Goal: Task Accomplishment & Management: Complete application form

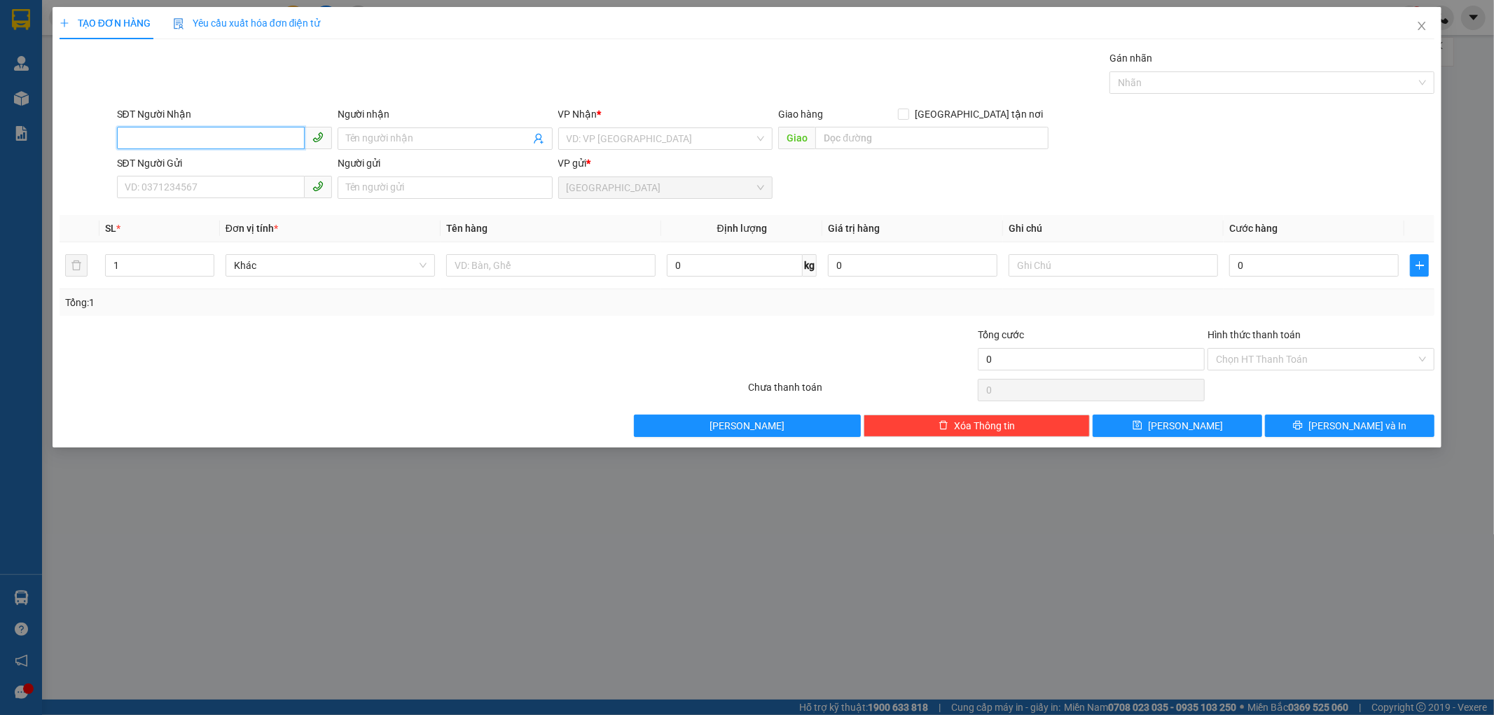
click at [148, 141] on input "SĐT Người Nhận" at bounding box center [211, 138] width 188 height 22
click at [142, 134] on input "SĐT Người Nhận" at bounding box center [211, 138] width 188 height 22
click at [195, 156] on div "0985913277 - KHÁNH" at bounding box center [224, 166] width 215 height 22
type input "0985913277"
type input "KHÁNH"
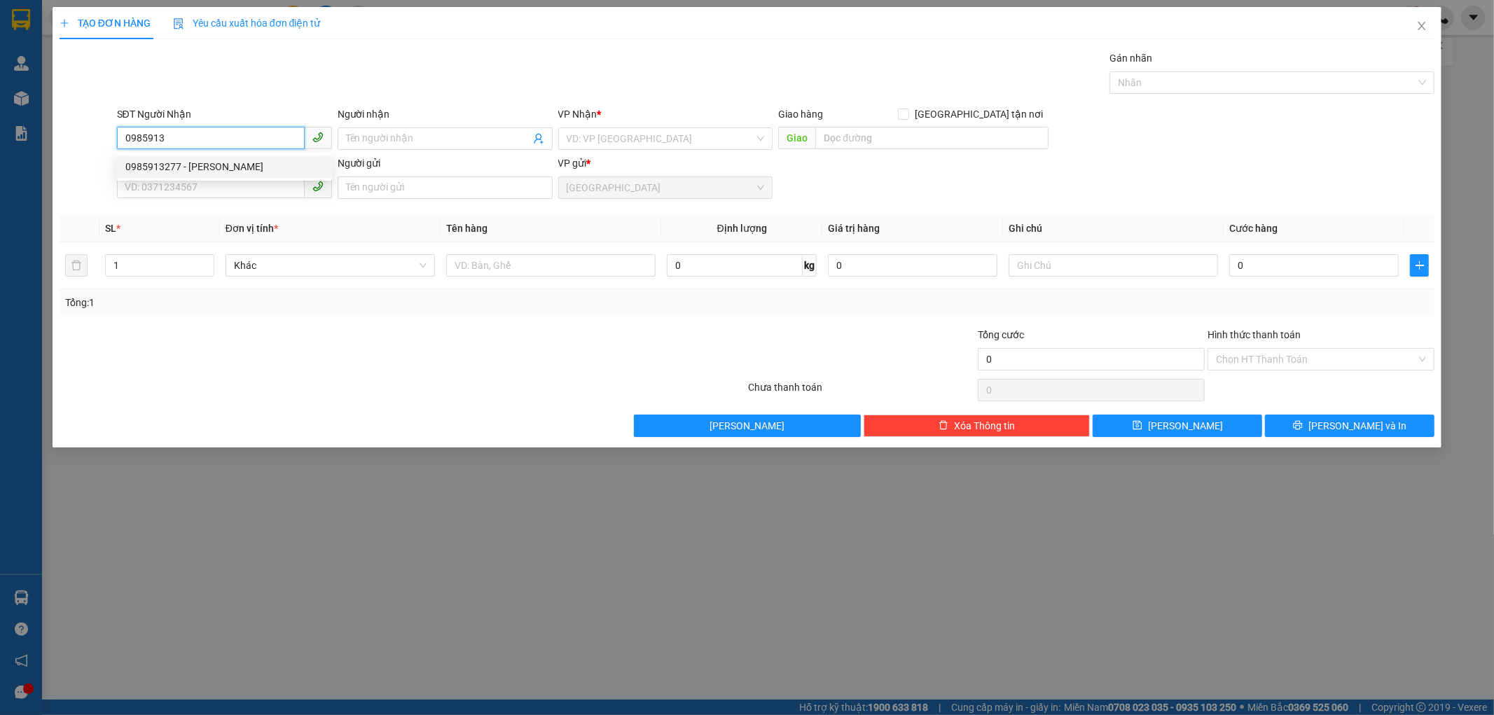
type input "NHÂN LƯỢNG"
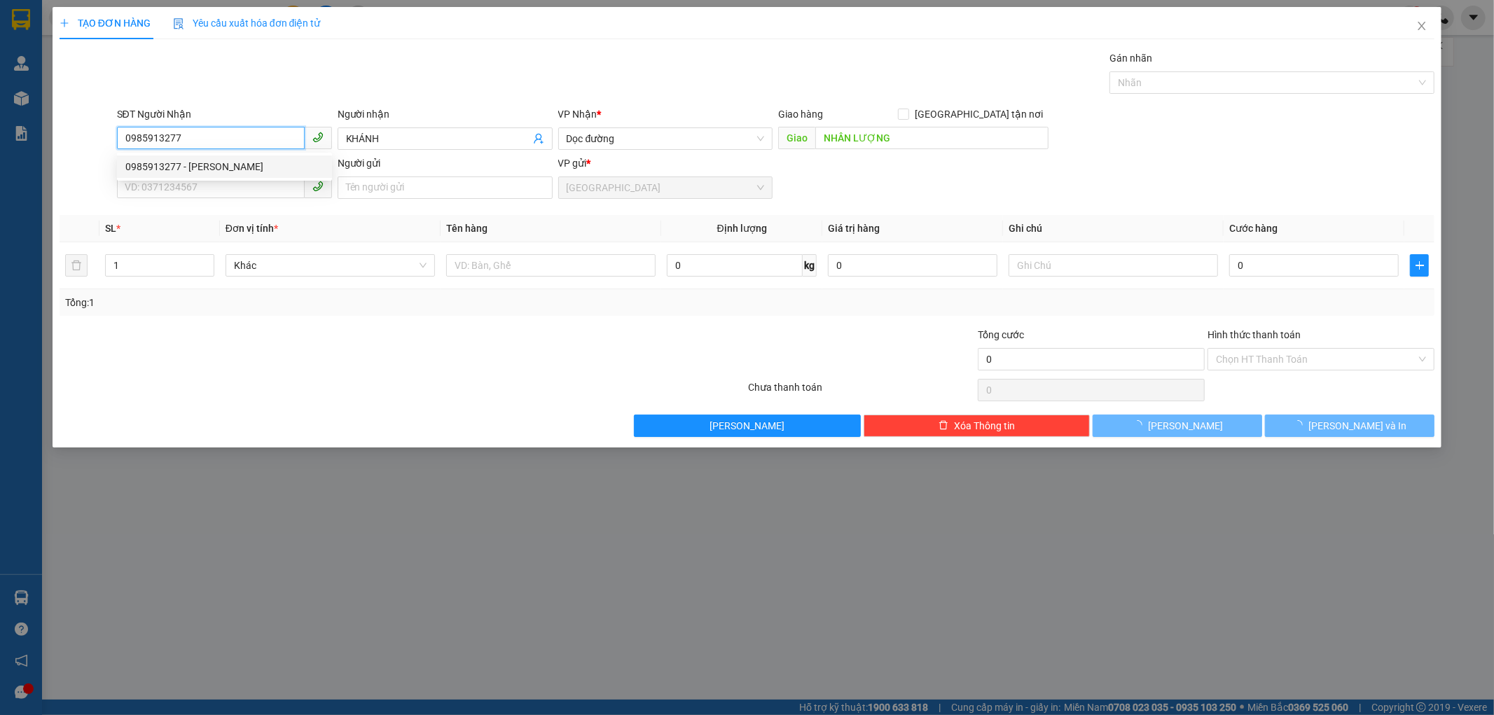
type input "100.000"
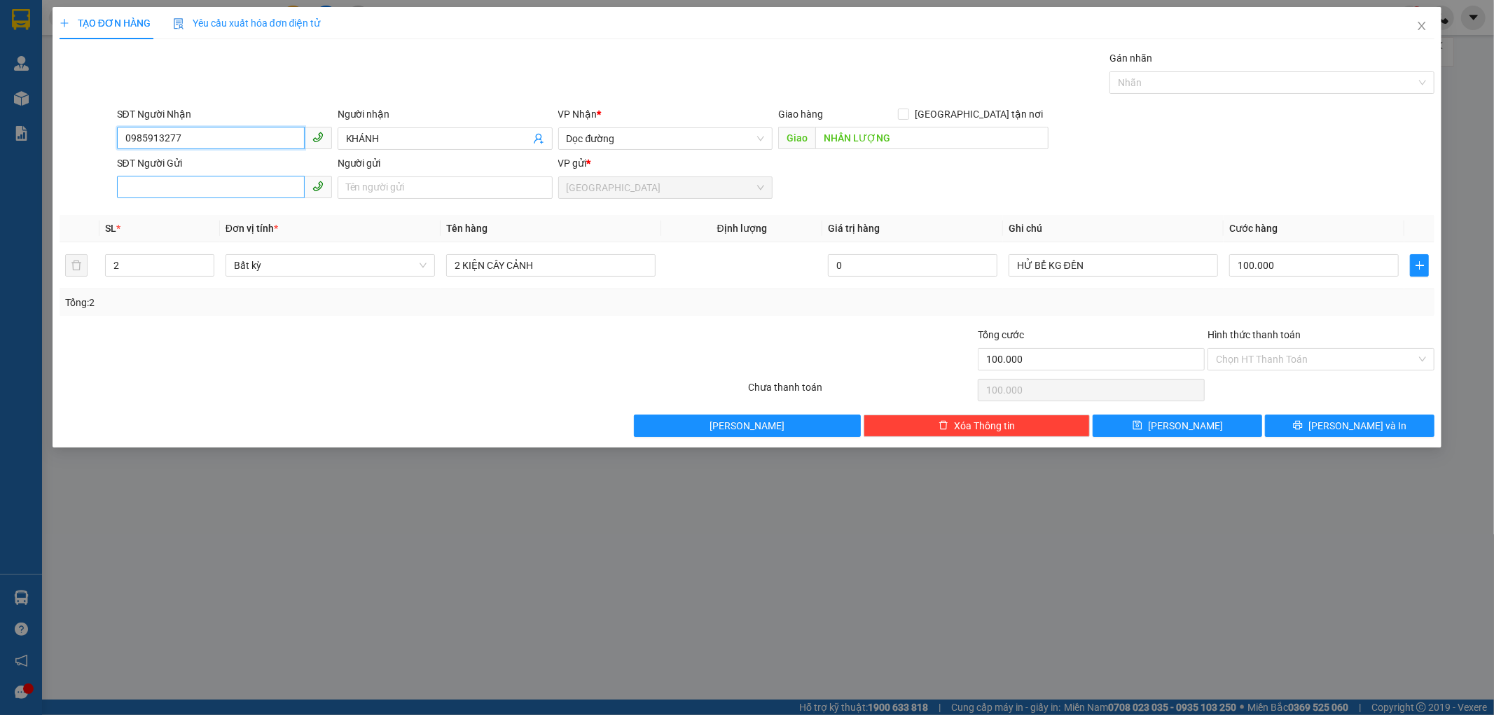
type input "0985913277"
click at [135, 186] on input "SĐT Người Gửi" at bounding box center [211, 187] width 188 height 22
click at [207, 214] on div "0971025837 - VĨNH" at bounding box center [224, 215] width 198 height 15
type input "0971025837"
type input "VĨNH"
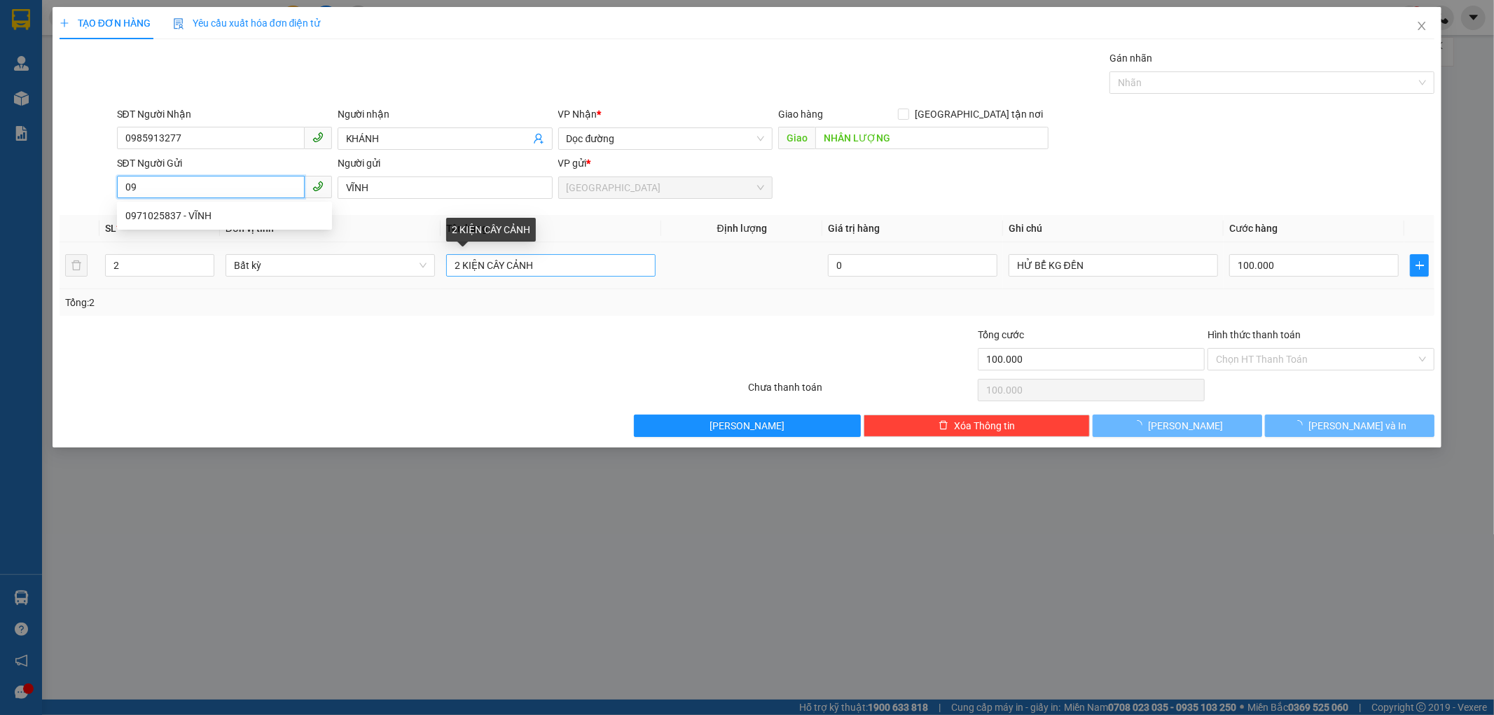
type input "0"
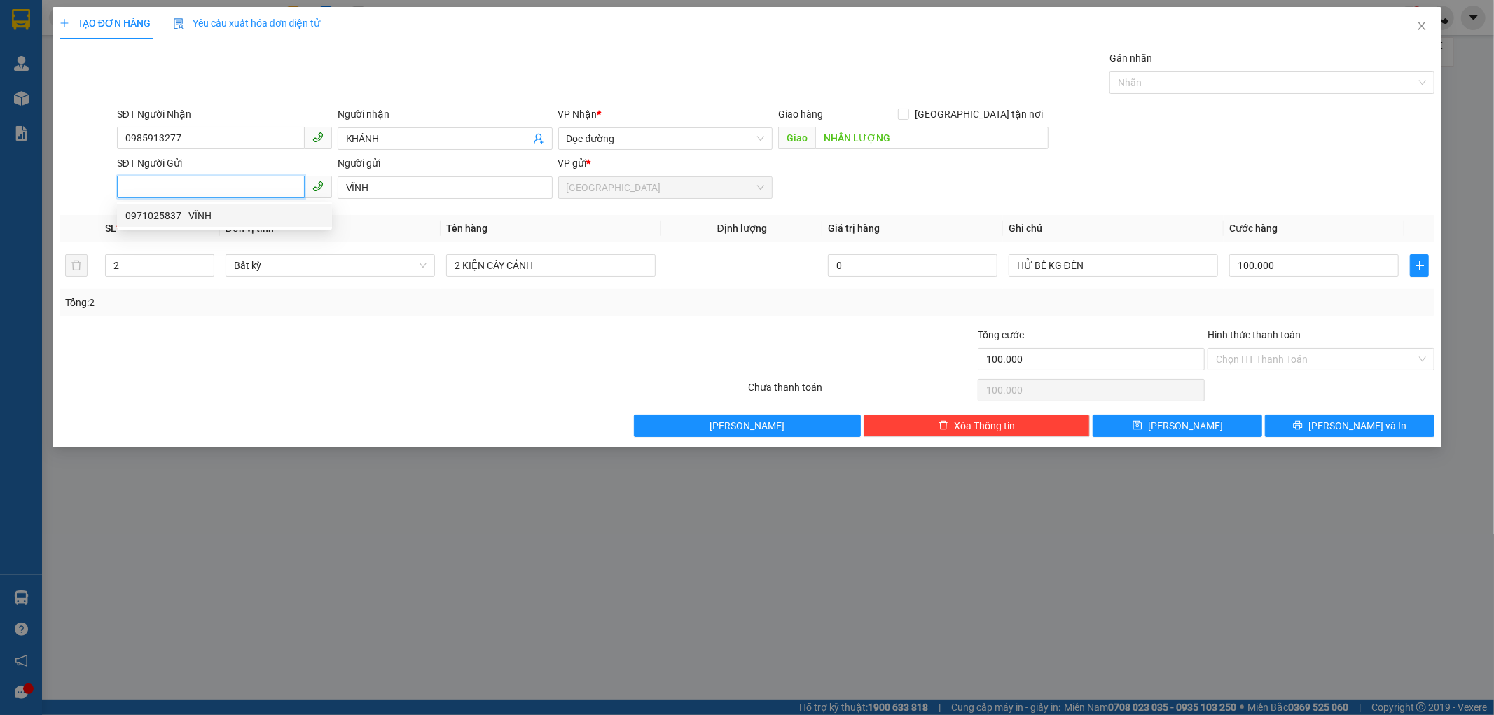
click at [243, 212] on div "0971025837 - VĨNH" at bounding box center [224, 215] width 198 height 15
type input "0971025837"
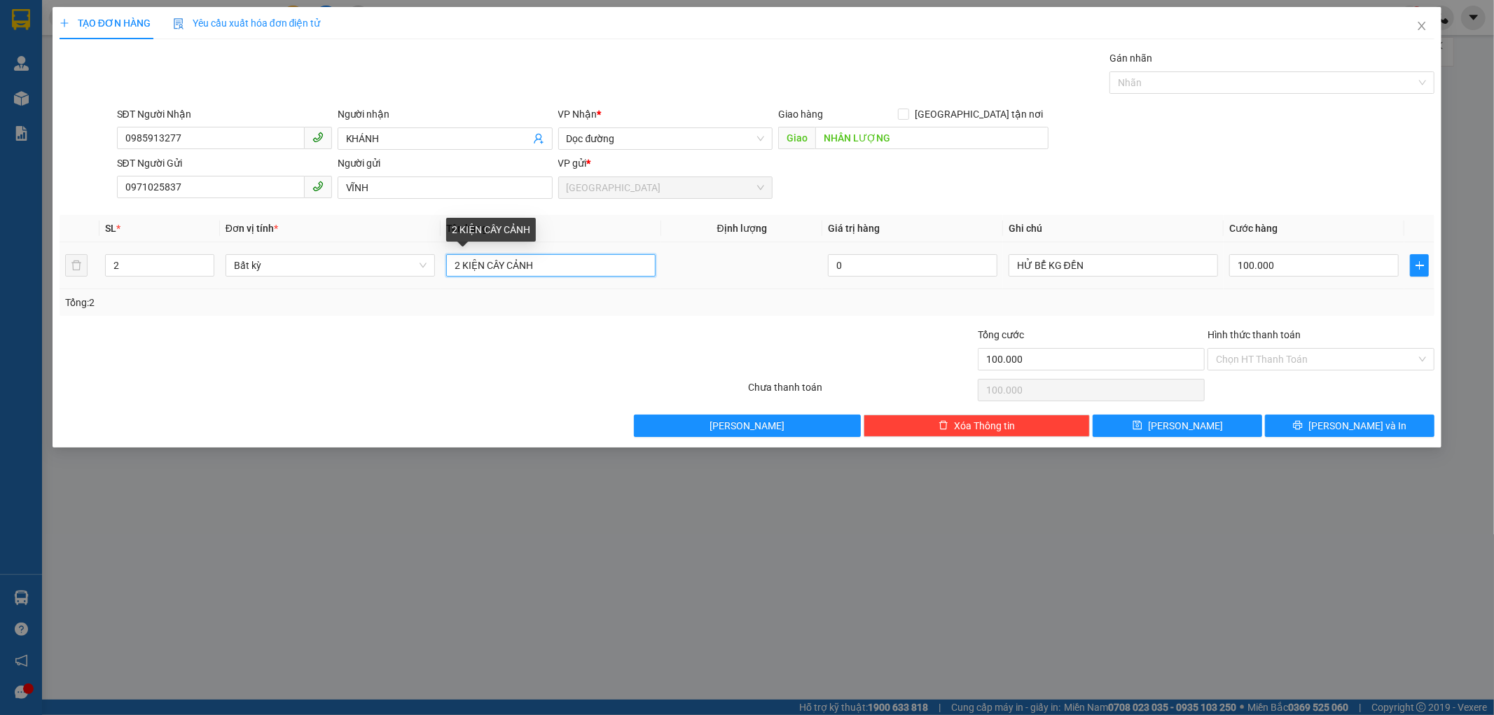
drag, startPoint x: 545, startPoint y: 266, endPoint x: 454, endPoint y: 275, distance: 91.5
click at [454, 275] on input "2 KIỆN CÂY CẢNH" at bounding box center [550, 265] width 209 height 22
type input "BỊ BĂNG KEO"
type input "1"
click at [203, 268] on span "down" at bounding box center [206, 270] width 8 height 8
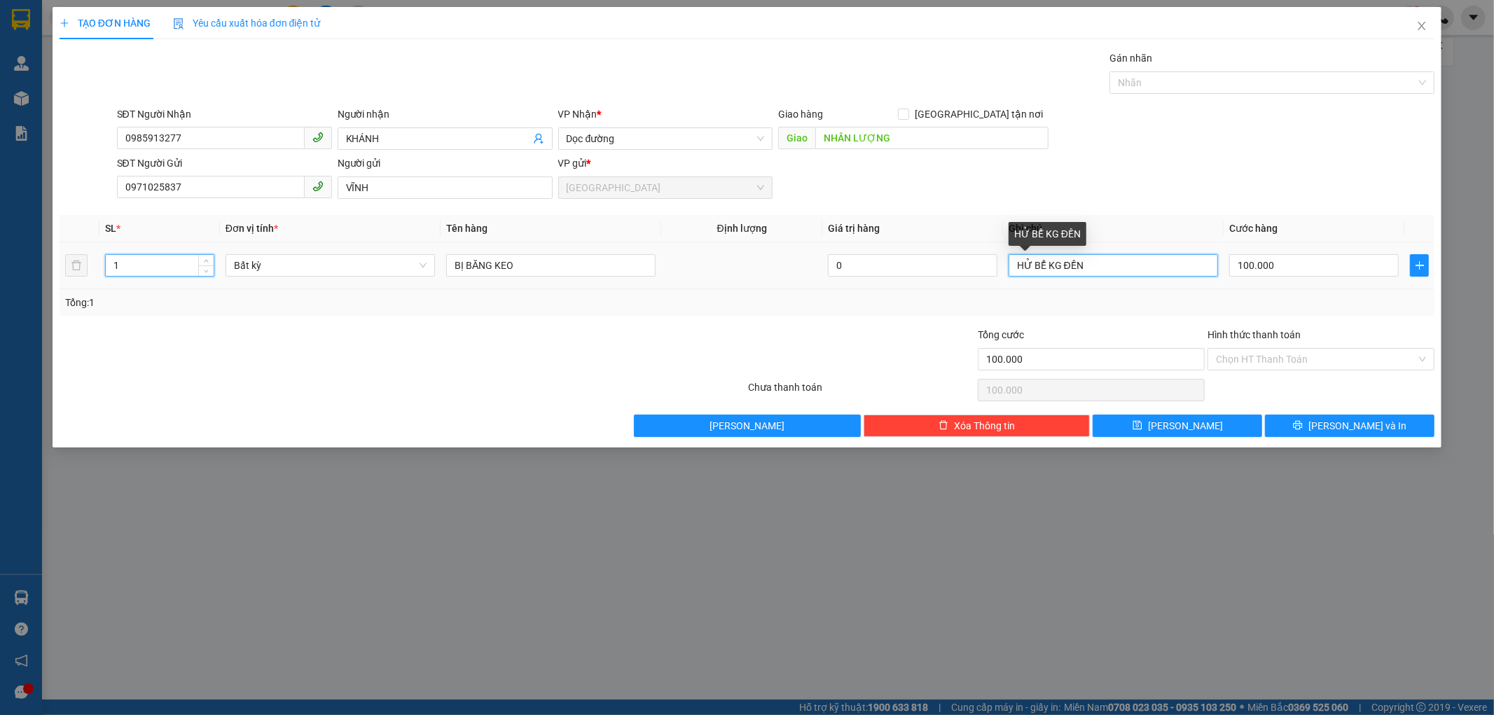
drag, startPoint x: 1110, startPoint y: 264, endPoint x: 1047, endPoint y: 277, distance: 64.4
click at [943, 273] on tr "1 Bất kỳ BỊ BĂNG KEO 0 HỬ BỂ KG ĐỀN 100.000" at bounding box center [748, 265] width 1376 height 47
type input "0"
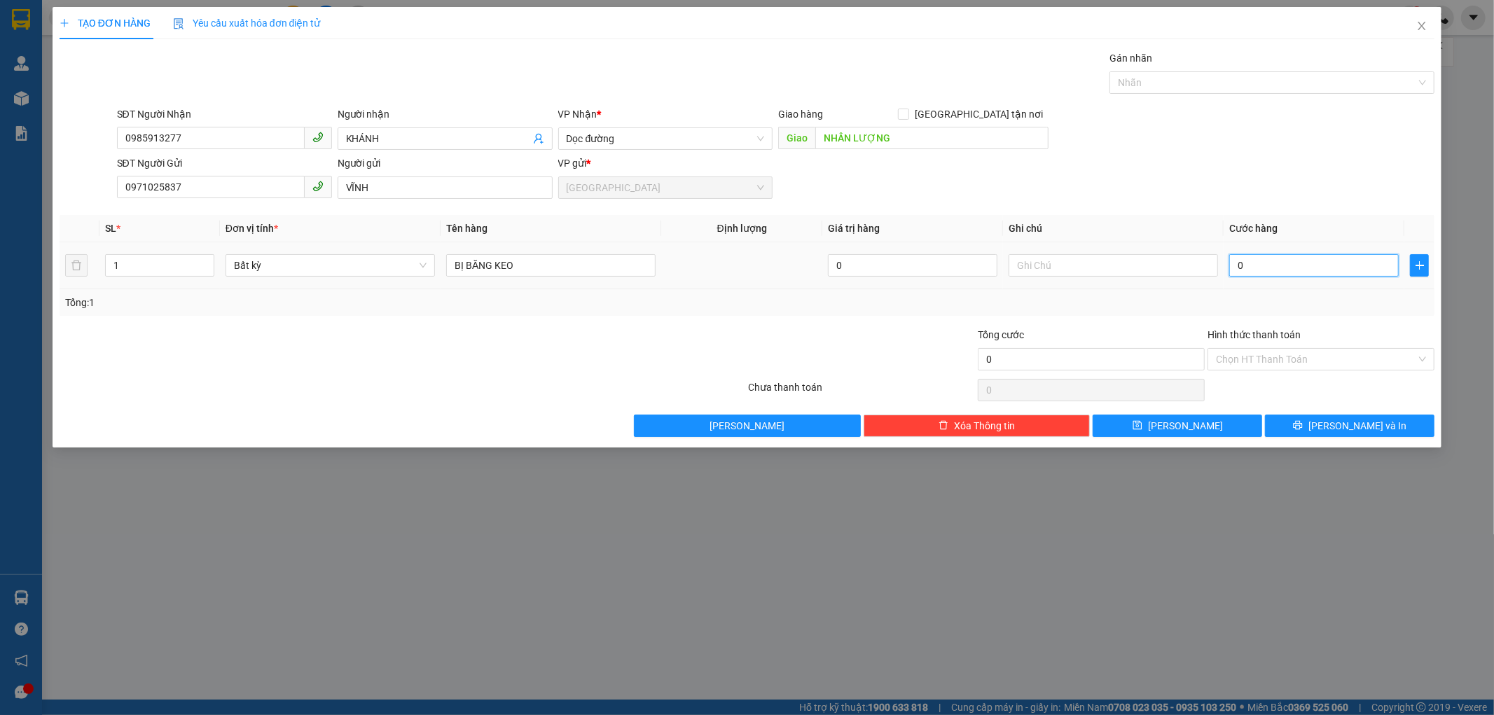
click at [1233, 263] on input "0" at bounding box center [1313, 265] width 169 height 22
type input "3"
type input "30"
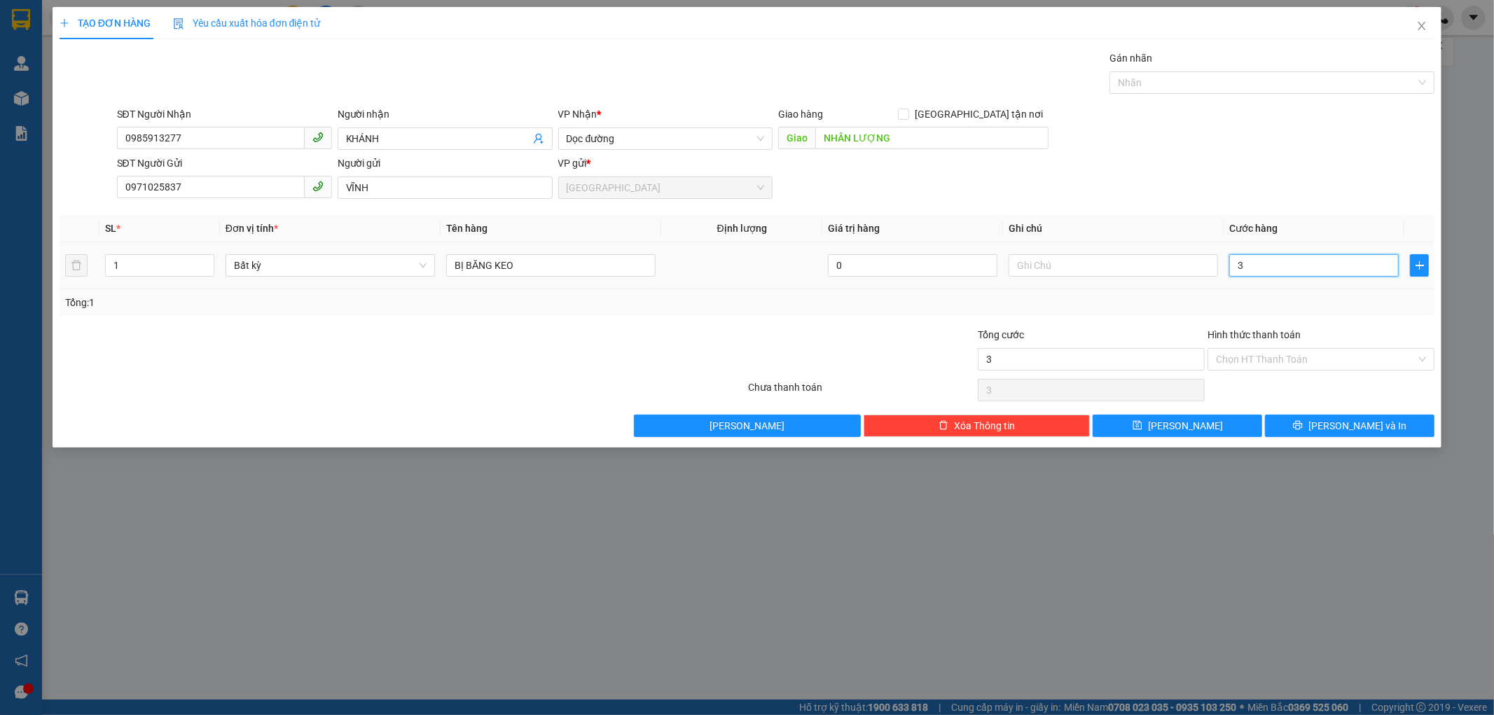
type input "30"
type input "30.000"
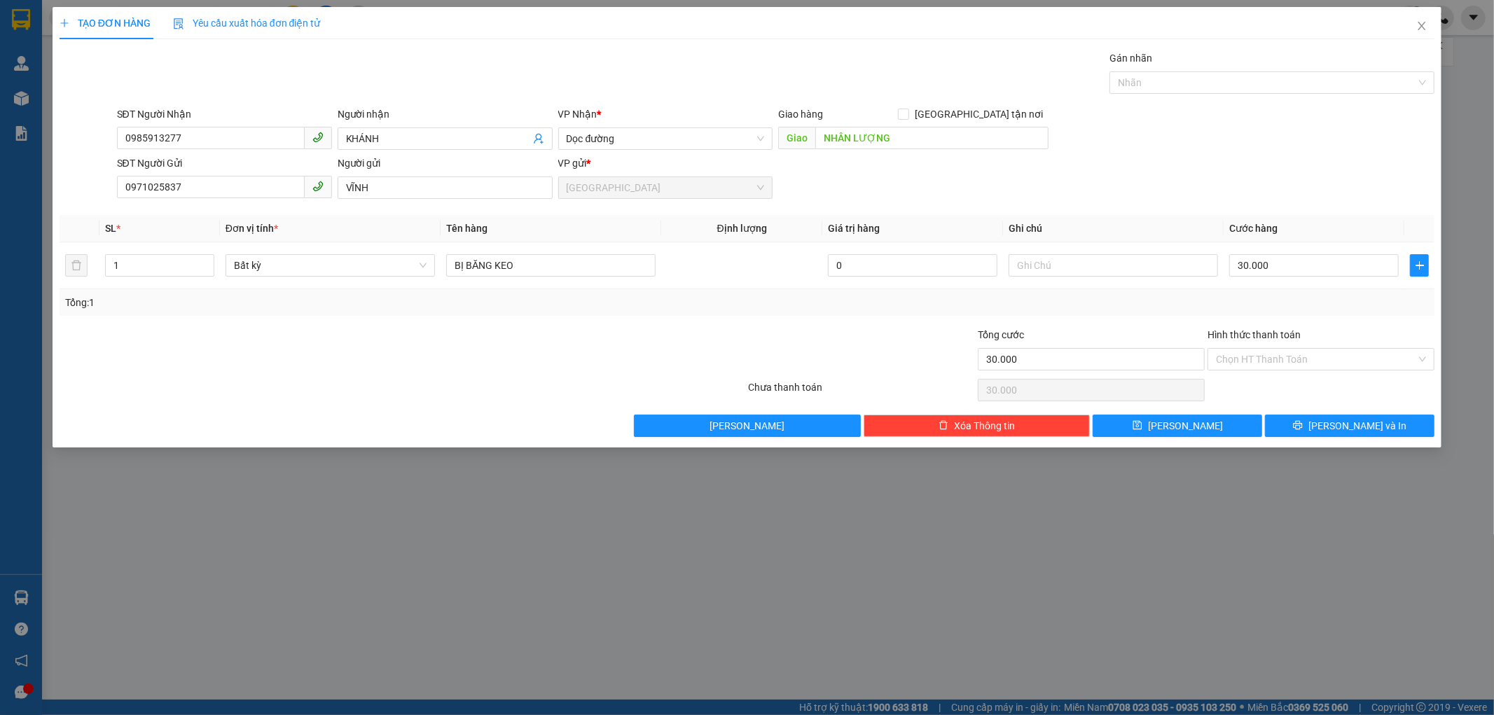
click at [1228, 311] on div "Tổng: 1" at bounding box center [748, 302] width 1376 height 27
click at [1257, 358] on input "Hình thức thanh toán" at bounding box center [1316, 359] width 200 height 21
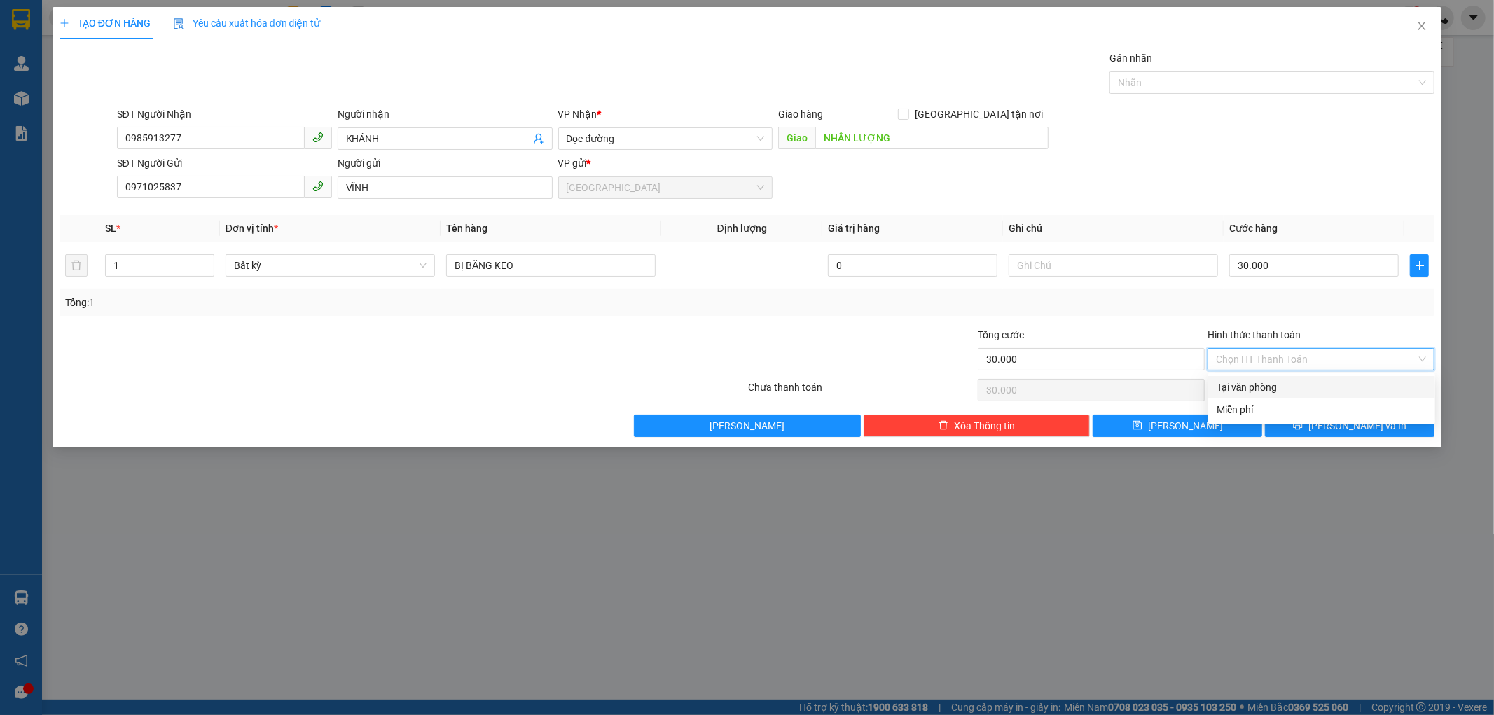
click at [1273, 389] on div "Tại văn phòng" at bounding box center [1322, 387] width 210 height 15
type input "0"
click at [1310, 428] on button "[PERSON_NAME] và In" at bounding box center [1349, 426] width 169 height 22
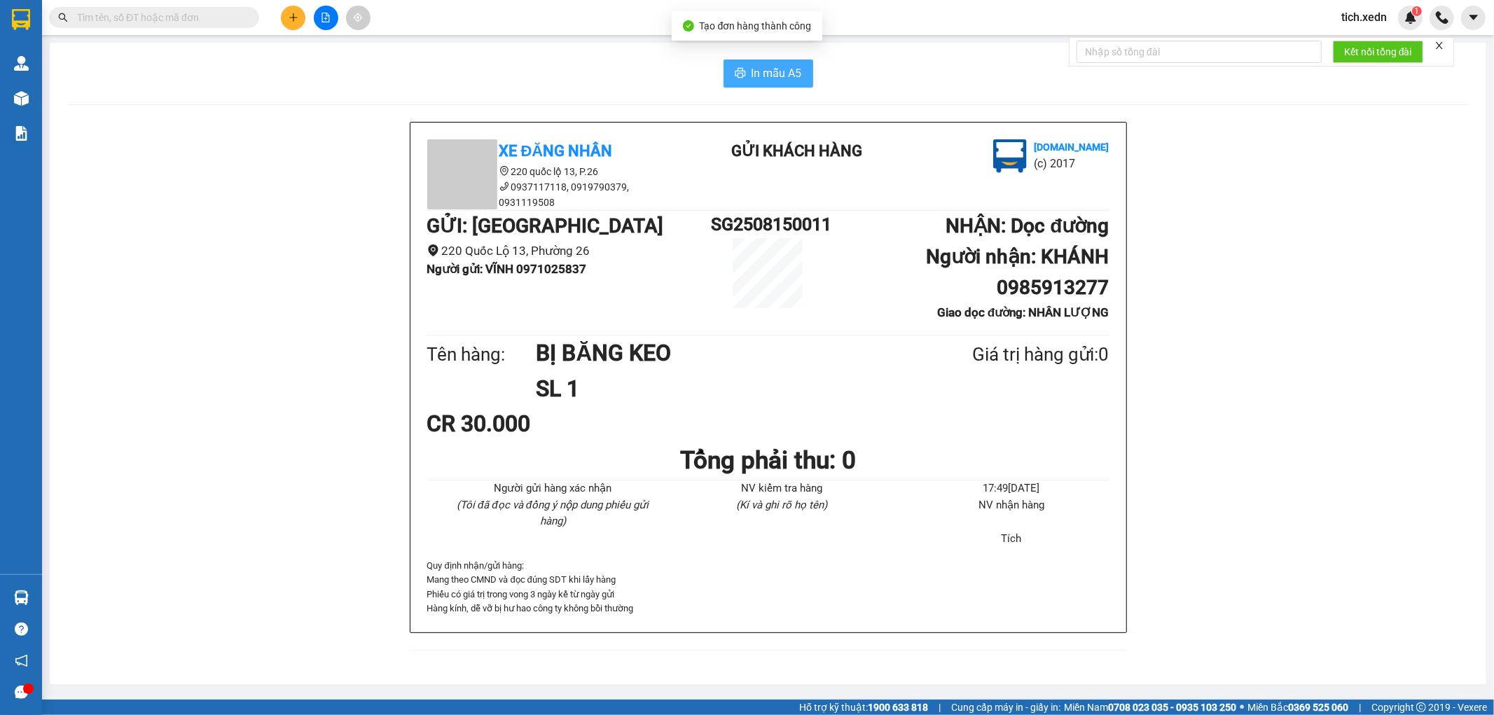
click at [753, 67] on span "In mẫu A5" at bounding box center [777, 73] width 50 height 18
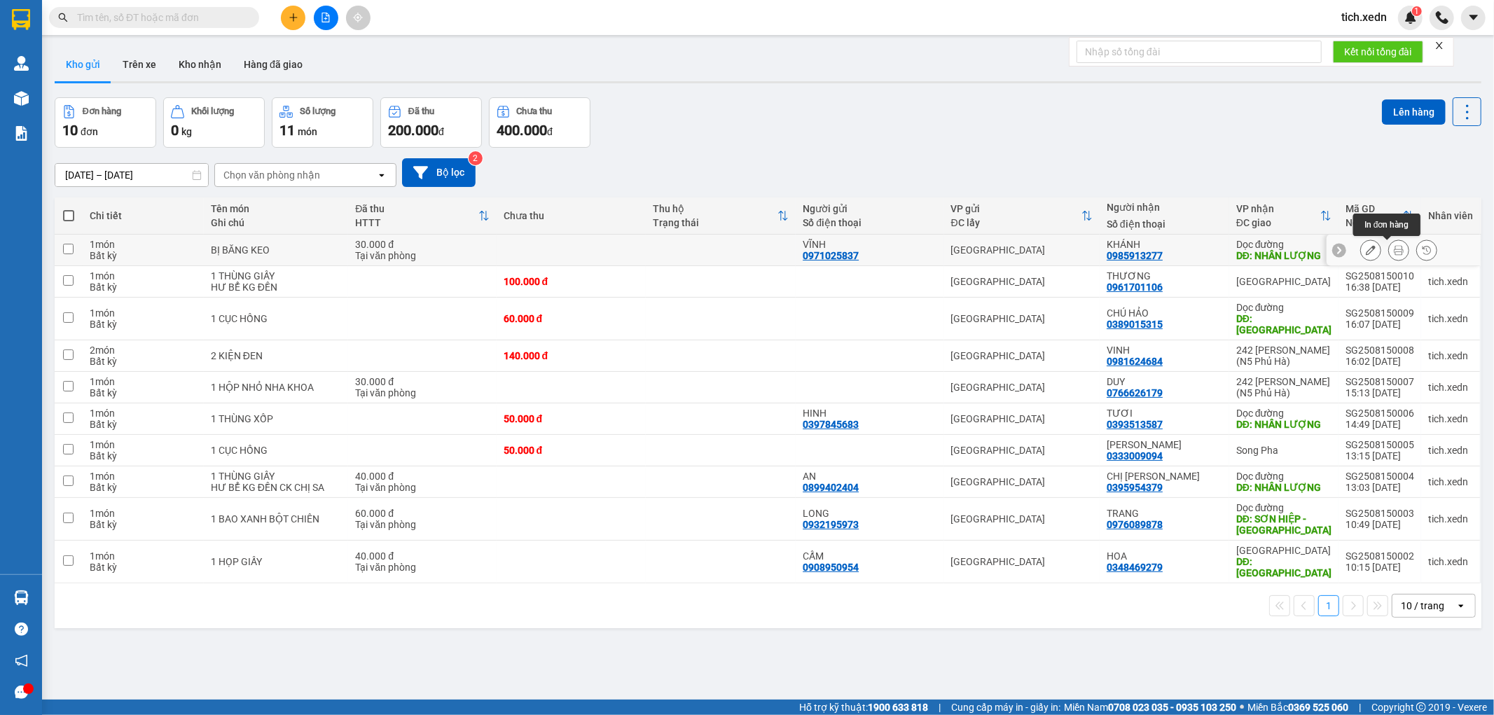
click at [1394, 247] on icon at bounding box center [1399, 250] width 10 height 10
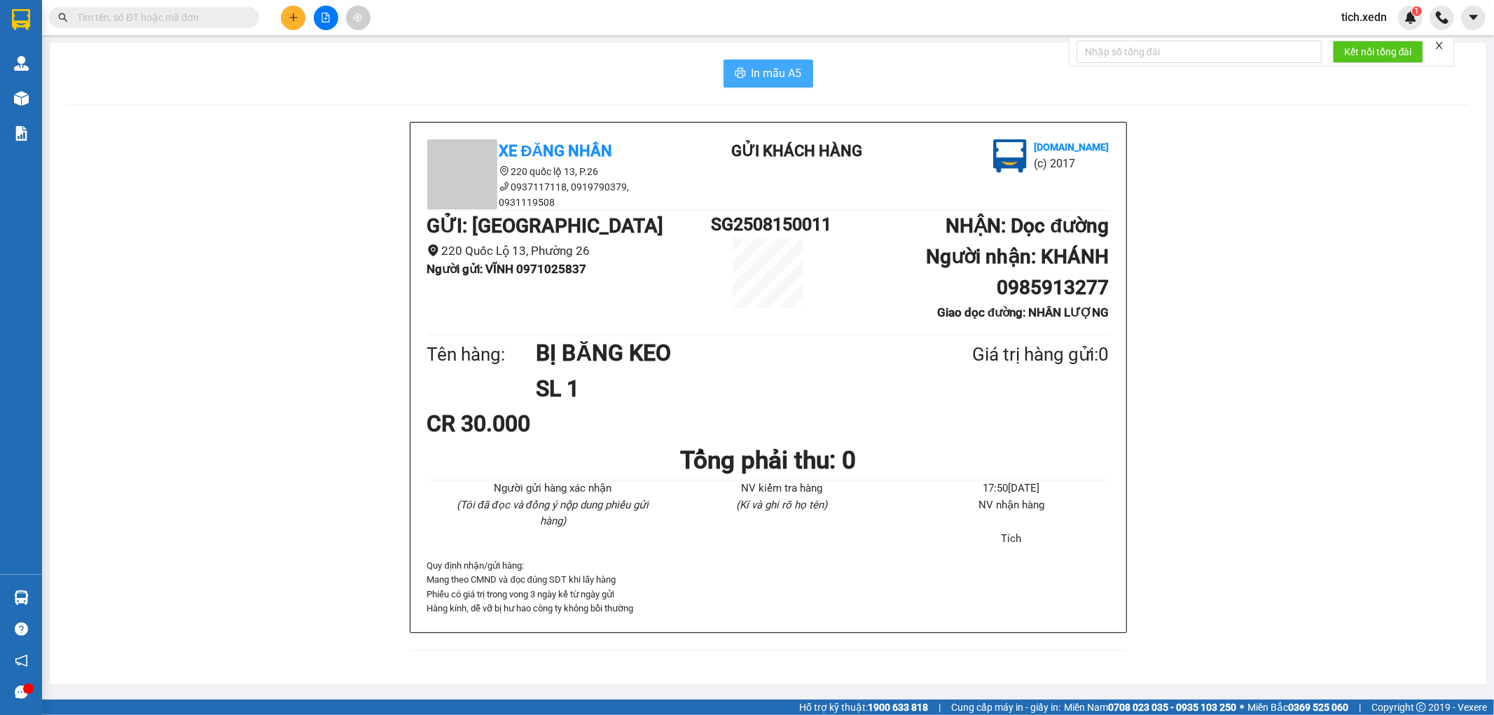
click at [759, 68] on span "In mẫu A5" at bounding box center [777, 73] width 50 height 18
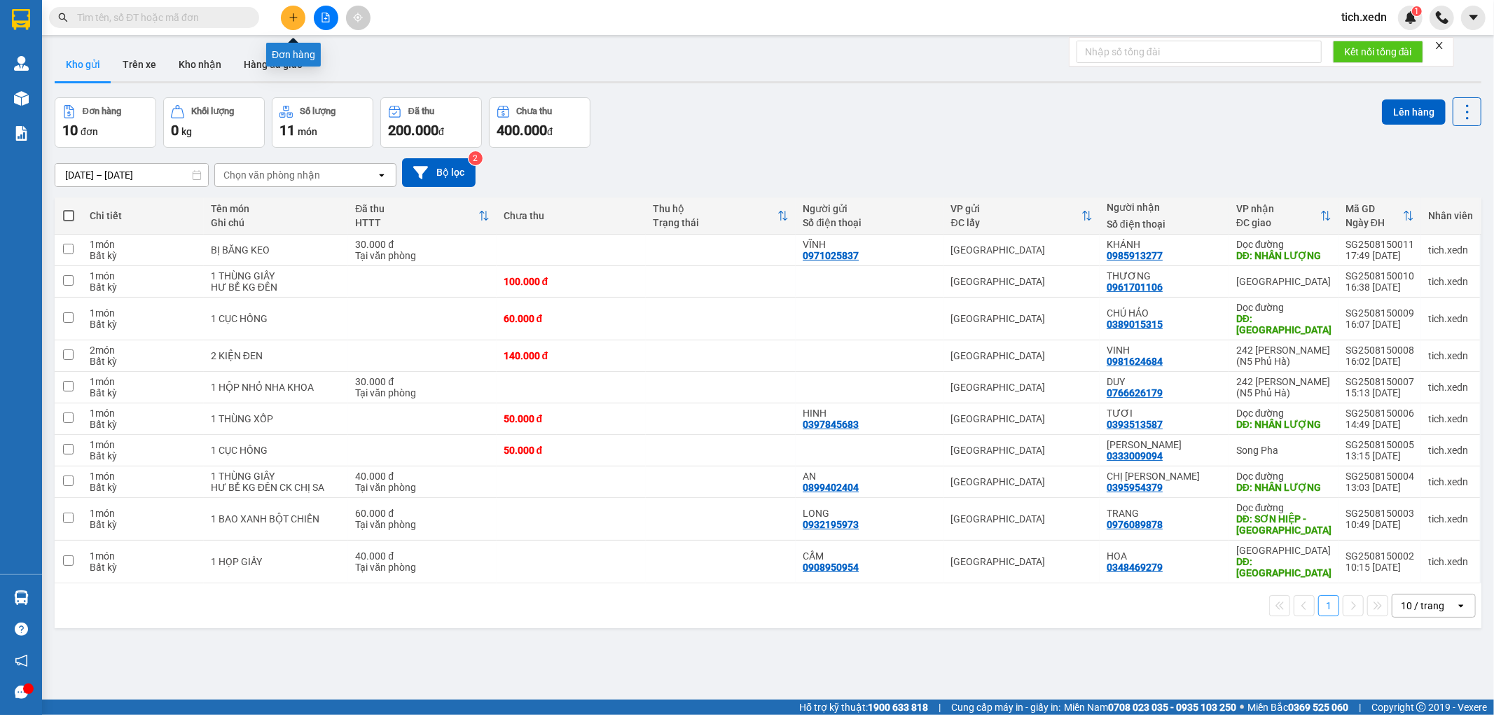
click at [289, 13] on icon "plus" at bounding box center [294, 18] width 10 height 10
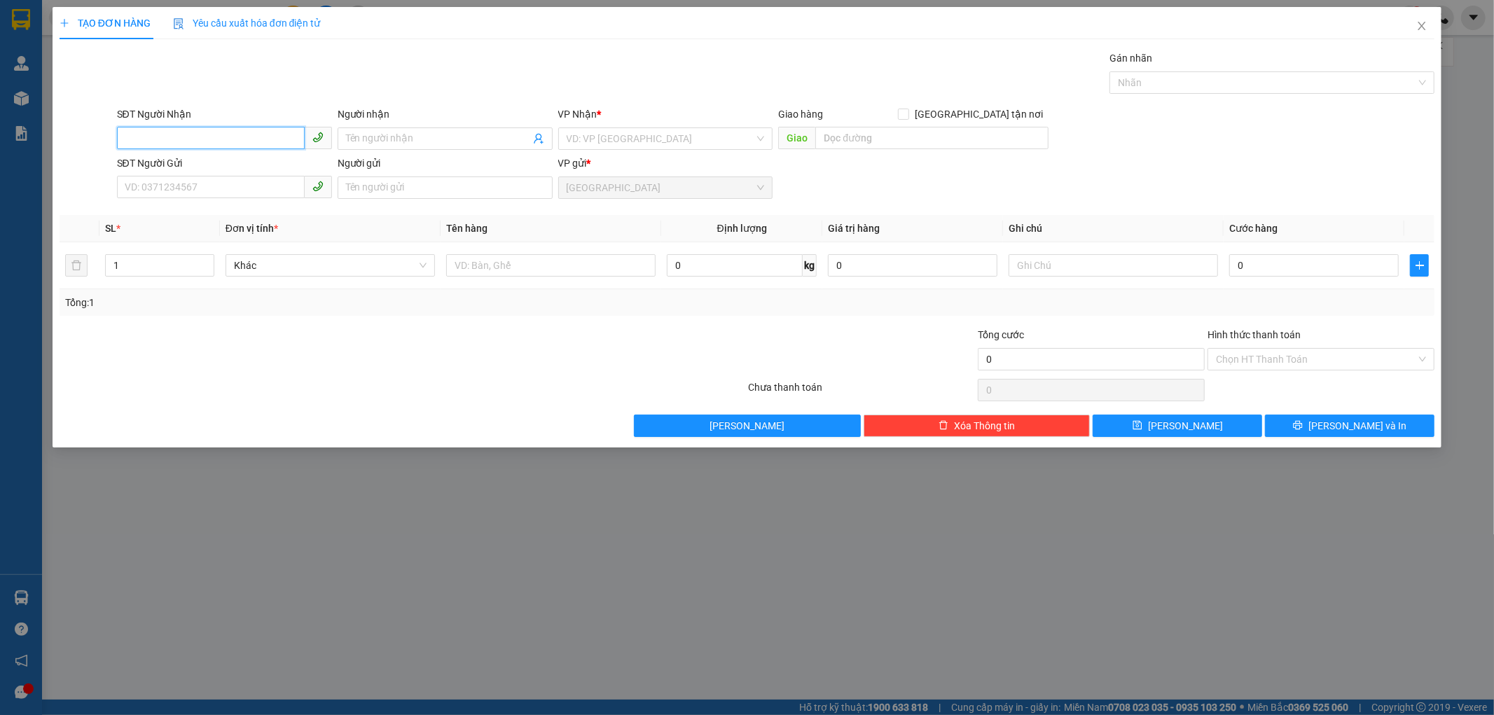
click at [142, 143] on input "SĐT Người Nhận" at bounding box center [211, 138] width 188 height 22
click at [375, 135] on input "Người nhận" at bounding box center [438, 138] width 184 height 15
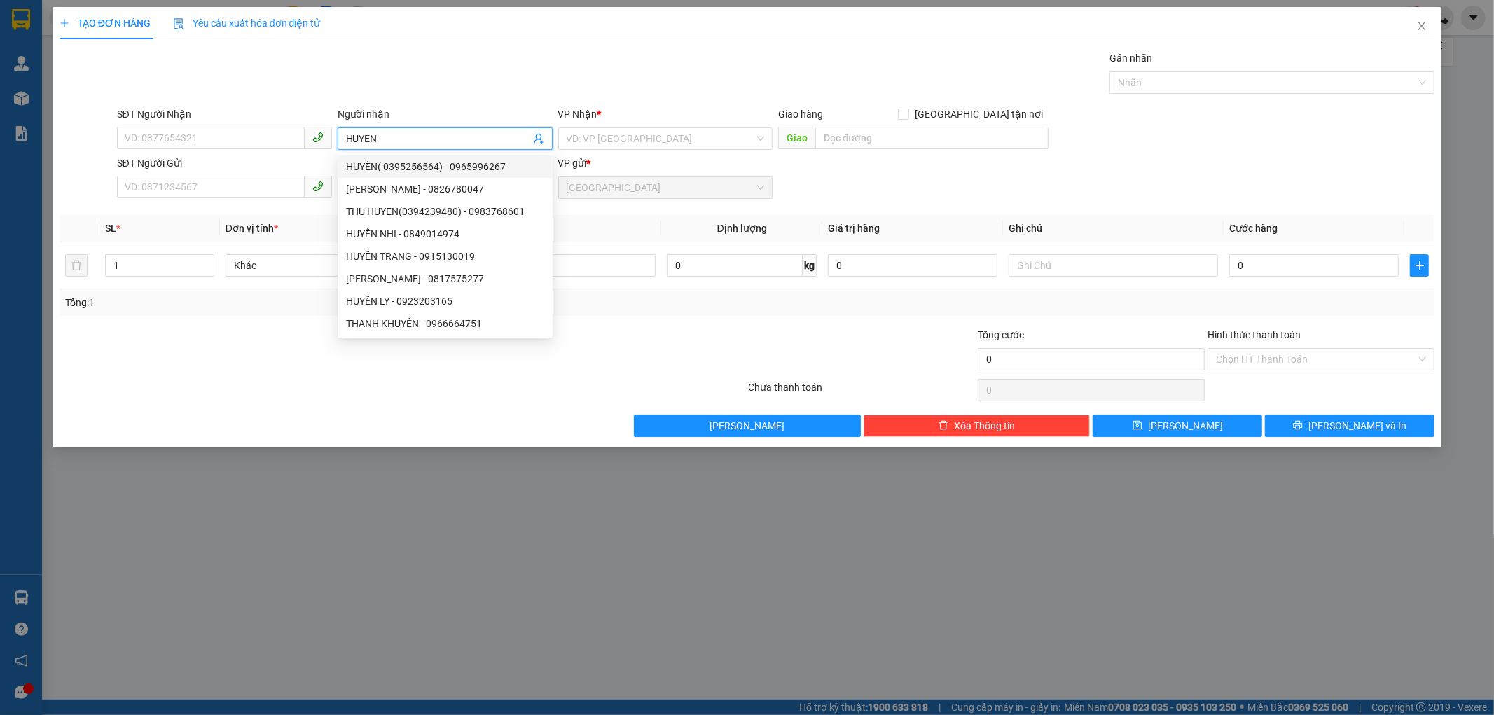
click at [435, 135] on input "HUYEN" at bounding box center [438, 138] width 184 height 15
type input "H"
click at [267, 50] on div "Gói vận chuyển * Tiêu chuẩn Gán nhãn Nhãn" at bounding box center [776, 74] width 1324 height 49
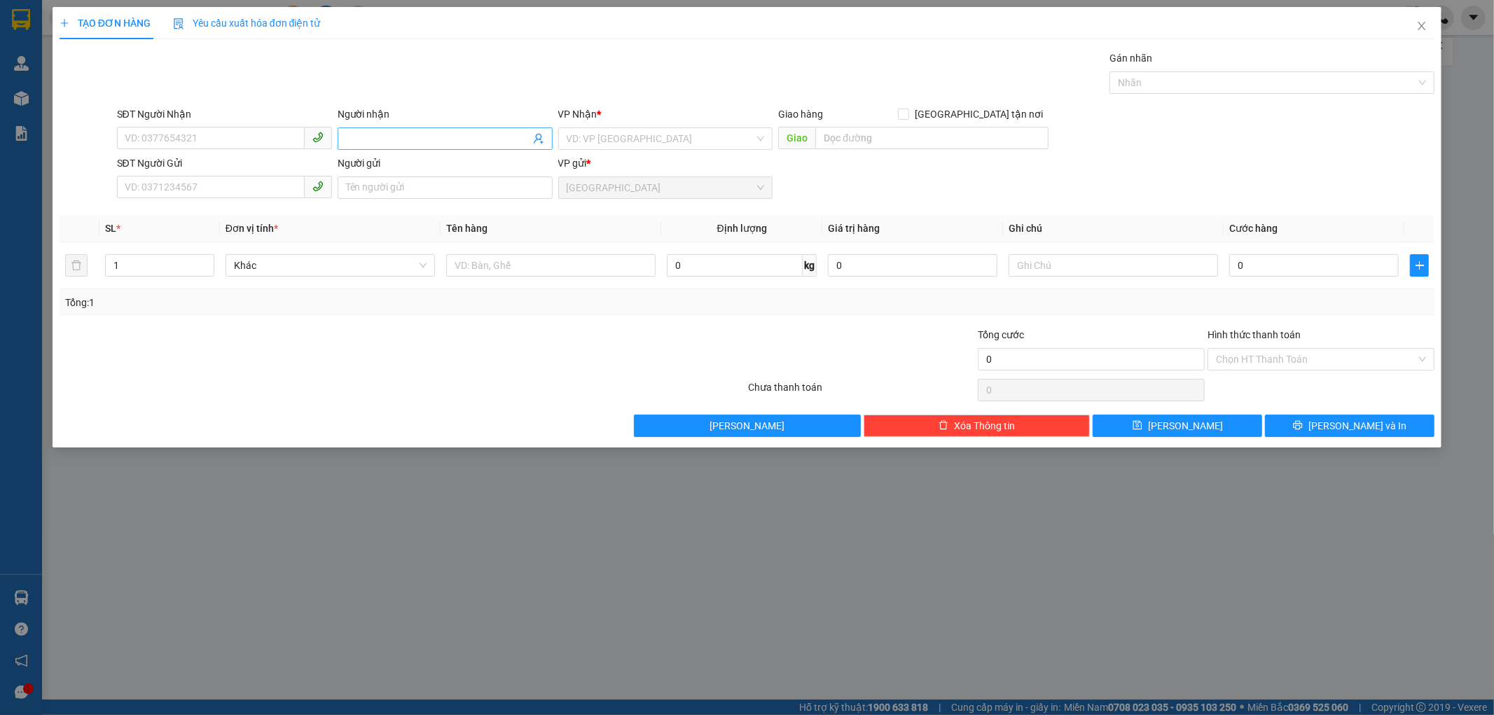
click at [382, 137] on input "Người nhận" at bounding box center [438, 138] width 184 height 15
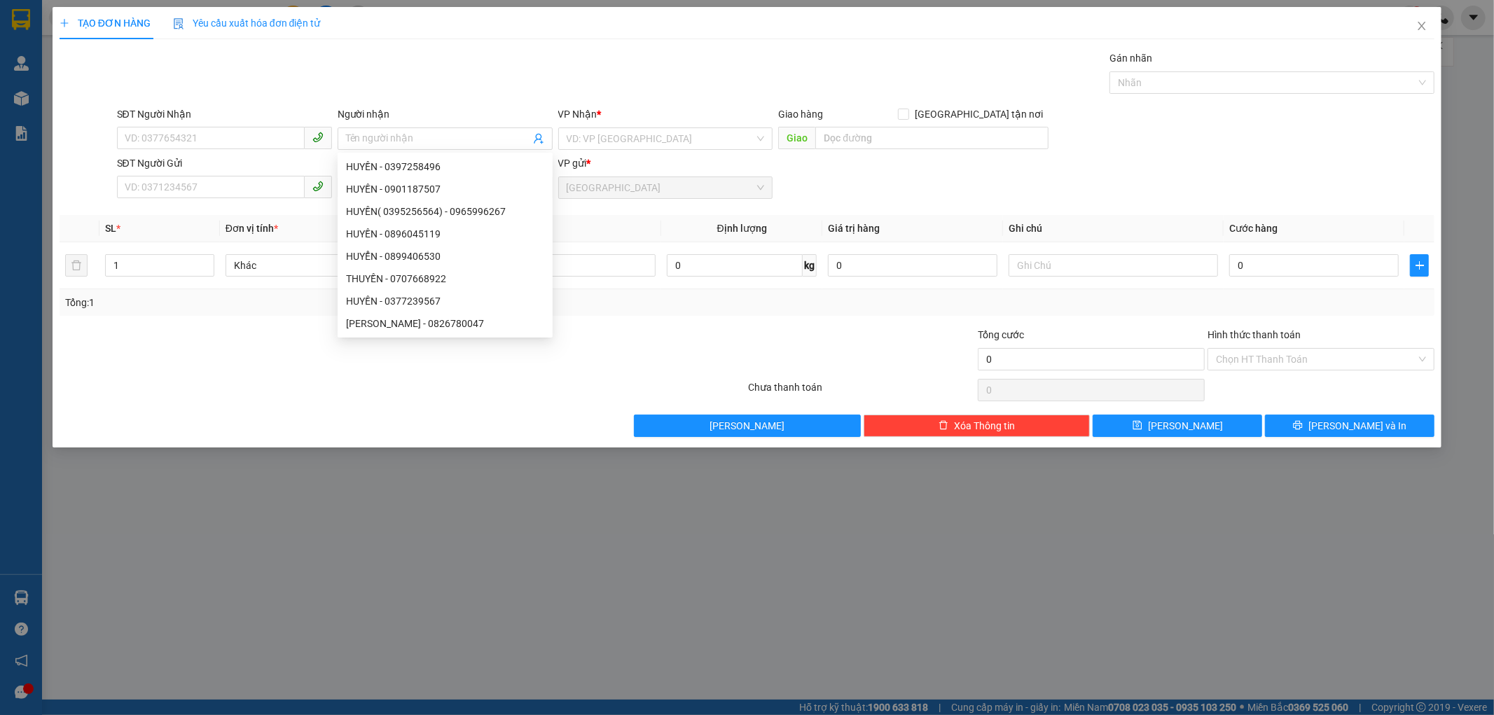
click at [379, 96] on div "Gói vận chuyển * Tiêu chuẩn Gán nhãn Nhãn" at bounding box center [776, 74] width 1324 height 49
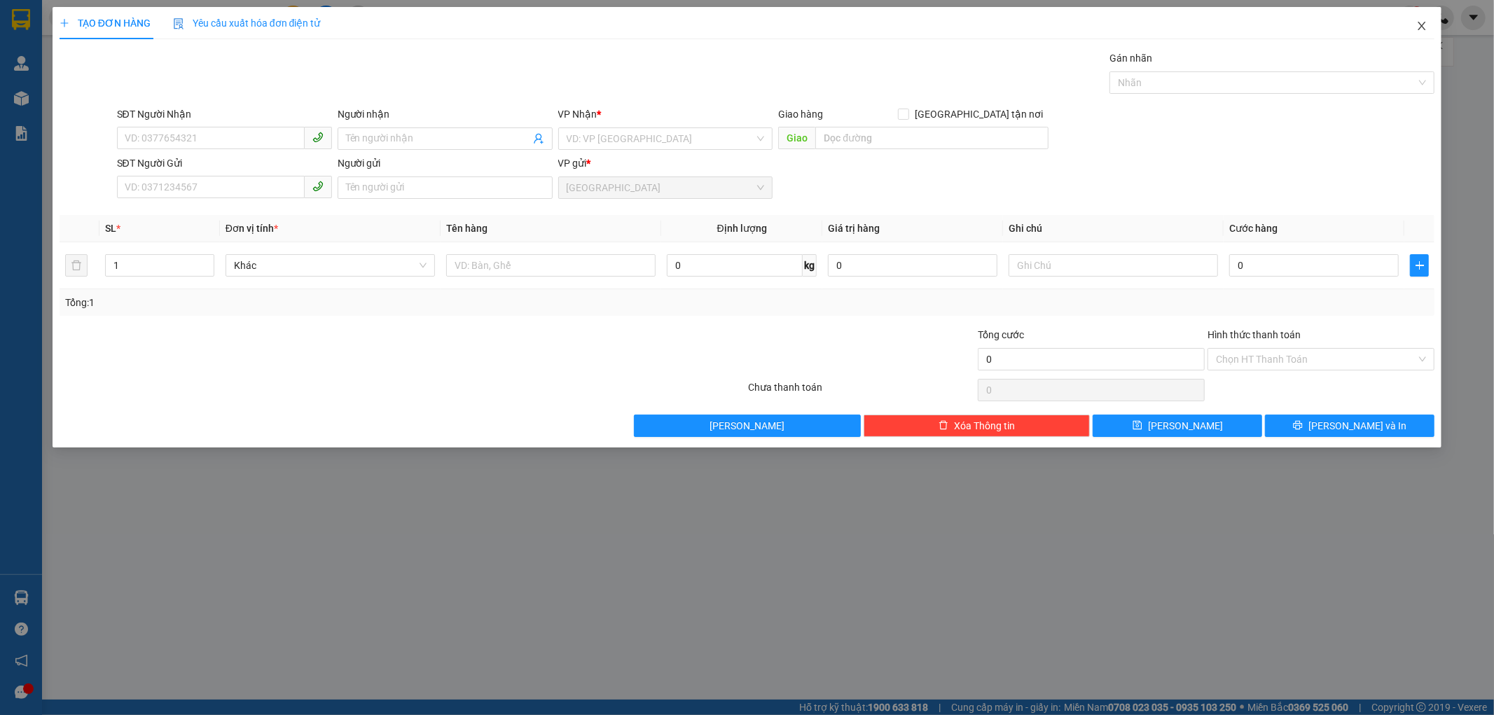
click at [1427, 21] on icon "close" at bounding box center [1421, 25] width 11 height 11
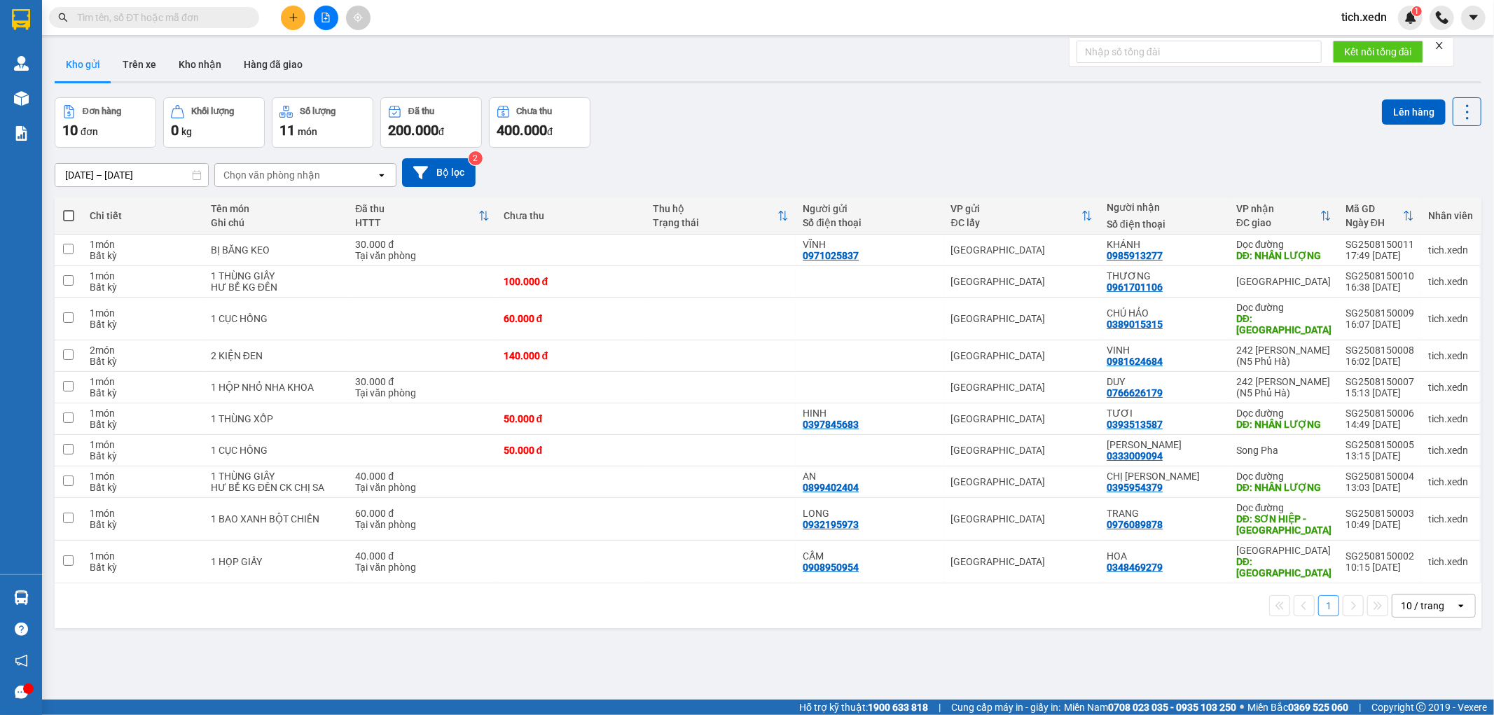
click at [70, 212] on span at bounding box center [68, 215] width 11 height 11
click at [69, 209] on input "checkbox" at bounding box center [69, 209] width 0 height 0
checkbox input "true"
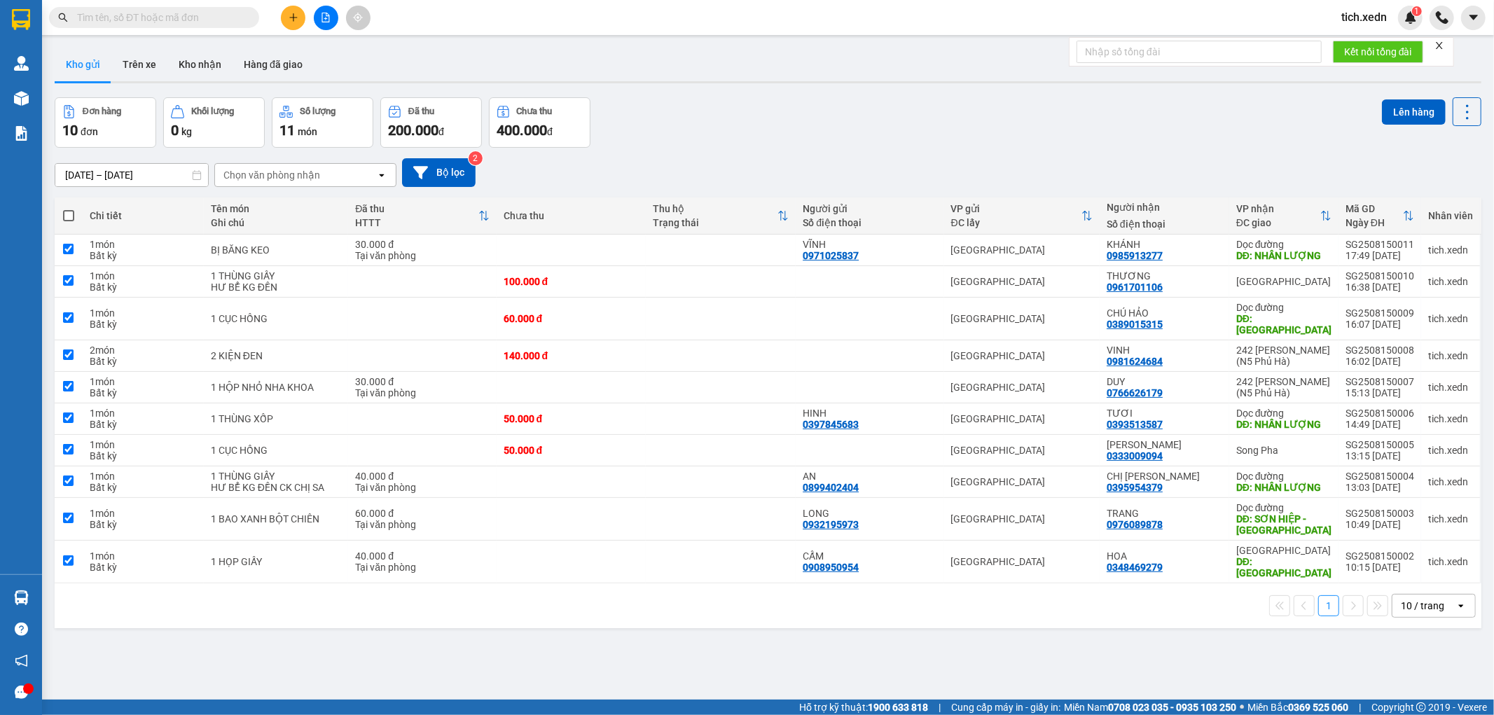
checkbox input "true"
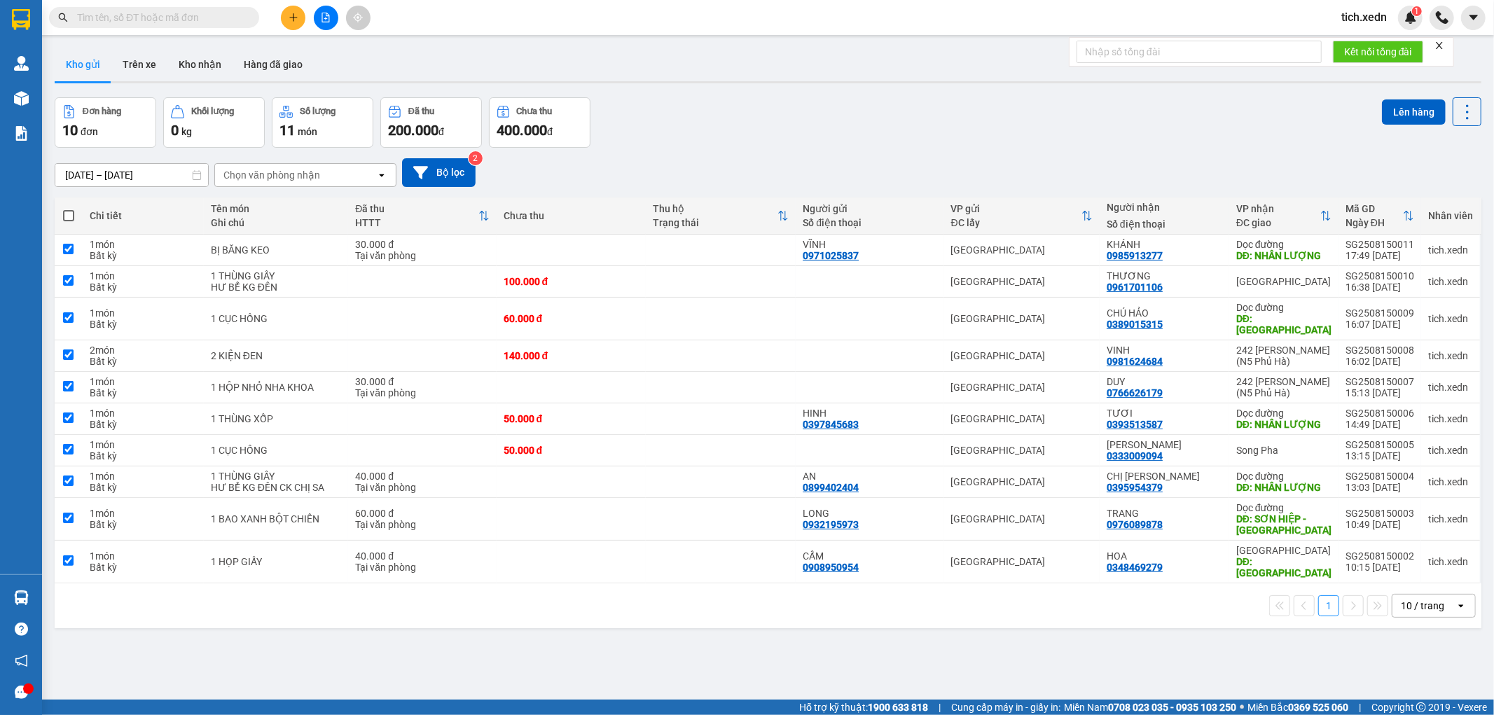
checkbox input "true"
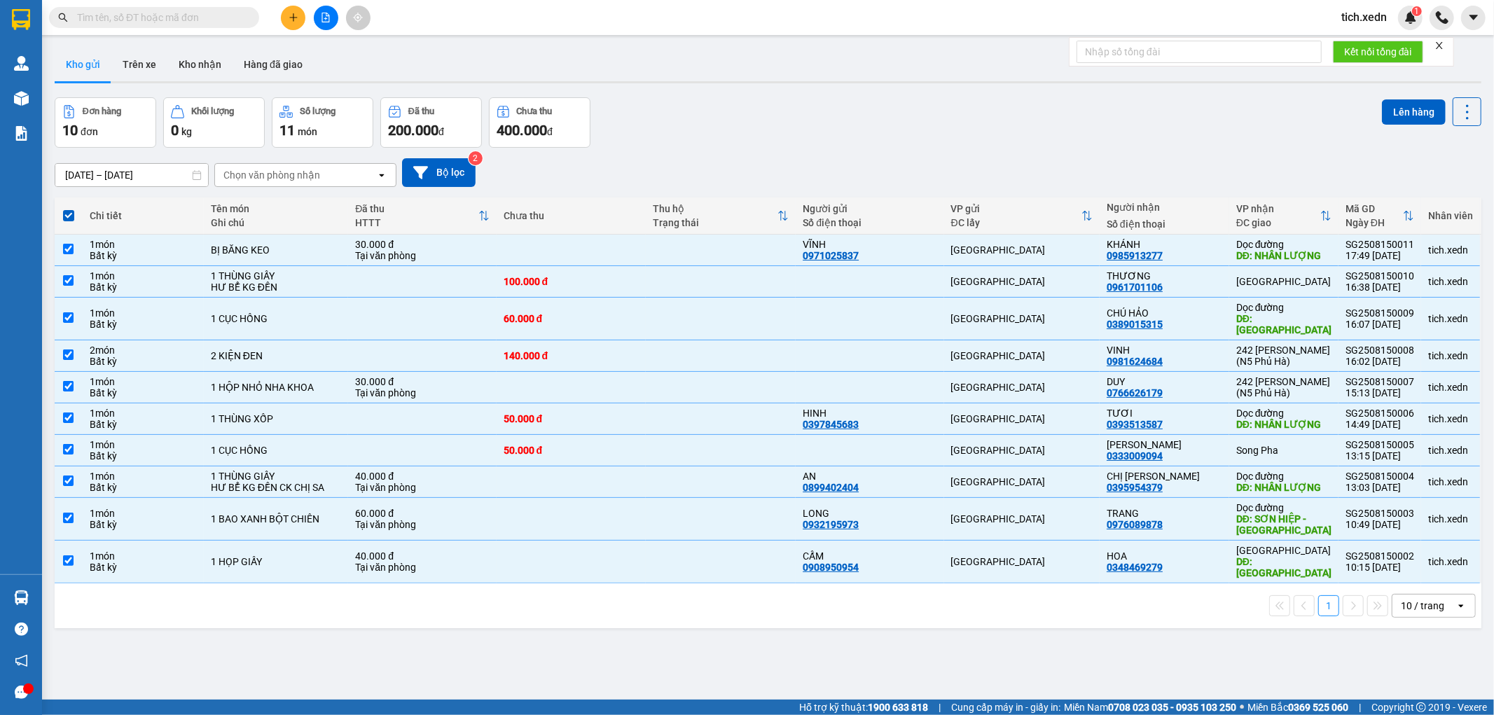
click at [824, 149] on div "13/08/2025 – 15/08/2025 Press the down arrow key to interact with the calendar …" at bounding box center [768, 173] width 1427 height 50
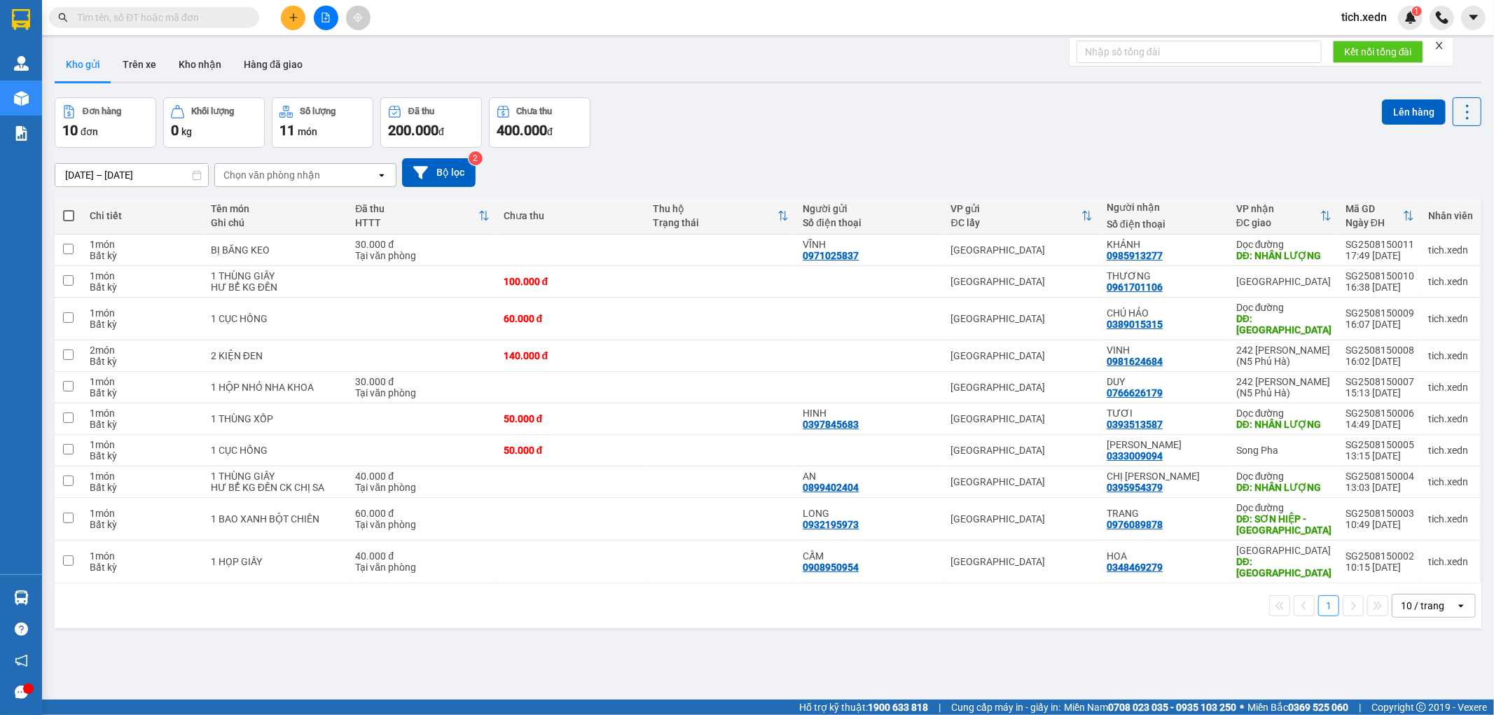
click at [212, 11] on input "text" at bounding box center [159, 17] width 165 height 15
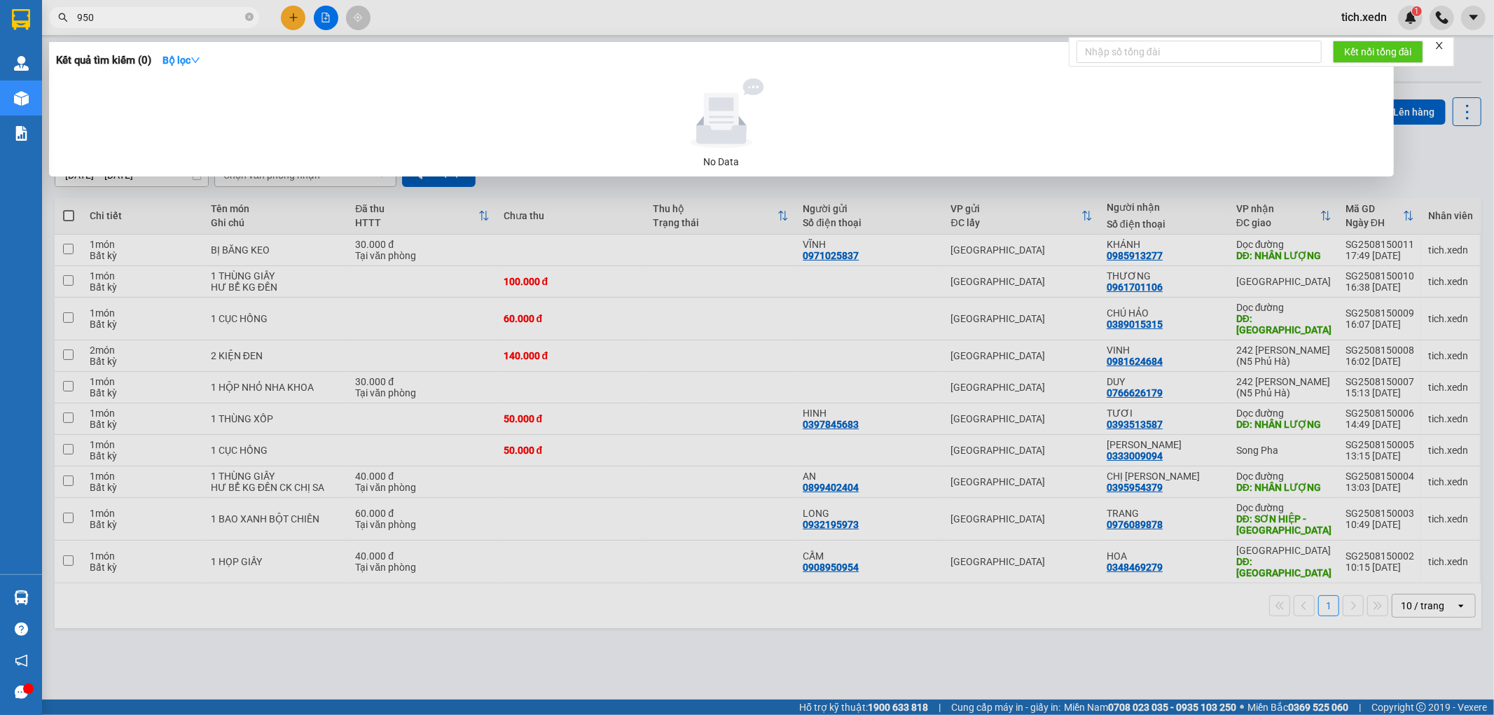
type input "9509"
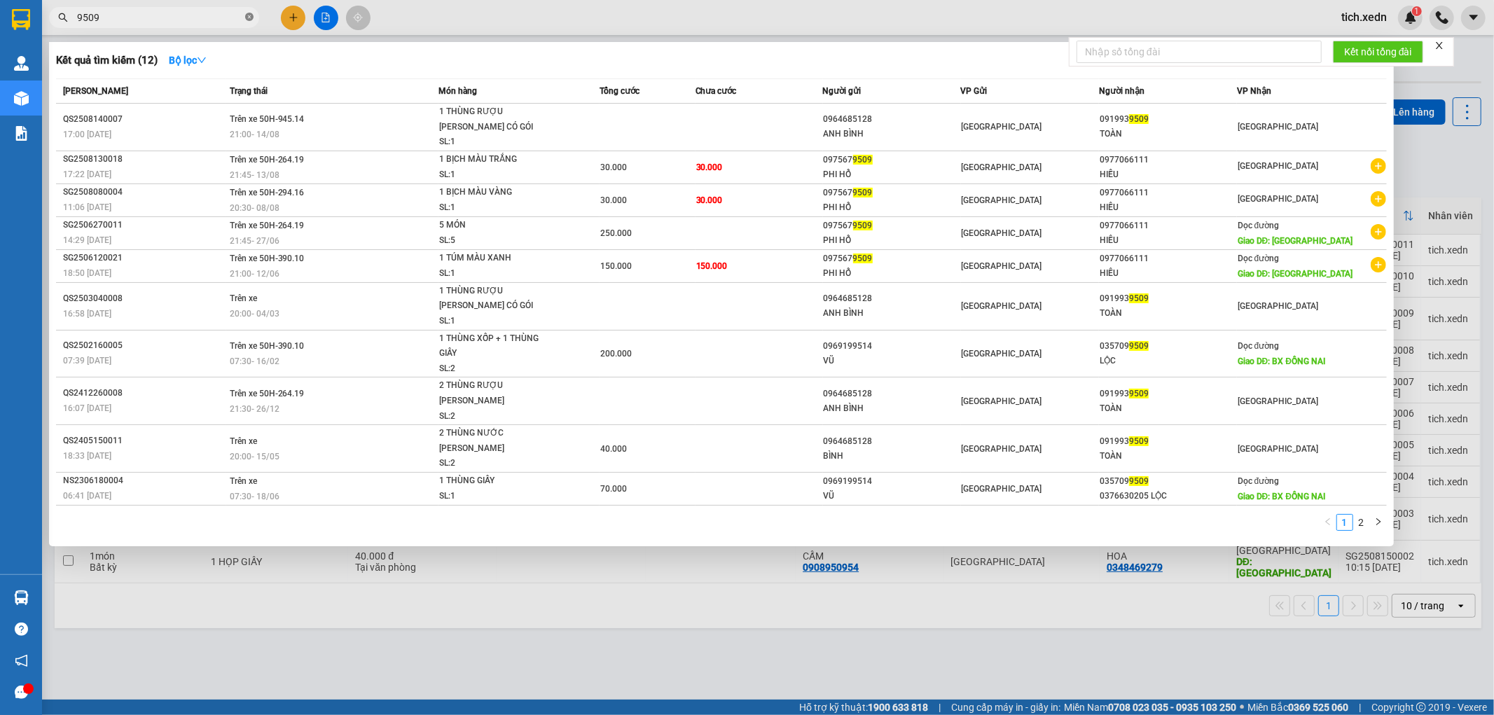
click at [250, 17] on icon "close-circle" at bounding box center [249, 17] width 8 height 8
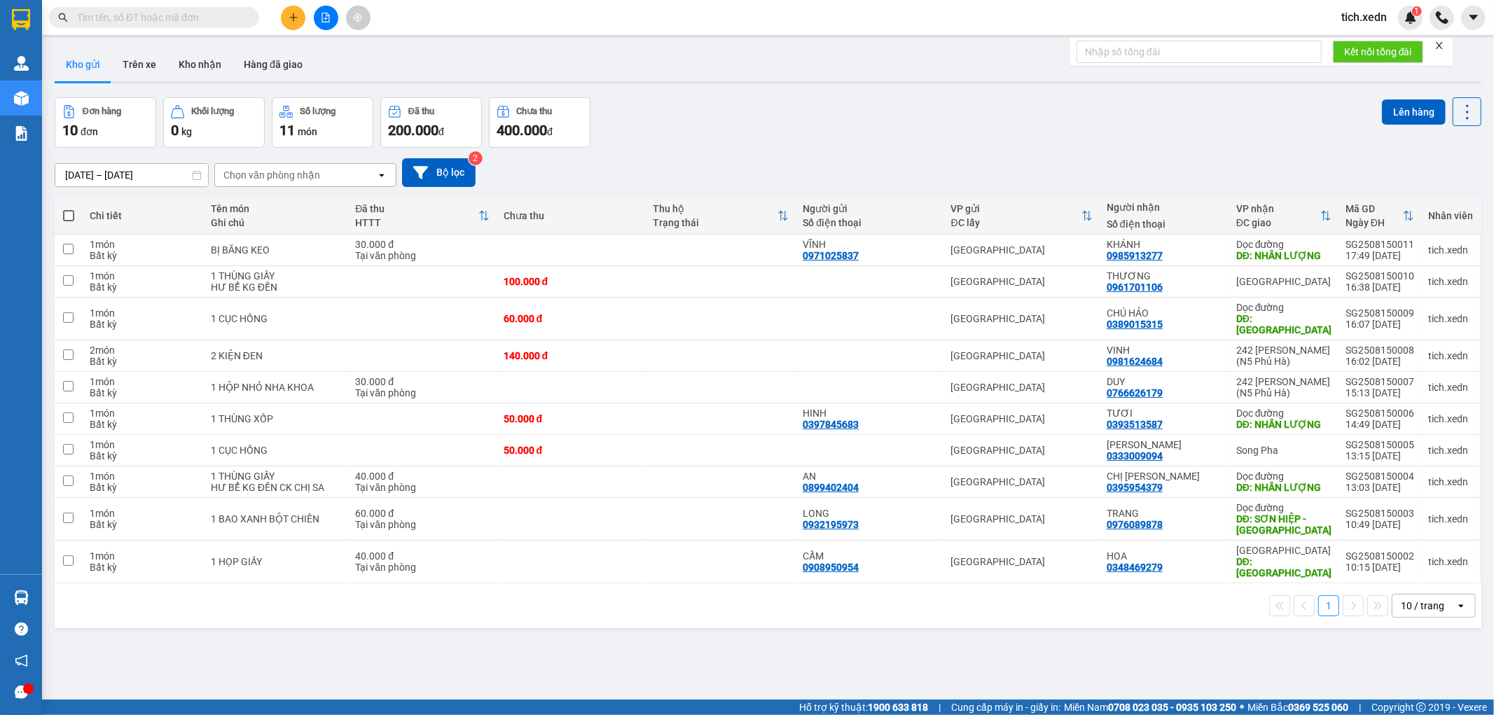
click at [64, 212] on span at bounding box center [68, 215] width 11 height 11
click at [69, 209] on input "checkbox" at bounding box center [69, 209] width 0 height 0
checkbox input "true"
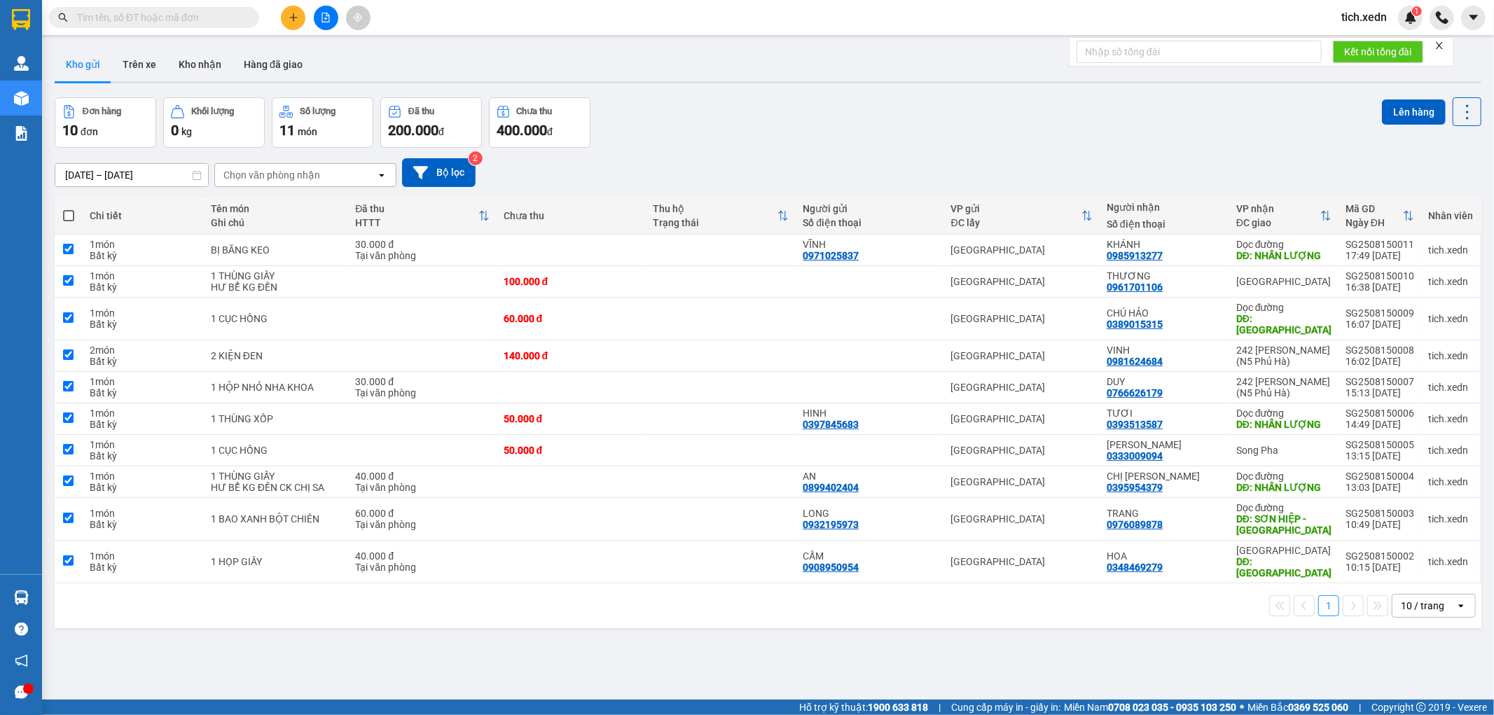
checkbox input "true"
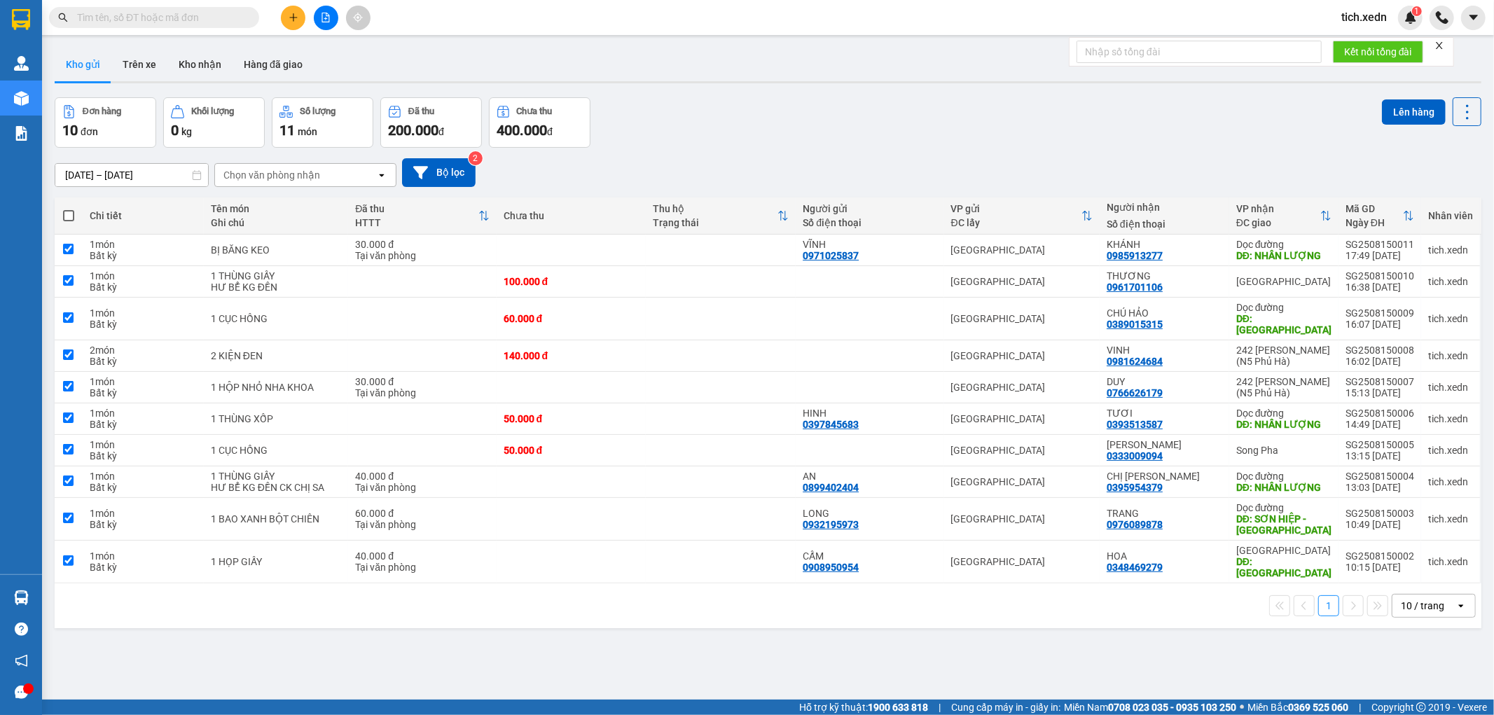
checkbox input "true"
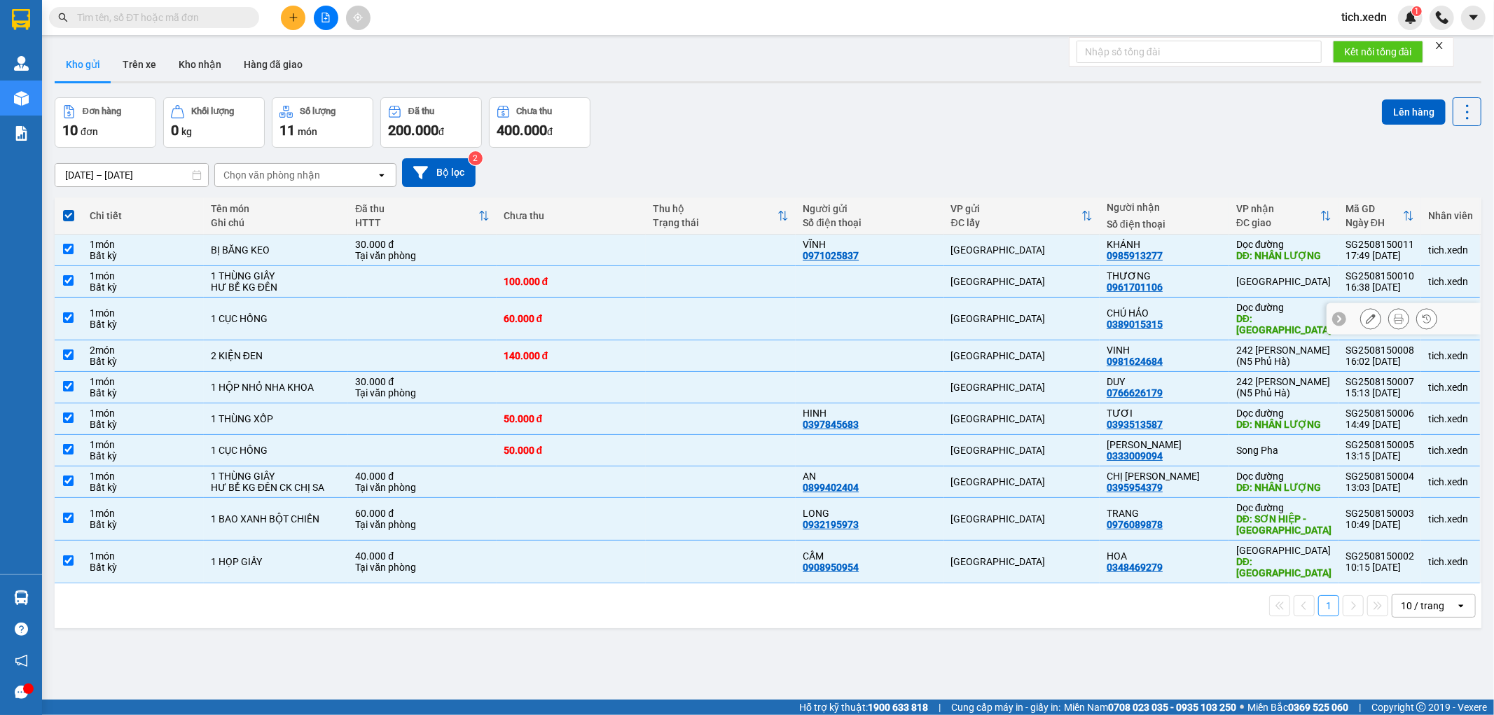
click at [1179, 315] on div "CHÚ HẢO 0389015315" at bounding box center [1165, 318] width 116 height 22
checkbox input "false"
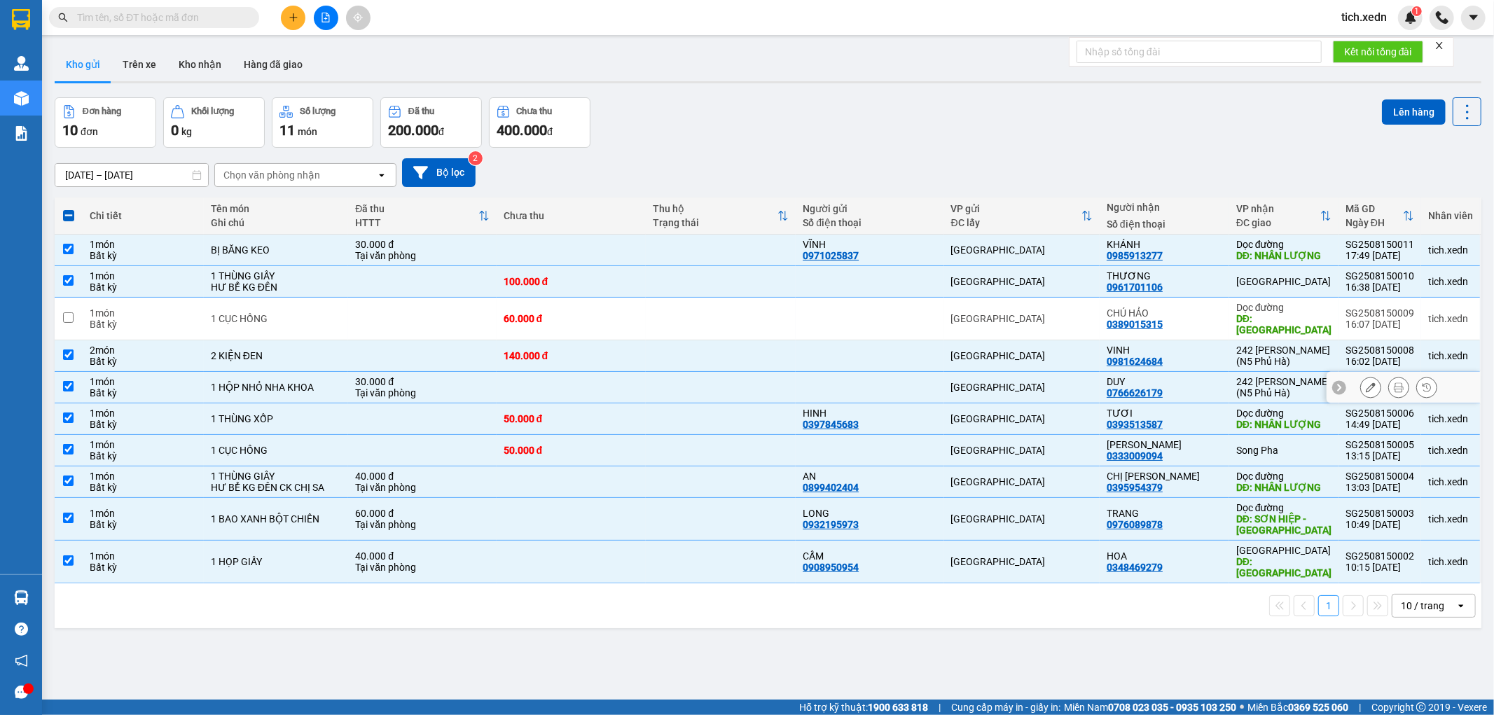
click at [1199, 376] on div "DUY" at bounding box center [1165, 381] width 116 height 11
checkbox input "false"
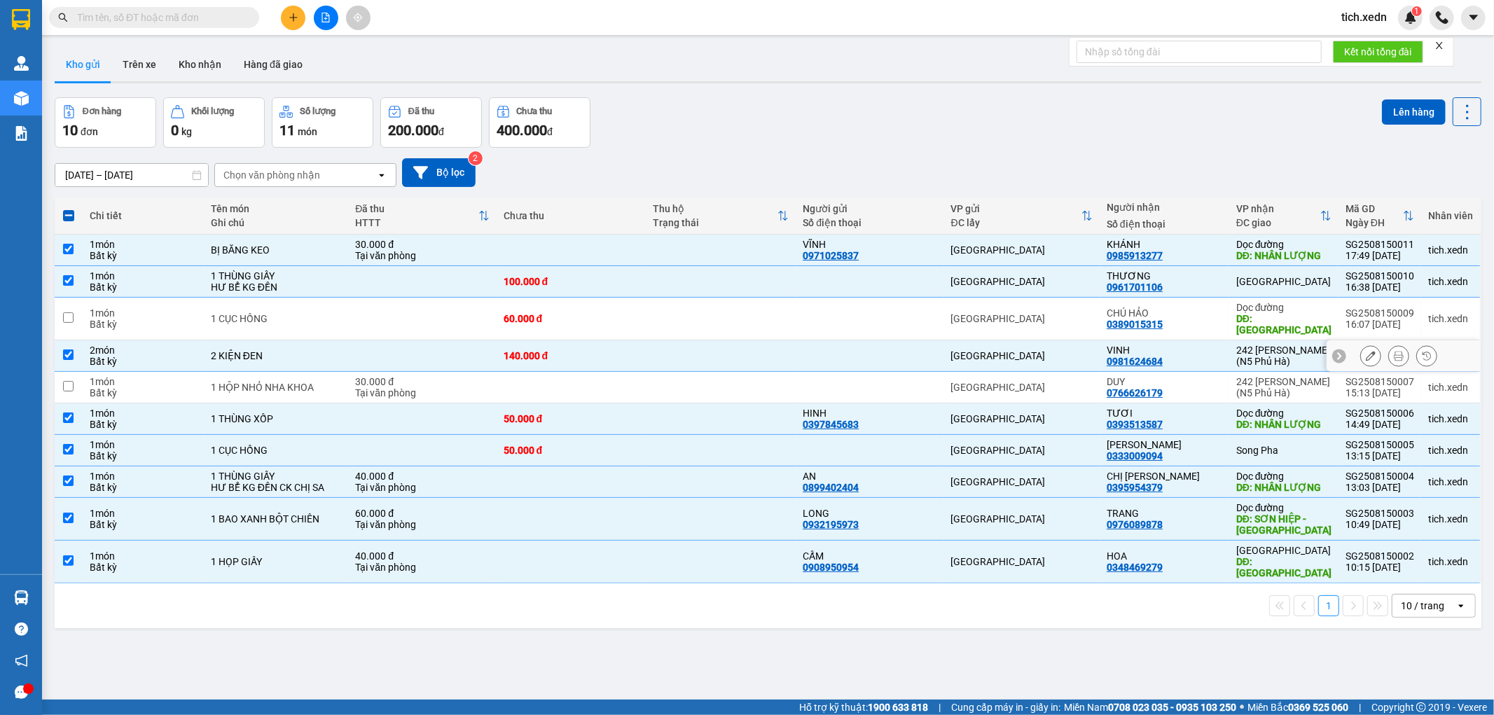
drag, startPoint x: 1182, startPoint y: 345, endPoint x: 1185, endPoint y: 352, distance: 7.8
click at [1185, 352] on div "VINH 0981624684" at bounding box center [1165, 356] width 116 height 22
checkbox input "false"
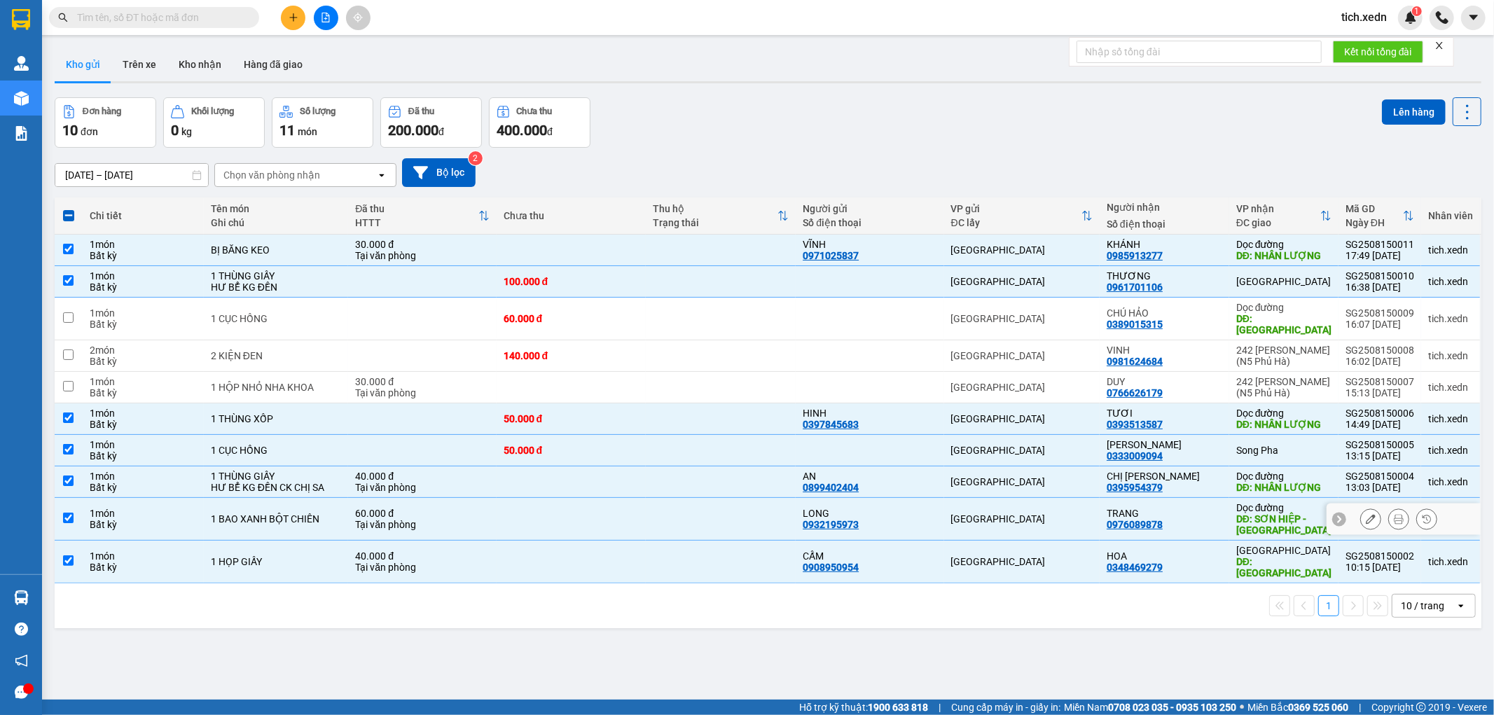
click at [1215, 513] on div "TRANG 0976089878" at bounding box center [1165, 519] width 116 height 22
checkbox input "false"
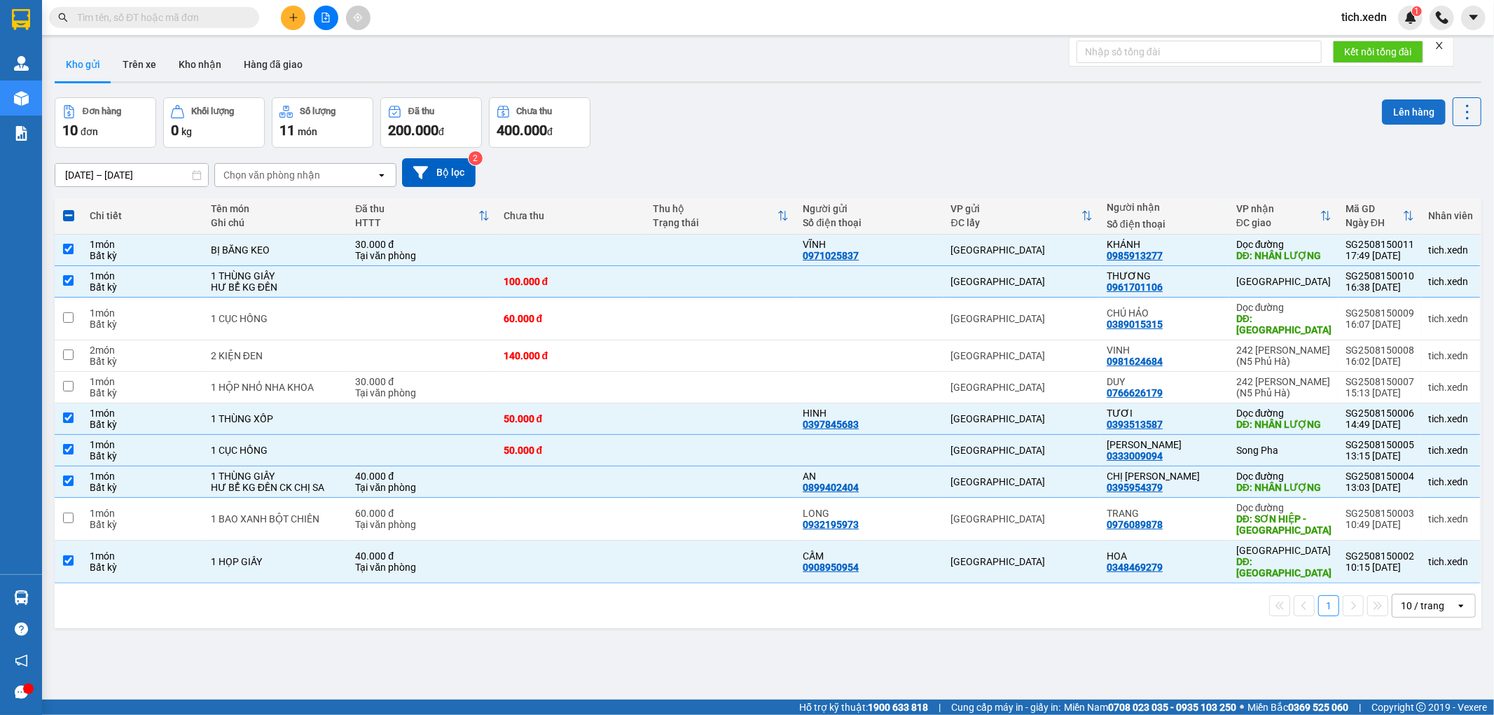
click at [1383, 106] on button "Lên hàng" at bounding box center [1414, 111] width 64 height 25
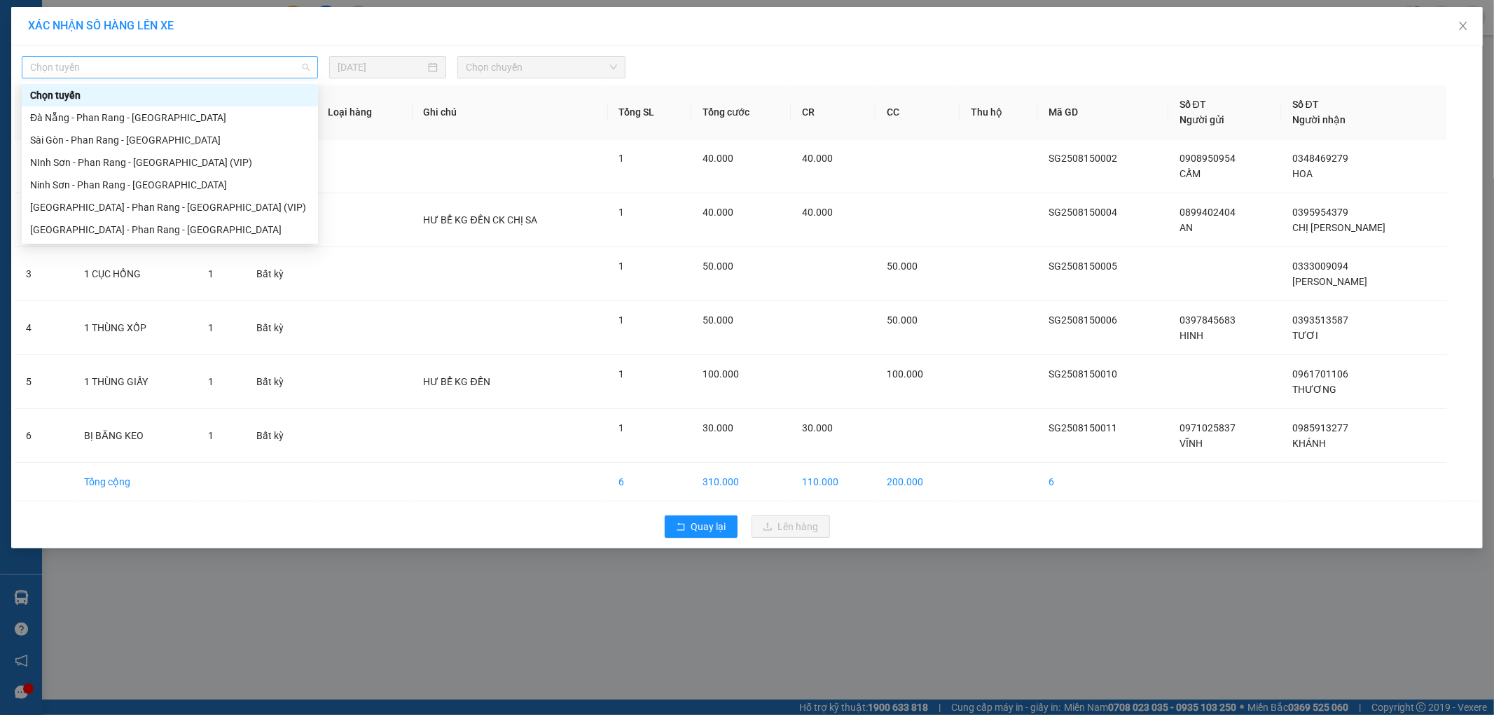
click at [311, 67] on div "Chọn tuyến" at bounding box center [170, 67] width 296 height 22
click at [236, 226] on div "Sài Gòn - Phan Rang - Ninh Sơn" at bounding box center [169, 229] width 279 height 15
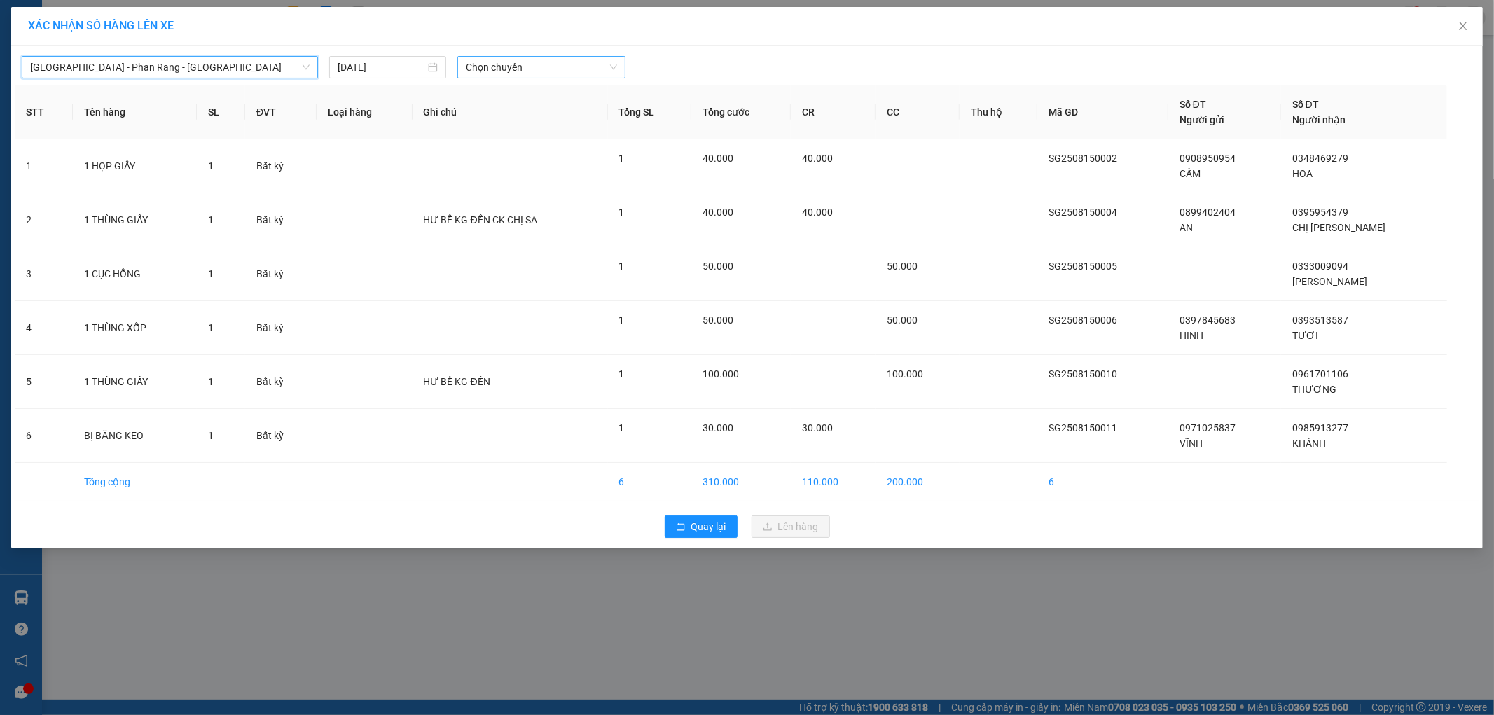
click at [488, 65] on span "Chọn chuyến" at bounding box center [541, 67] width 151 height 21
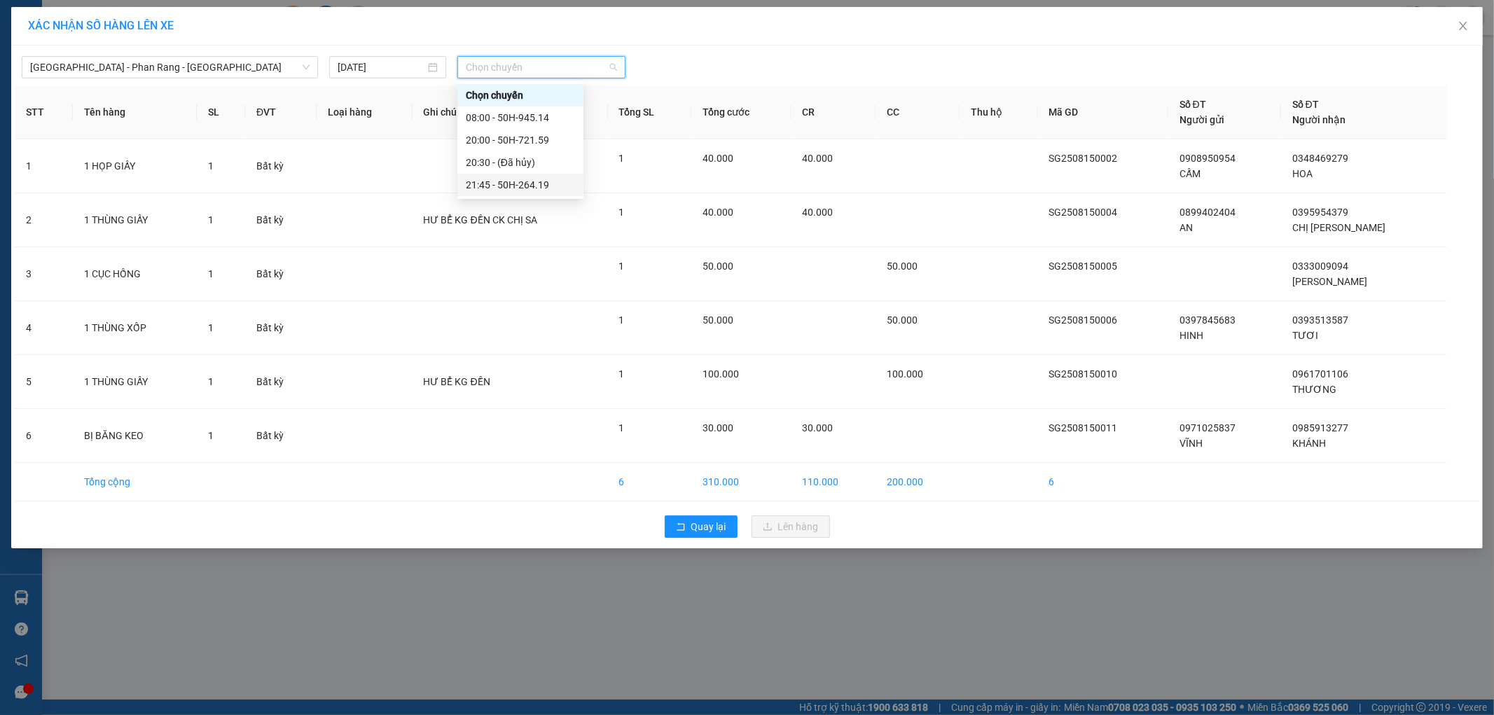
click at [561, 183] on div "21:45 - 50H-264.19" at bounding box center [520, 184] width 109 height 15
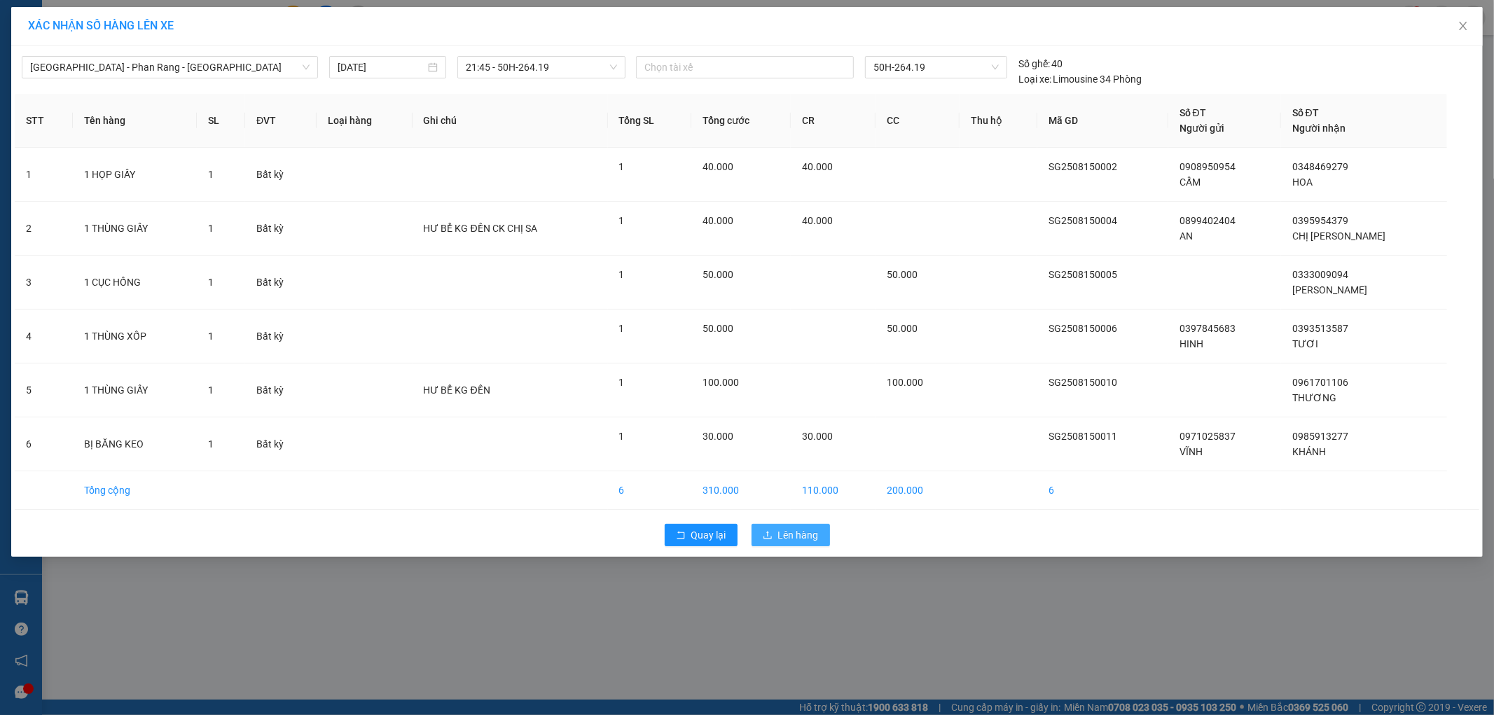
drag, startPoint x: 781, startPoint y: 538, endPoint x: 778, endPoint y: 512, distance: 26.1
click at [782, 534] on span "Lên hàng" at bounding box center [798, 534] width 41 height 15
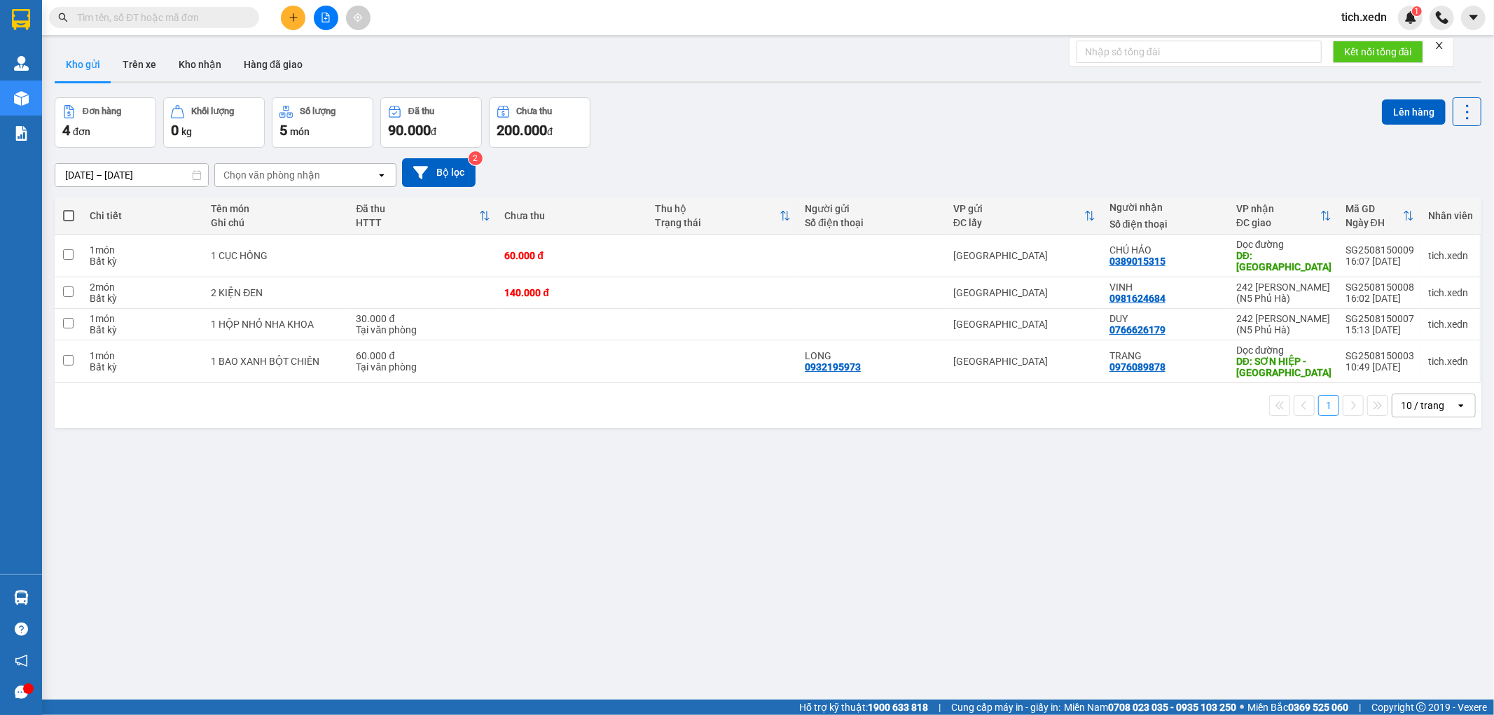
click at [67, 216] on span at bounding box center [68, 215] width 11 height 11
click at [69, 209] on input "checkbox" at bounding box center [69, 209] width 0 height 0
checkbox input "true"
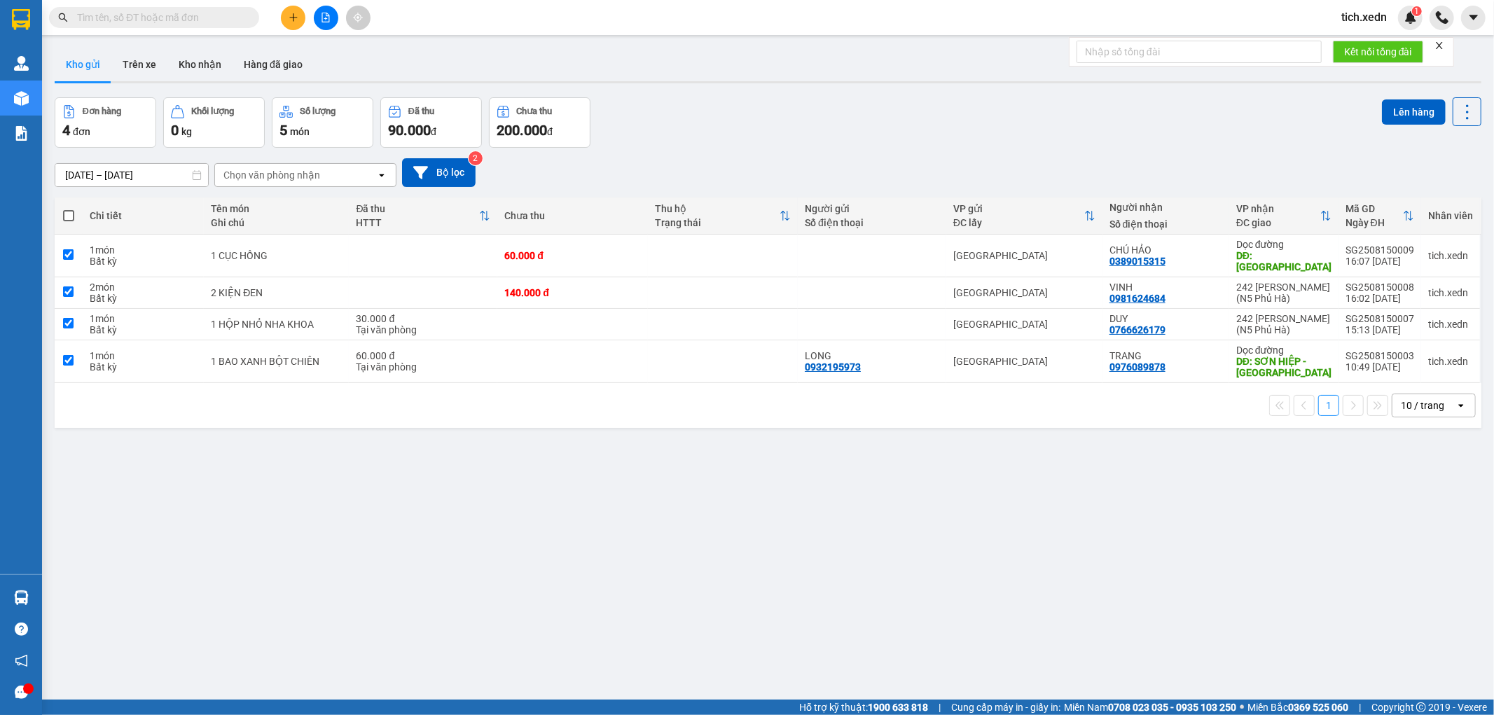
checkbox input "true"
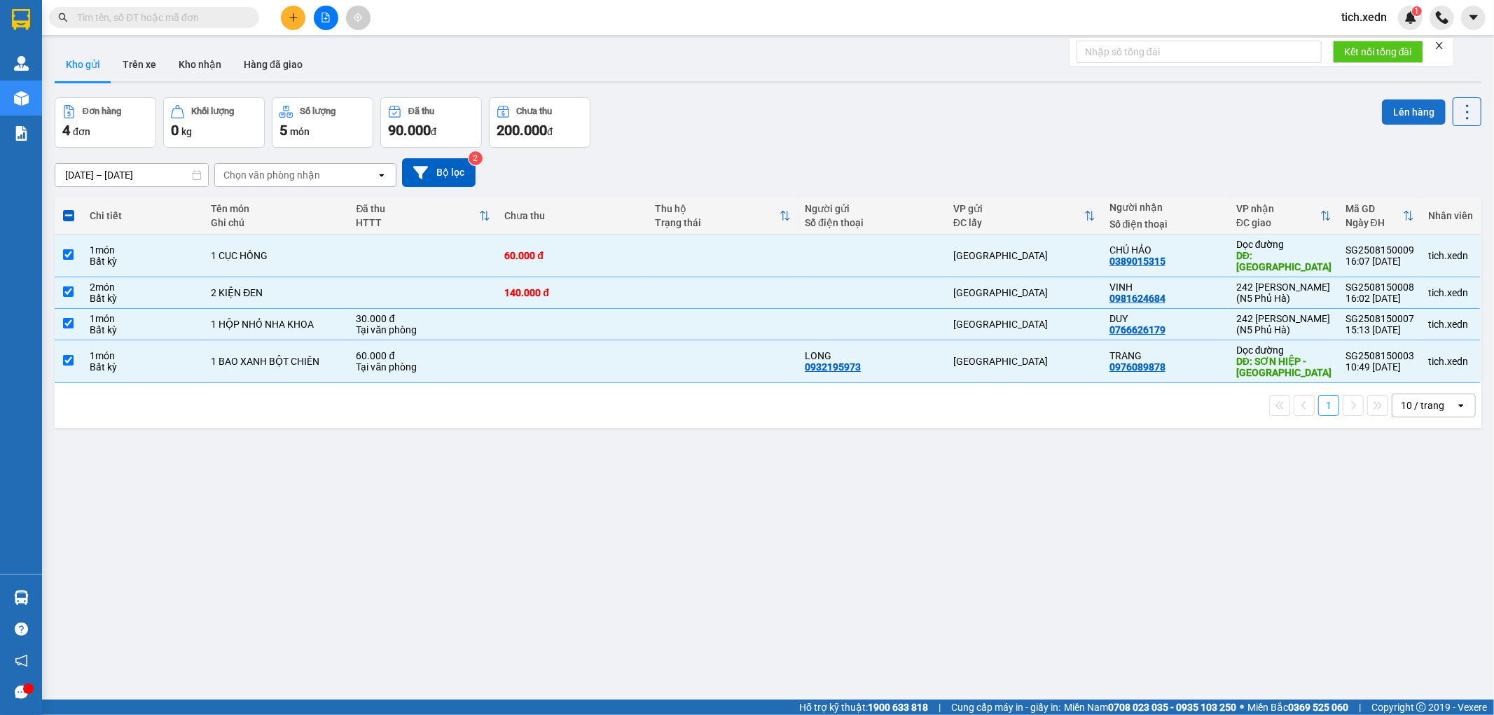
click at [1385, 113] on button "Lên hàng" at bounding box center [1414, 111] width 64 height 25
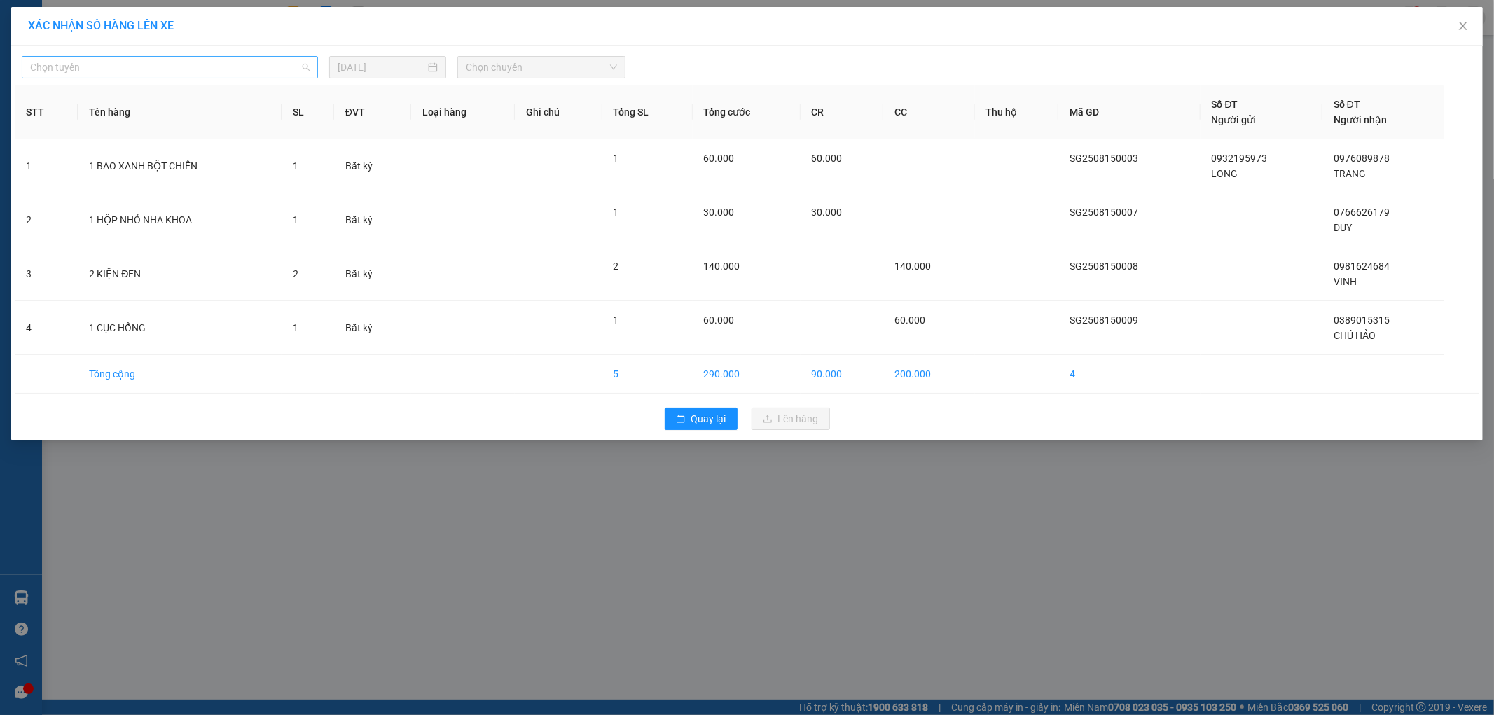
drag, startPoint x: 305, startPoint y: 63, endPoint x: 302, endPoint y: 70, distance: 7.8
click at [305, 62] on span "Chọn tuyến" at bounding box center [169, 67] width 279 height 21
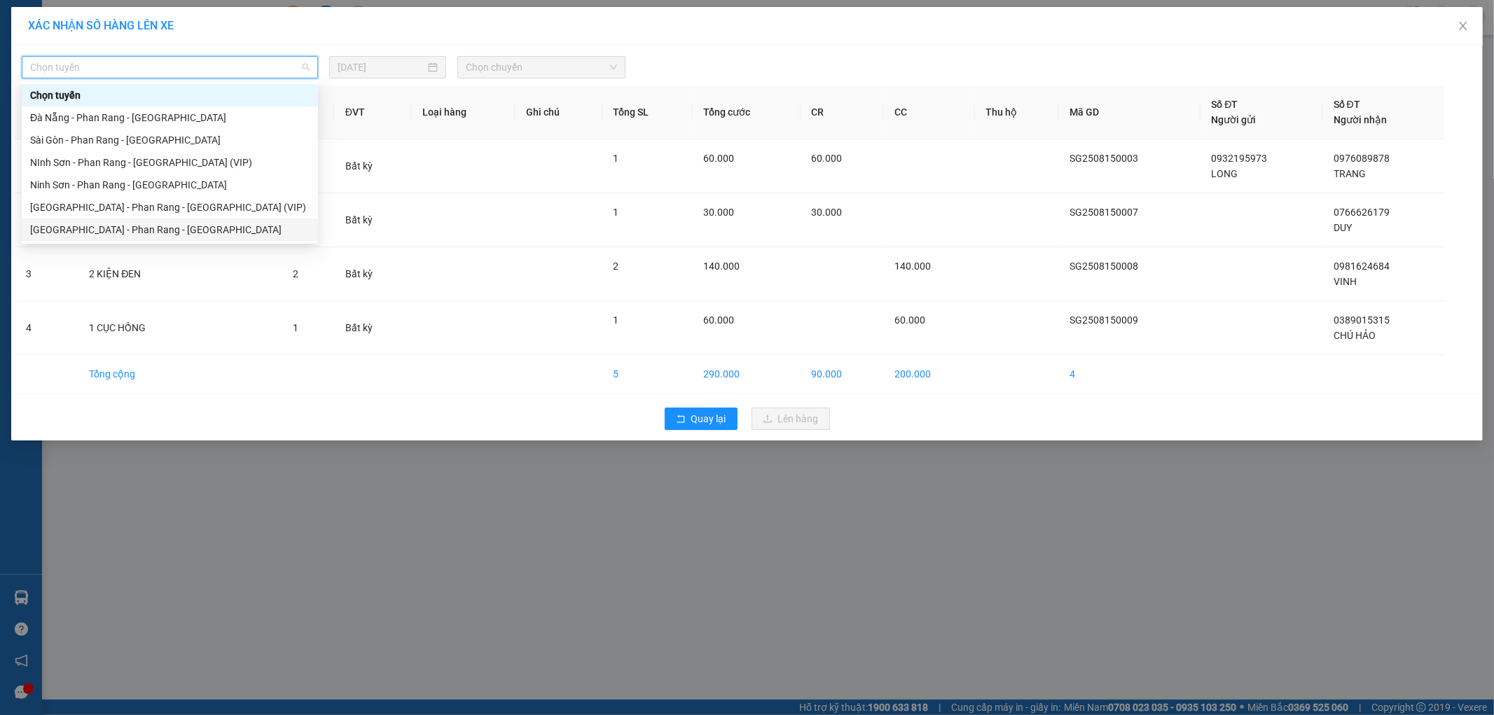
drag, startPoint x: 196, startPoint y: 226, endPoint x: 203, endPoint y: 222, distance: 7.8
click at [203, 222] on div "Sài Gòn - Phan Rang - Ninh Sơn" at bounding box center [169, 229] width 279 height 15
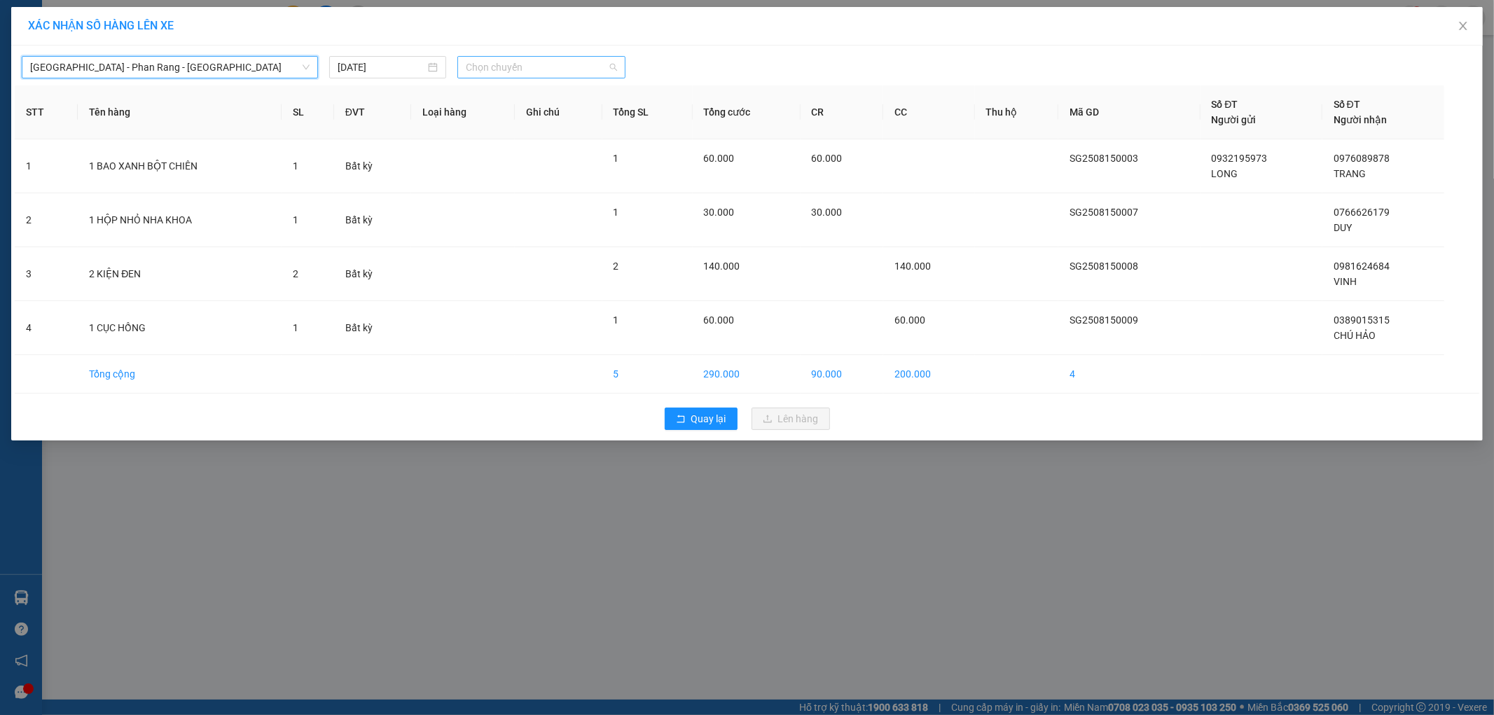
drag, startPoint x: 483, startPoint y: 63, endPoint x: 483, endPoint y: 72, distance: 9.1
click at [483, 67] on span "Chọn chuyến" at bounding box center [541, 67] width 151 height 21
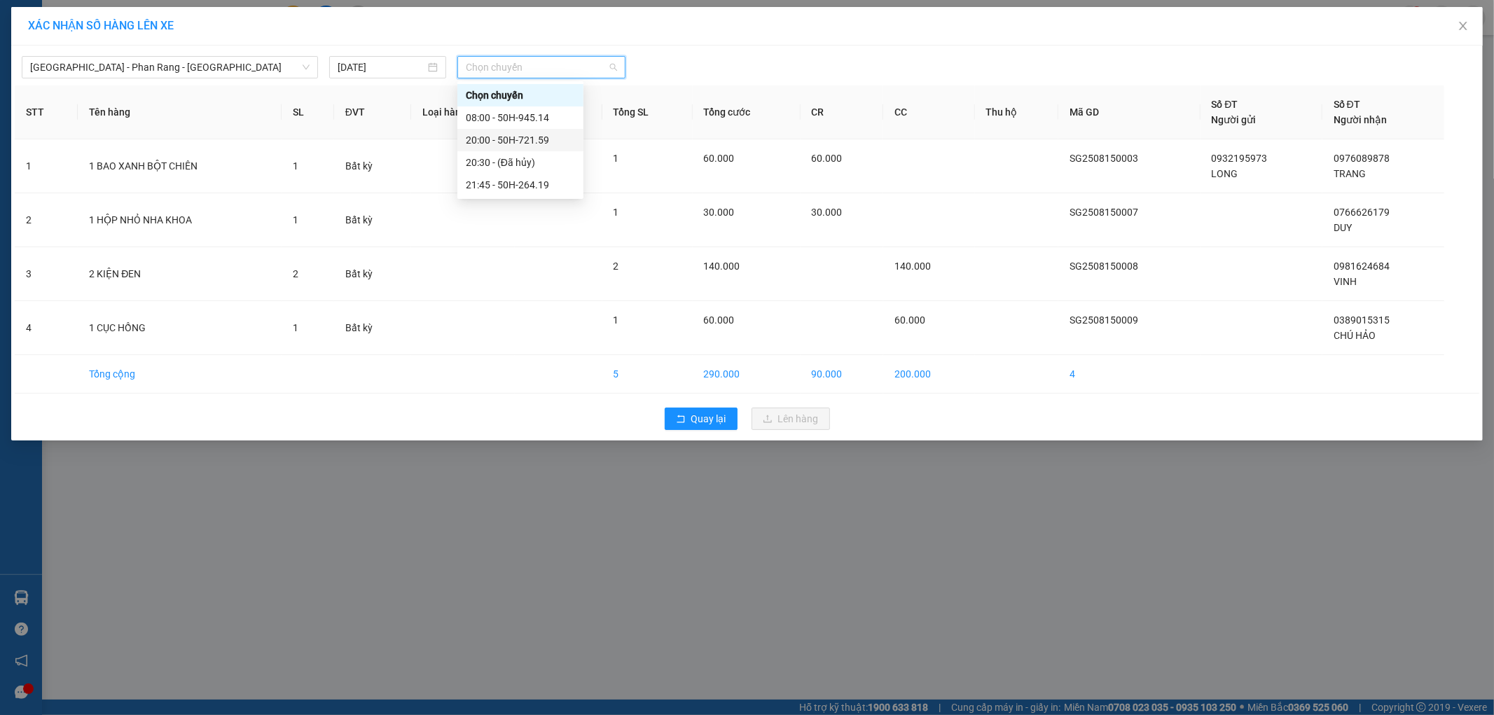
click at [540, 132] on div "20:00 - 50H-721.59" at bounding box center [520, 139] width 109 height 15
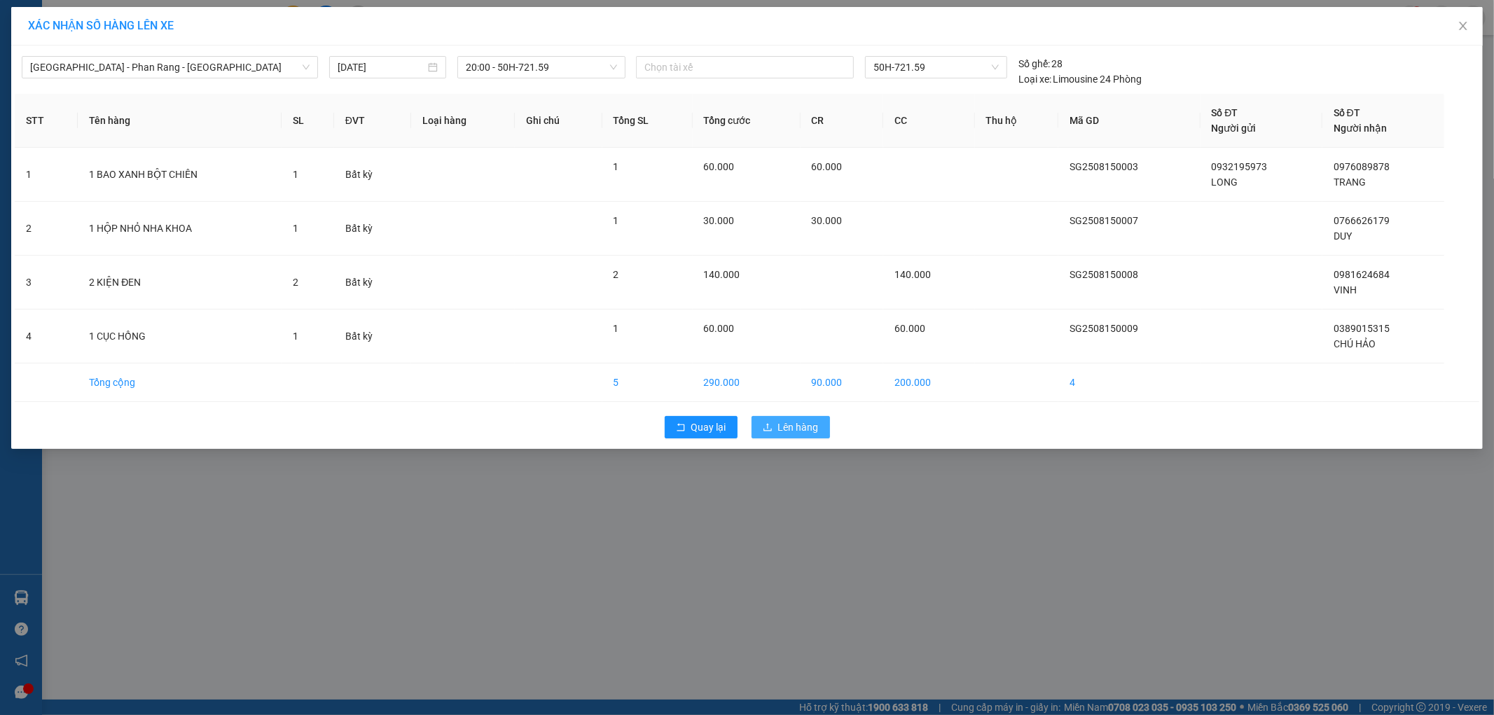
click at [773, 421] on button "Lên hàng" at bounding box center [791, 427] width 78 height 22
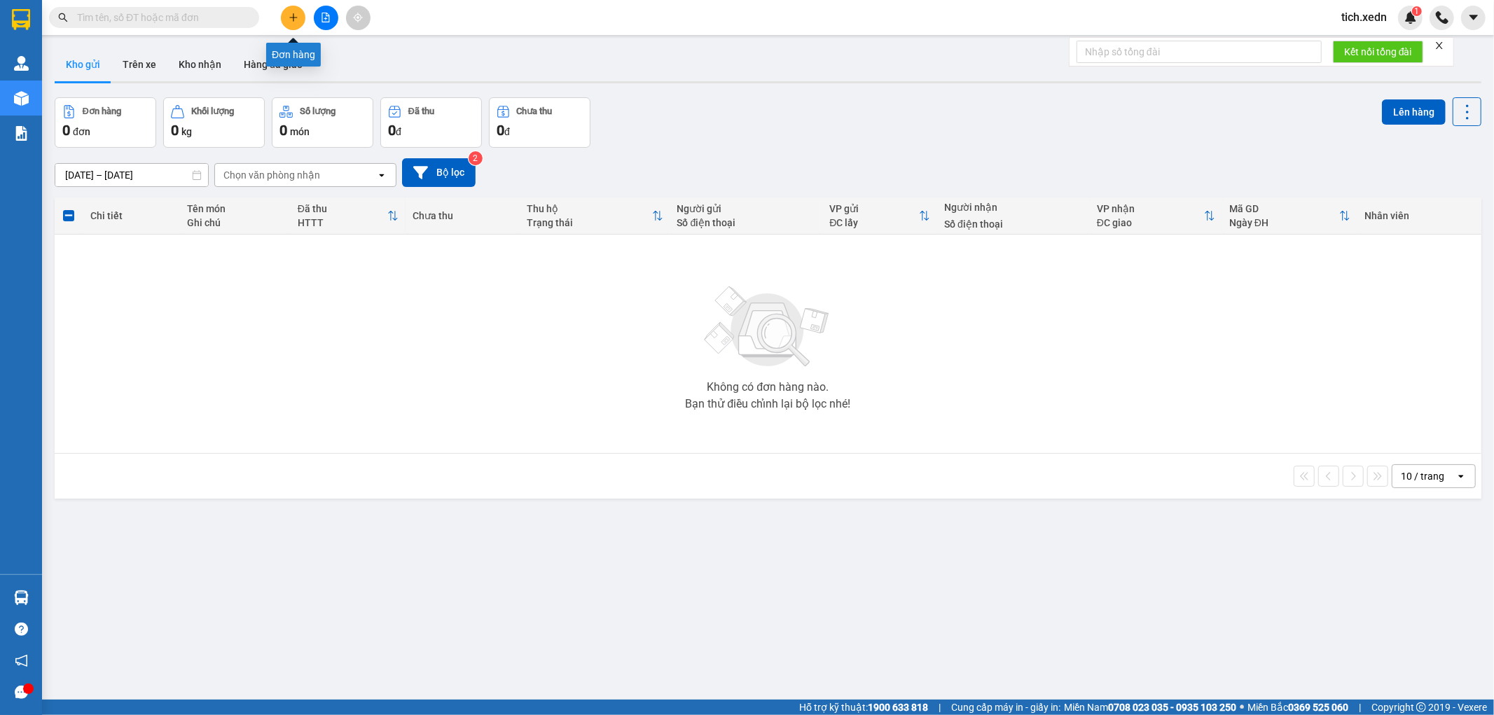
click at [289, 12] on button at bounding box center [293, 18] width 25 height 25
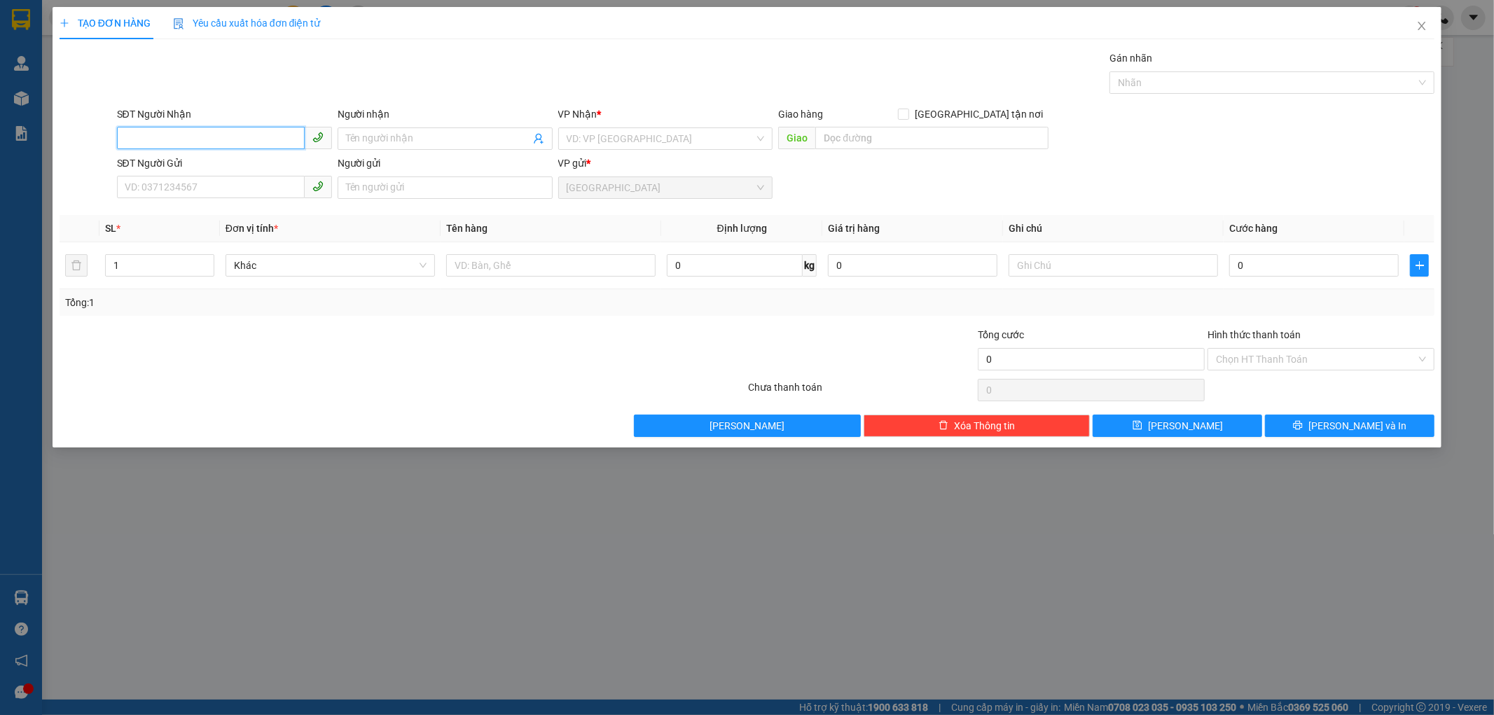
click at [159, 137] on input "SĐT Người Nhận" at bounding box center [211, 138] width 188 height 22
drag, startPoint x: 193, startPoint y: 186, endPoint x: 200, endPoint y: 184, distance: 7.1
click at [200, 185] on div "0988170047 - PHÚC THỊNH" at bounding box center [224, 188] width 198 height 15
type input "0988170047"
type input "PHÚC THỊNH"
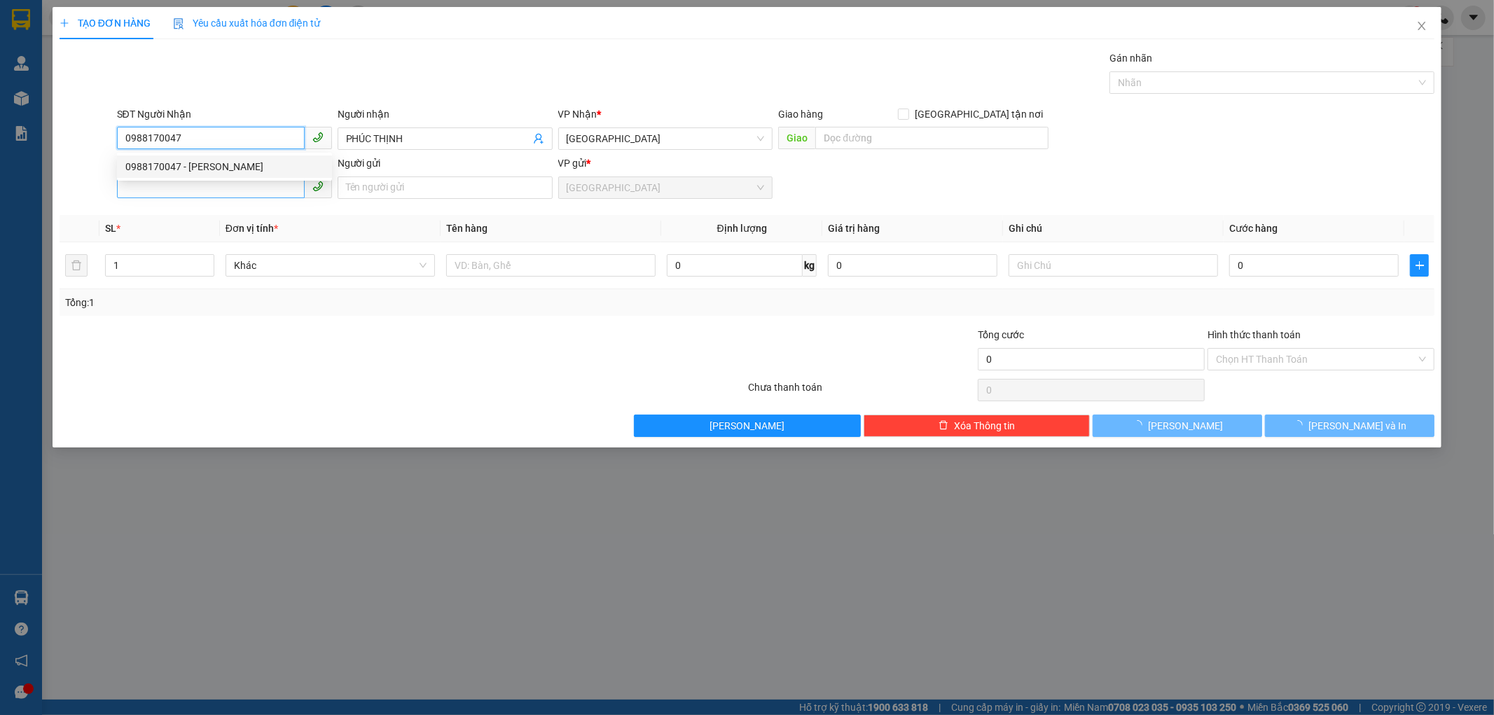
type input "200.000"
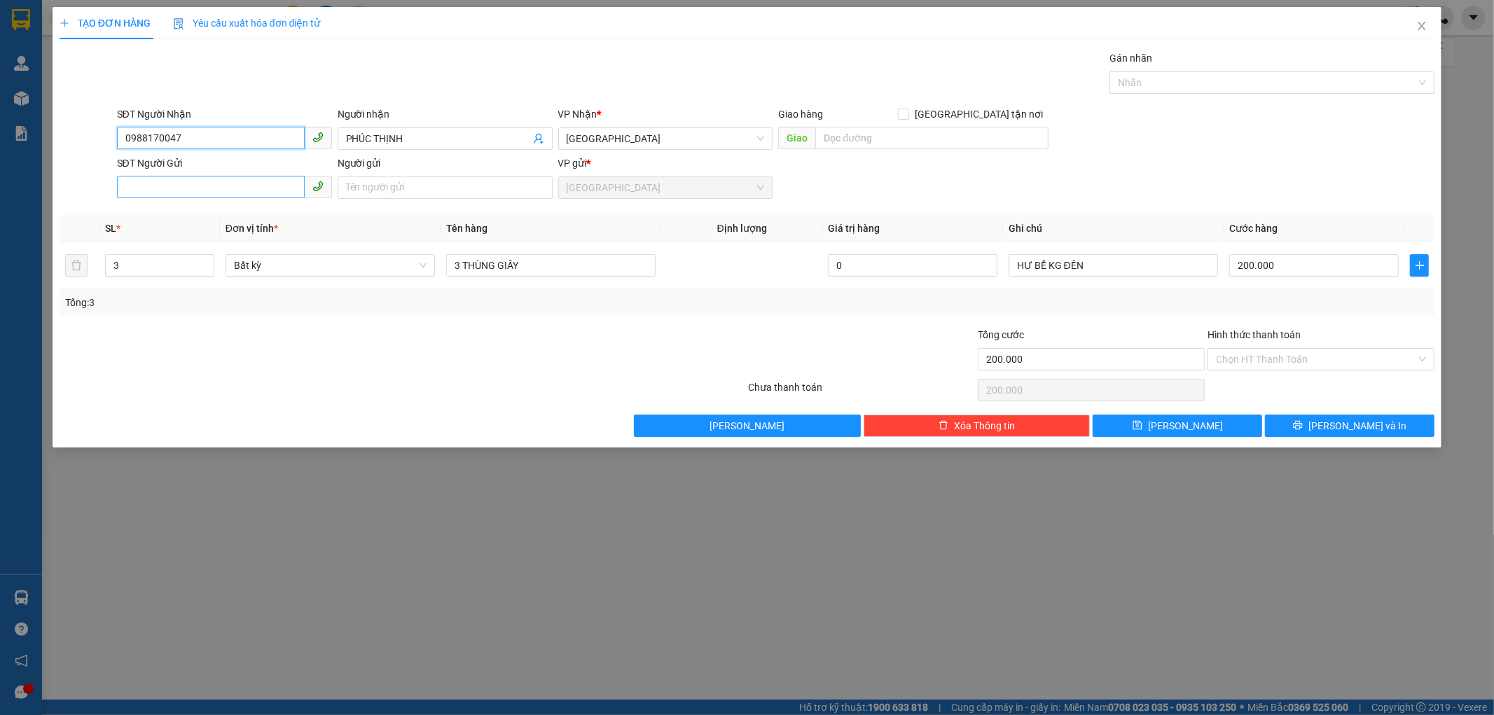
type input "0988170047"
click at [193, 191] on input "SĐT Người Gửi" at bounding box center [211, 187] width 188 height 22
click at [224, 233] on div "0972342003 - CT ÁNH SÁNG VÀNG" at bounding box center [224, 237] width 198 height 15
type input "0972342003"
type input "CT ÁNH SÁNG VÀNG"
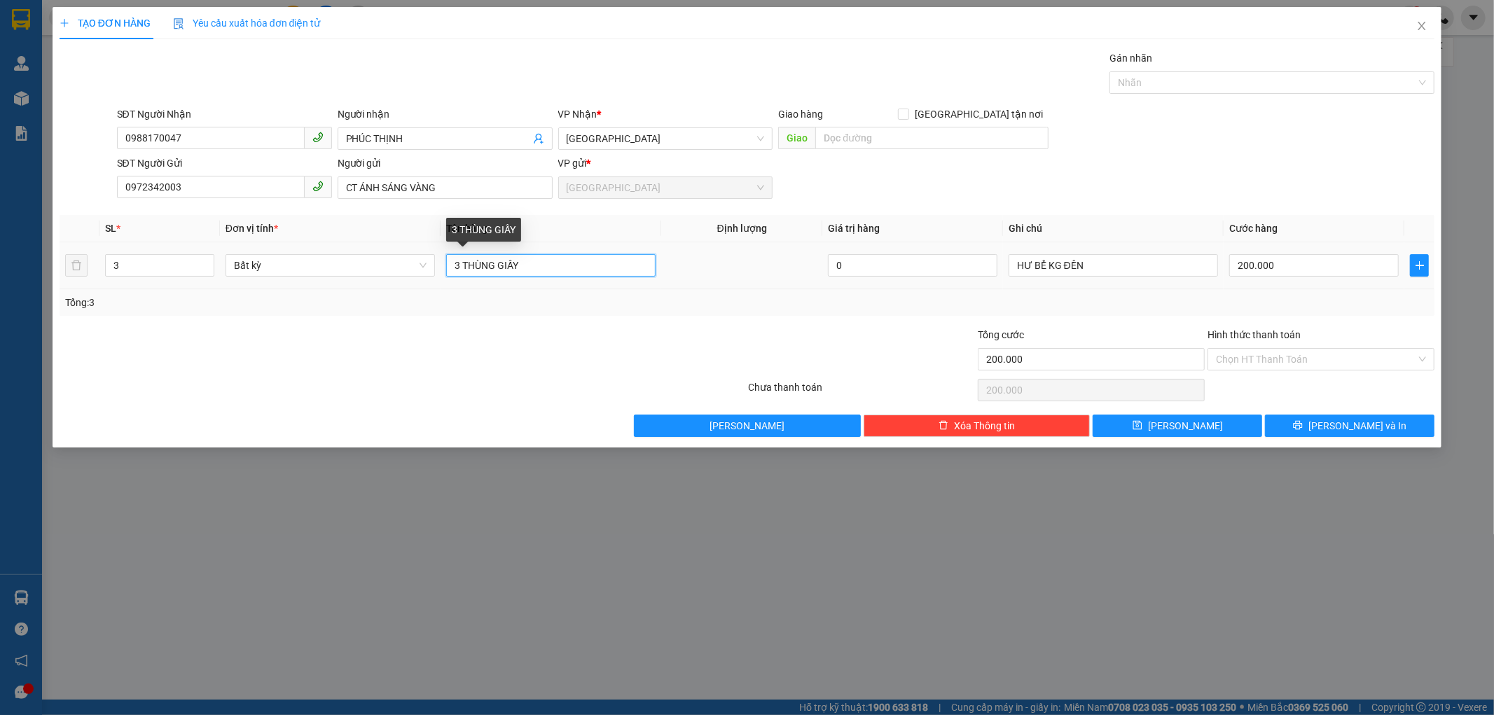
click at [532, 265] on input "3 THÙNG GIẤY" at bounding box center [550, 265] width 209 height 22
type input "3"
type input "1 HỘP GIẤY"
drag, startPoint x: 204, startPoint y: 272, endPoint x: 219, endPoint y: 265, distance: 16.3
click at [219, 265] on td "2" at bounding box center [159, 265] width 120 height 47
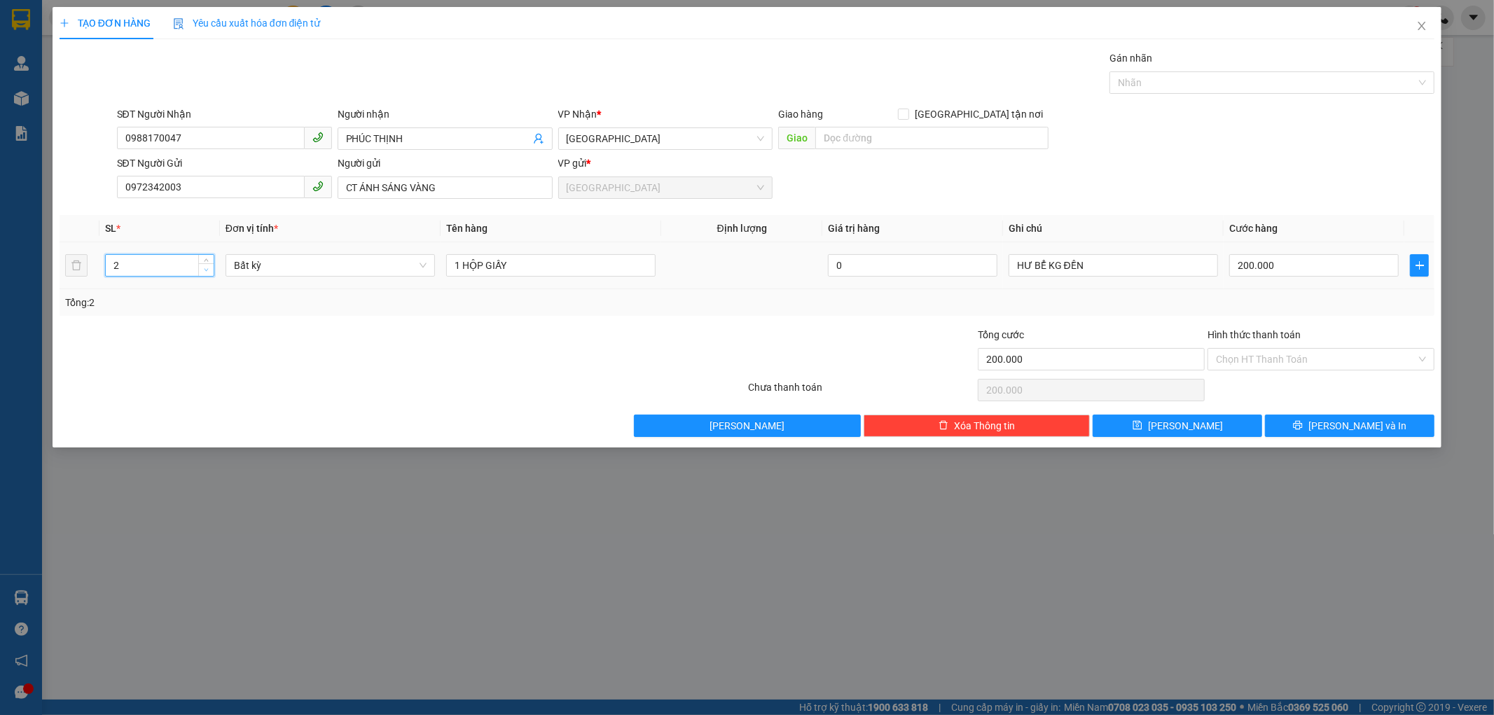
type input "1"
click at [202, 268] on span "down" at bounding box center [206, 270] width 8 height 8
type input "0"
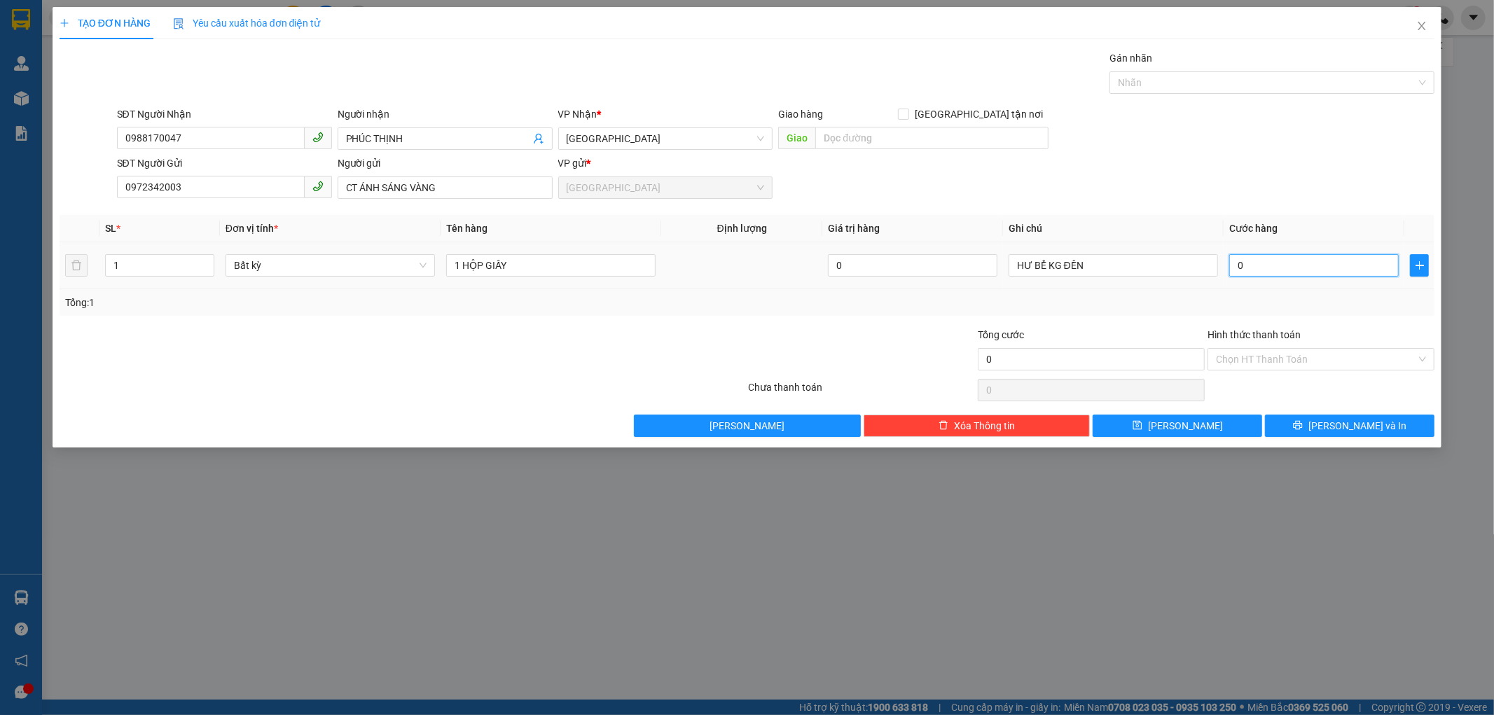
drag, startPoint x: 1287, startPoint y: 264, endPoint x: 1280, endPoint y: 284, distance: 21.5
click at [1207, 265] on tr "1 Bất kỳ 1 HỘP GIẤY 0 HƯ BỂ KG ĐỀN 0" at bounding box center [748, 265] width 1376 height 47
type input "4"
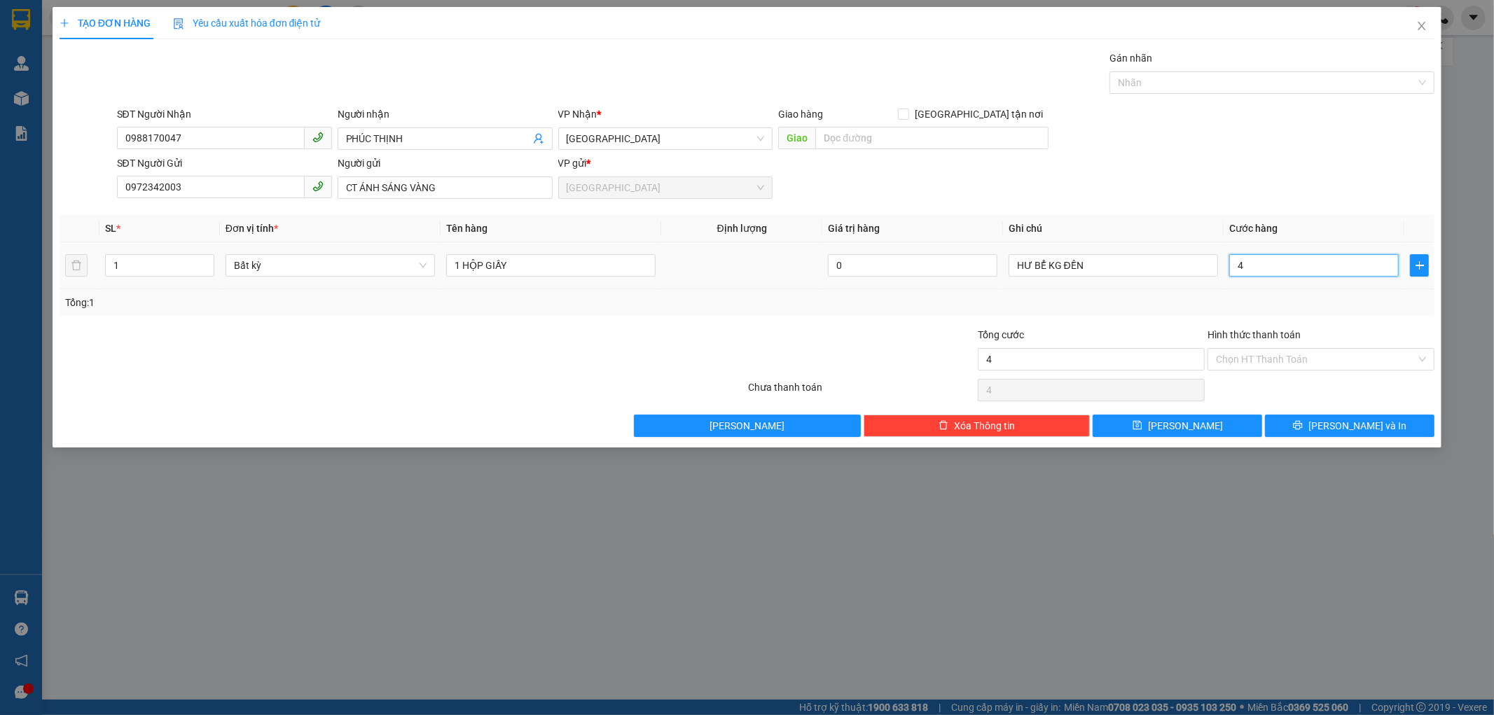
type input "40"
type input "40.000"
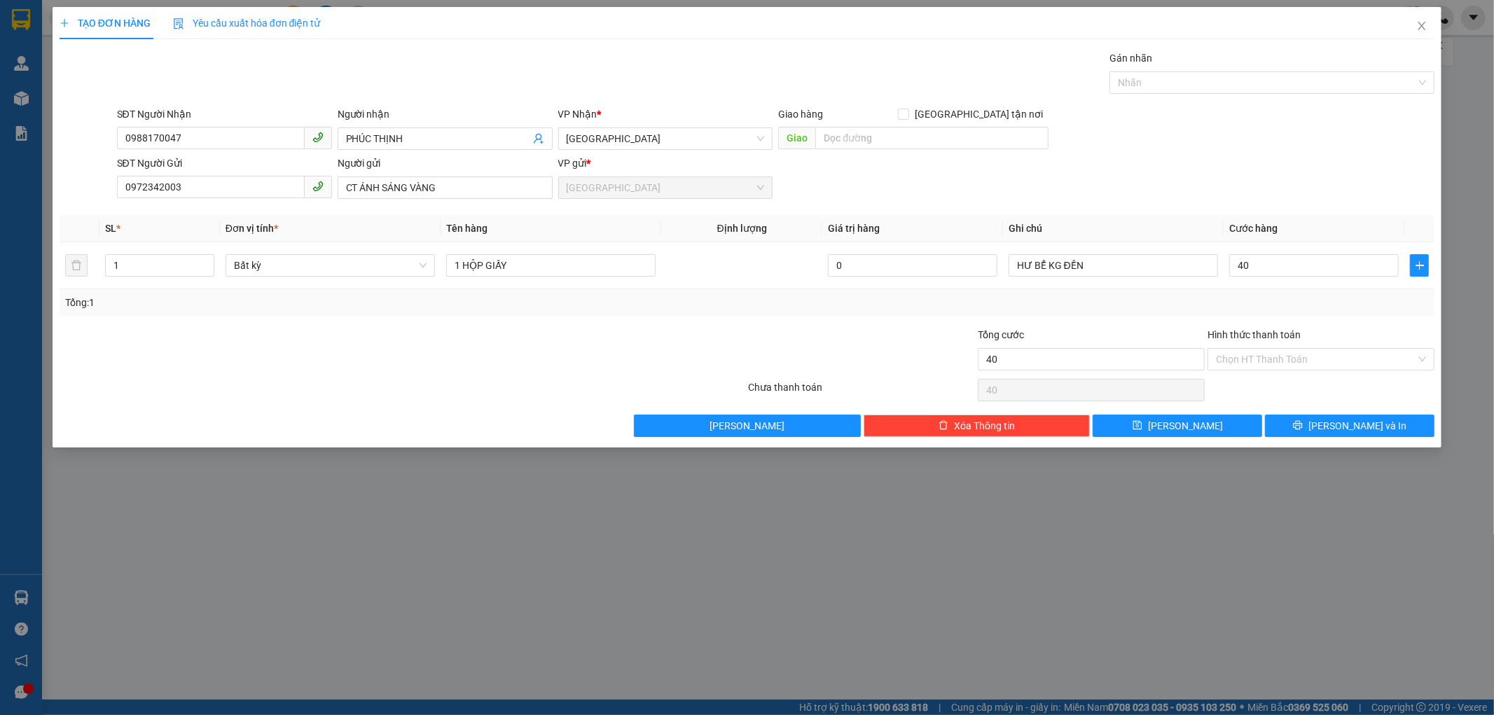
type input "40.000"
click at [1266, 291] on div "Tổng: 1" at bounding box center [748, 302] width 1376 height 27
drag, startPoint x: 1266, startPoint y: 291, endPoint x: 1315, endPoint y: 292, distance: 48.3
click at [1315, 292] on div "Tổng: 1" at bounding box center [748, 302] width 1376 height 27
drag, startPoint x: 1108, startPoint y: 262, endPoint x: 1052, endPoint y: 257, distance: 56.2
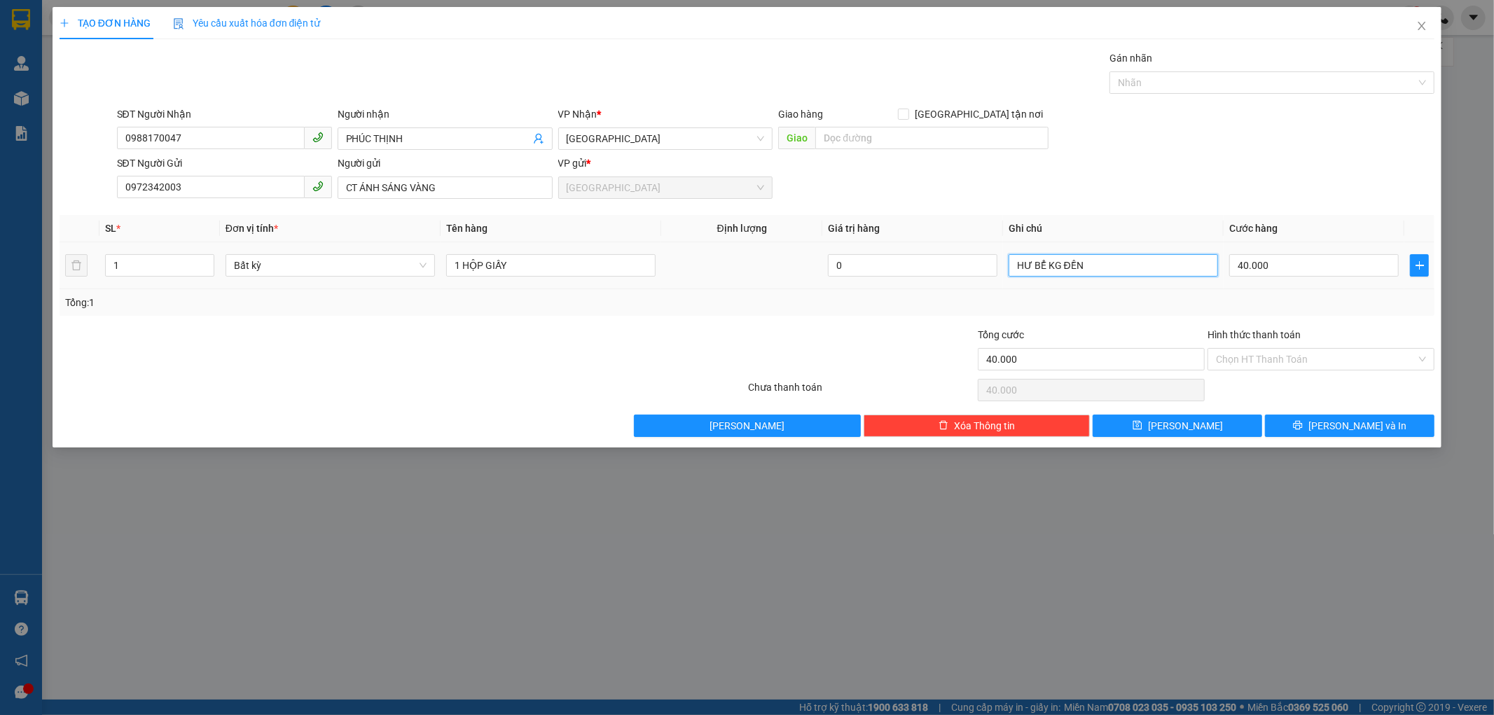
click at [1003, 266] on td "HƯ BỂ KG ĐỀN" at bounding box center [1113, 265] width 221 height 47
click at [1230, 320] on div "Transit Pickup Surcharge Ids Transit Deliver Surcharge Ids Transit Deliver Surc…" at bounding box center [748, 243] width 1376 height 387
click at [1270, 351] on input "Hình thức thanh toán" at bounding box center [1316, 359] width 200 height 21
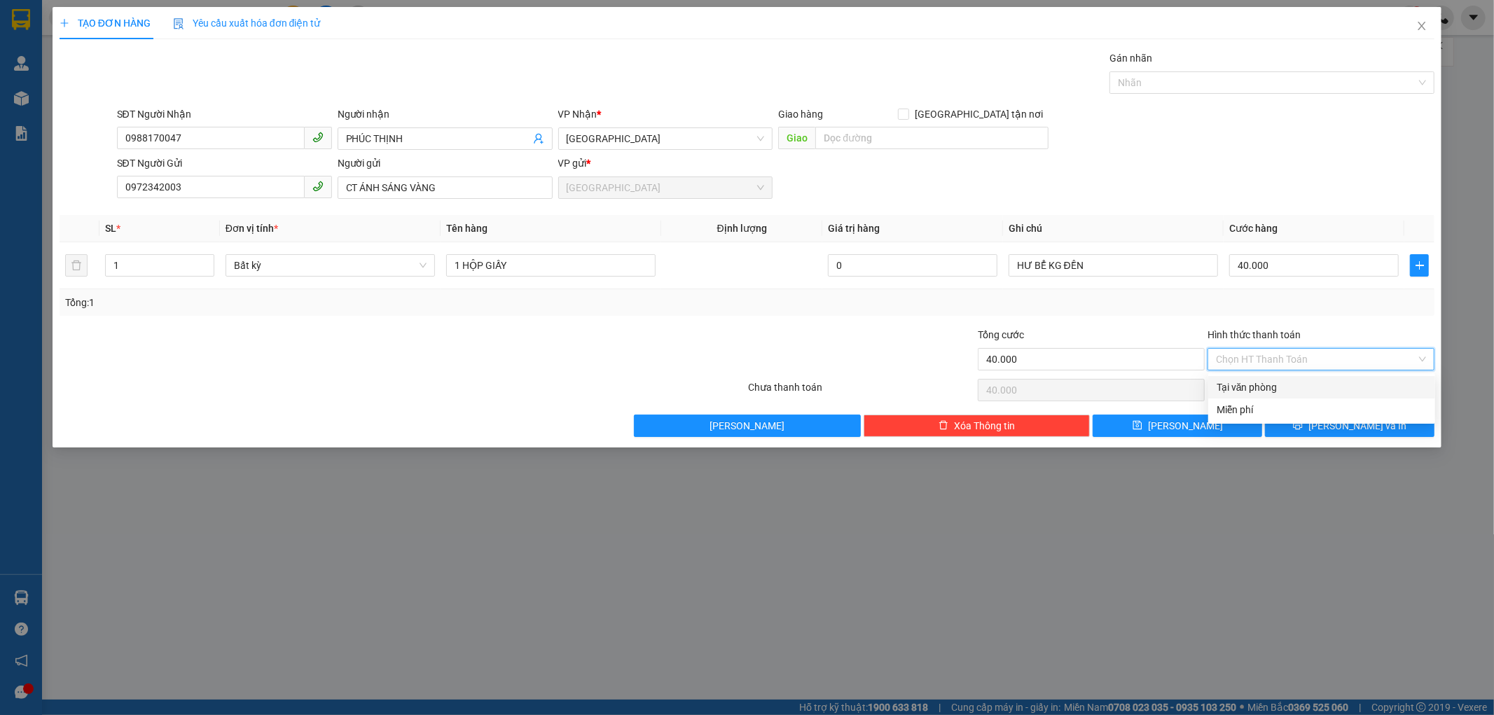
click at [1266, 387] on div "Tại văn phòng" at bounding box center [1322, 387] width 210 height 15
type input "0"
click at [1280, 362] on span "Tại văn phòng" at bounding box center [1321, 359] width 210 height 21
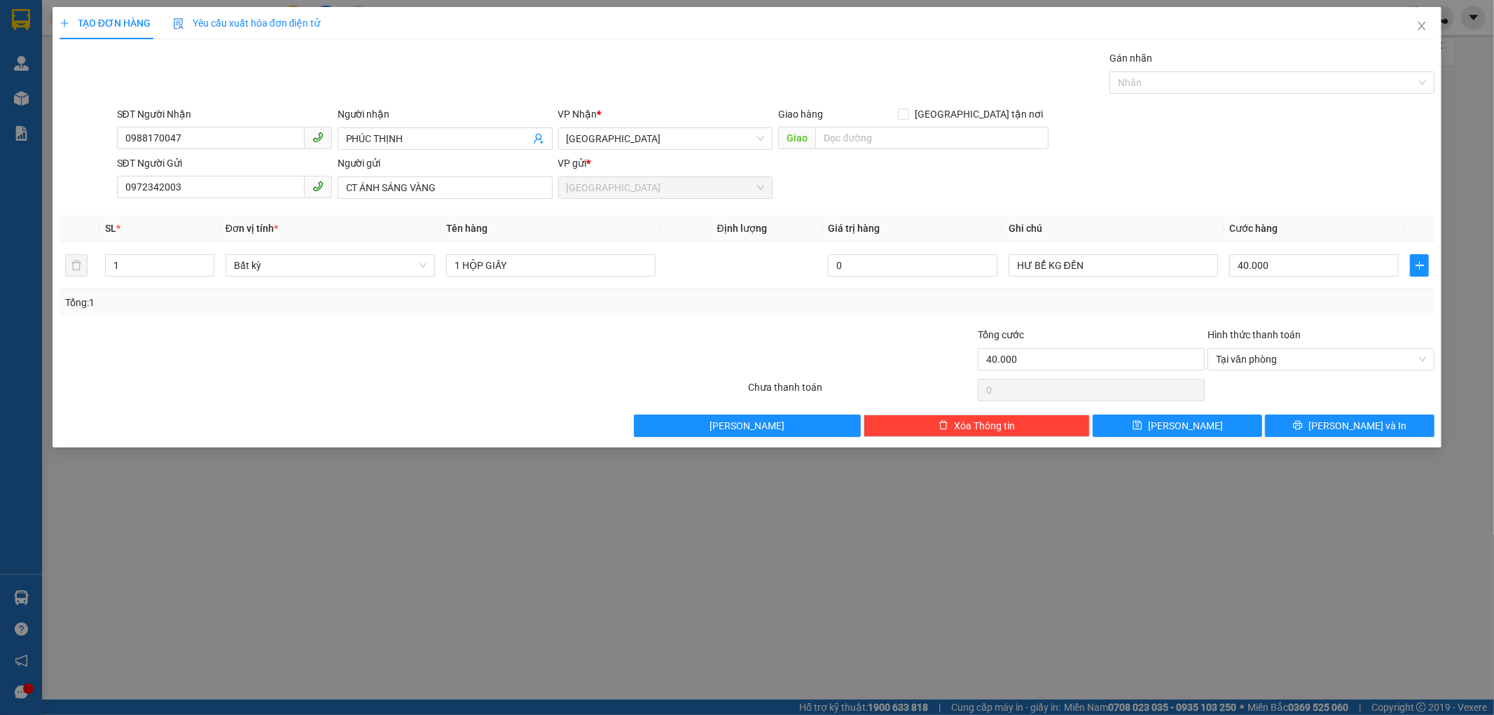
click at [1275, 291] on div "Tổng: 1" at bounding box center [748, 302] width 1376 height 27
click at [1278, 293] on div "Tổng: 1" at bounding box center [748, 302] width 1376 height 27
drag, startPoint x: 1293, startPoint y: 363, endPoint x: 1234, endPoint y: 363, distance: 58.8
click at [1264, 363] on span "Tại văn phòng" at bounding box center [1321, 359] width 210 height 21
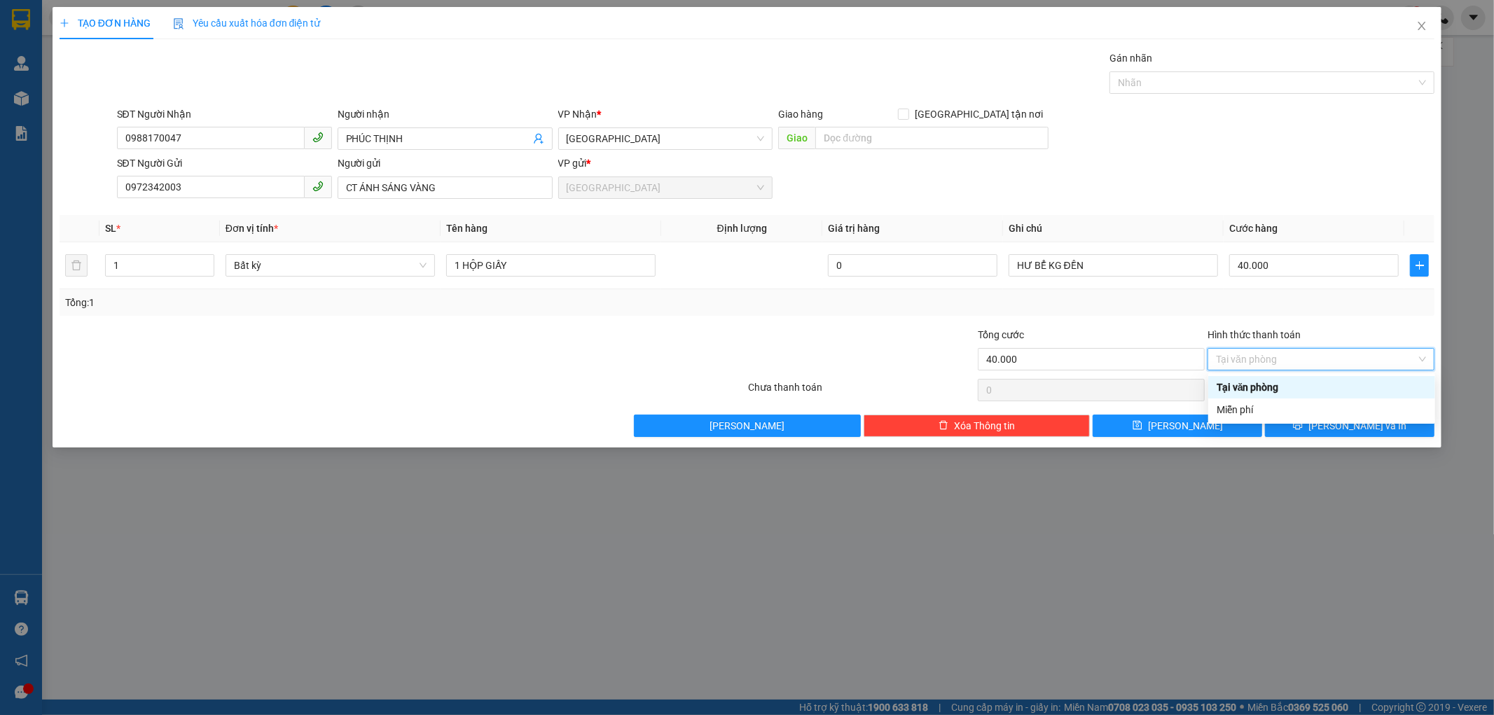
click at [1172, 325] on div "Transit Pickup Surcharge Ids Transit Deliver Surcharge Ids Transit Deliver Surc…" at bounding box center [748, 243] width 1376 height 387
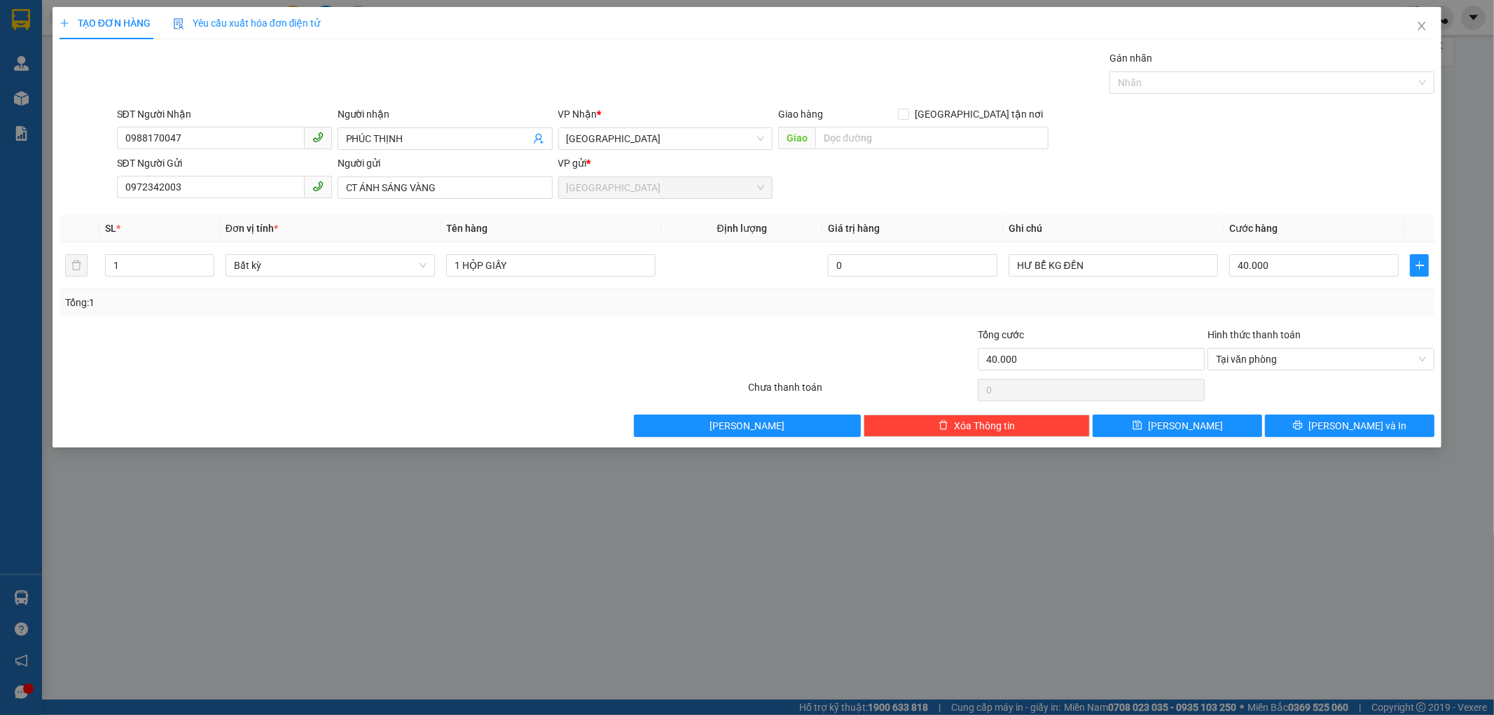
click at [1249, 324] on div "Transit Pickup Surcharge Ids Transit Deliver Surcharge Ids Transit Deliver Surc…" at bounding box center [748, 243] width 1376 height 387
click at [1247, 337] on label "Hình thức thanh toán" at bounding box center [1253, 334] width 93 height 11
click at [1247, 349] on input "Hình thức thanh toán" at bounding box center [1316, 359] width 200 height 21
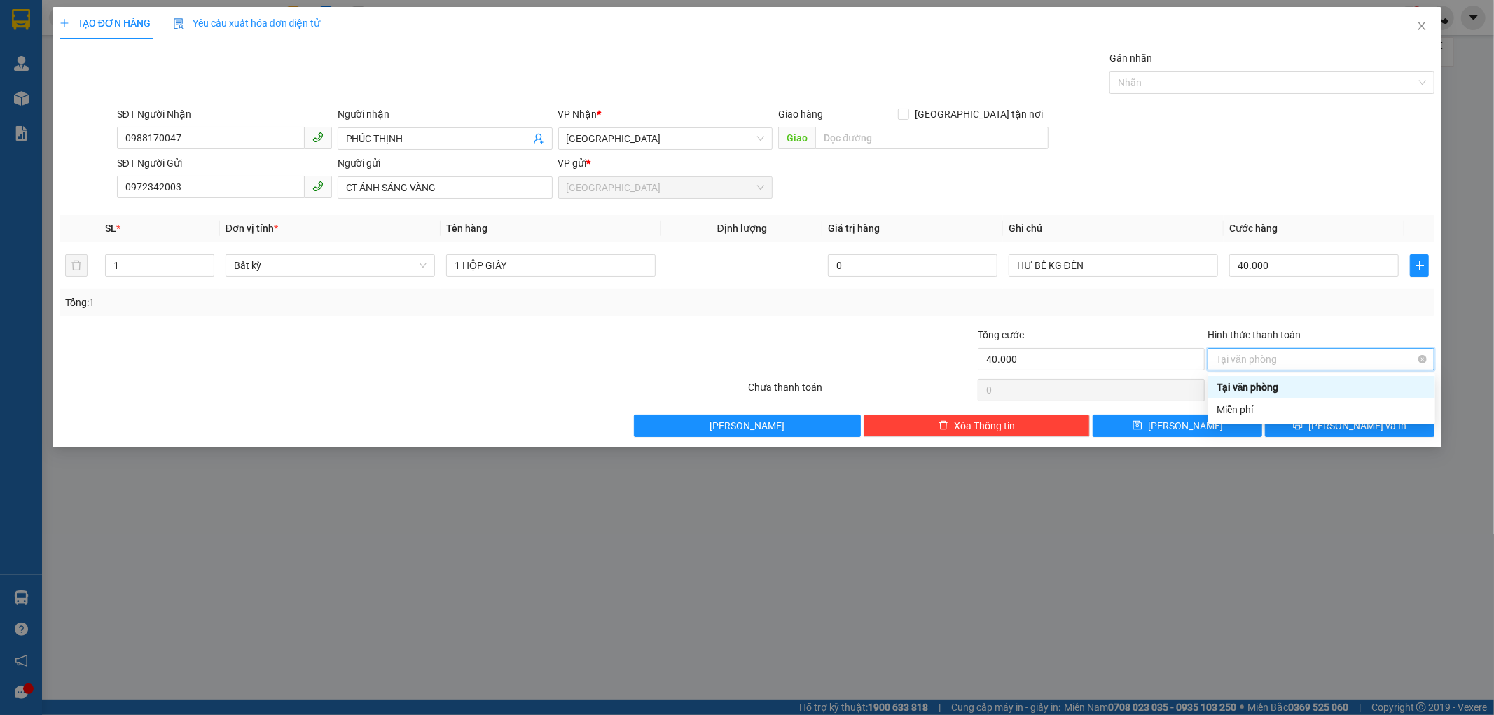
click at [1235, 352] on span "Tại văn phòng" at bounding box center [1321, 359] width 210 height 21
click at [1296, 298] on div "Tổng: 1" at bounding box center [747, 302] width 1364 height 15
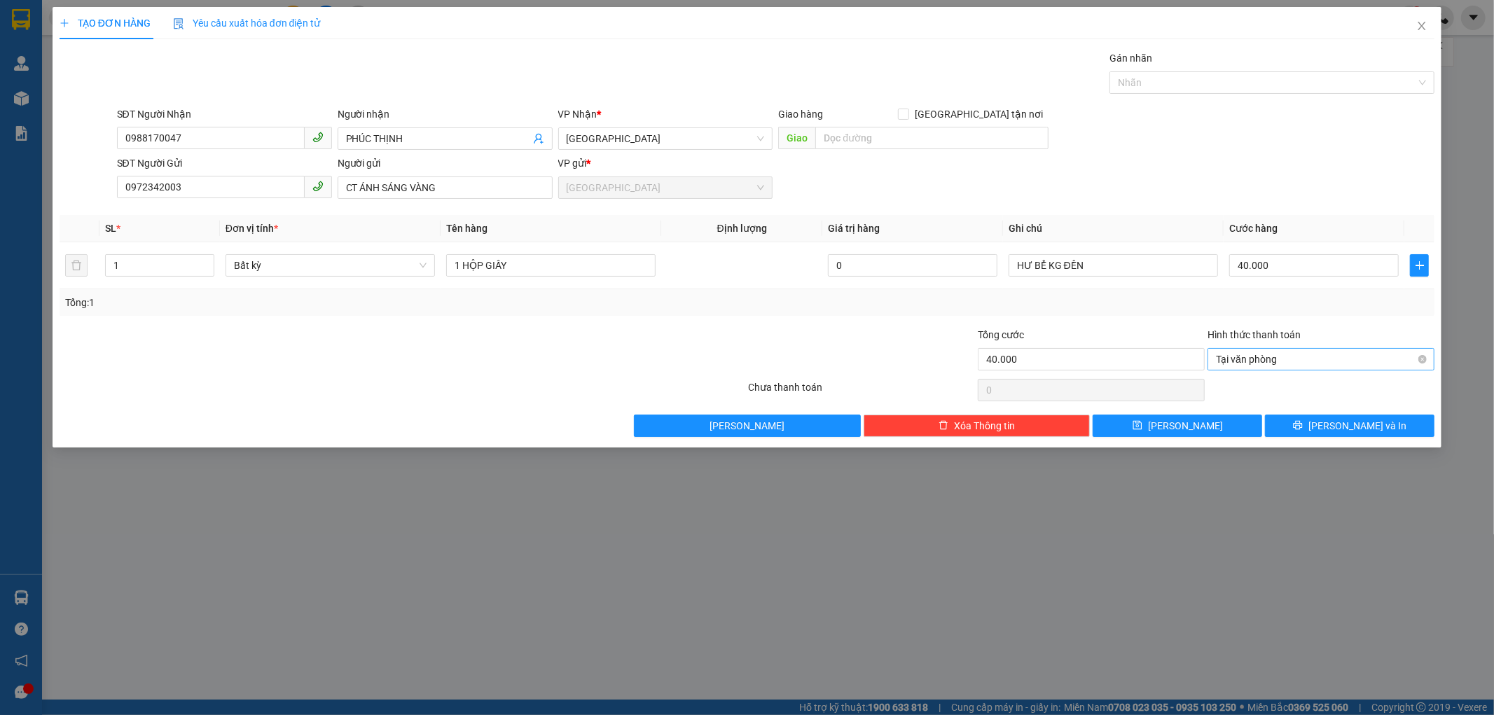
click at [1270, 354] on span "Tại văn phòng" at bounding box center [1321, 359] width 210 height 21
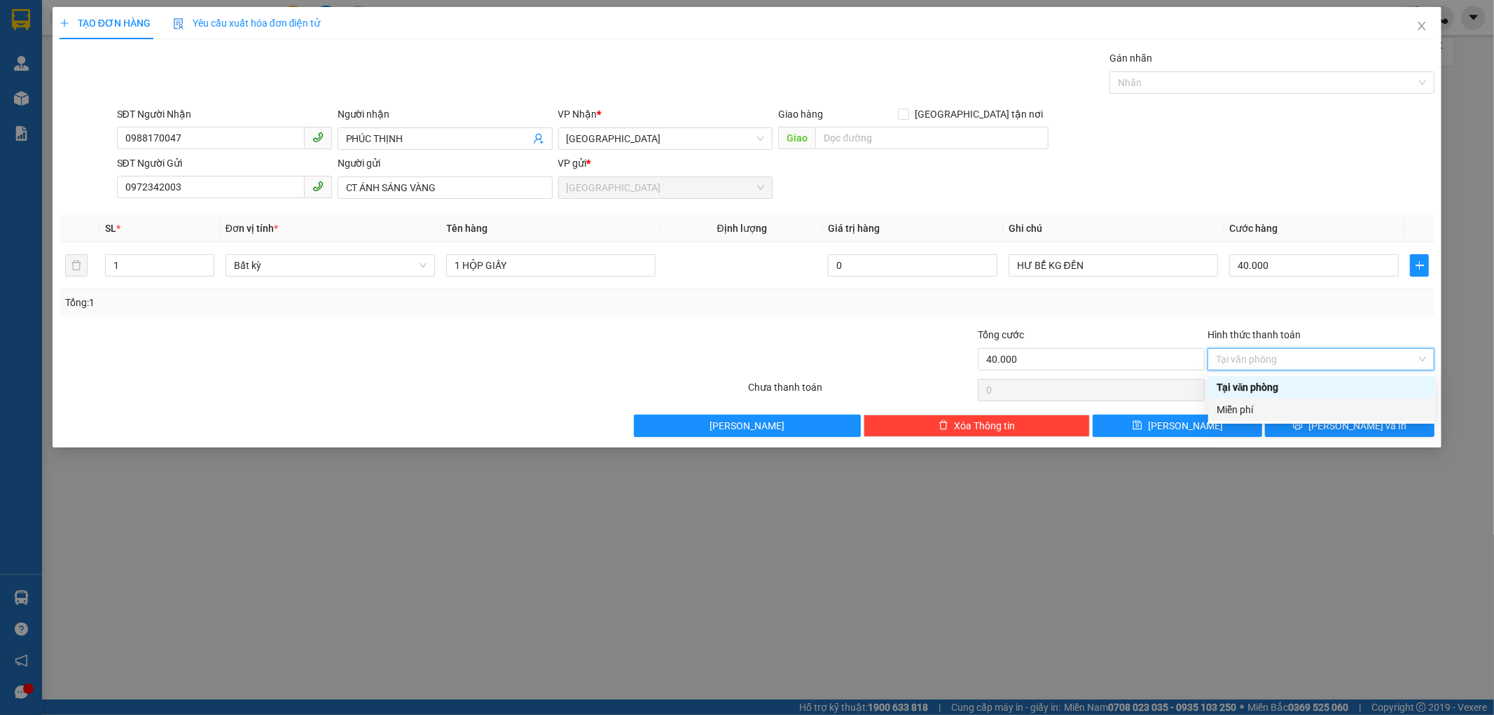
click at [1250, 405] on div "Miễn phí" at bounding box center [1322, 409] width 210 height 15
type input "0"
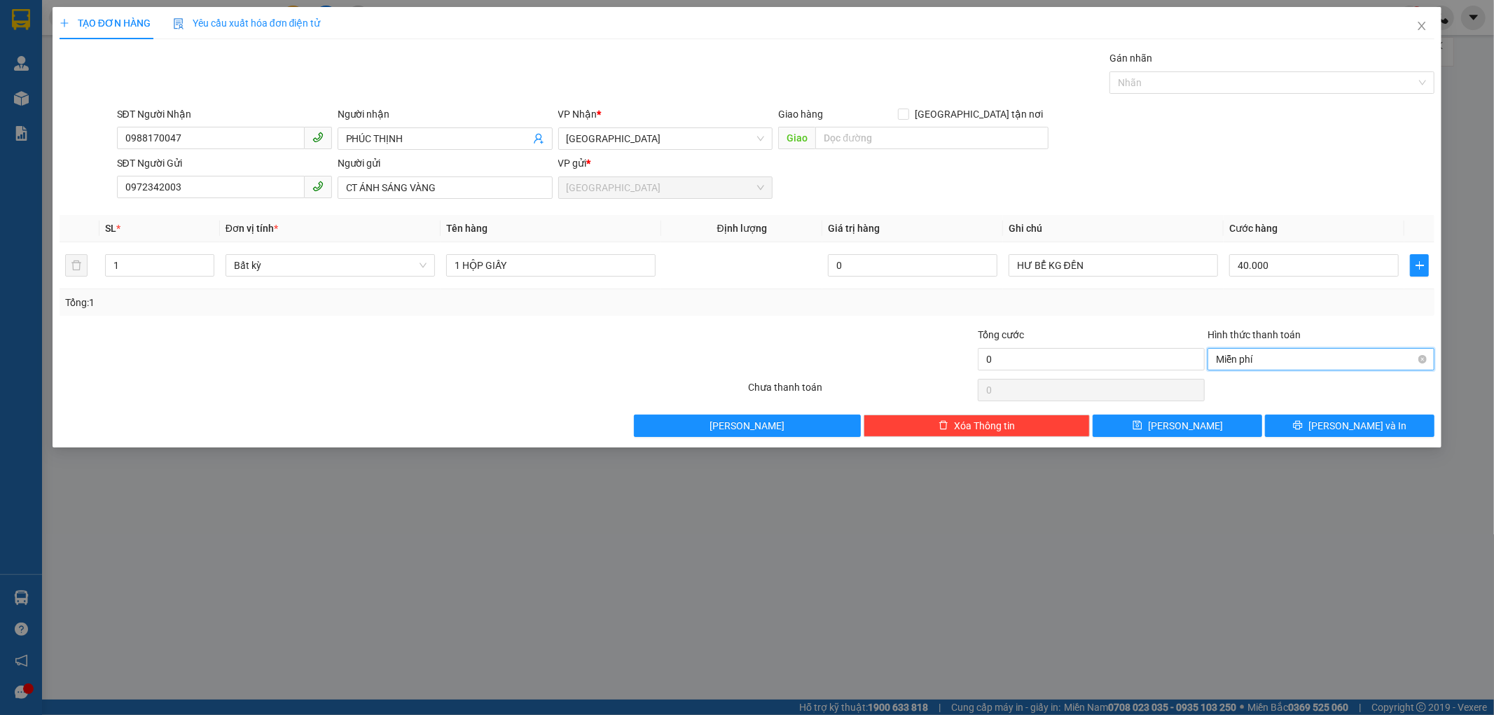
click at [1259, 352] on span "Miễn phí" at bounding box center [1321, 359] width 210 height 21
click at [1235, 303] on div "Tổng: 1" at bounding box center [747, 302] width 1364 height 15
click at [1021, 360] on input "0" at bounding box center [1091, 359] width 227 height 22
click at [988, 356] on input "0" at bounding box center [1091, 359] width 227 height 22
click at [1282, 352] on span "Miễn phí" at bounding box center [1321, 359] width 210 height 21
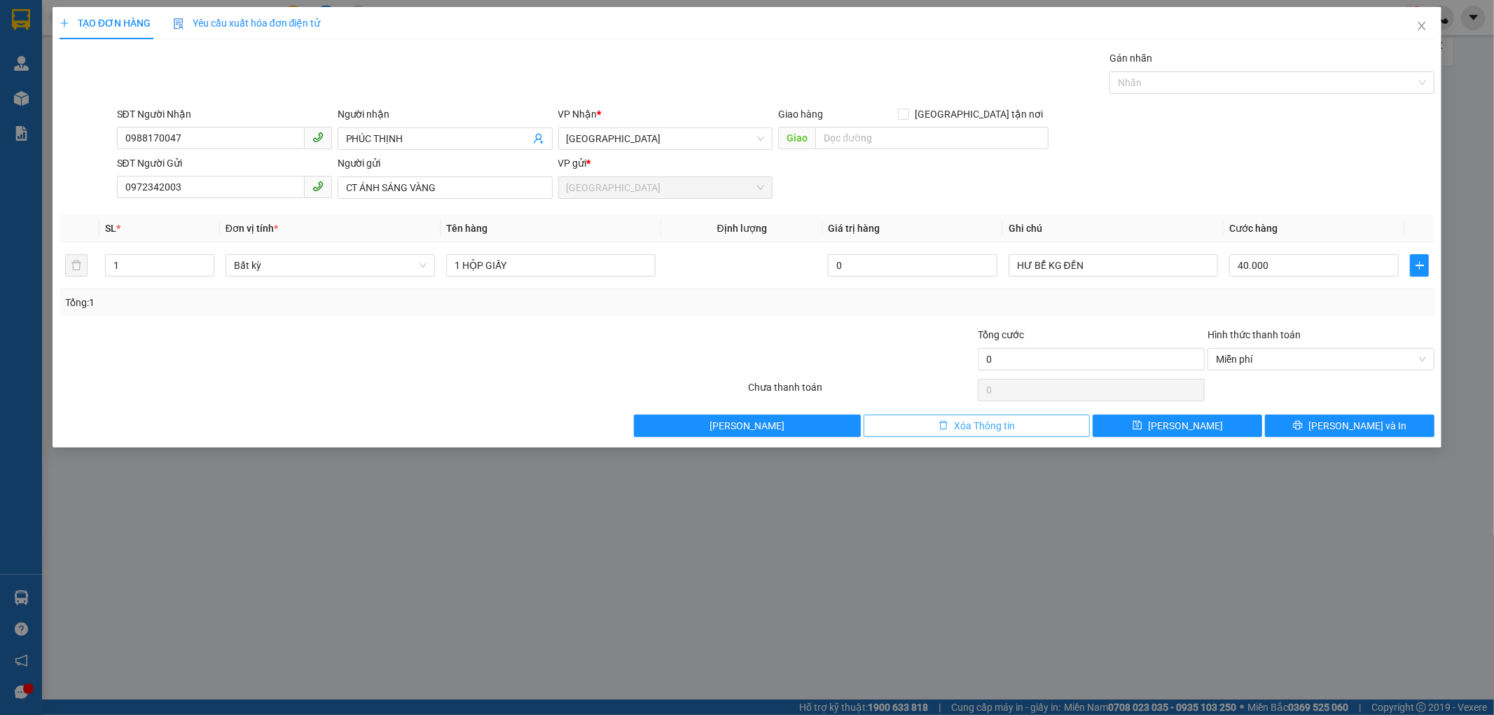
click at [1046, 422] on button "Xóa Thông tin" at bounding box center [977, 426] width 227 height 22
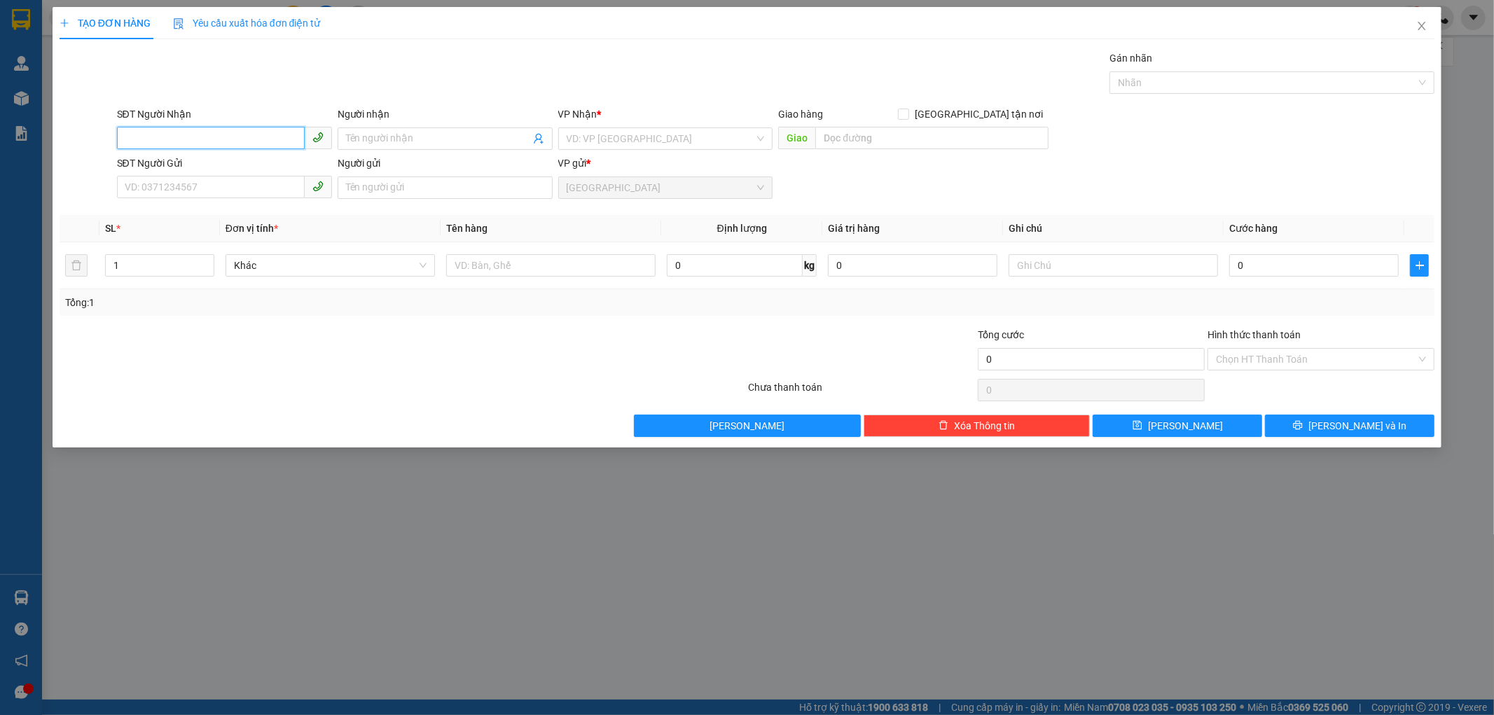
click at [186, 140] on input "SĐT Người Nhận" at bounding box center [211, 138] width 188 height 22
drag, startPoint x: 177, startPoint y: 165, endPoint x: 194, endPoint y: 165, distance: 16.8
click at [179, 165] on div "0988170047 - PHÚC THỊNH" at bounding box center [224, 166] width 198 height 15
type input "0988170047"
type input "PHÚC THỊNH"
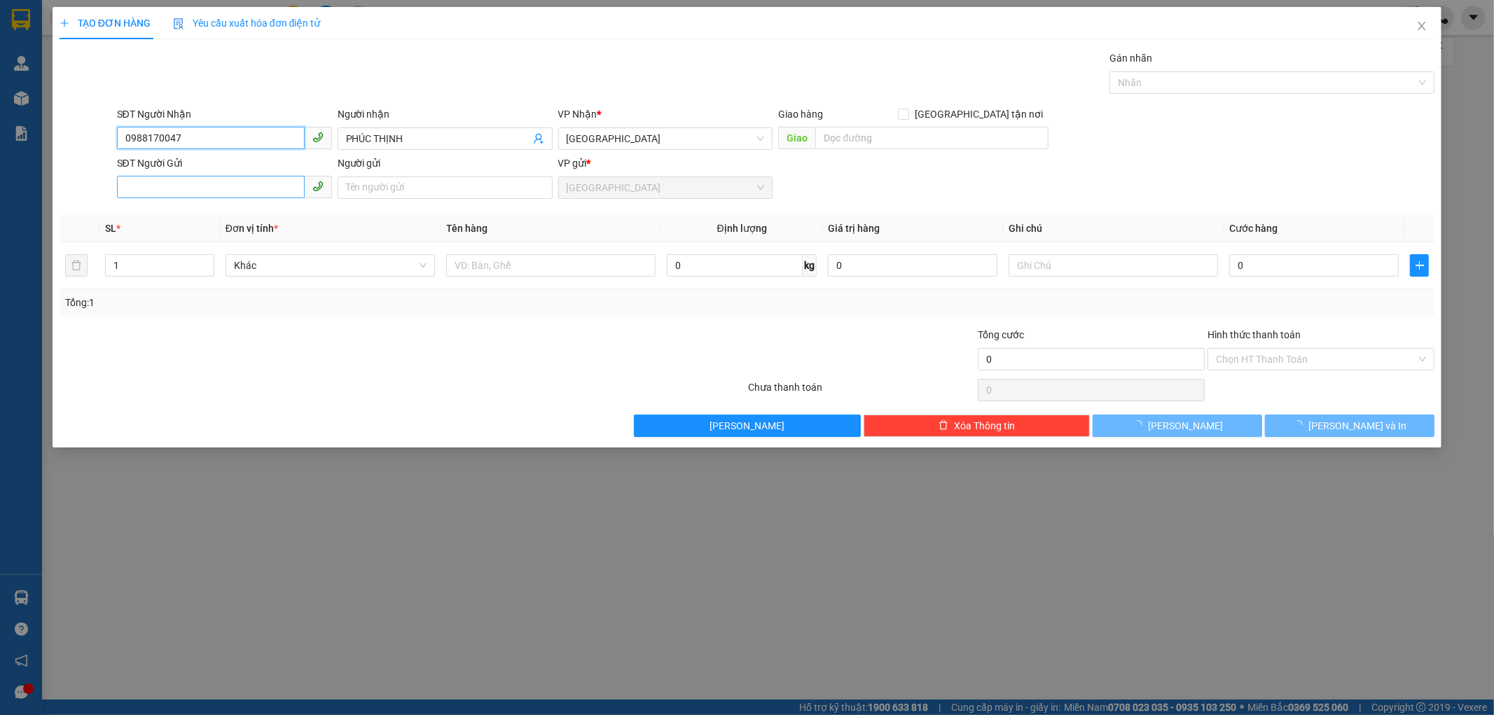
type input "200.000"
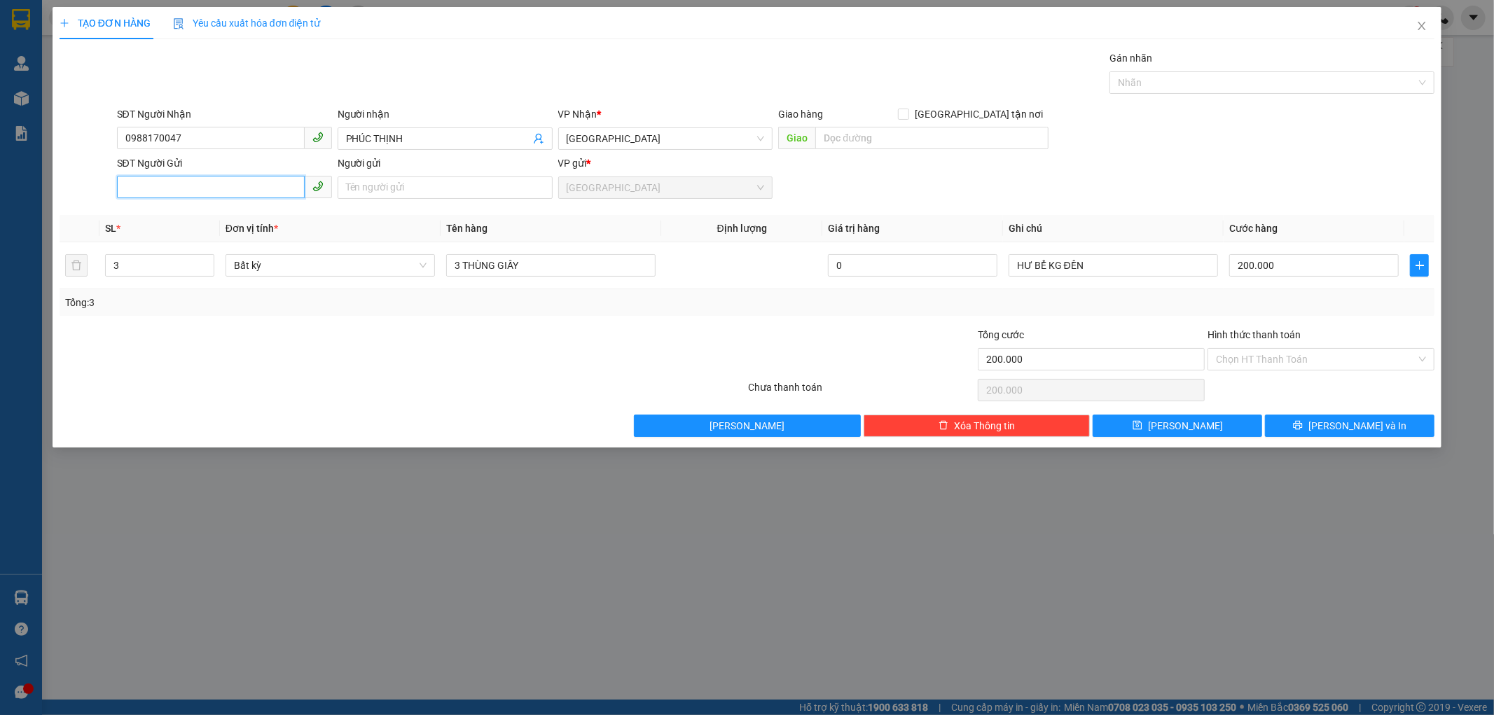
click at [176, 186] on input "SĐT Người Gửi" at bounding box center [211, 187] width 188 height 22
click at [226, 214] on div "0972342003 - CT ÁNH SÁNG VÀNG" at bounding box center [224, 215] width 198 height 15
type input "0972342003"
type input "CT ÁNH SÁNG VÀNG"
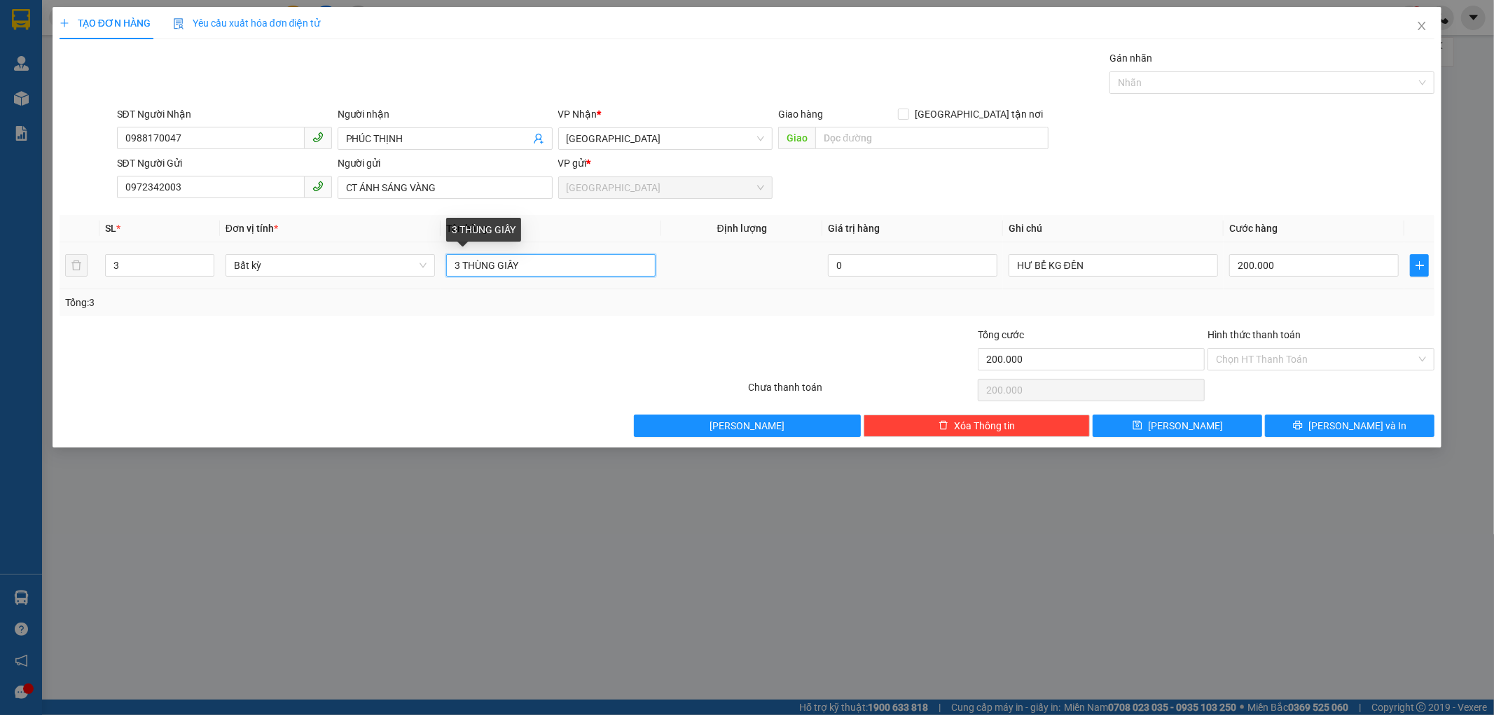
click at [460, 264] on input "3 THÙNG GIẤY" at bounding box center [550, 265] width 209 height 22
type input "1 THÙNG GIẤY"
click at [207, 268] on icon "down" at bounding box center [206, 270] width 5 height 5
type input "1"
click at [207, 268] on icon "down" at bounding box center [206, 270] width 5 height 5
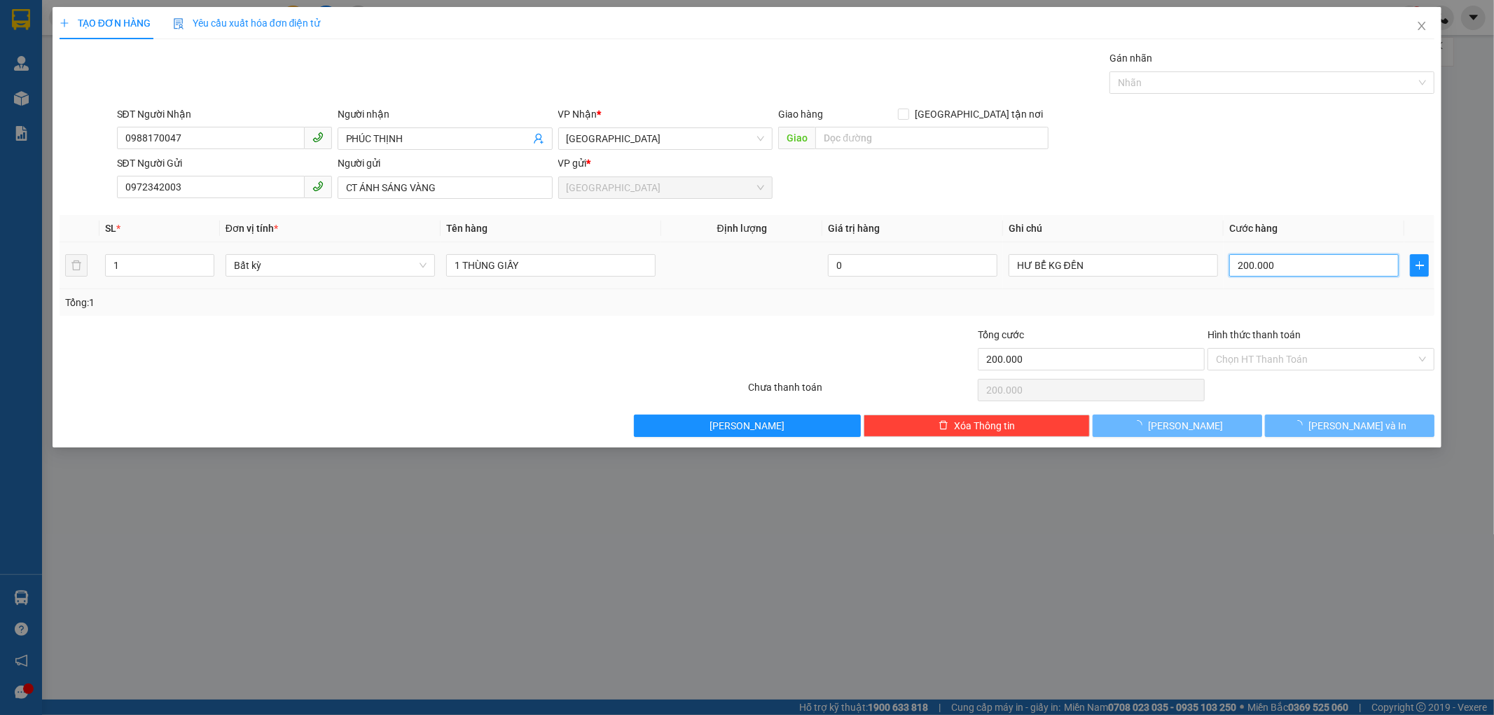
type input "0"
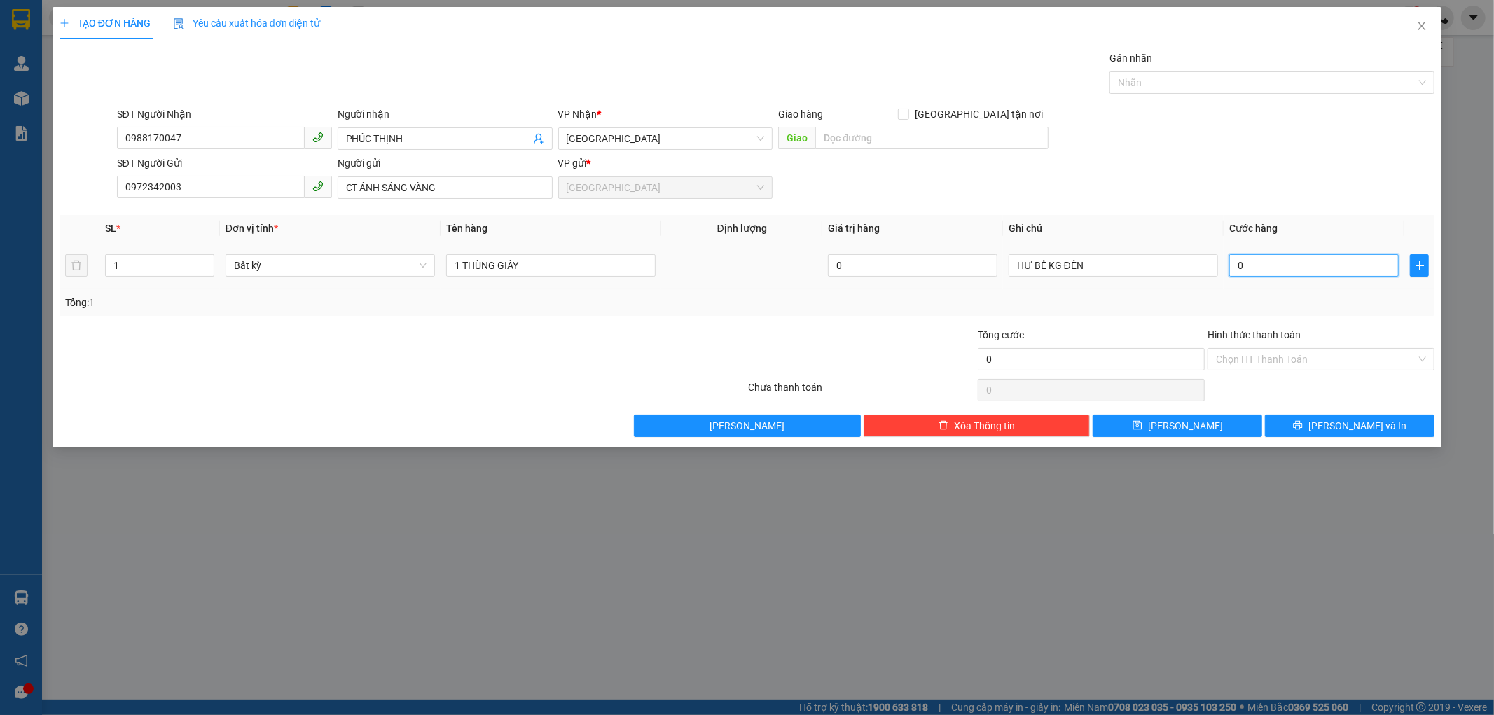
type input "4"
type input "04"
type input "40"
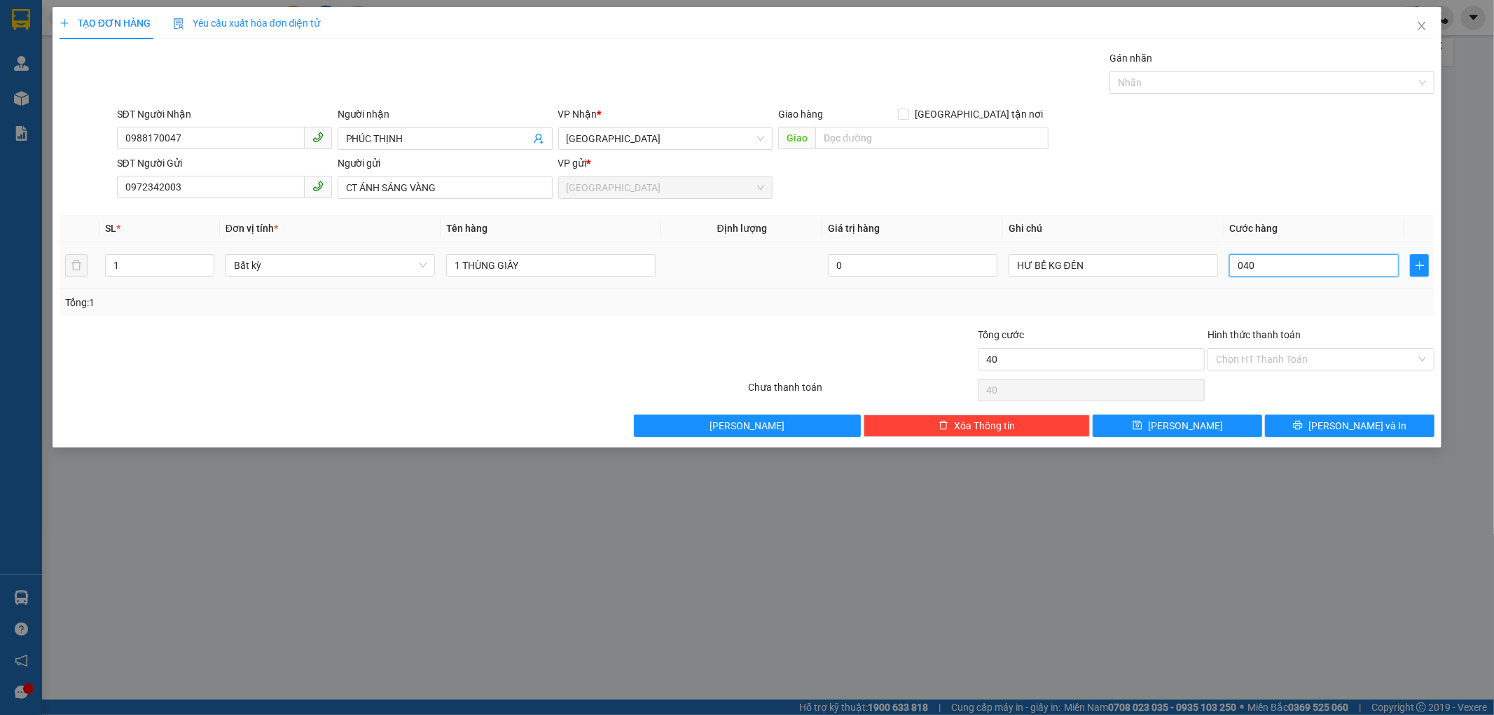
type input "040"
type input "40.000"
click at [1317, 285] on td "40.000" at bounding box center [1314, 265] width 181 height 47
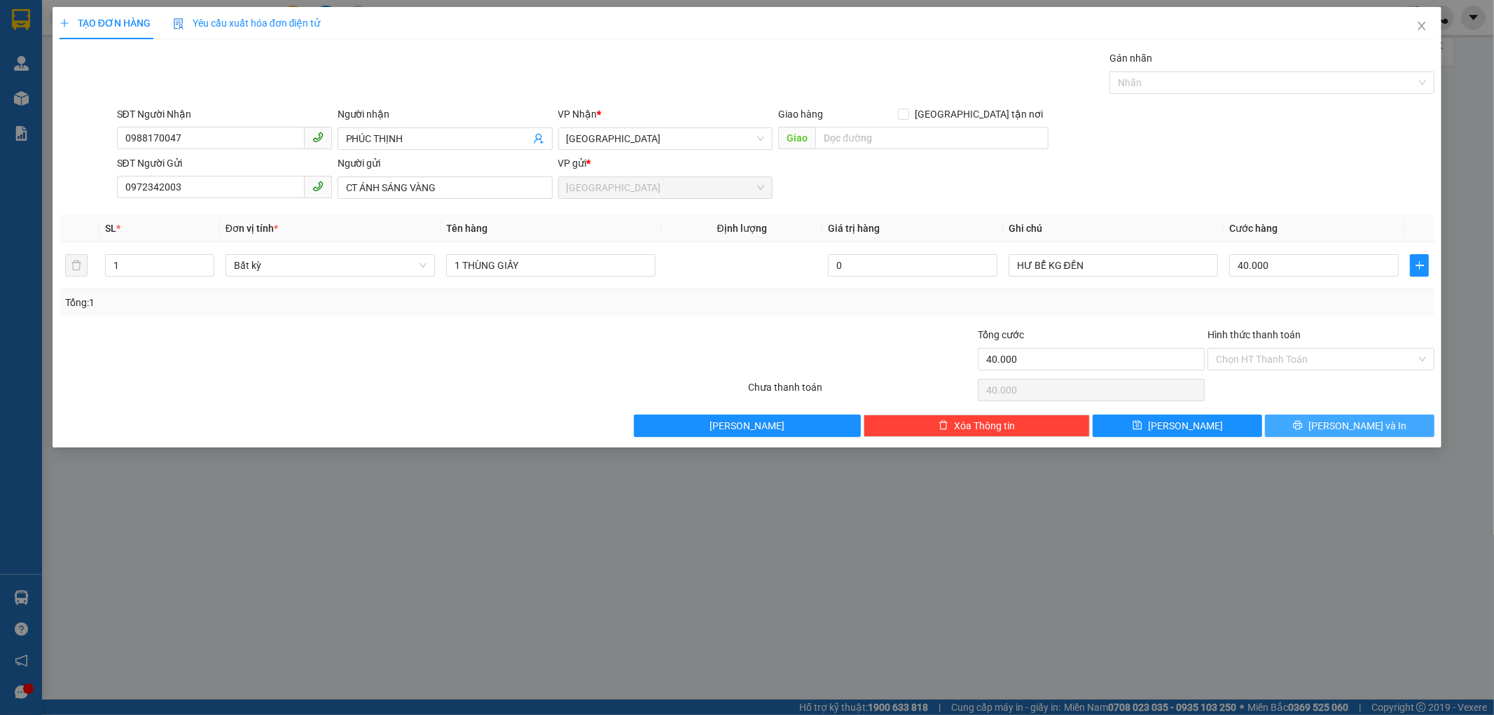
click at [1303, 422] on button "[PERSON_NAME] và In" at bounding box center [1349, 426] width 169 height 22
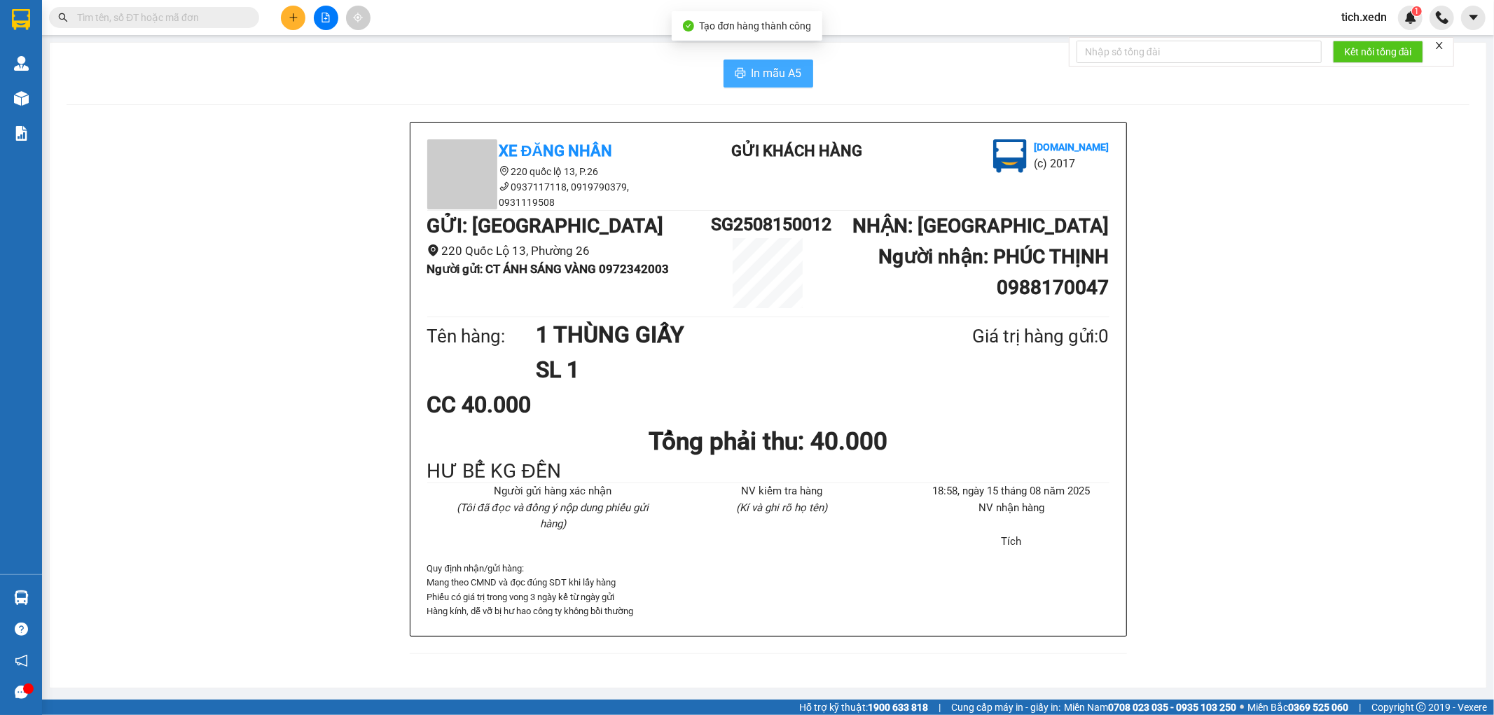
click at [755, 74] on span "In mẫu A5" at bounding box center [777, 73] width 50 height 18
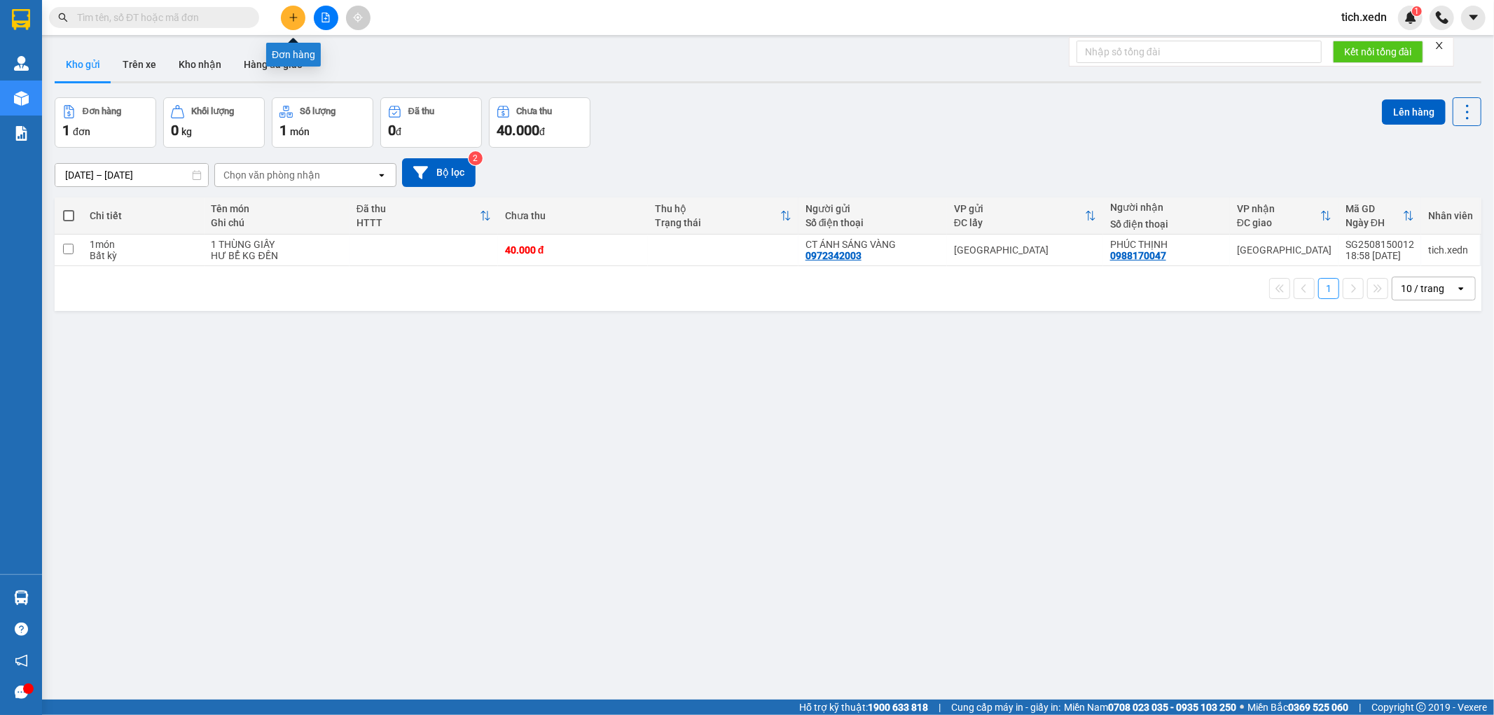
click at [297, 14] on icon "plus" at bounding box center [294, 18] width 10 height 10
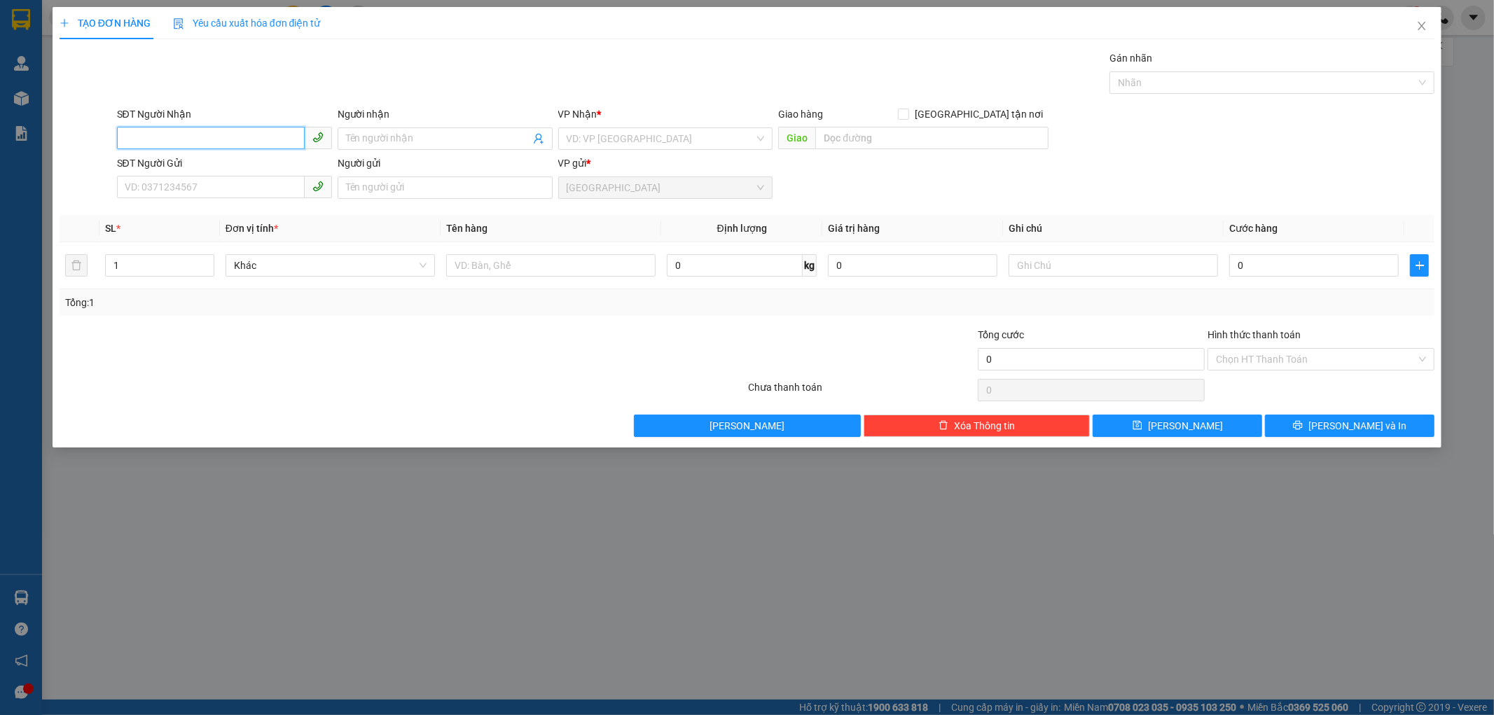
click at [156, 134] on input "SĐT Người Nhận" at bounding box center [211, 138] width 188 height 22
click at [261, 139] on input "SĐT Người Nhận" at bounding box center [211, 138] width 188 height 22
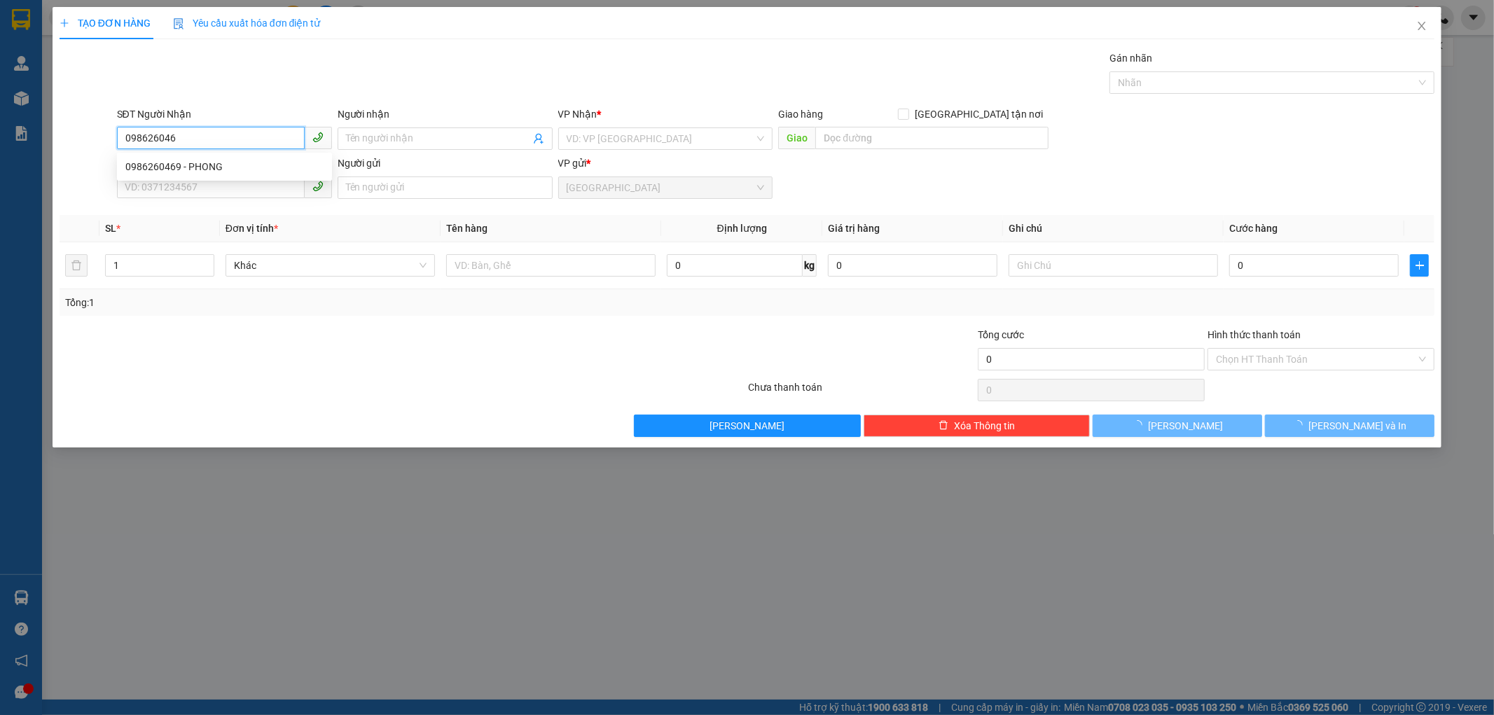
type input "0986260469"
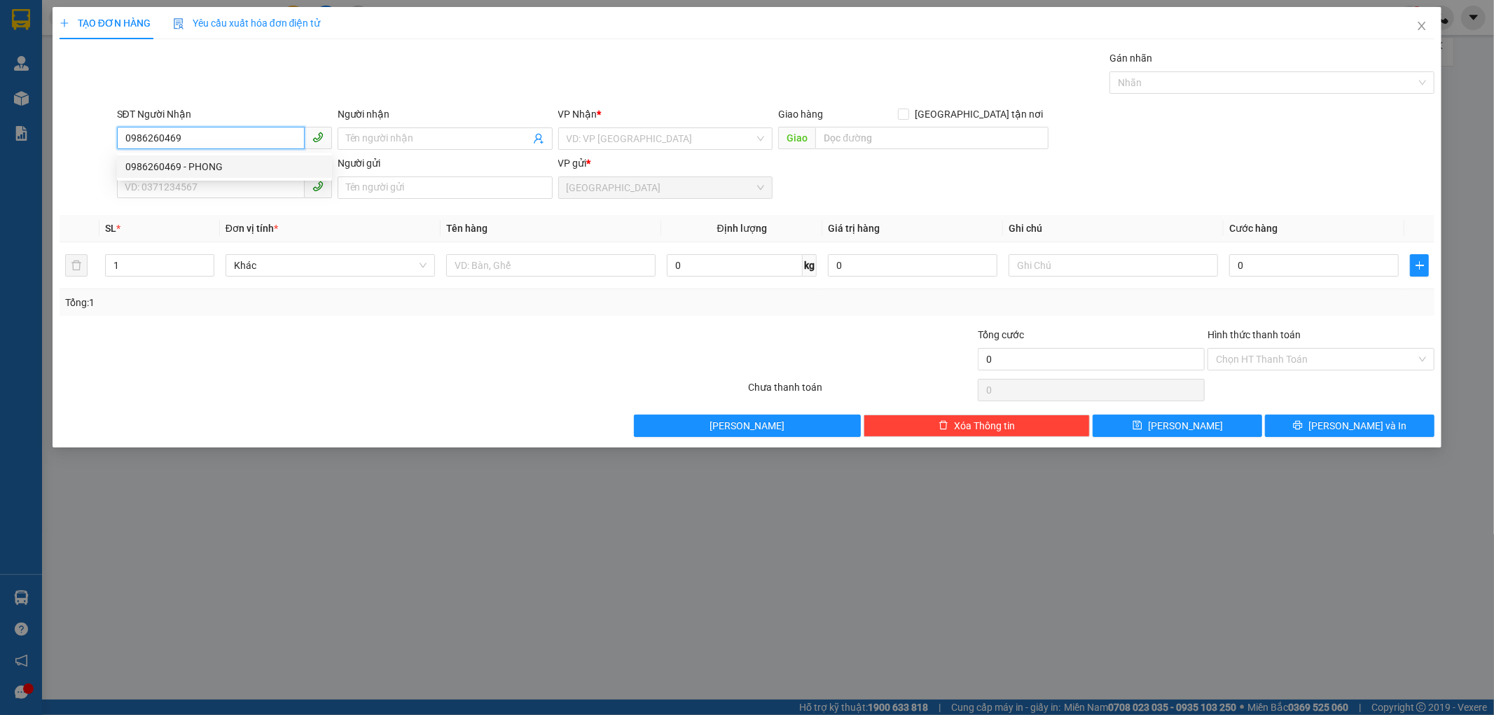
click at [224, 162] on div "0986260469 - PHONG" at bounding box center [224, 166] width 198 height 15
type input "PHONG"
type input "30.000"
type input "0986260469"
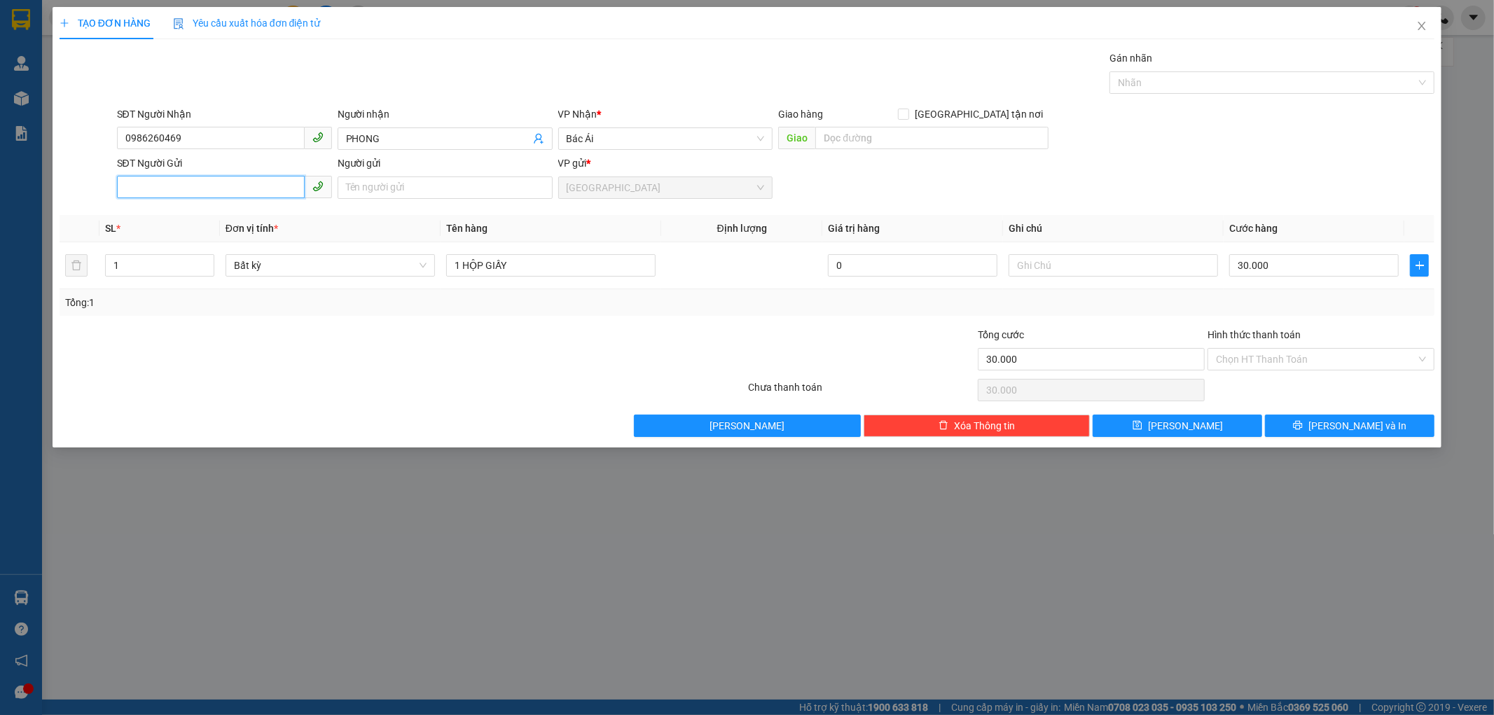
click at [231, 191] on input "SĐT Người Gửi" at bounding box center [211, 187] width 188 height 22
type input "0399973067"
click at [373, 191] on input "Người gửi" at bounding box center [445, 187] width 215 height 22
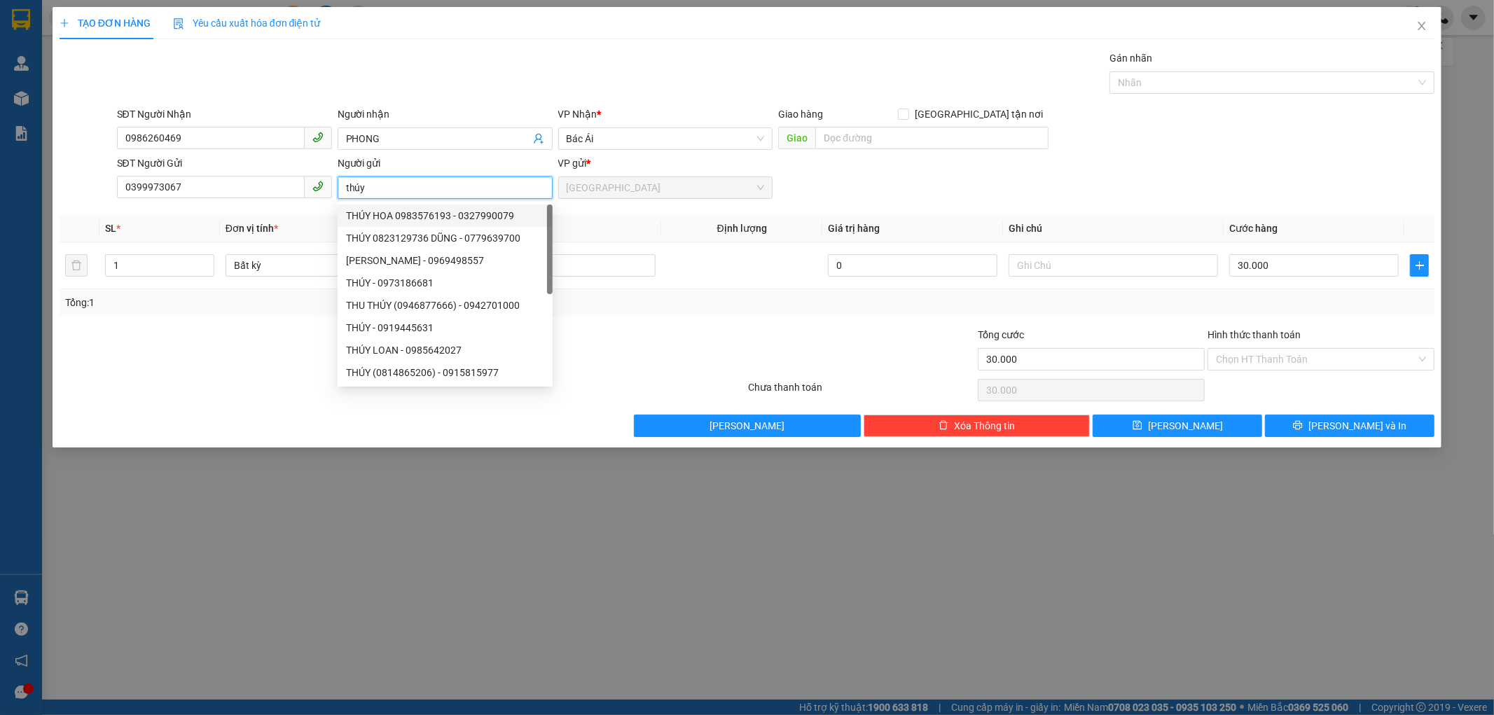
type input "thúy"
click at [581, 225] on th "Tên hàng" at bounding box center [551, 228] width 221 height 27
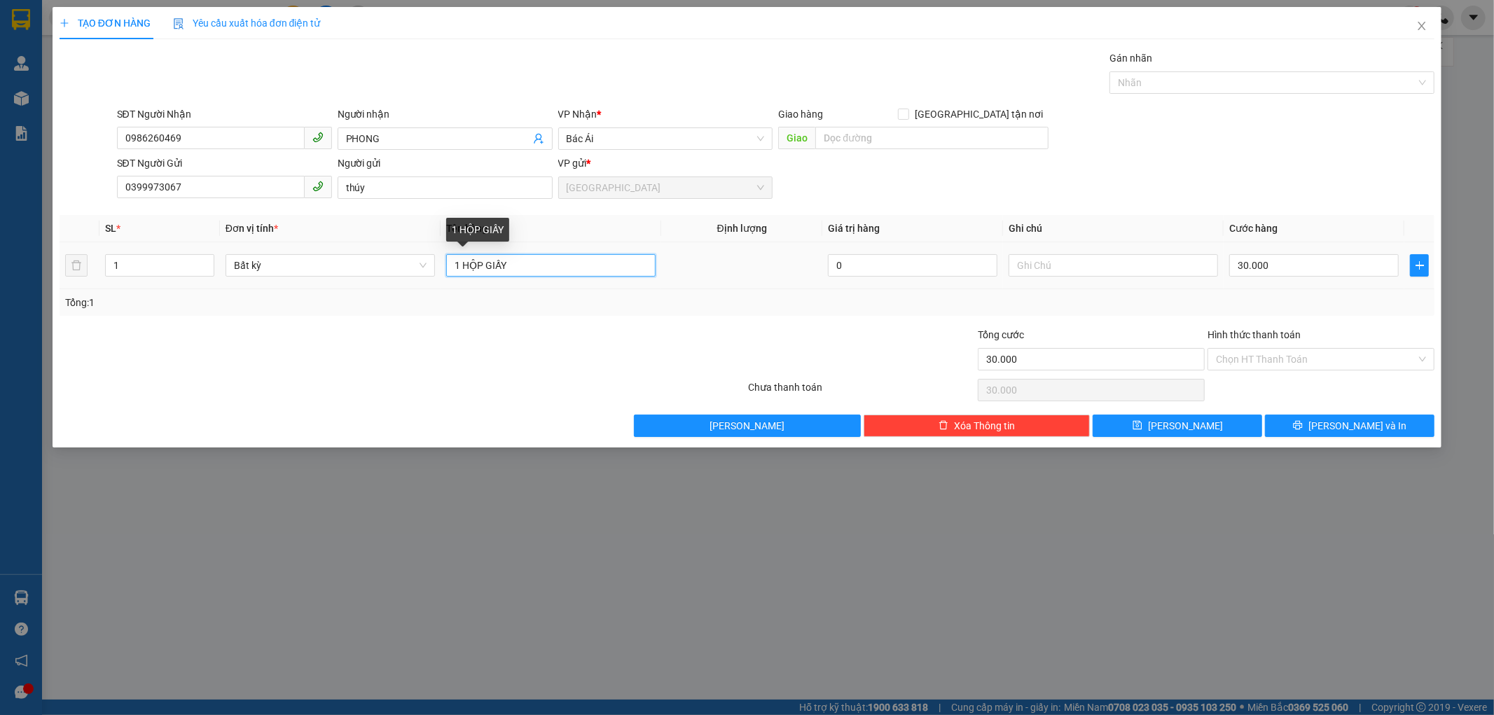
drag, startPoint x: 520, startPoint y: 262, endPoint x: 506, endPoint y: 261, distance: 13.4
click at [483, 262] on input "1 HỘP GIẤY" at bounding box center [550, 265] width 209 height 22
click at [472, 266] on input "1ỘP" at bounding box center [550, 265] width 209 height 22
type input "1"
type input "7 THÙNG BÁNH +8 BA0 RƯỠI BALO +VỠ"
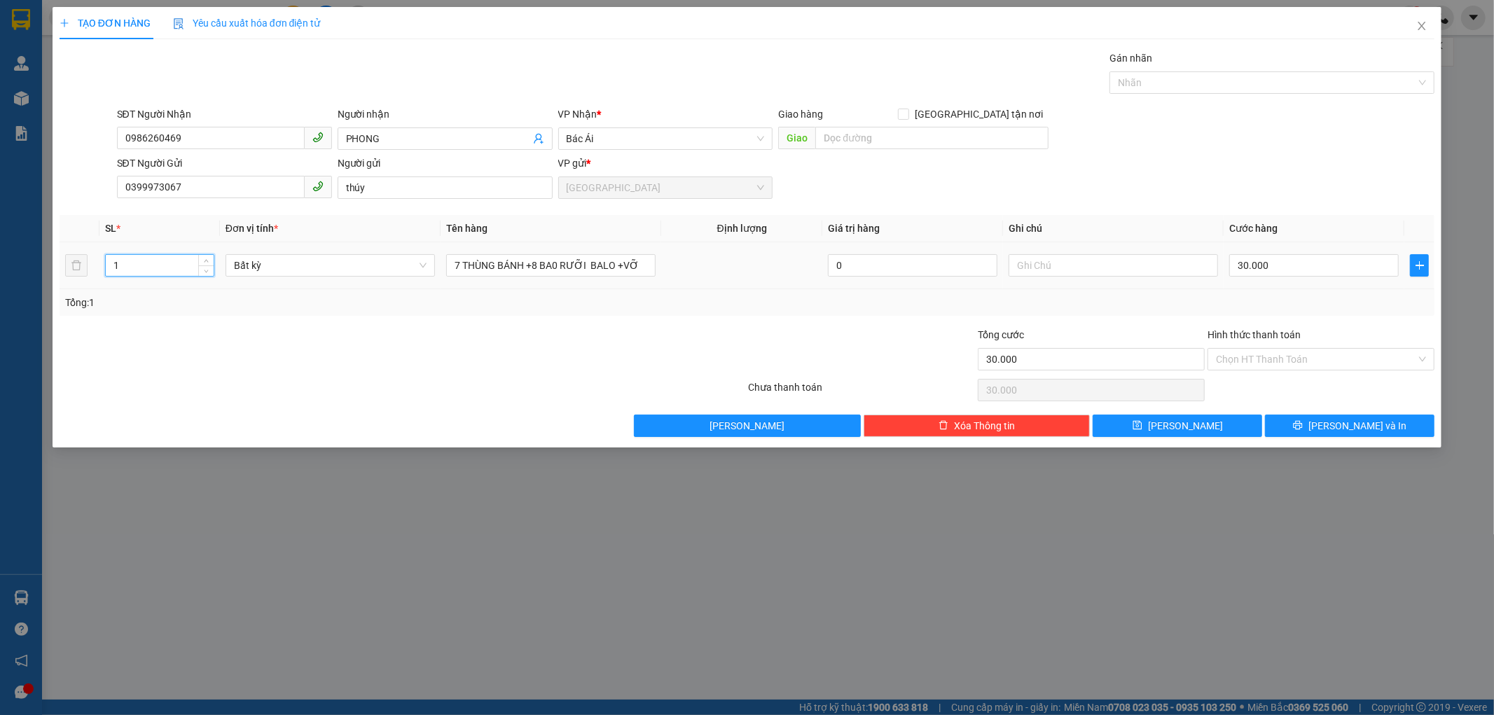
click at [132, 266] on input "1" at bounding box center [160, 265] width 108 height 21
drag, startPoint x: 608, startPoint y: 135, endPoint x: 571, endPoint y: 129, distance: 37.7
click at [550, 132] on div "SĐT Người Nhận 0986260469 Người nhận PHONG VP Nhận * Bác Ái Giao hàng Giao tận …" at bounding box center [776, 130] width 1324 height 49
type input "15"
click at [829, 136] on input "text" at bounding box center [931, 138] width 233 height 22
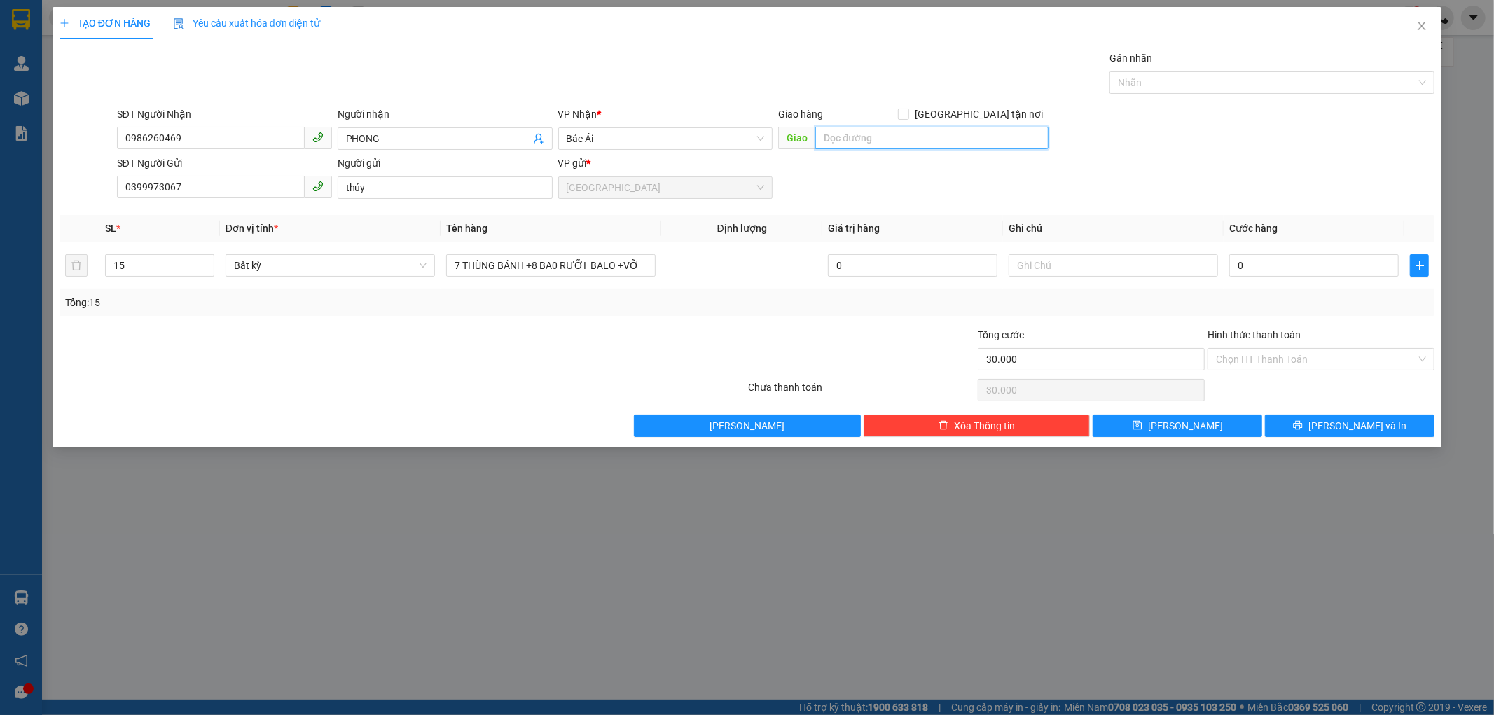
type input "0"
click at [887, 137] on input "CHỢ PHUOCS ĐẠI" at bounding box center [931, 138] width 233 height 22
type input "CHỢ PHƯỚC ĐẠI"
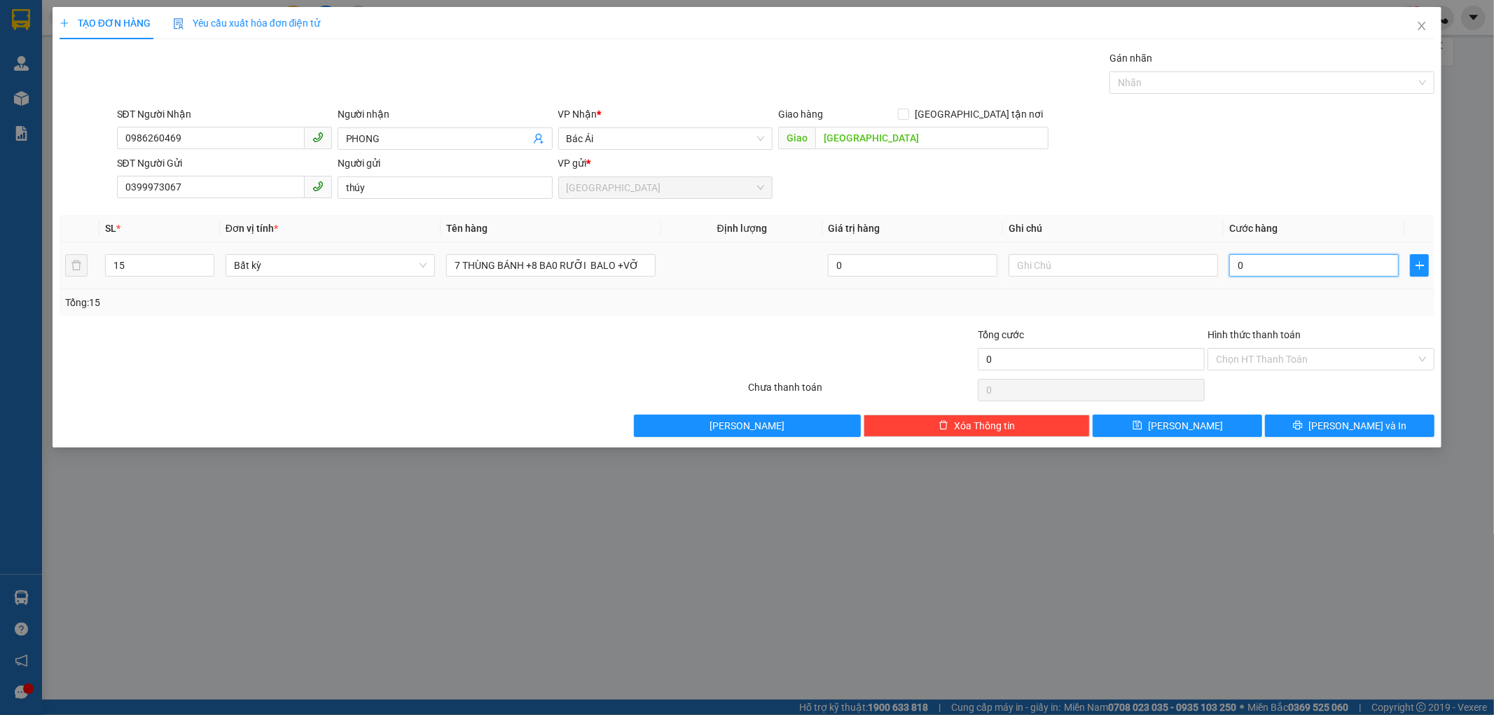
click at [1234, 266] on input "0" at bounding box center [1313, 265] width 169 height 22
type input "5"
type input "52"
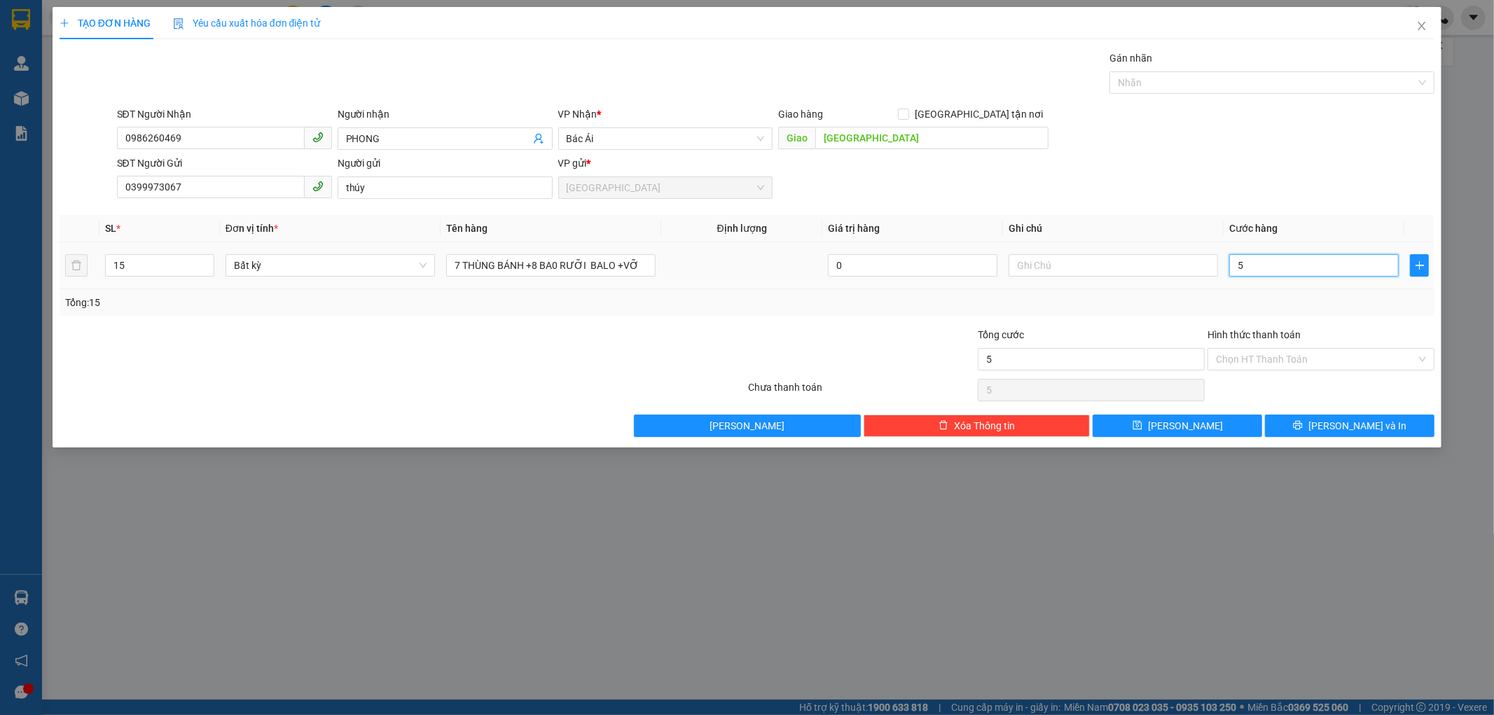
type input "52"
type input "525"
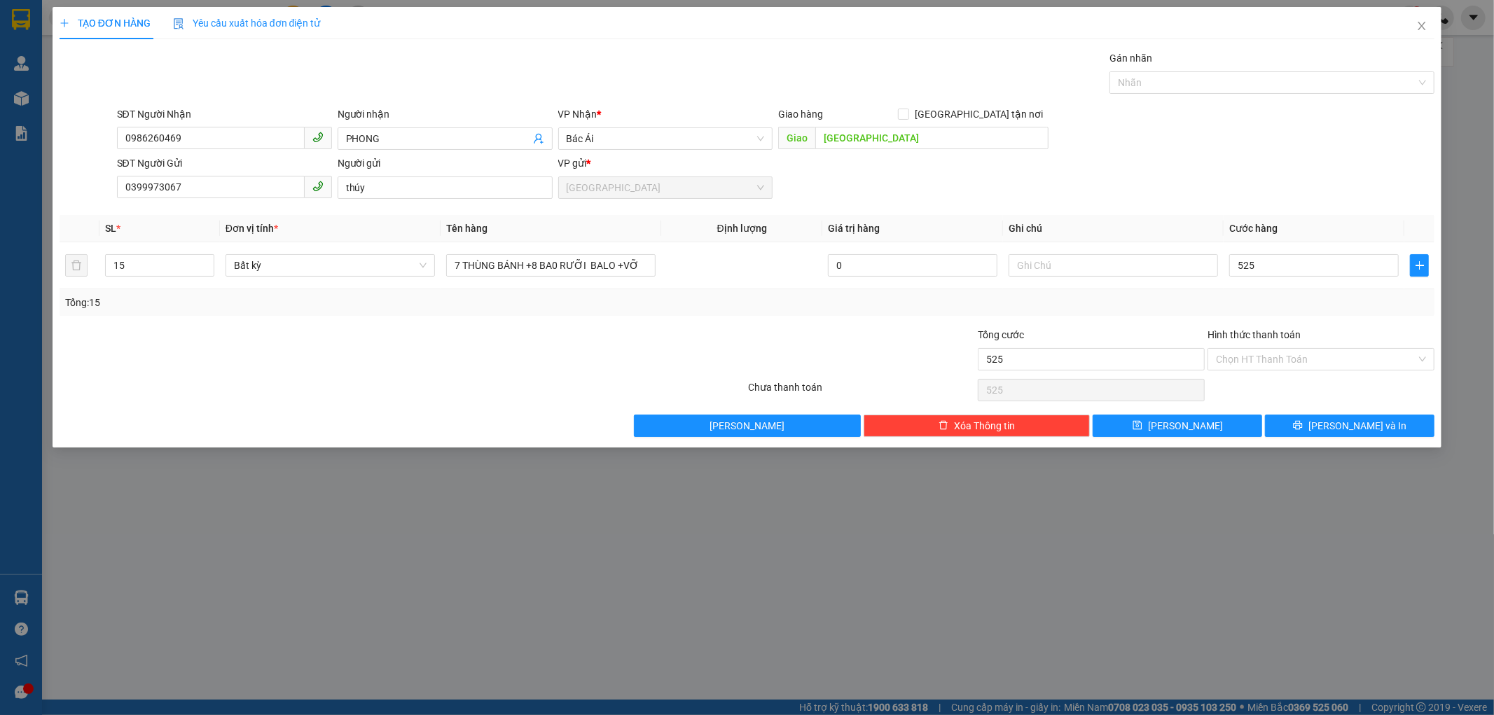
type input "525.000"
click at [1241, 296] on div "Tổng: 15" at bounding box center [747, 302] width 1364 height 15
click at [1322, 357] on input "Hình thức thanh toán" at bounding box center [1316, 359] width 200 height 21
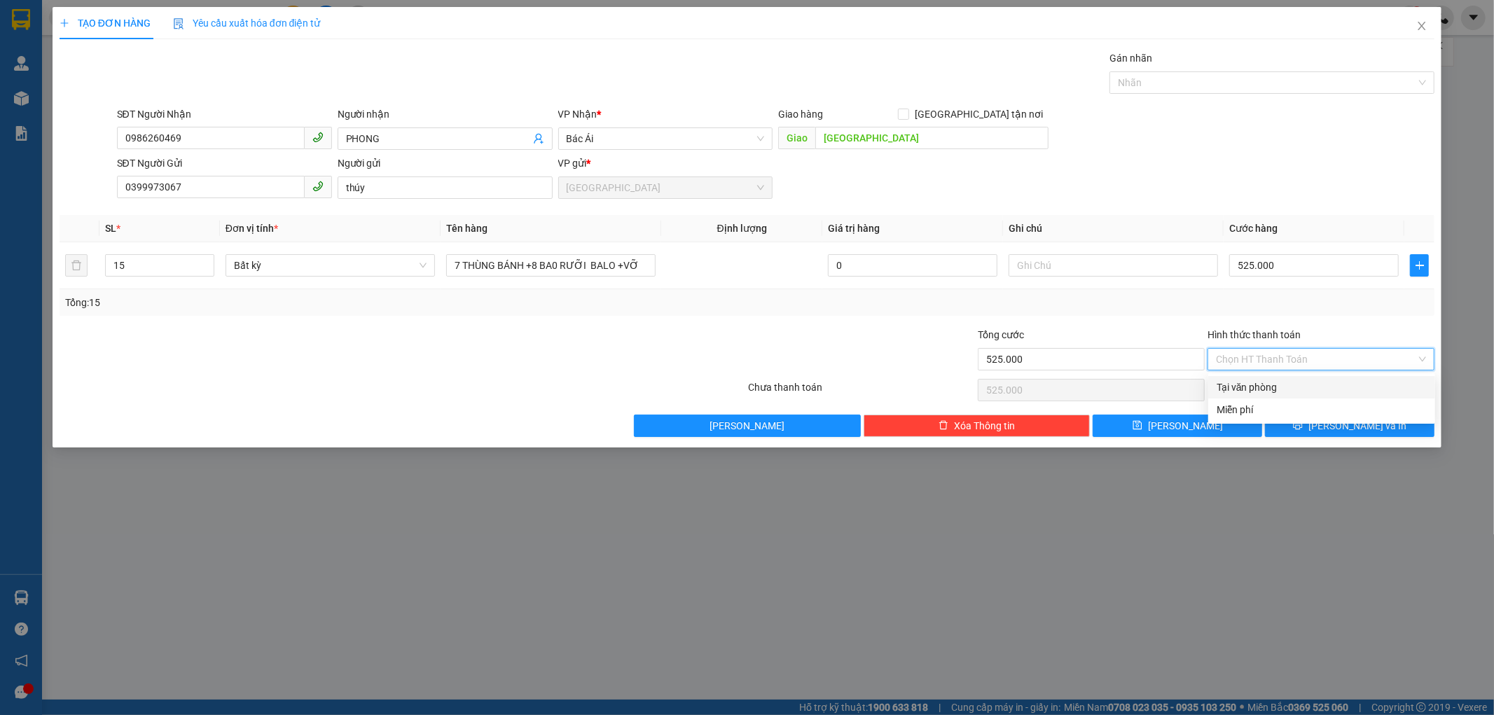
click at [1291, 390] on div "Tại văn phòng" at bounding box center [1322, 387] width 210 height 15
type input "0"
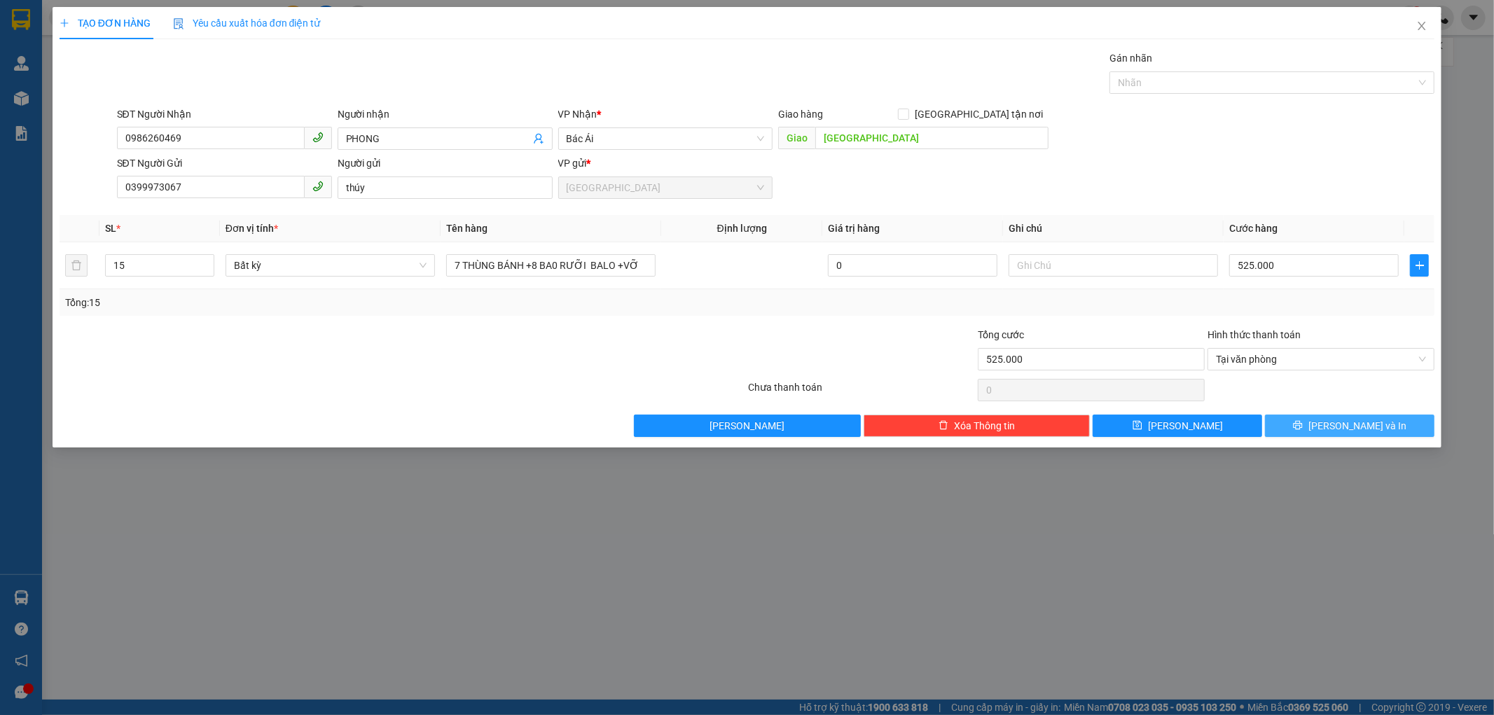
click at [1311, 421] on button "[PERSON_NAME] và In" at bounding box center [1349, 426] width 169 height 22
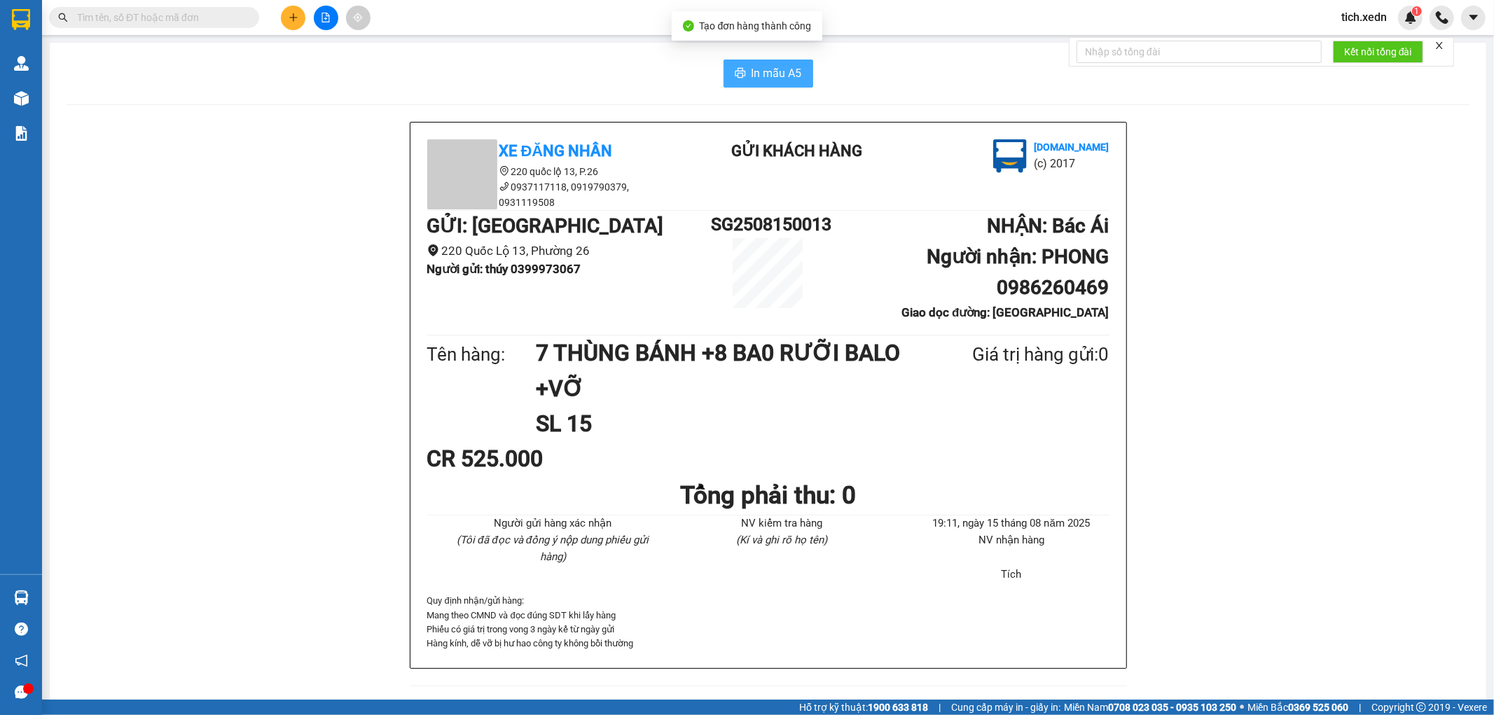
drag, startPoint x: 743, startPoint y: 66, endPoint x: 766, endPoint y: 74, distance: 23.7
click at [744, 67] on button "In mẫu A5" at bounding box center [769, 74] width 90 height 28
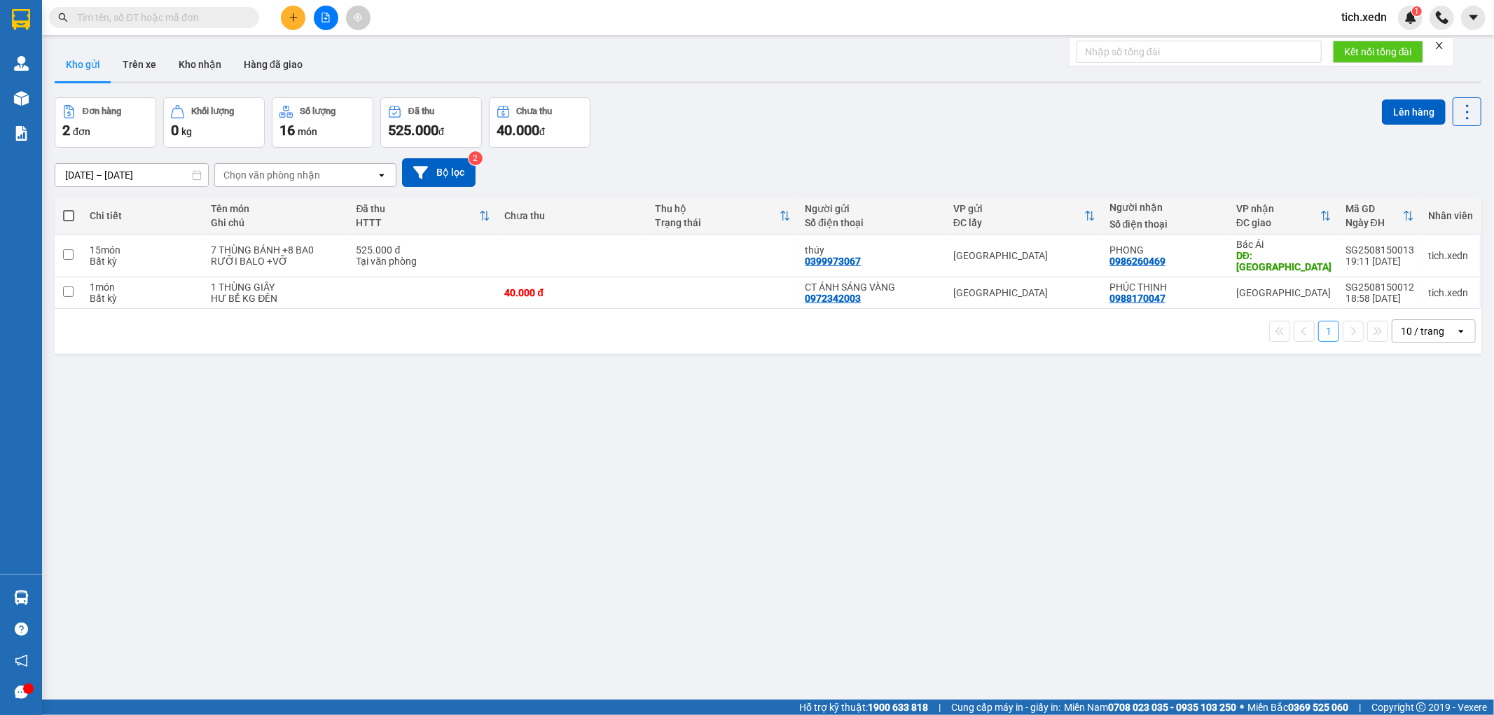
drag, startPoint x: 292, startPoint y: 1, endPoint x: 292, endPoint y: 18, distance: 16.1
click at [292, 18] on div "Kết quả tìm kiếm ( 0 ) Bộ lọc No Data tich.xedn 1" at bounding box center [747, 17] width 1494 height 35
click at [295, 18] on icon "plus" at bounding box center [293, 17] width 8 height 1
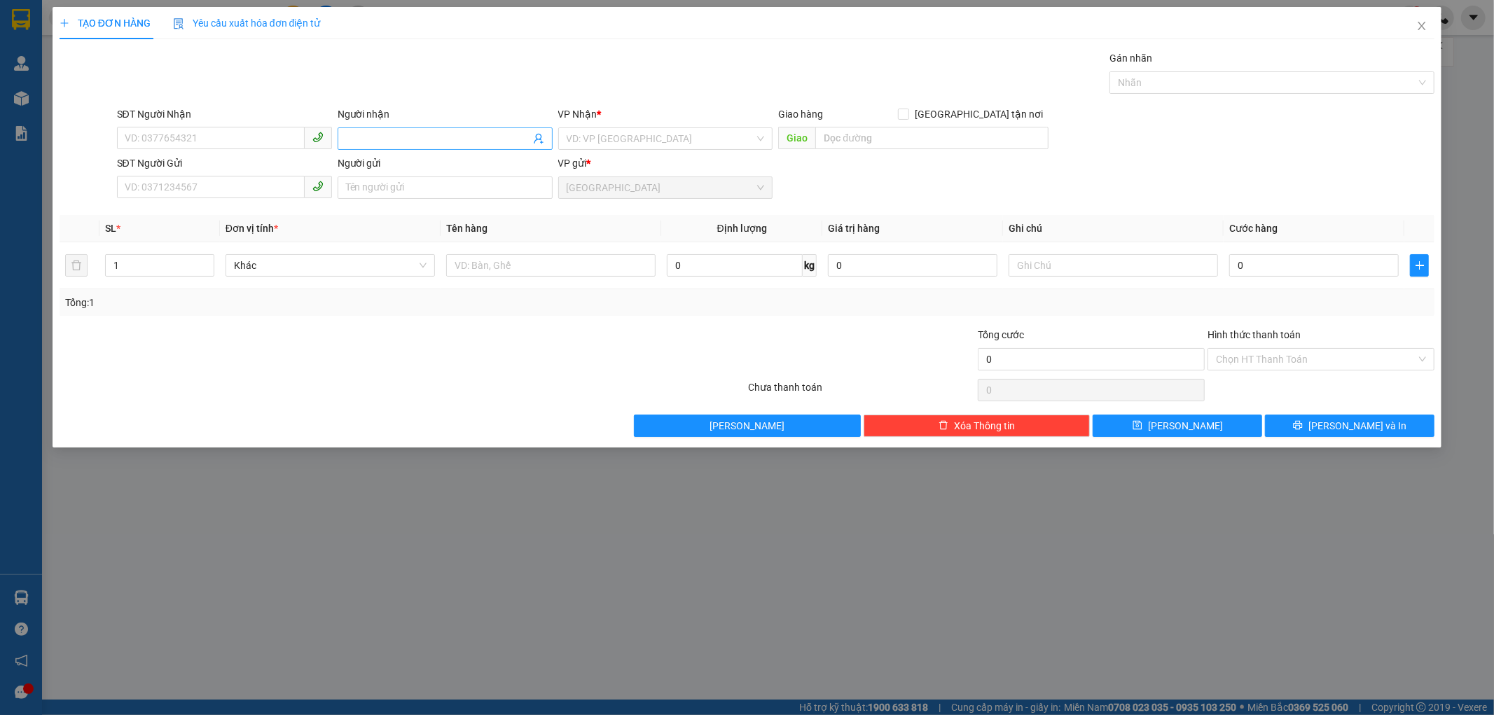
click at [356, 131] on input "Người nhận" at bounding box center [438, 138] width 184 height 15
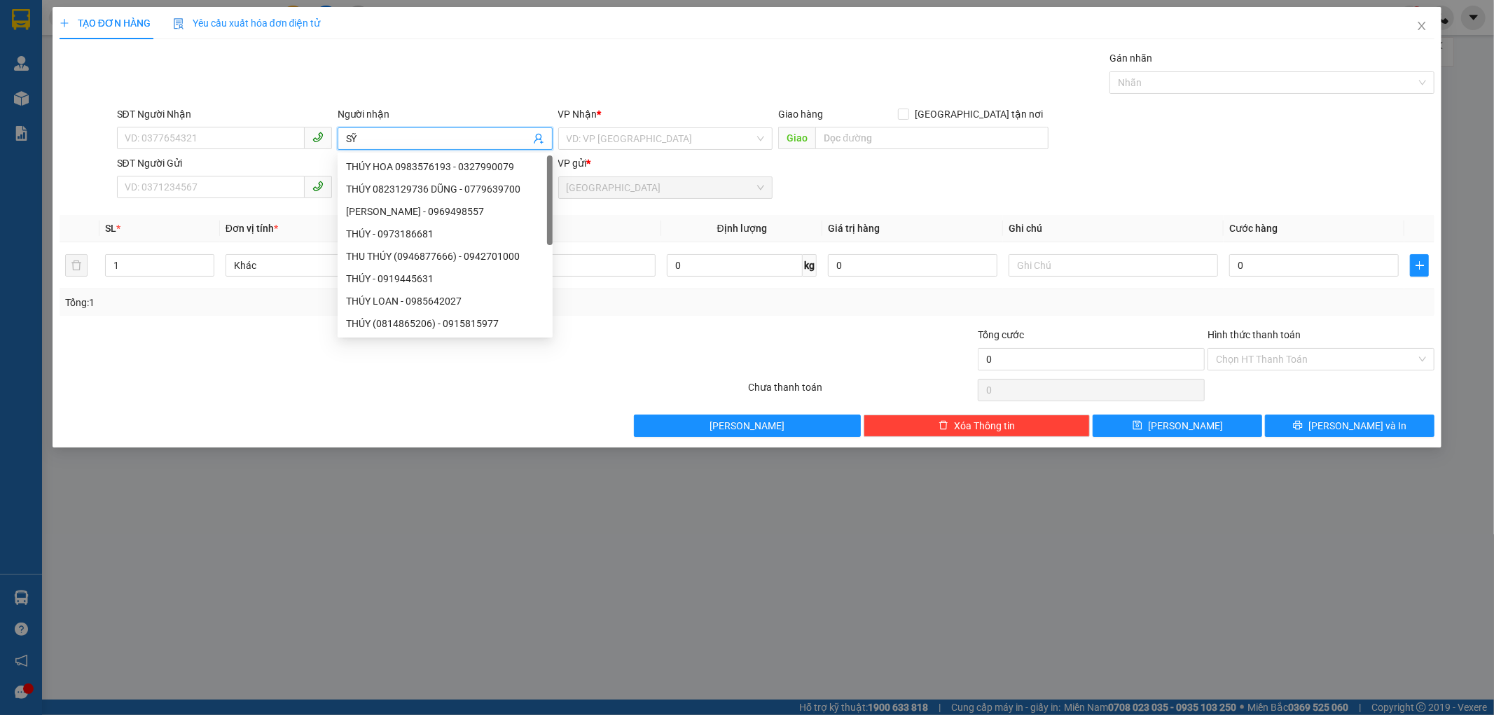
type input "SỸ"
click at [434, 193] on div "SỸ - 0788983441" at bounding box center [445, 188] width 198 height 15
type input "0788983441"
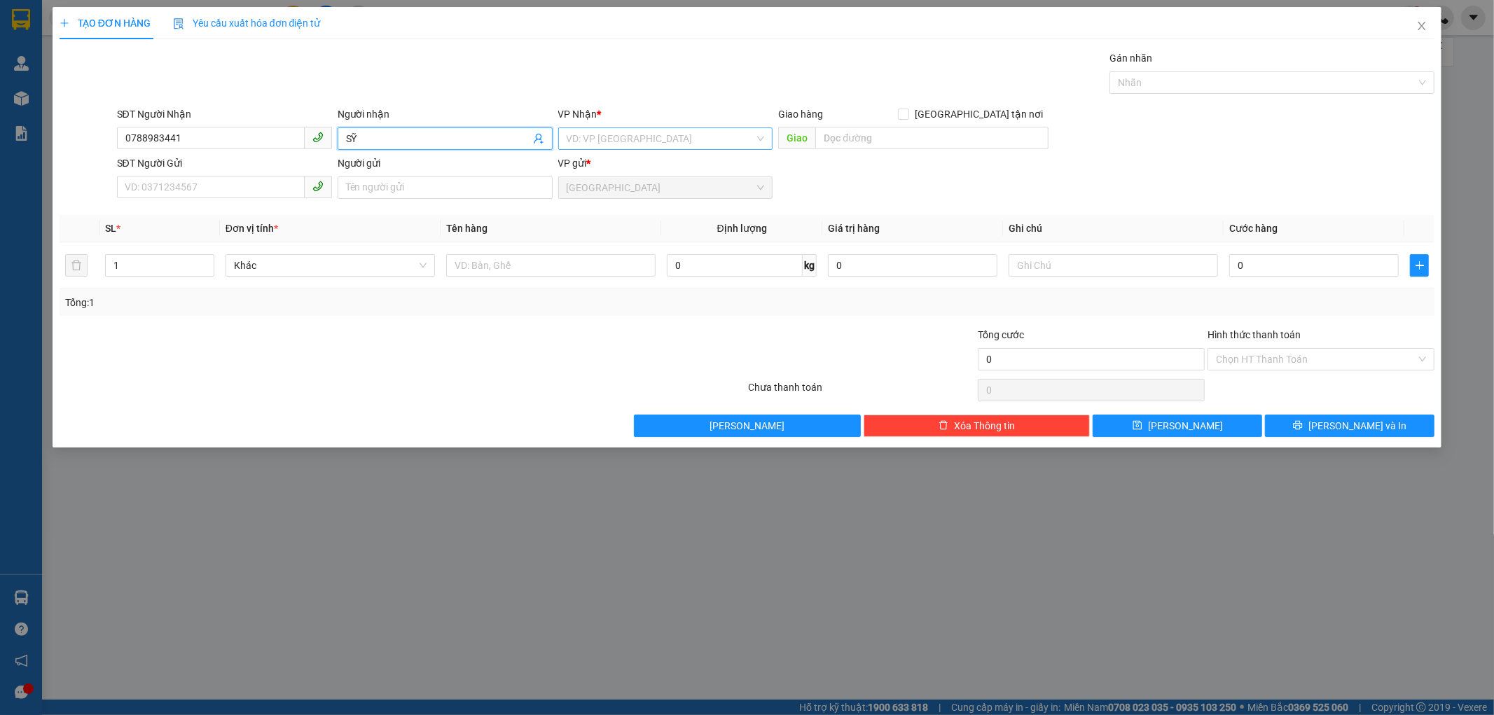
type input "SỸ"
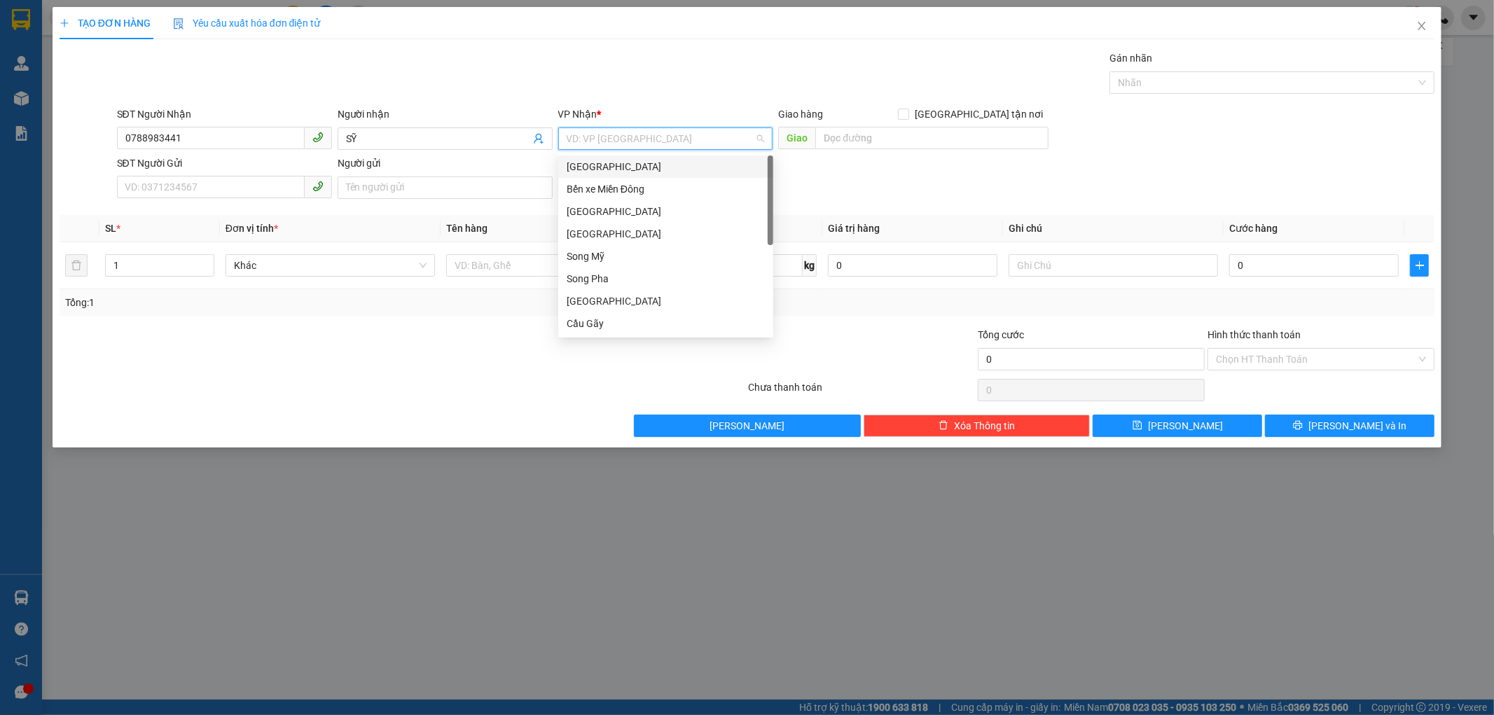
click at [619, 139] on input "search" at bounding box center [661, 138] width 188 height 21
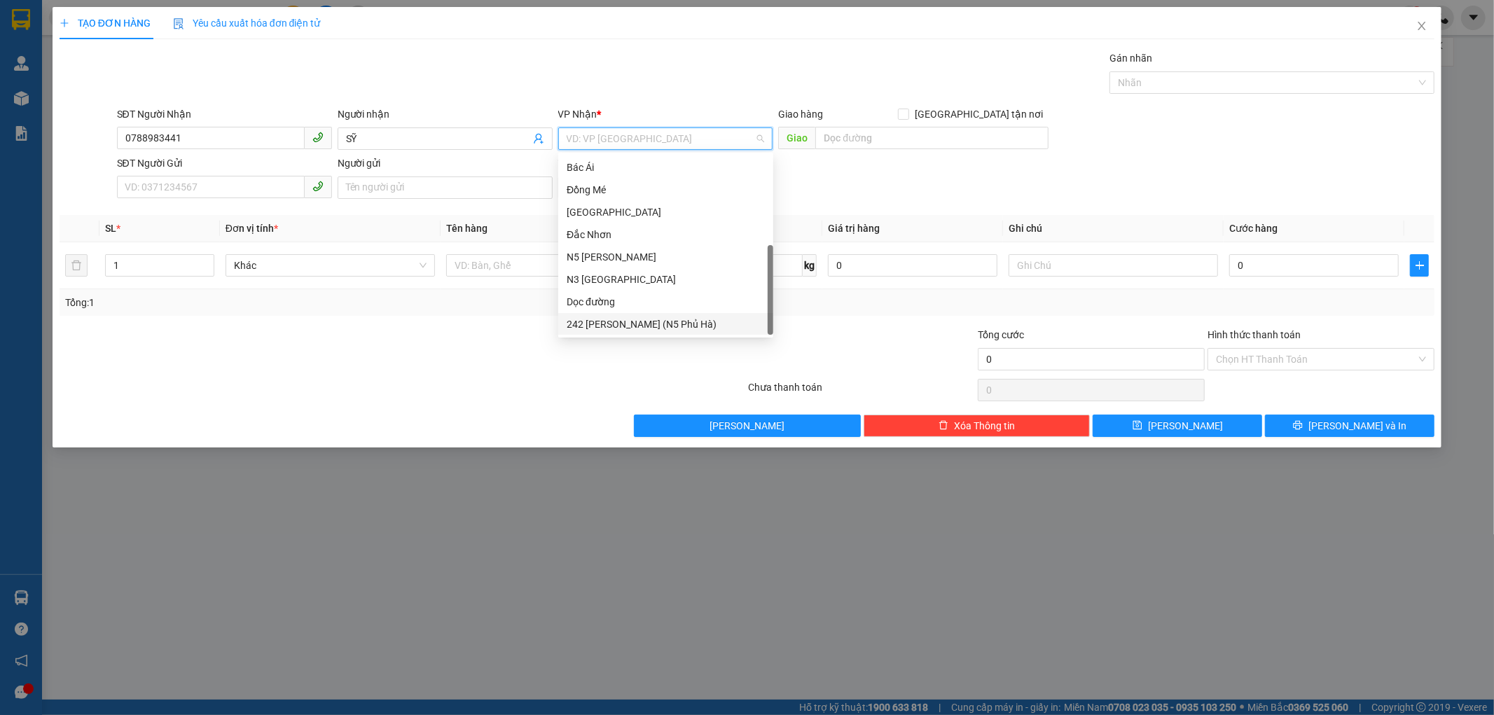
click at [612, 319] on div "242 Lê Duẫn (N5 Phủ Hà)" at bounding box center [666, 324] width 198 height 15
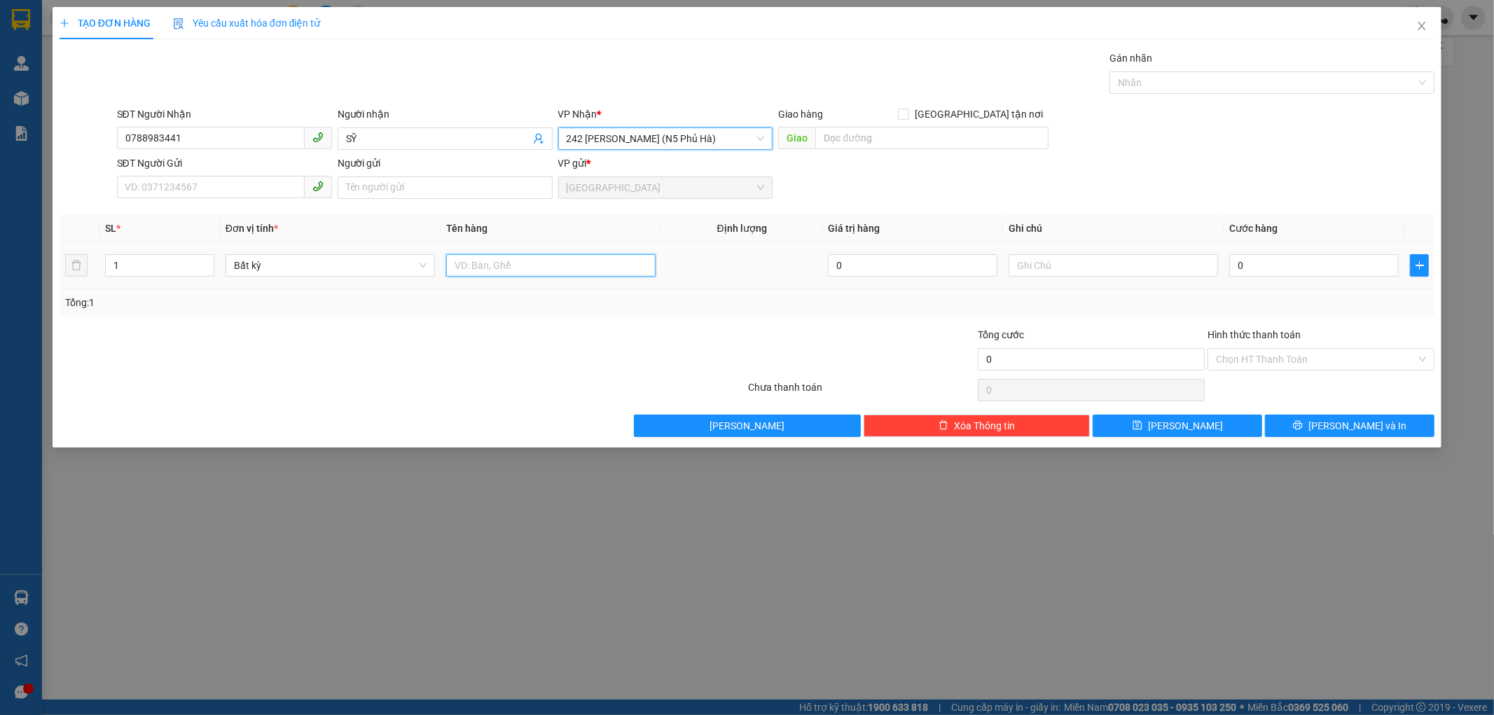
click at [478, 264] on input "text" at bounding box center [550, 265] width 209 height 22
type input "1 HỘP GIẤY"
click at [1233, 268] on input "0" at bounding box center [1313, 265] width 169 height 22
type input "3"
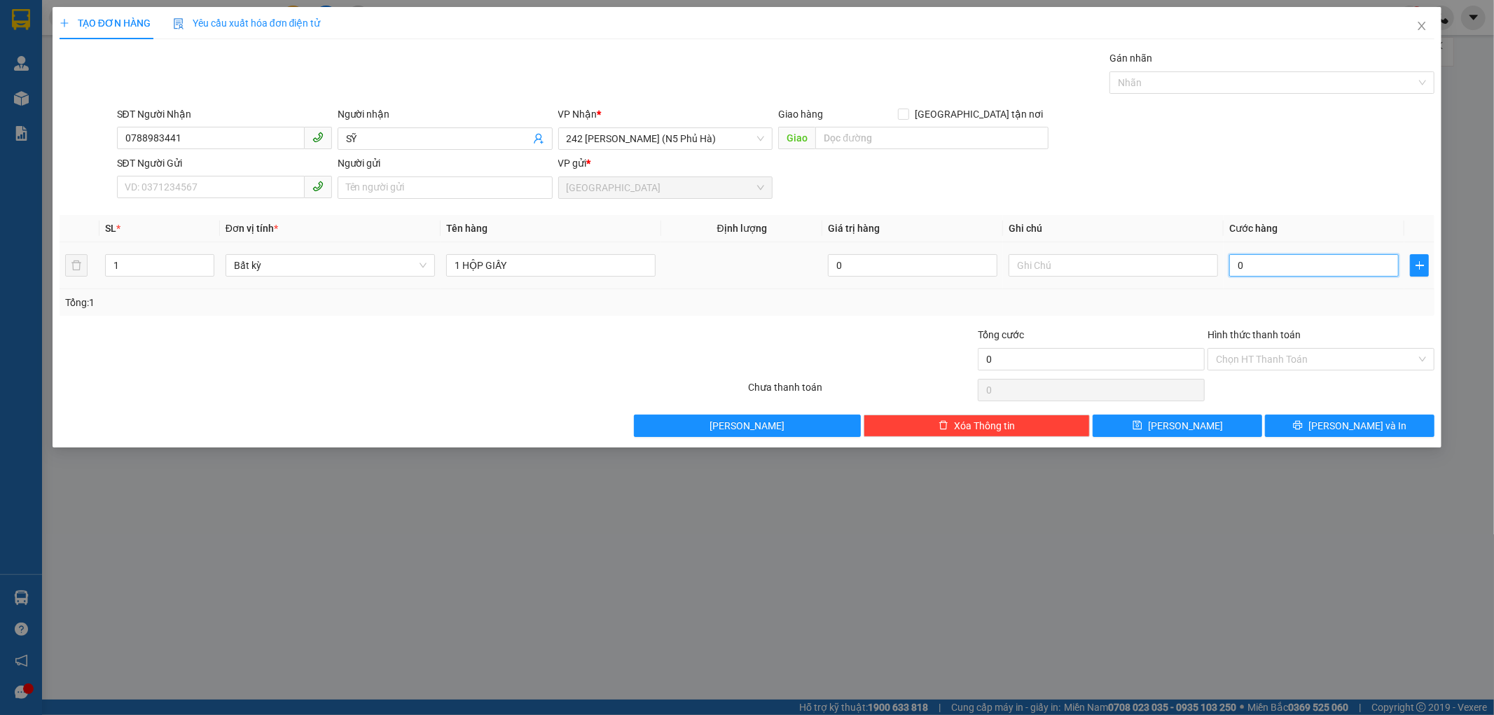
type input "3"
type input "30"
type input "30.000"
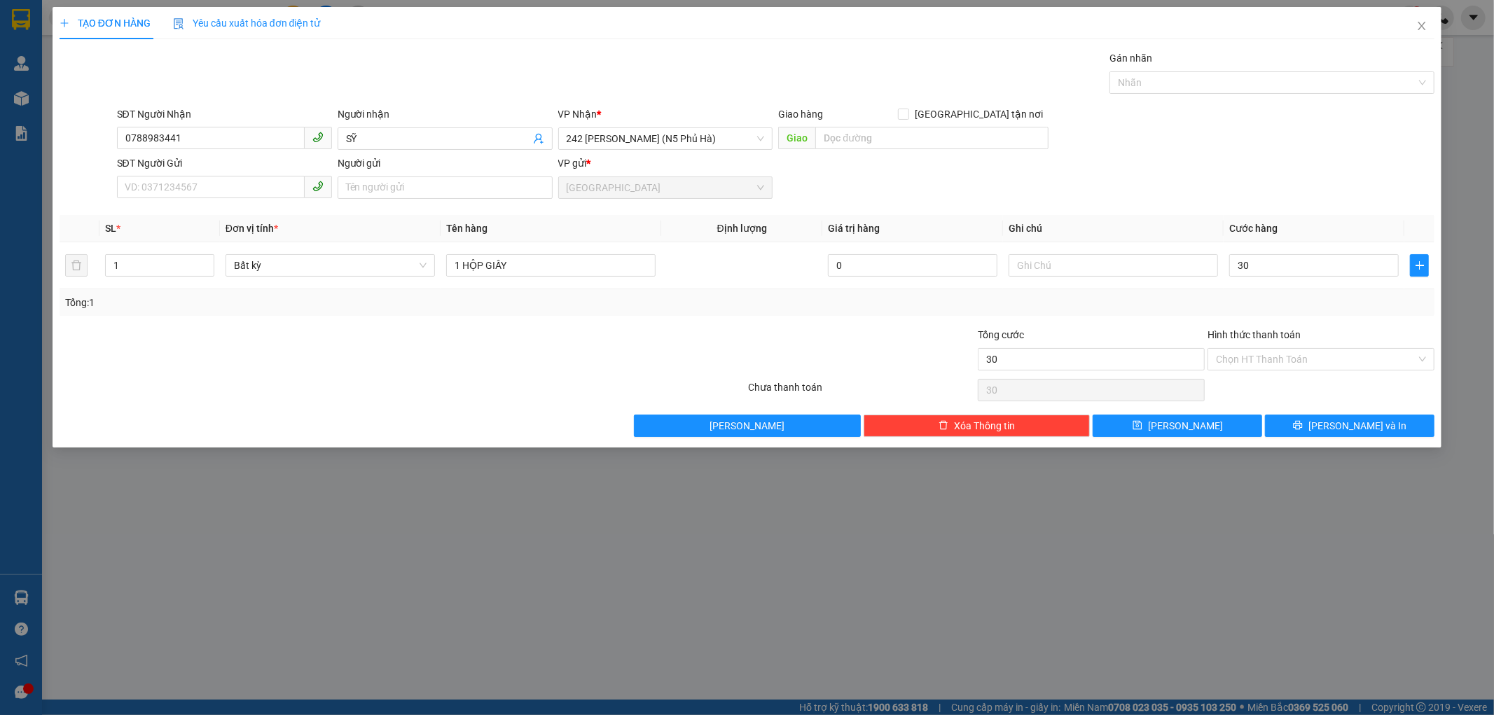
type input "30.000"
click at [1185, 305] on div "Tổng: 1" at bounding box center [747, 302] width 1364 height 15
click at [1287, 354] on input "Hình thức thanh toán" at bounding box center [1316, 359] width 200 height 21
click at [1319, 426] on button "[PERSON_NAME] và In" at bounding box center [1349, 426] width 169 height 22
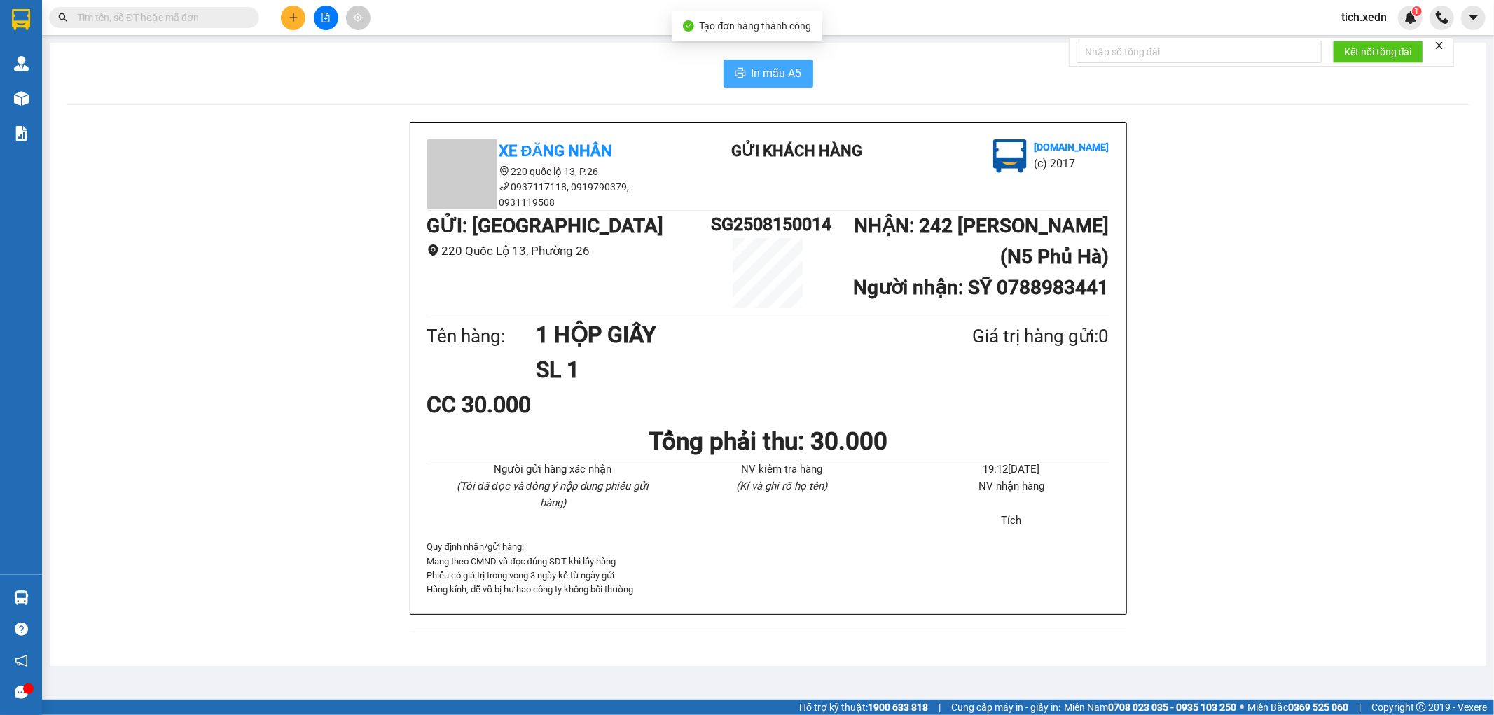
click at [779, 70] on span "In mẫu A5" at bounding box center [777, 73] width 50 height 18
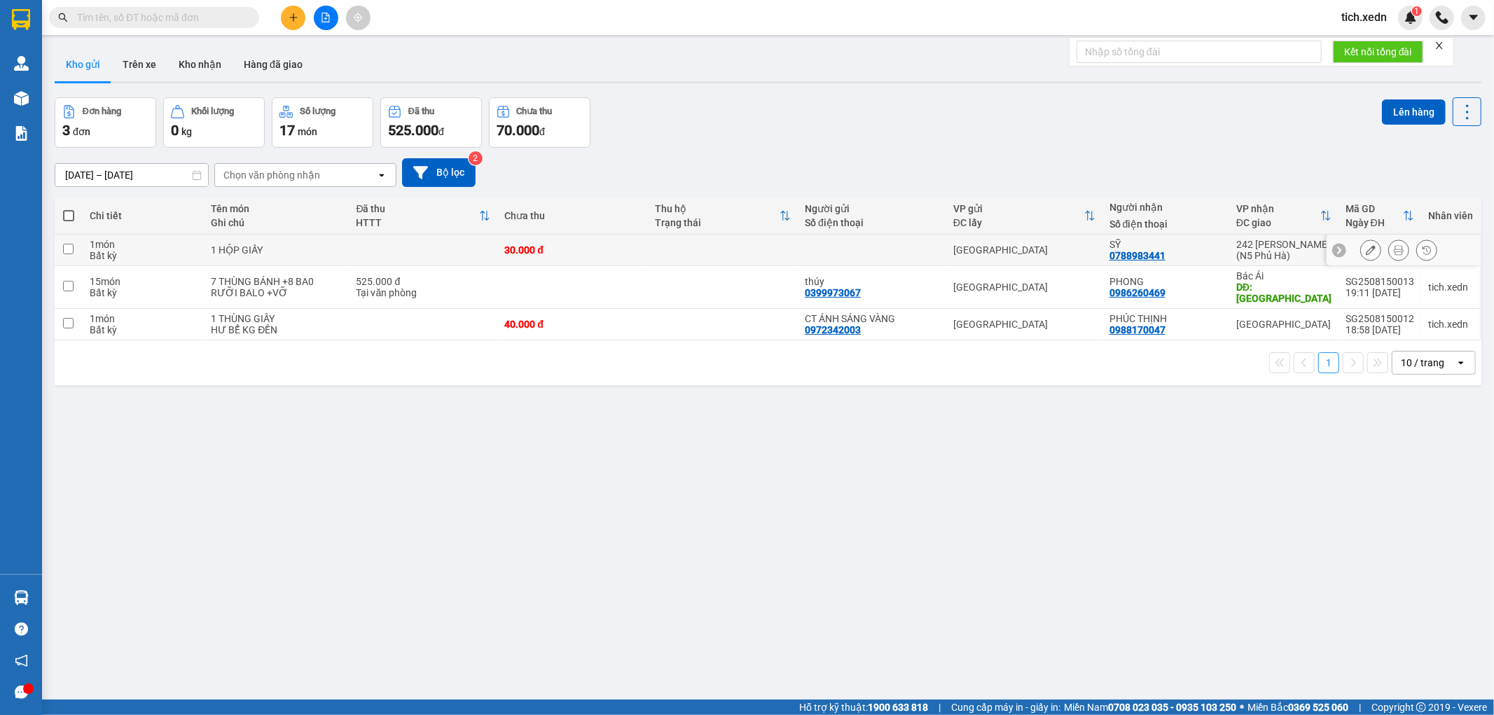
click at [339, 242] on td "1 HỘP GIẤY" at bounding box center [276, 251] width 145 height 32
checkbox input "true"
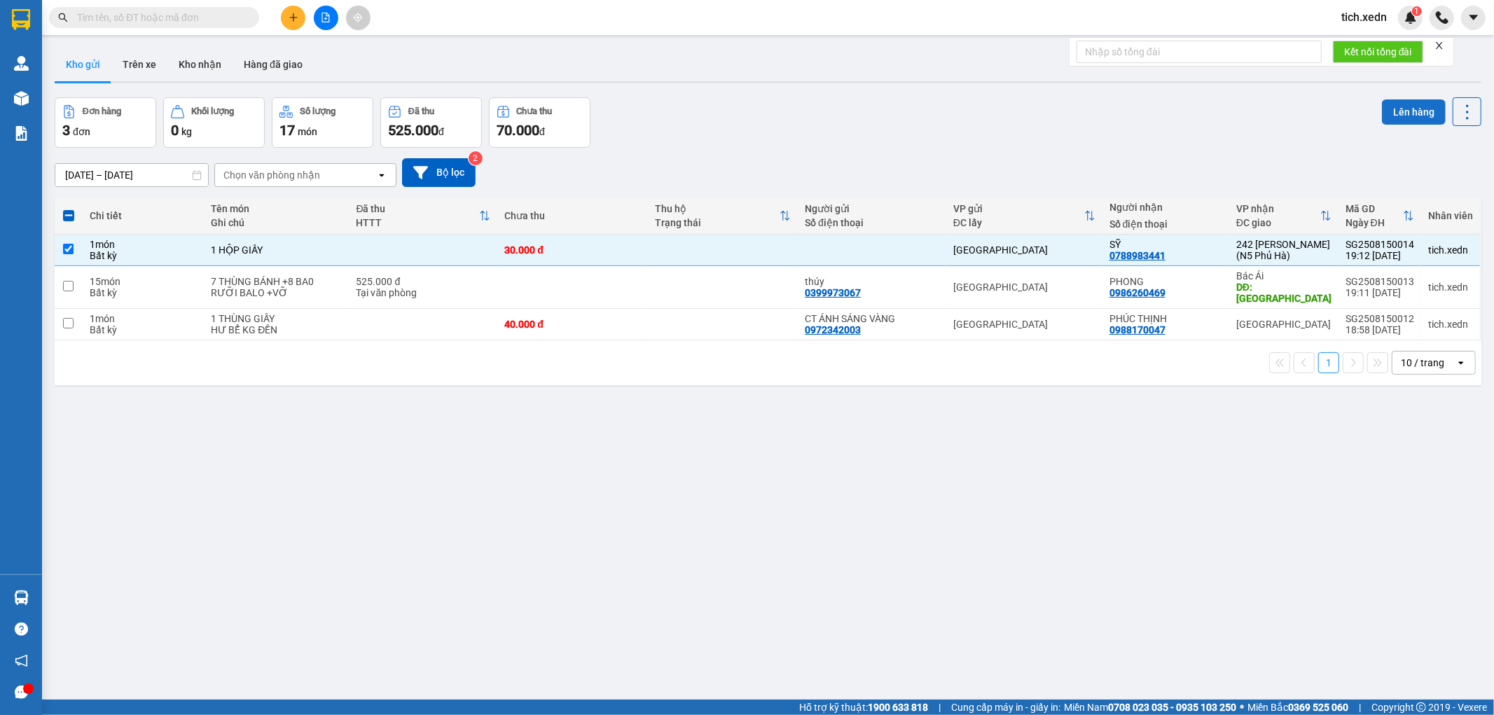
click at [1398, 109] on button "Lên hàng" at bounding box center [1414, 111] width 64 height 25
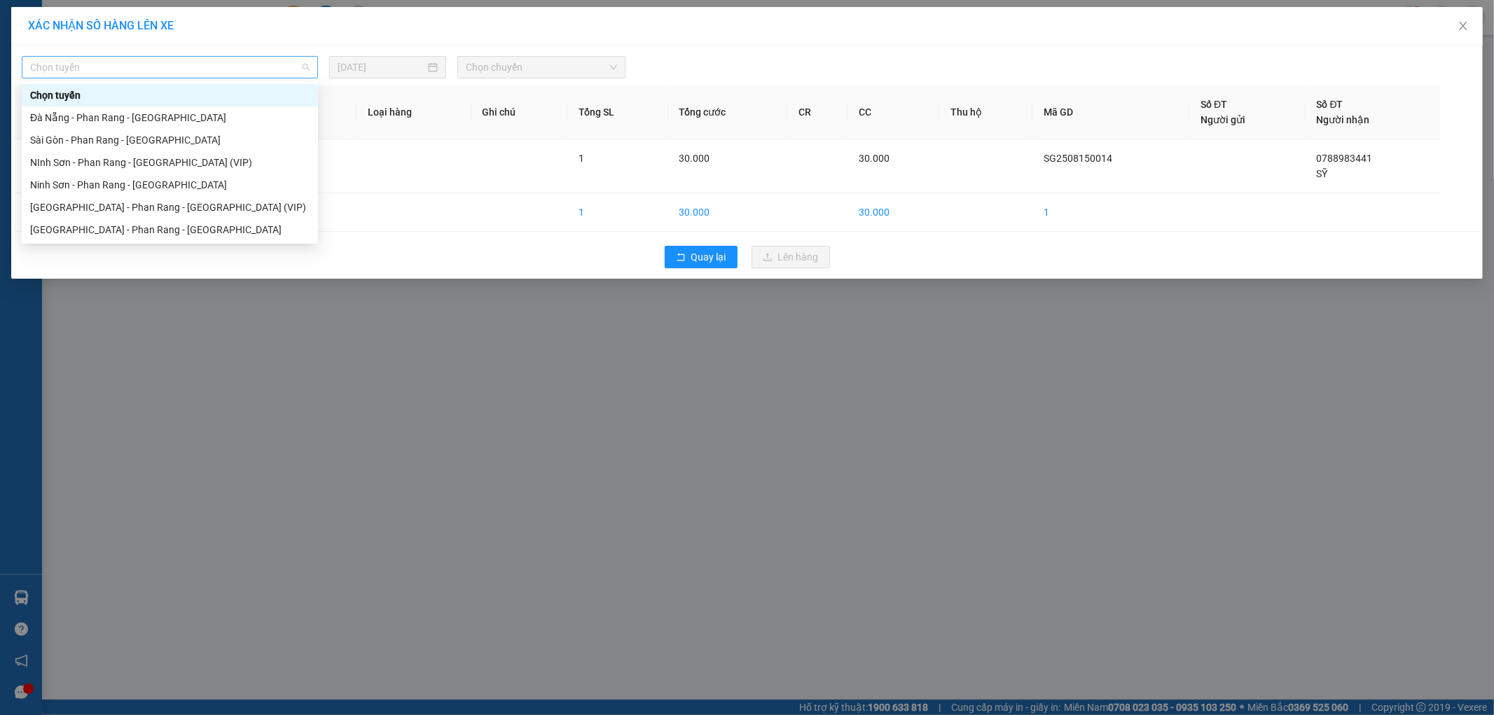
click at [310, 57] on div "Chọn tuyến" at bounding box center [170, 67] width 296 height 22
click at [212, 228] on div "Sài Gòn - Phan Rang - Ninh Sơn" at bounding box center [169, 229] width 279 height 15
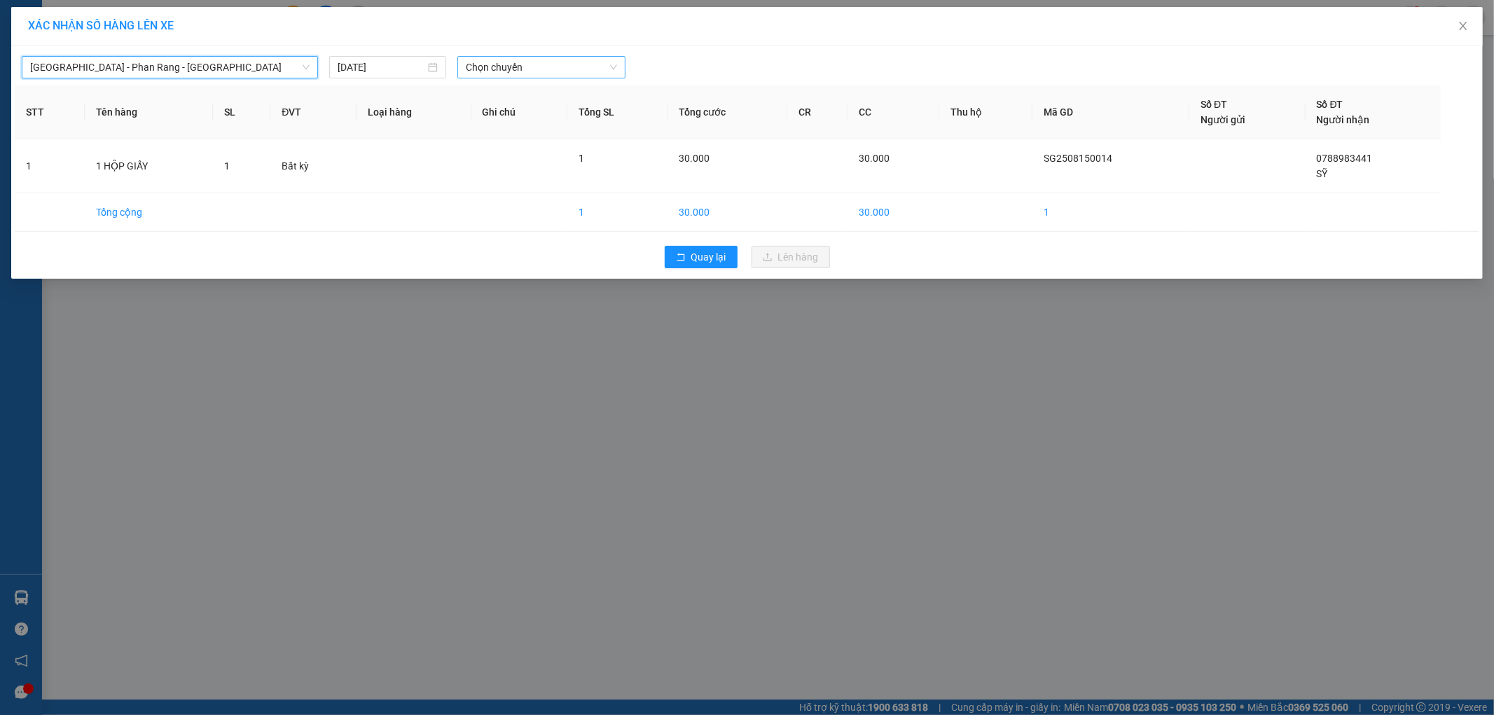
click at [583, 60] on span "Chọn chuyến" at bounding box center [541, 67] width 151 height 21
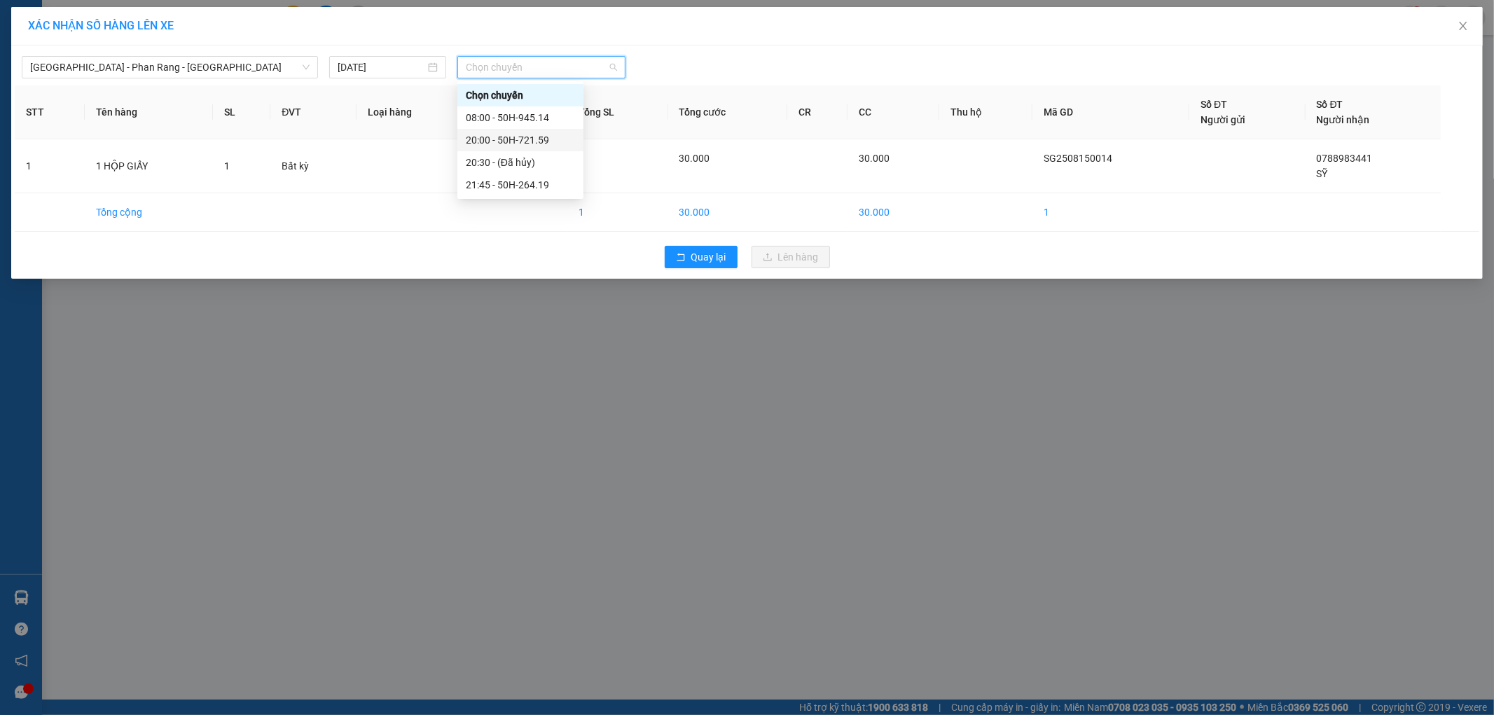
click at [564, 135] on div "20:00 - 50H-721.59" at bounding box center [520, 139] width 109 height 15
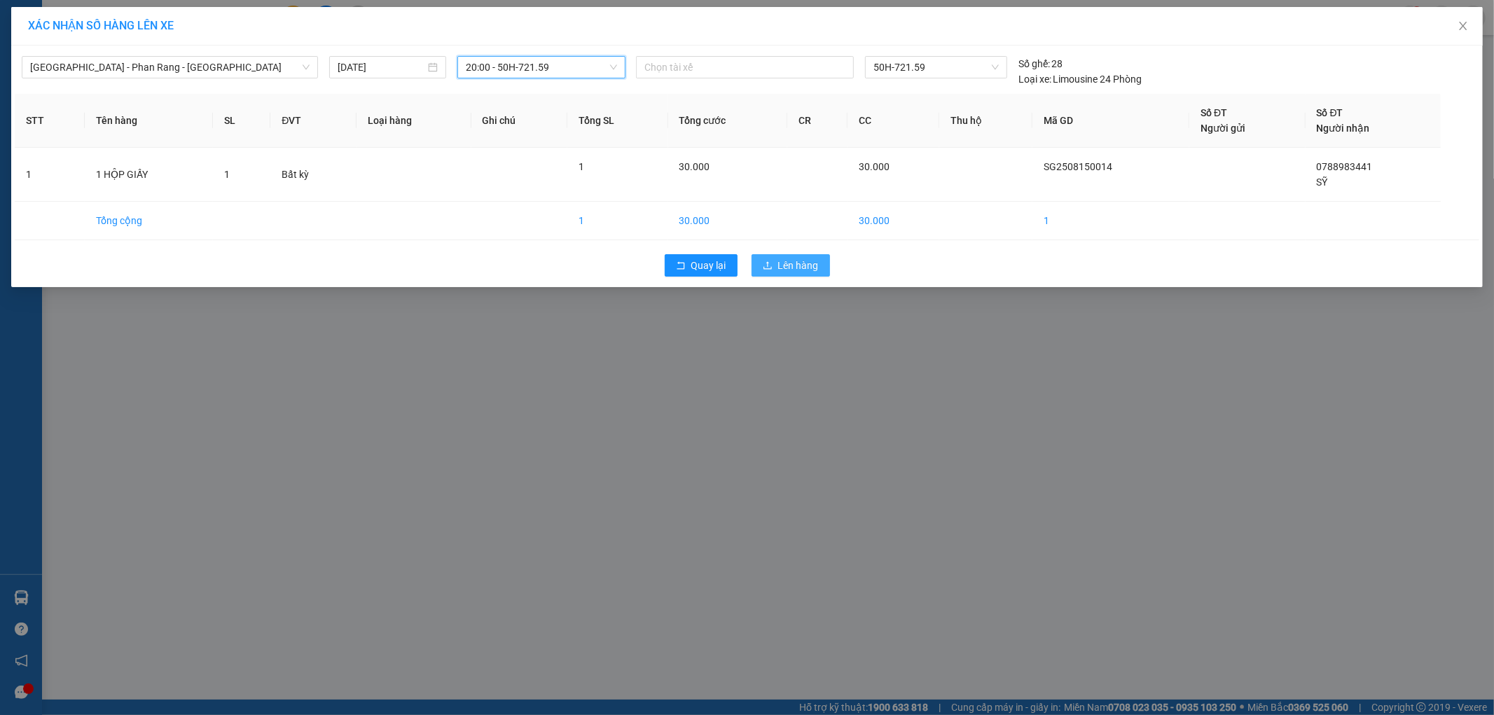
click at [796, 256] on button "Lên hàng" at bounding box center [791, 265] width 78 height 22
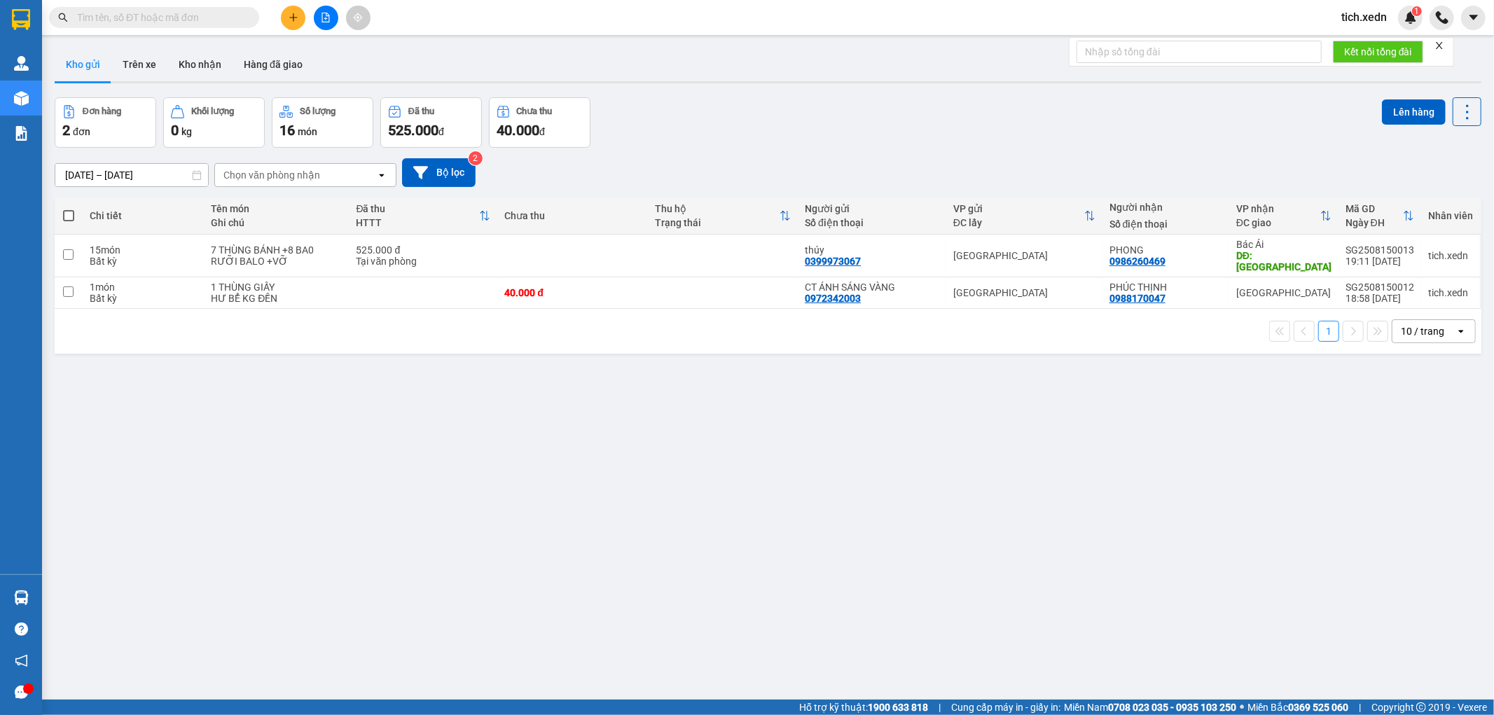
click at [71, 214] on span at bounding box center [68, 215] width 11 height 11
click at [69, 209] on input "checkbox" at bounding box center [69, 209] width 0 height 0
checkbox input "true"
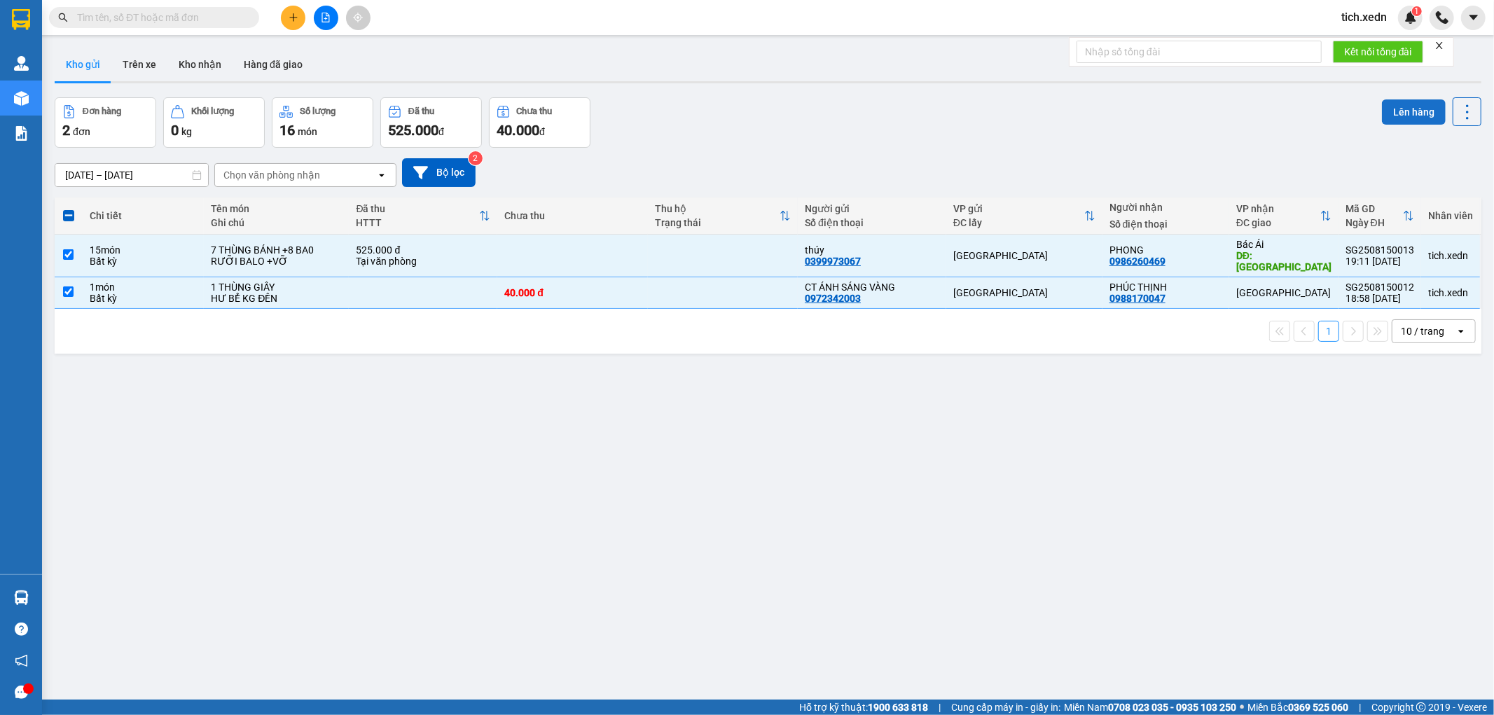
click at [1404, 106] on button "Lên hàng" at bounding box center [1414, 111] width 64 height 25
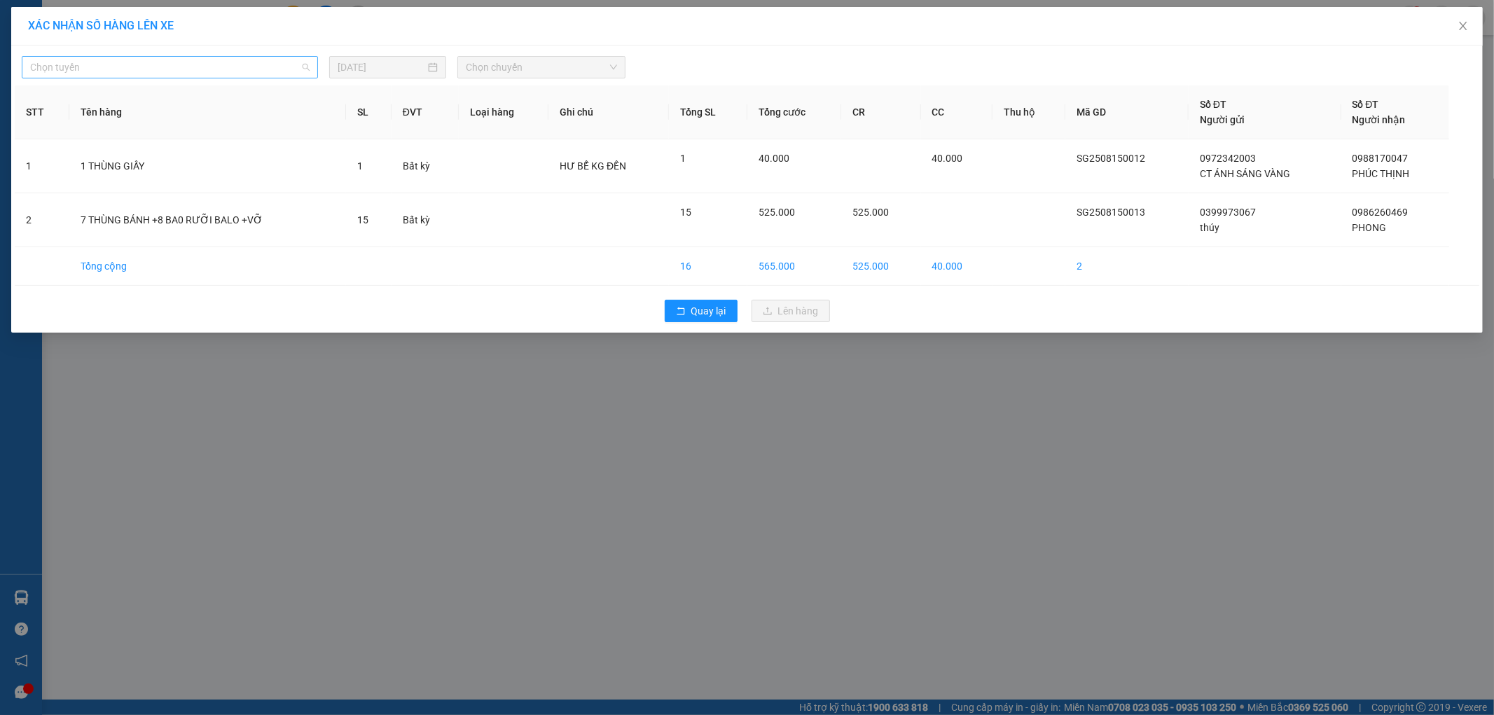
click at [300, 74] on span "Chọn tuyến" at bounding box center [169, 67] width 279 height 21
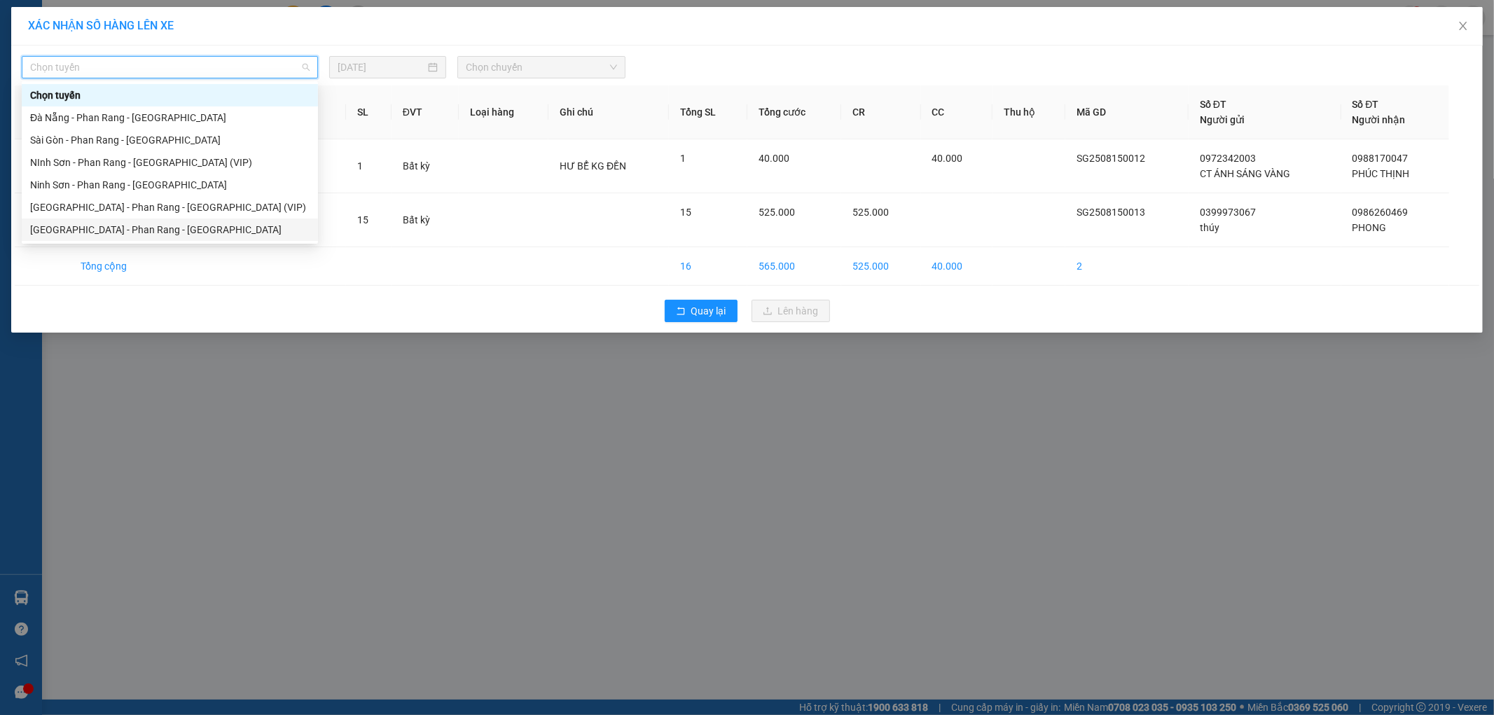
click at [188, 227] on div "Sài Gòn - Phan Rang - Ninh Sơn" at bounding box center [169, 229] width 279 height 15
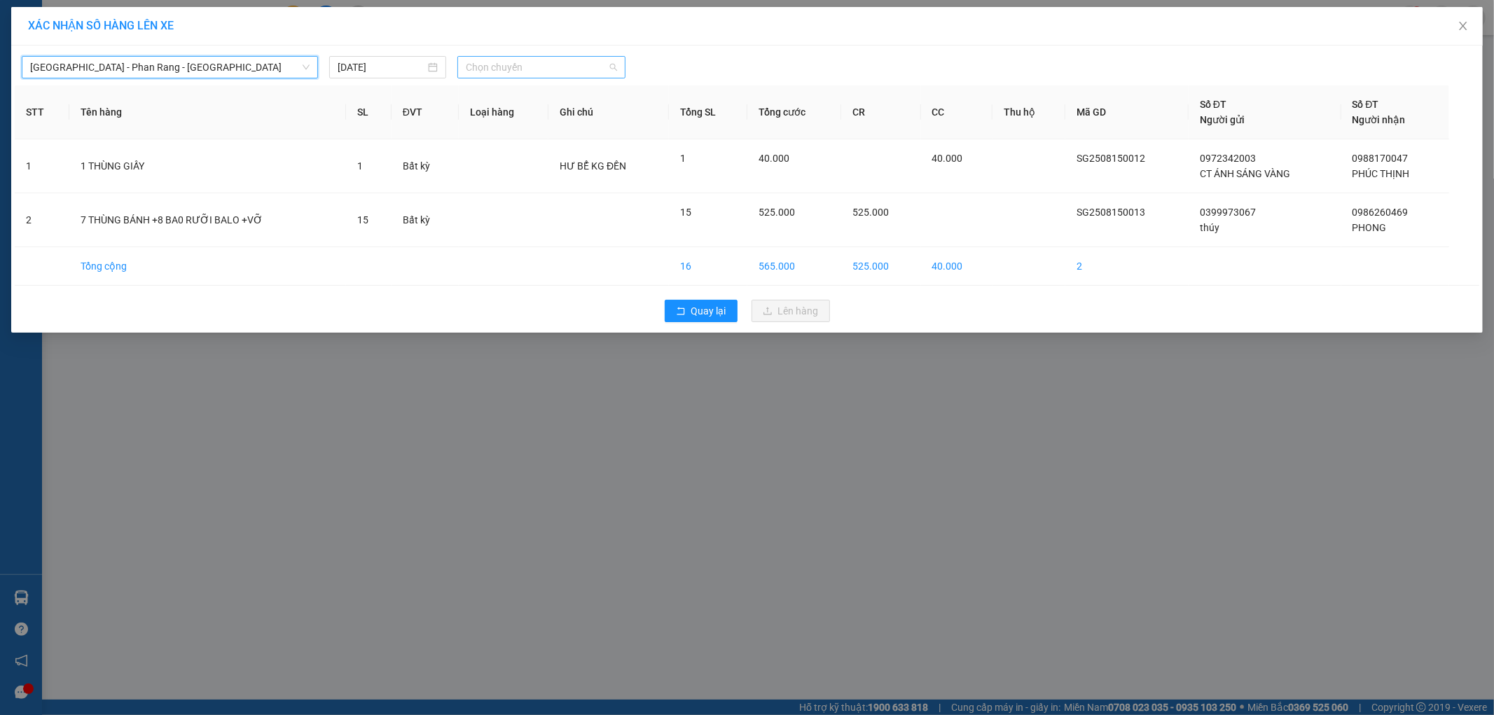
click at [506, 63] on span "Chọn chuyến" at bounding box center [541, 67] width 151 height 21
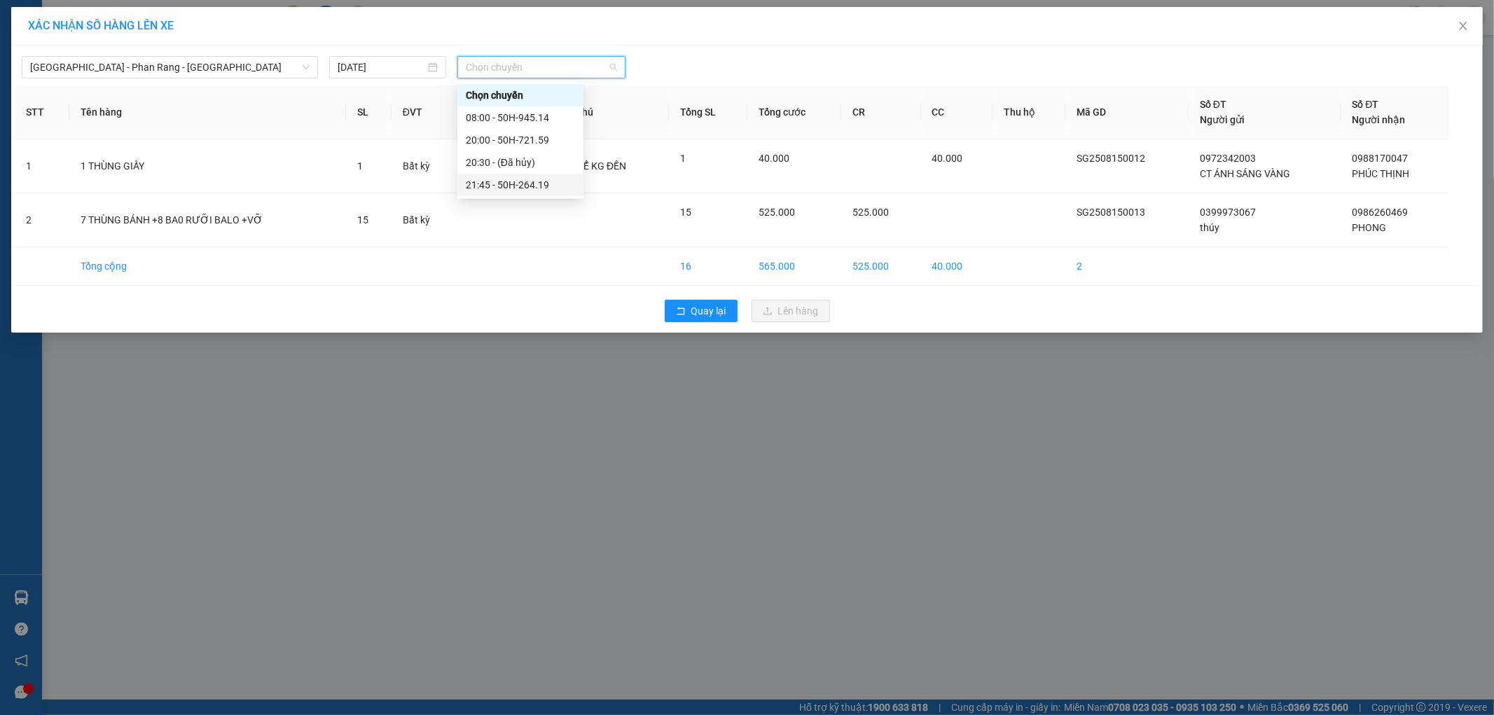
click at [554, 179] on div "21:45 - 50H-264.19" at bounding box center [520, 184] width 109 height 15
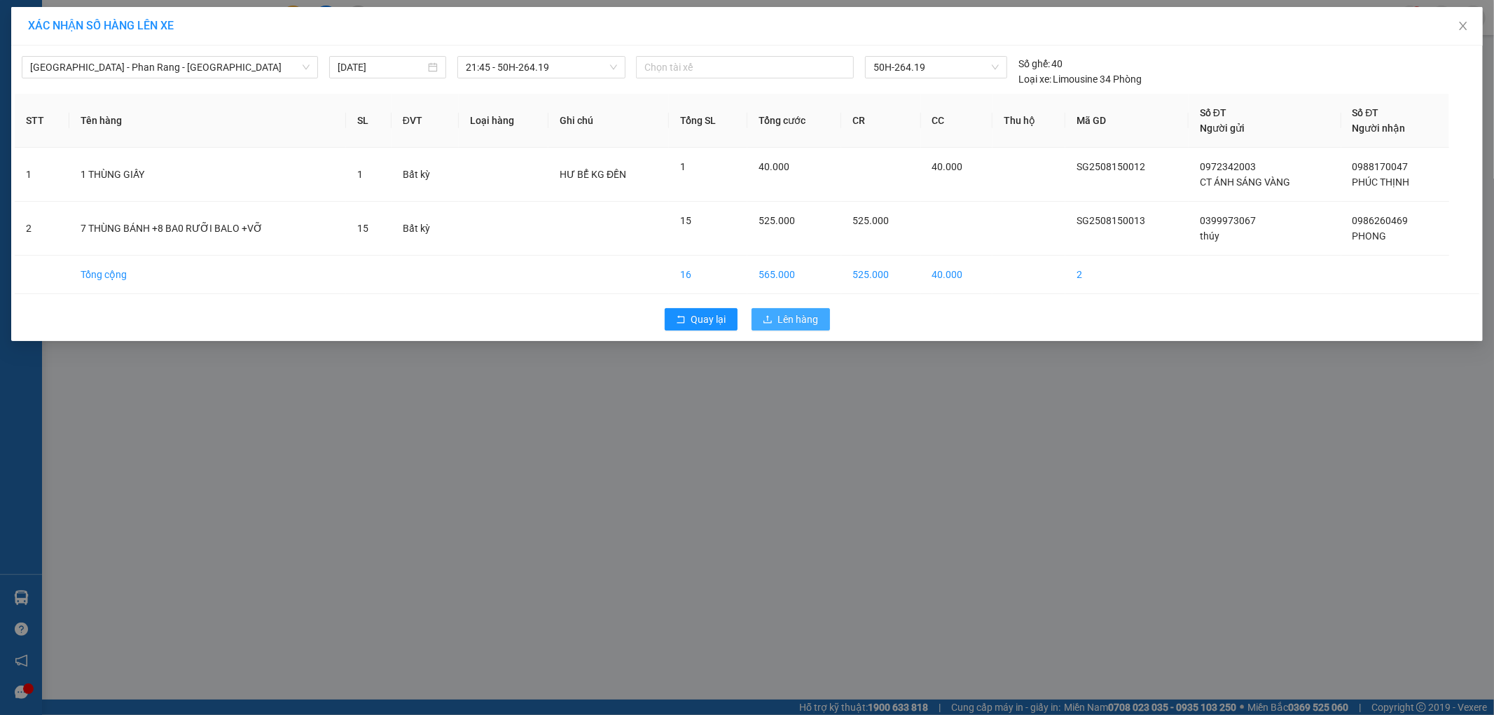
click at [784, 322] on span "Lên hàng" at bounding box center [798, 319] width 41 height 15
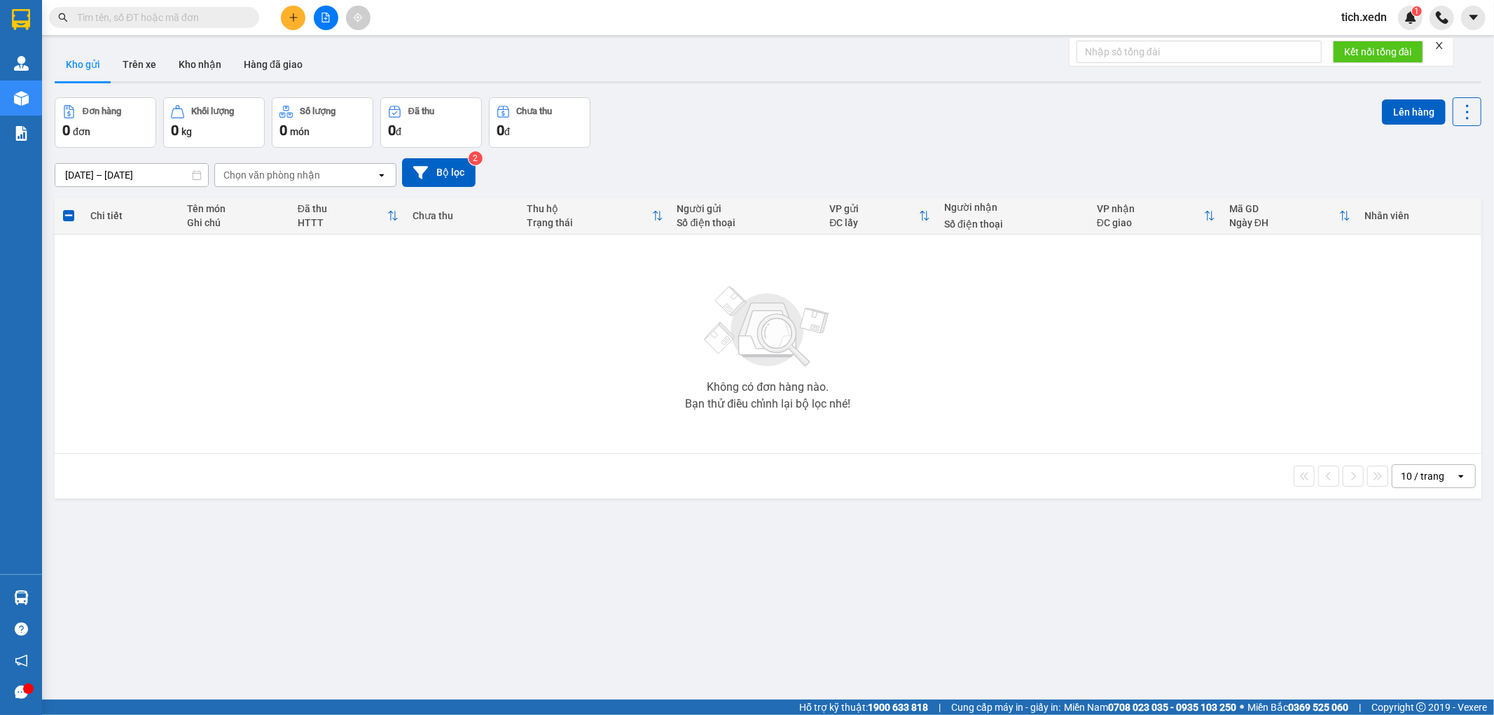
click at [301, 11] on button at bounding box center [293, 18] width 25 height 25
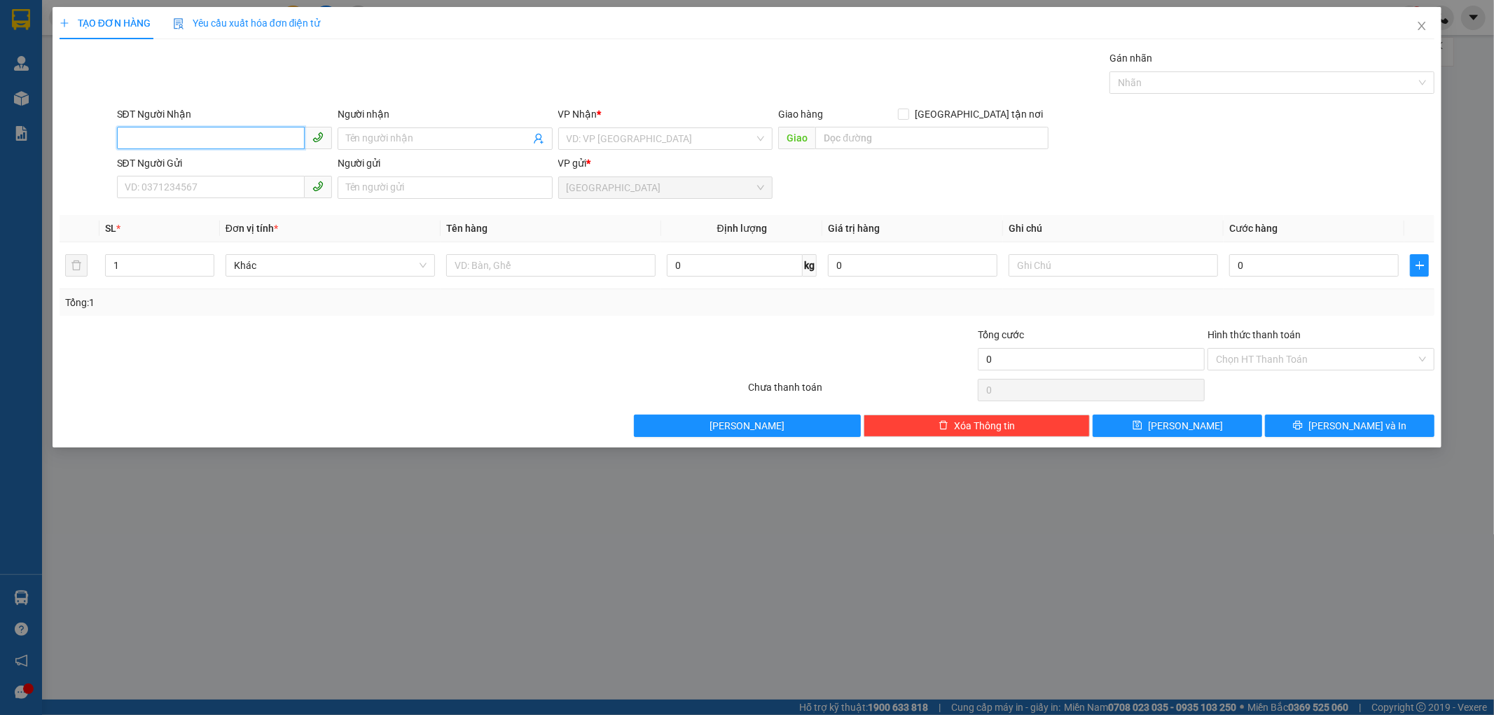
click at [180, 137] on input "SĐT Người Nhận" at bounding box center [211, 138] width 188 height 22
click at [214, 162] on div "0367485026 - NHƯ" at bounding box center [224, 166] width 198 height 15
type input "0367485026"
type input "NHƯ"
type input "100.000"
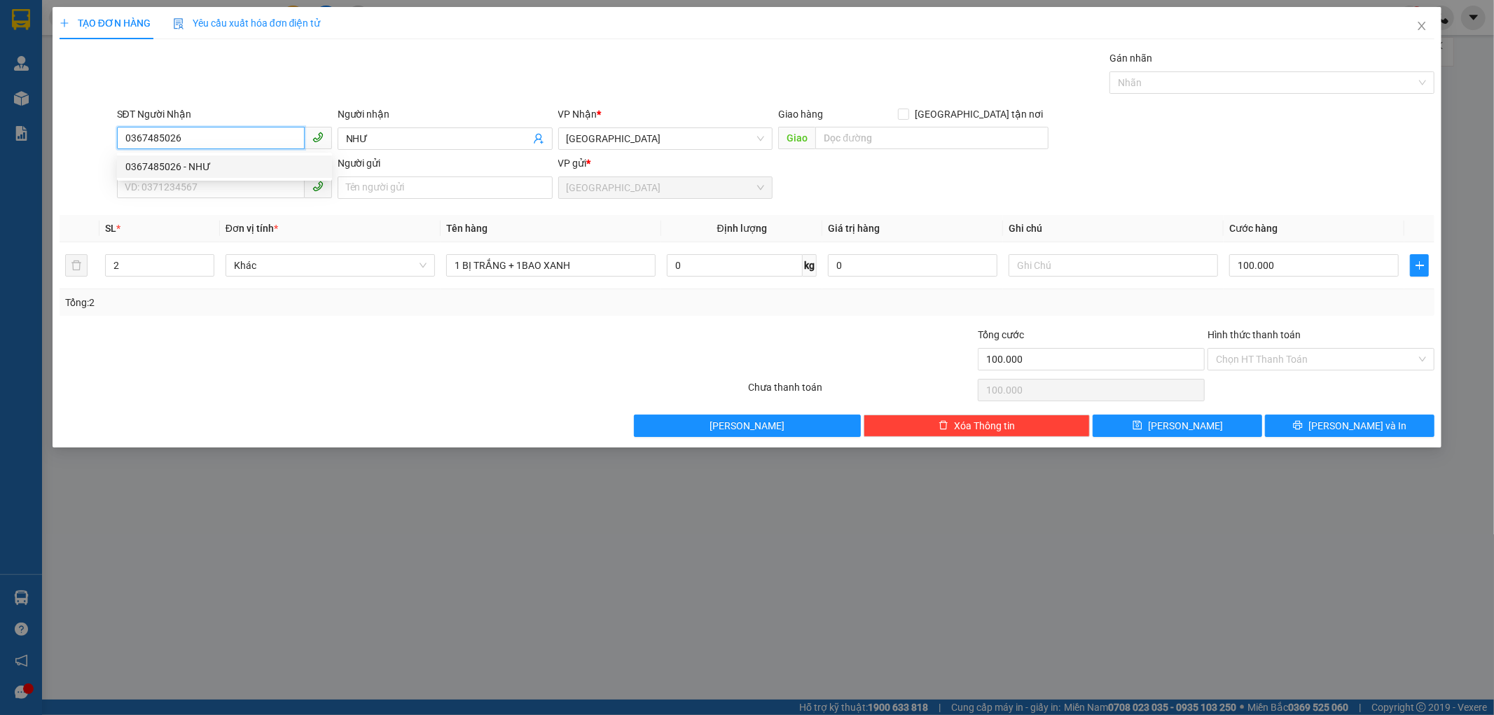
type input "100.000"
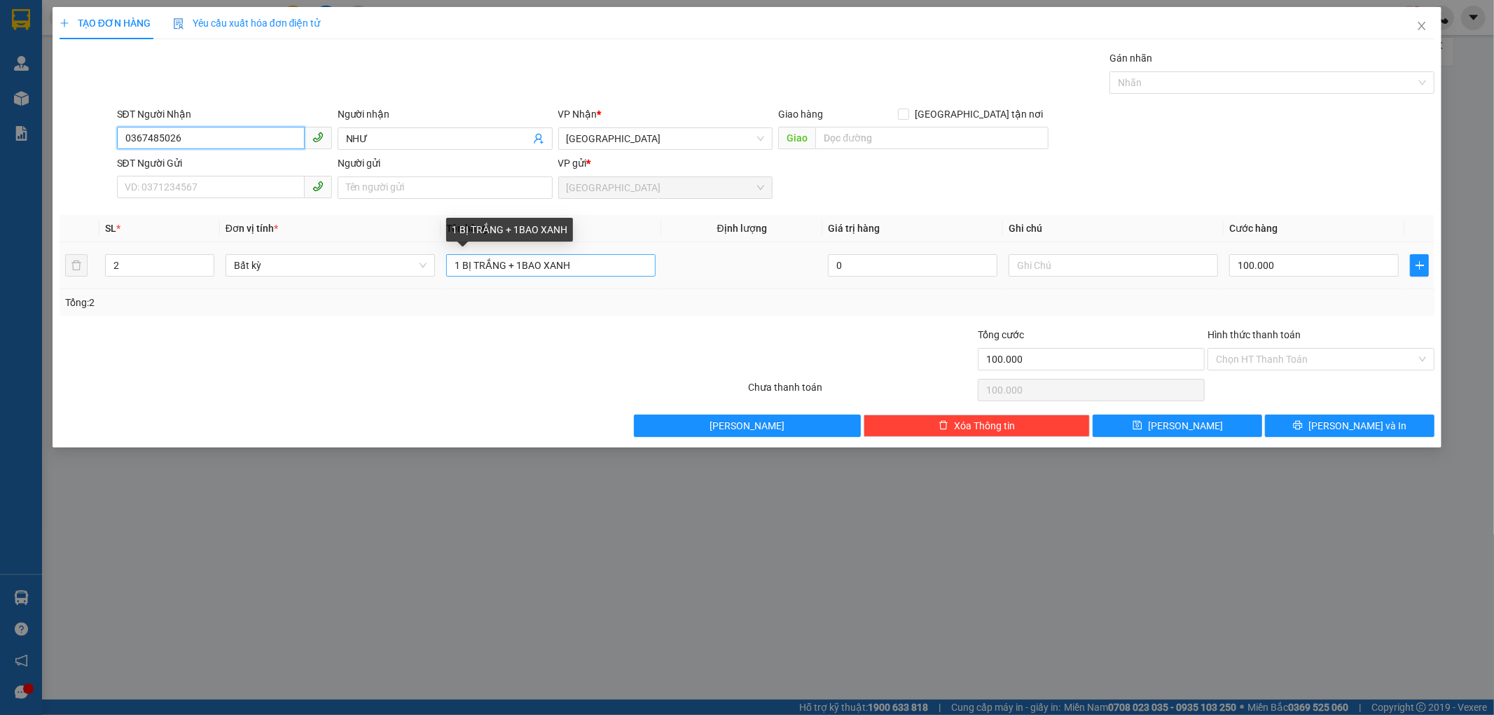
type input "0367485026"
click at [511, 268] on input "1 BỊ TRẮNG + 1BAO XANH" at bounding box center [550, 265] width 209 height 22
drag, startPoint x: 577, startPoint y: 261, endPoint x: 556, endPoint y: 236, distance: 32.8
click at [575, 258] on input "1 BỊ TRẮNG + 1BAO XANH" at bounding box center [550, 265] width 209 height 22
click at [471, 266] on input "1 BỊ TRẮNG" at bounding box center [550, 265] width 209 height 22
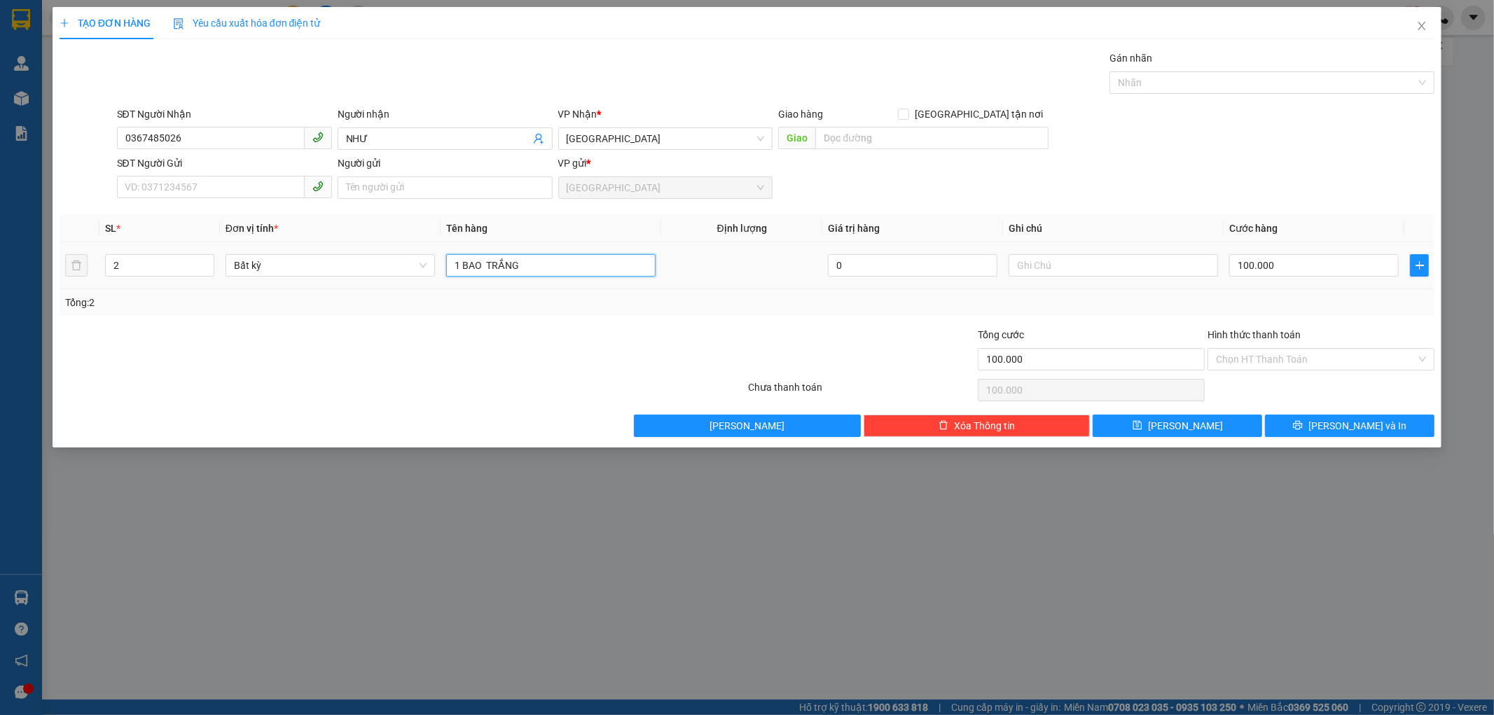
type input "1 BAO TRẮNG"
click at [1345, 251] on div "100.000" at bounding box center [1313, 265] width 169 height 28
click at [1338, 265] on input "100.000" at bounding box center [1313, 265] width 169 height 22
type input "0"
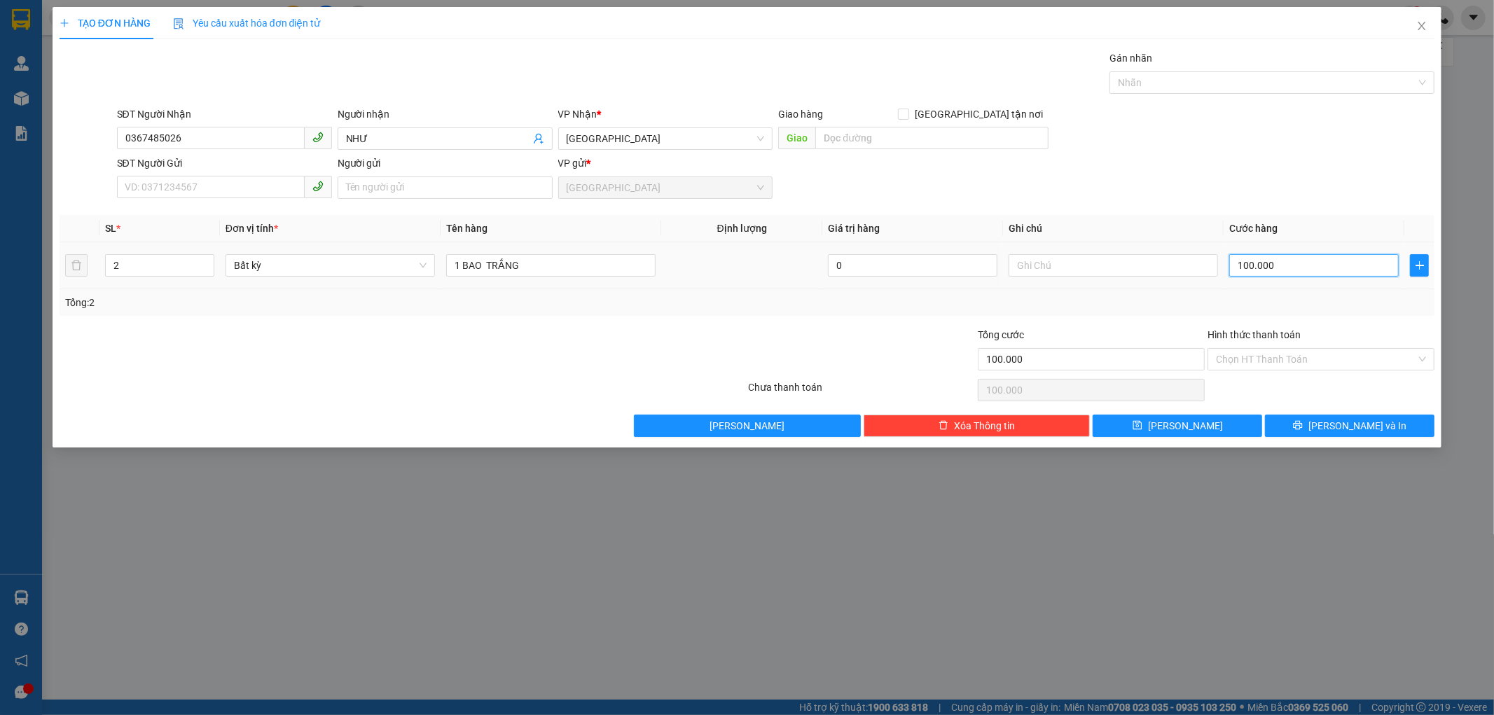
type input "0"
click at [1236, 271] on input "0" at bounding box center [1313, 265] width 169 height 22
type input "50"
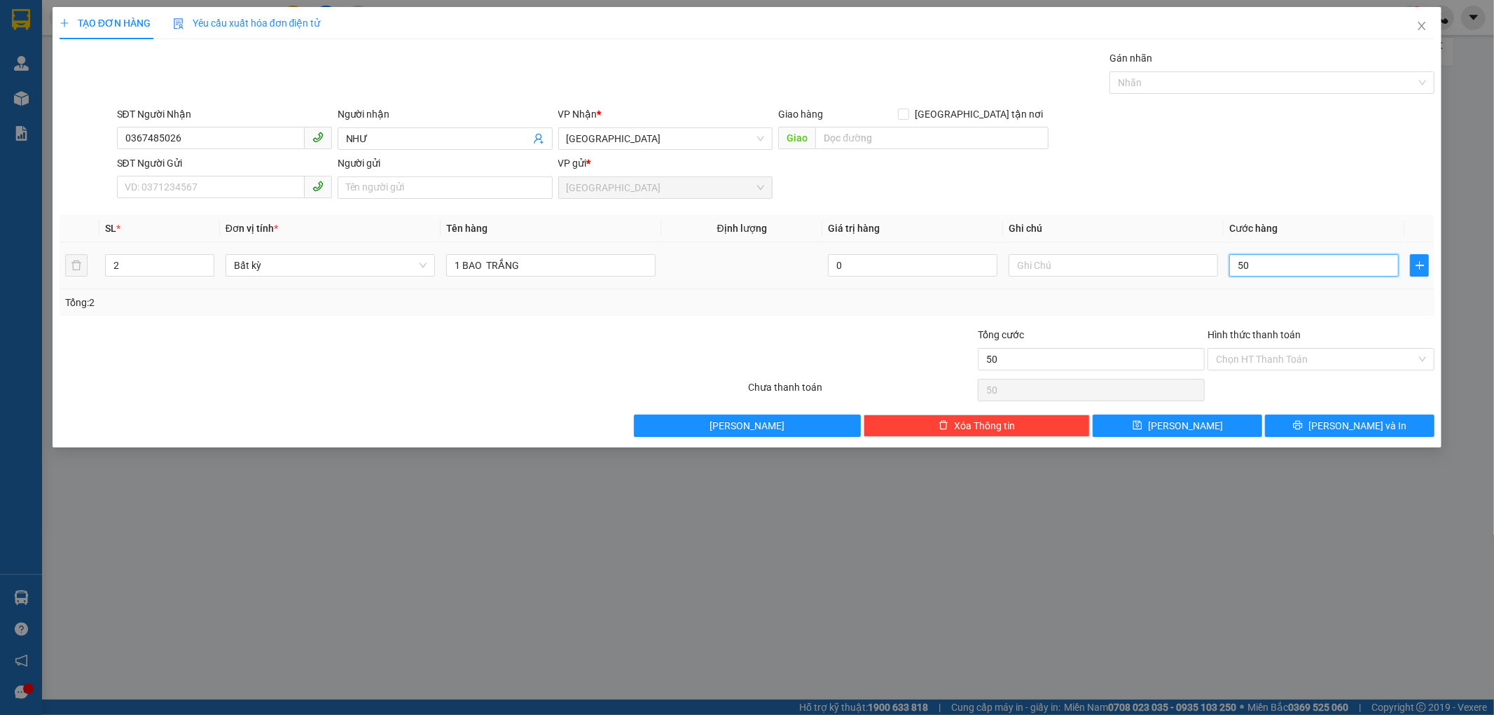
type input "500"
type input "5.000"
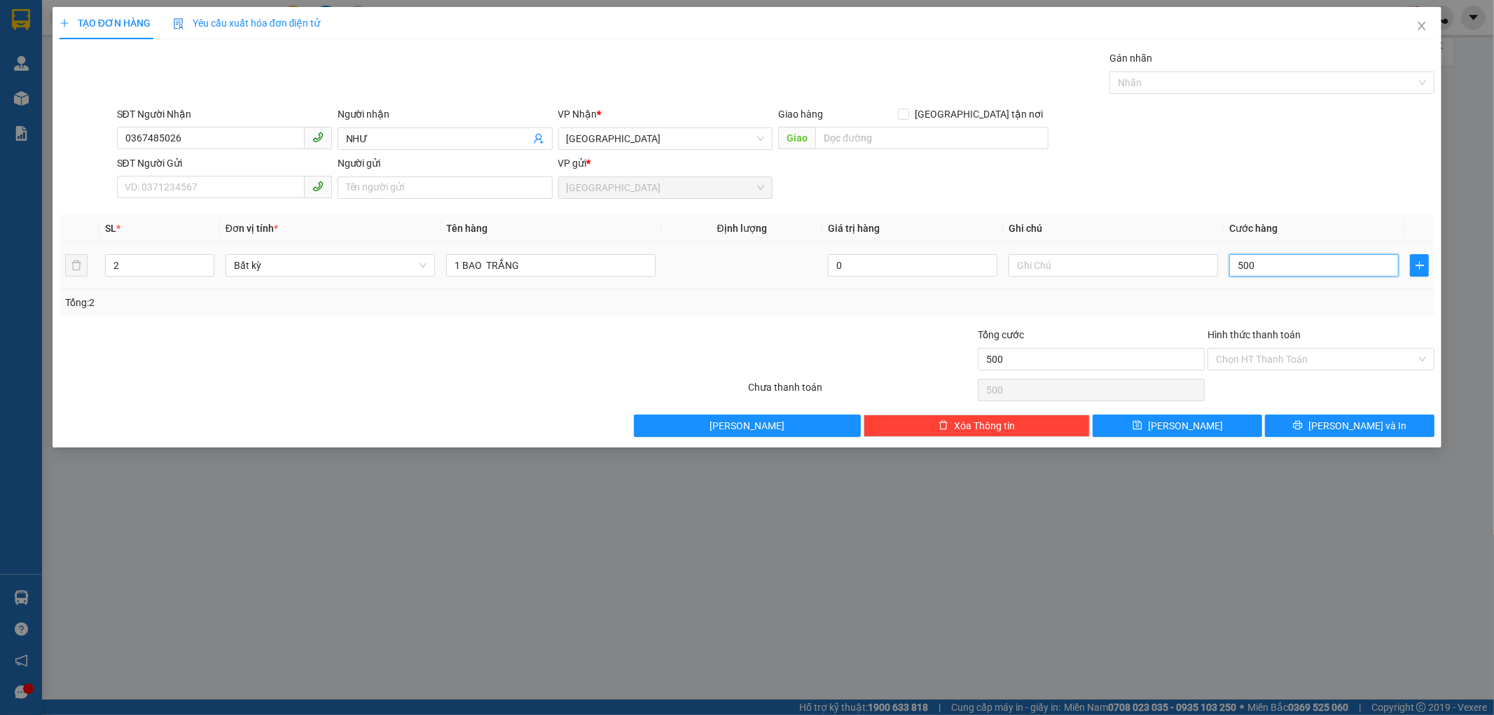
type input "5.000"
type input "50.000"
click at [205, 270] on icon "down" at bounding box center [206, 270] width 5 height 5
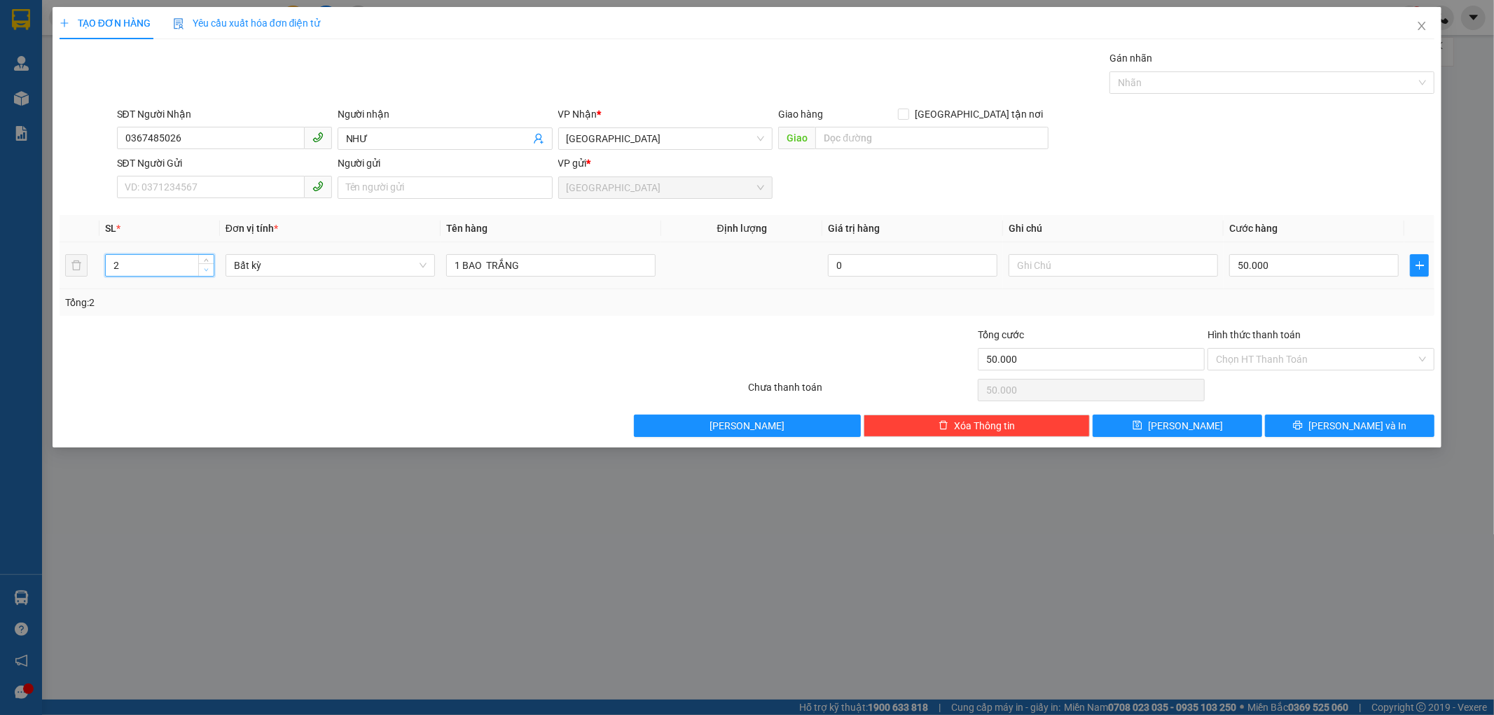
type input "1"
click at [209, 268] on span "down" at bounding box center [206, 270] width 8 height 8
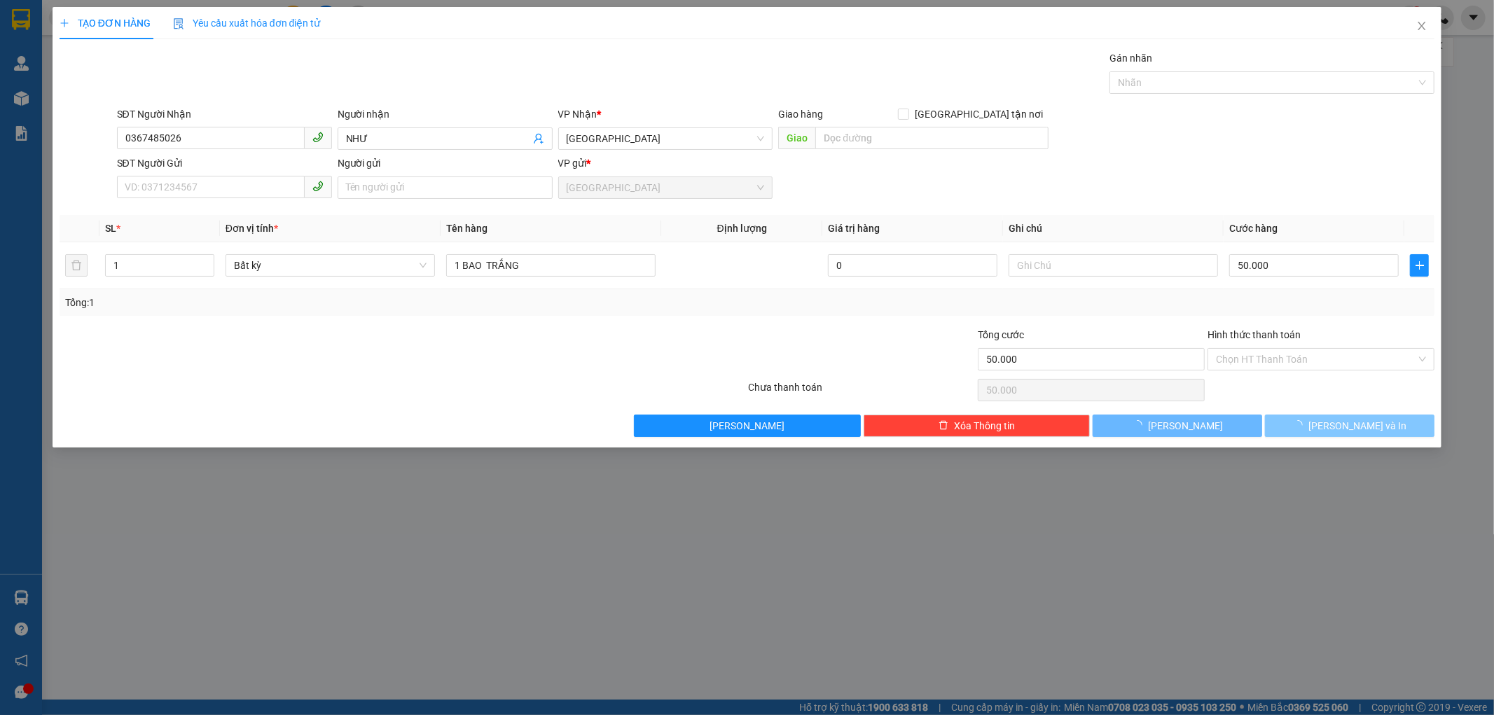
click at [1300, 420] on button "[PERSON_NAME] và In" at bounding box center [1349, 426] width 169 height 22
type input "0"
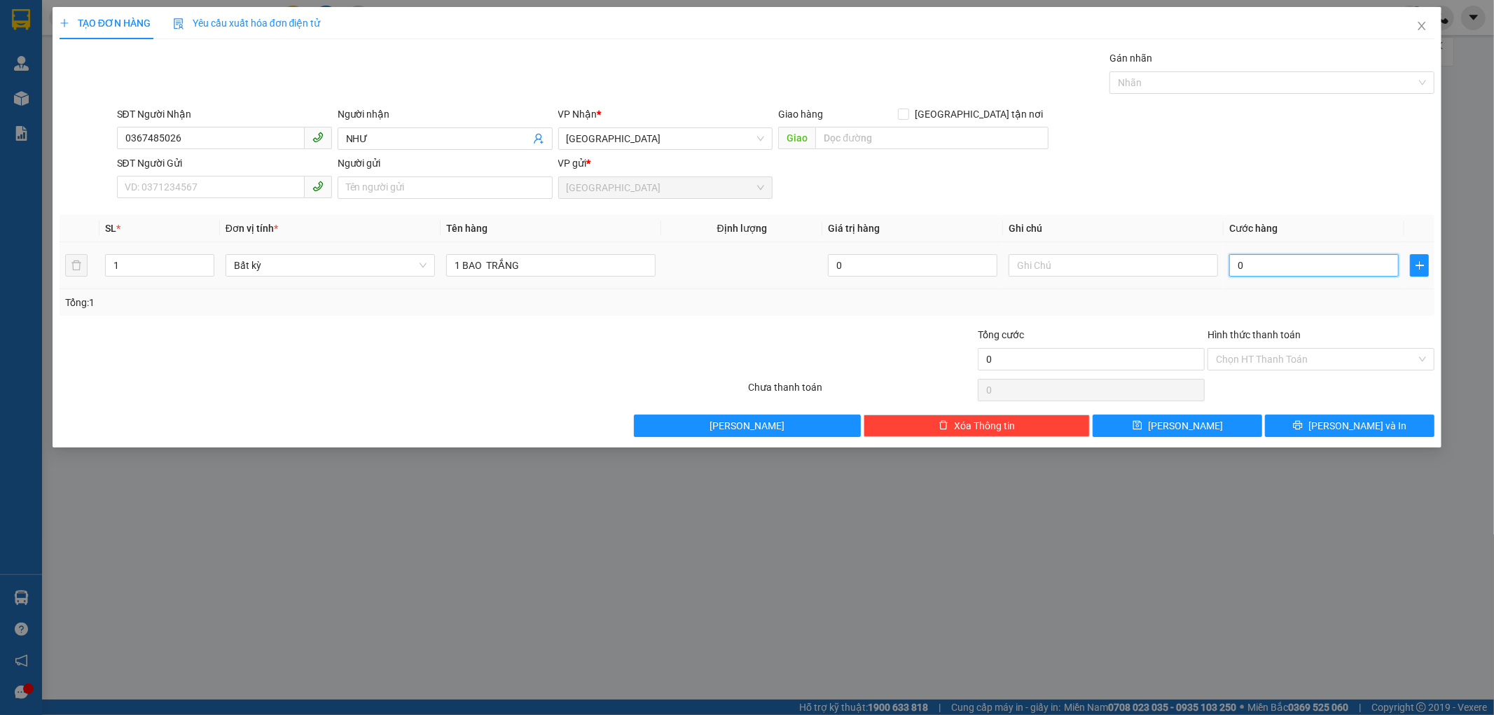
click at [1252, 269] on input "0" at bounding box center [1313, 265] width 169 height 22
type input "5"
type input "50"
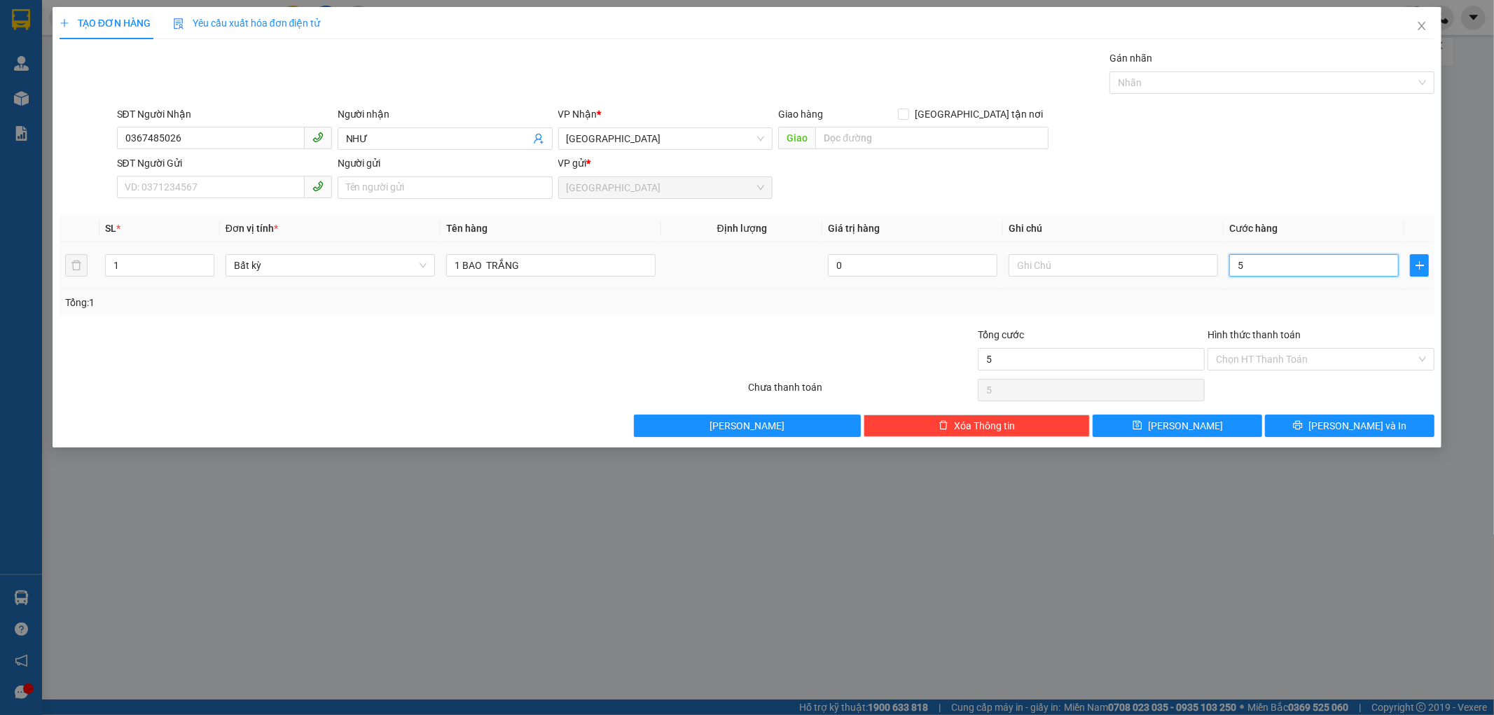
type input "50"
type input "500"
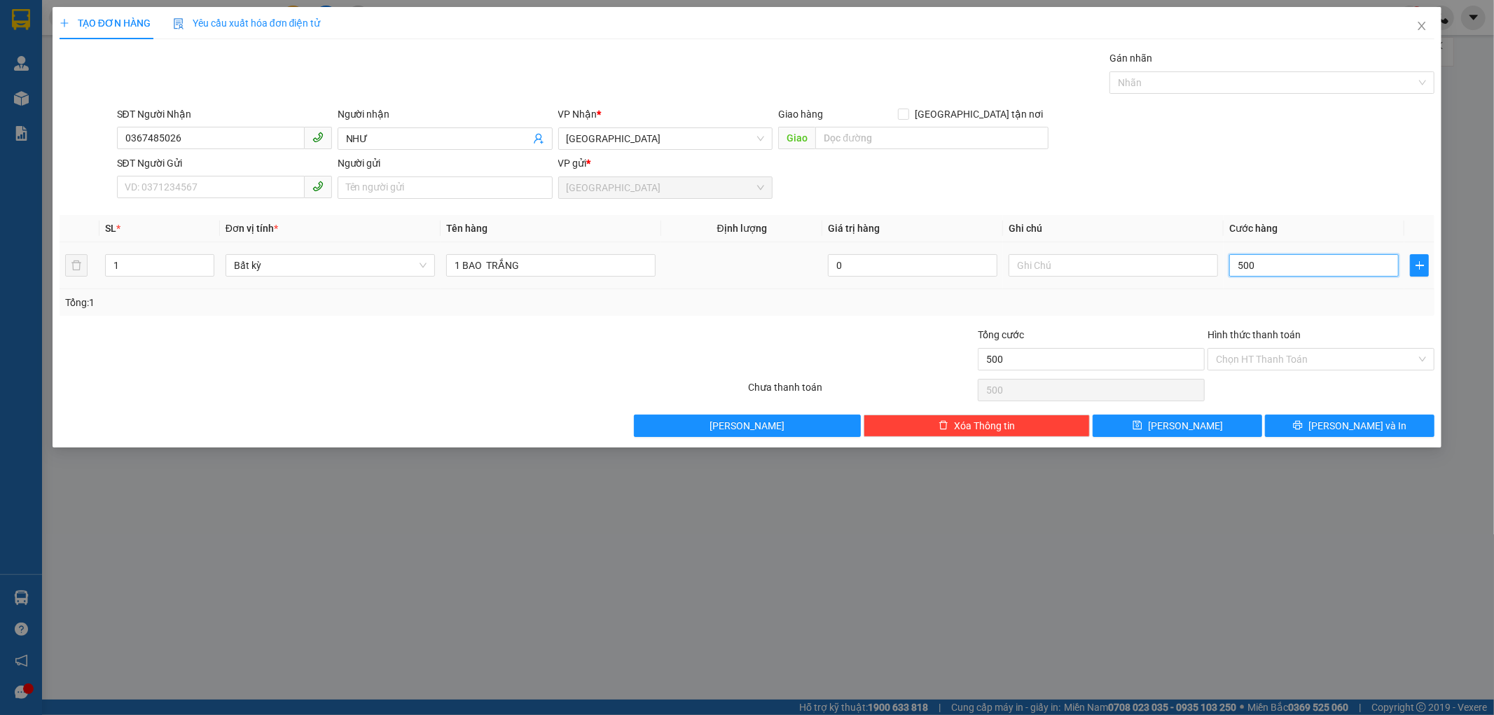
type input "5.000"
type input "50.000"
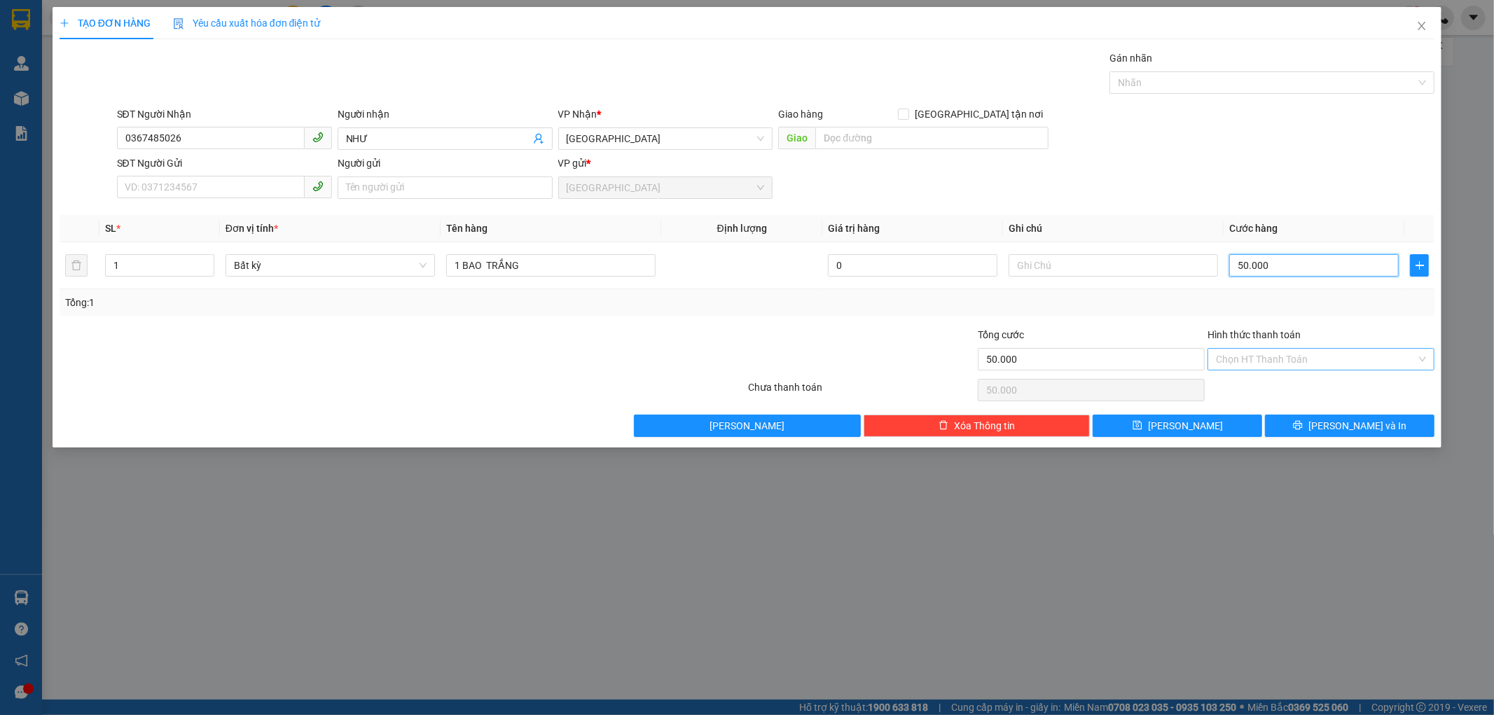
type input "50.000"
click at [1261, 357] on input "Hình thức thanh toán" at bounding box center [1316, 359] width 200 height 21
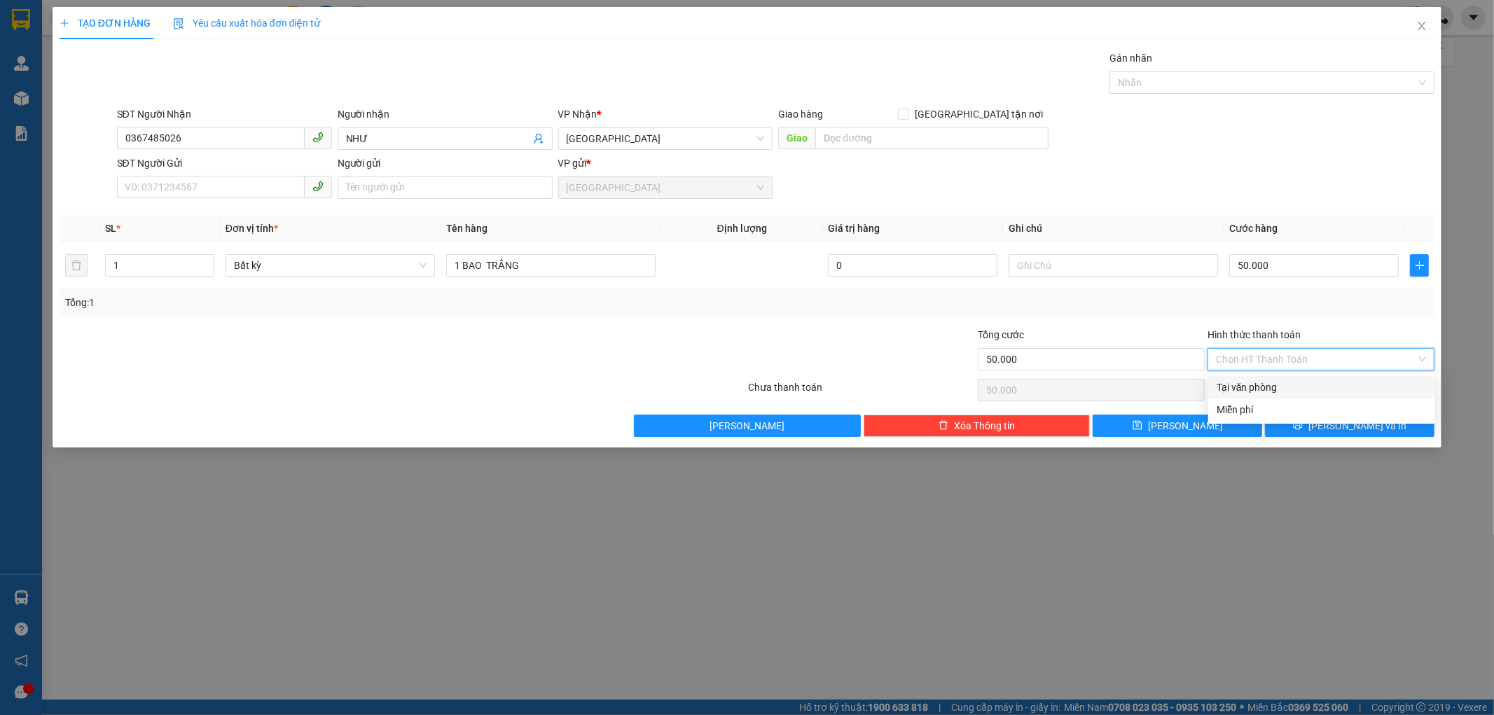
click at [1272, 384] on div "Tại văn phòng" at bounding box center [1322, 387] width 210 height 15
type input "0"
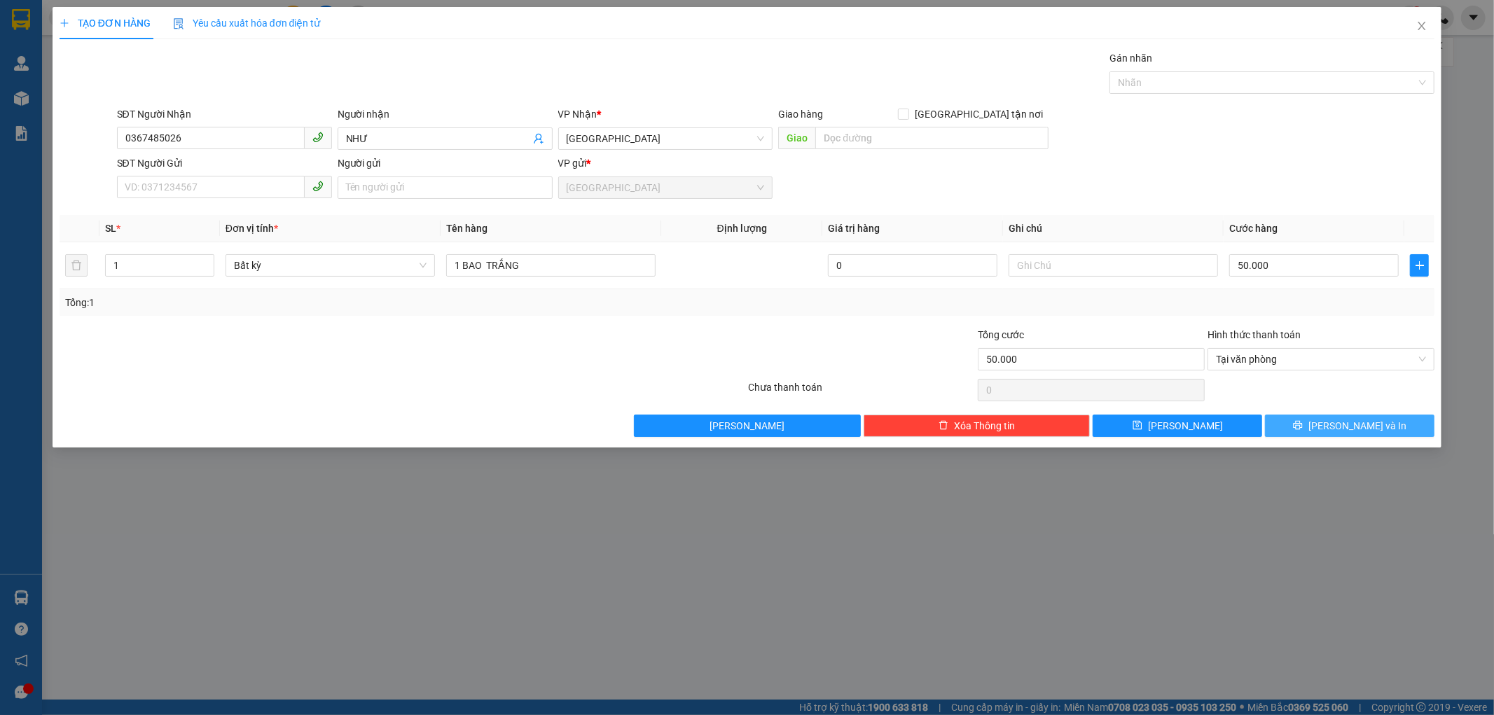
click at [1336, 429] on button "[PERSON_NAME] và In" at bounding box center [1349, 426] width 169 height 22
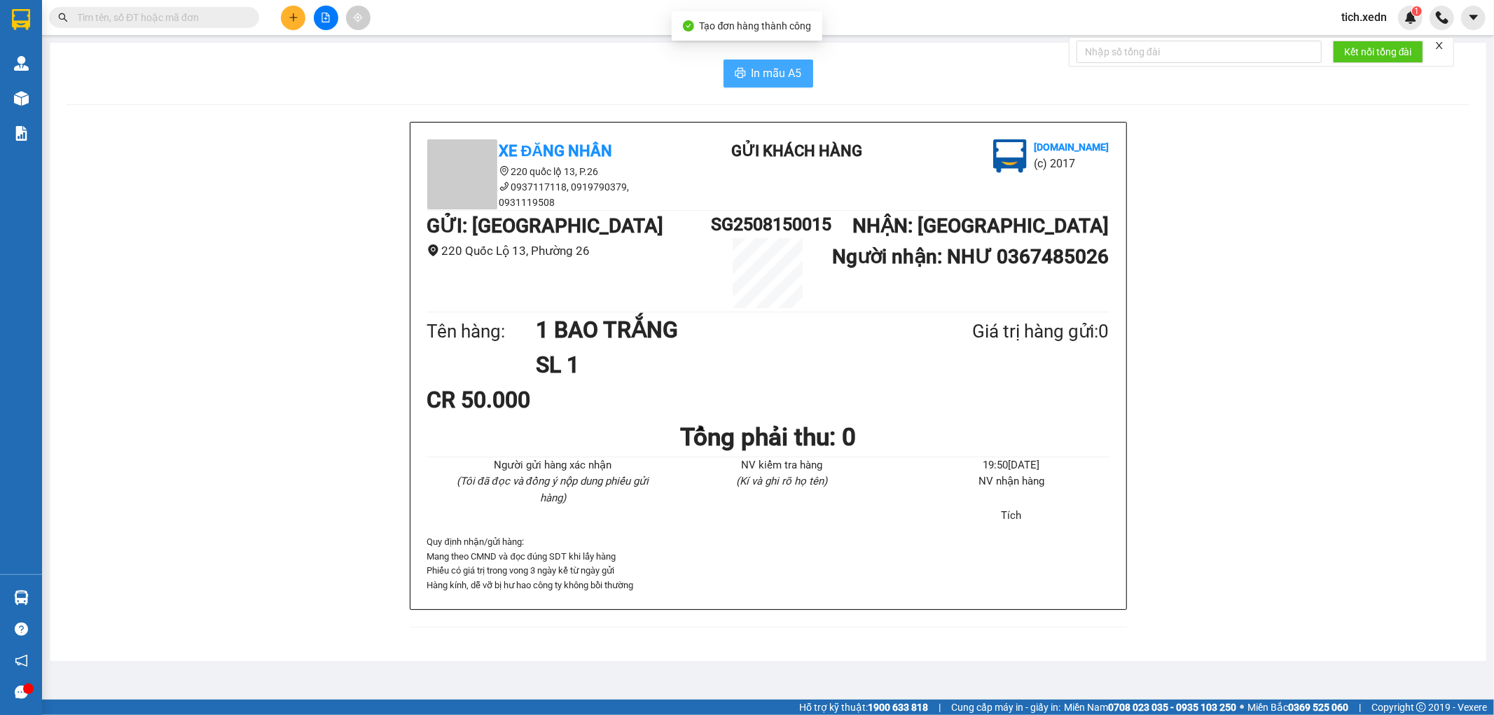
click at [777, 76] on span "In mẫu A5" at bounding box center [777, 73] width 50 height 18
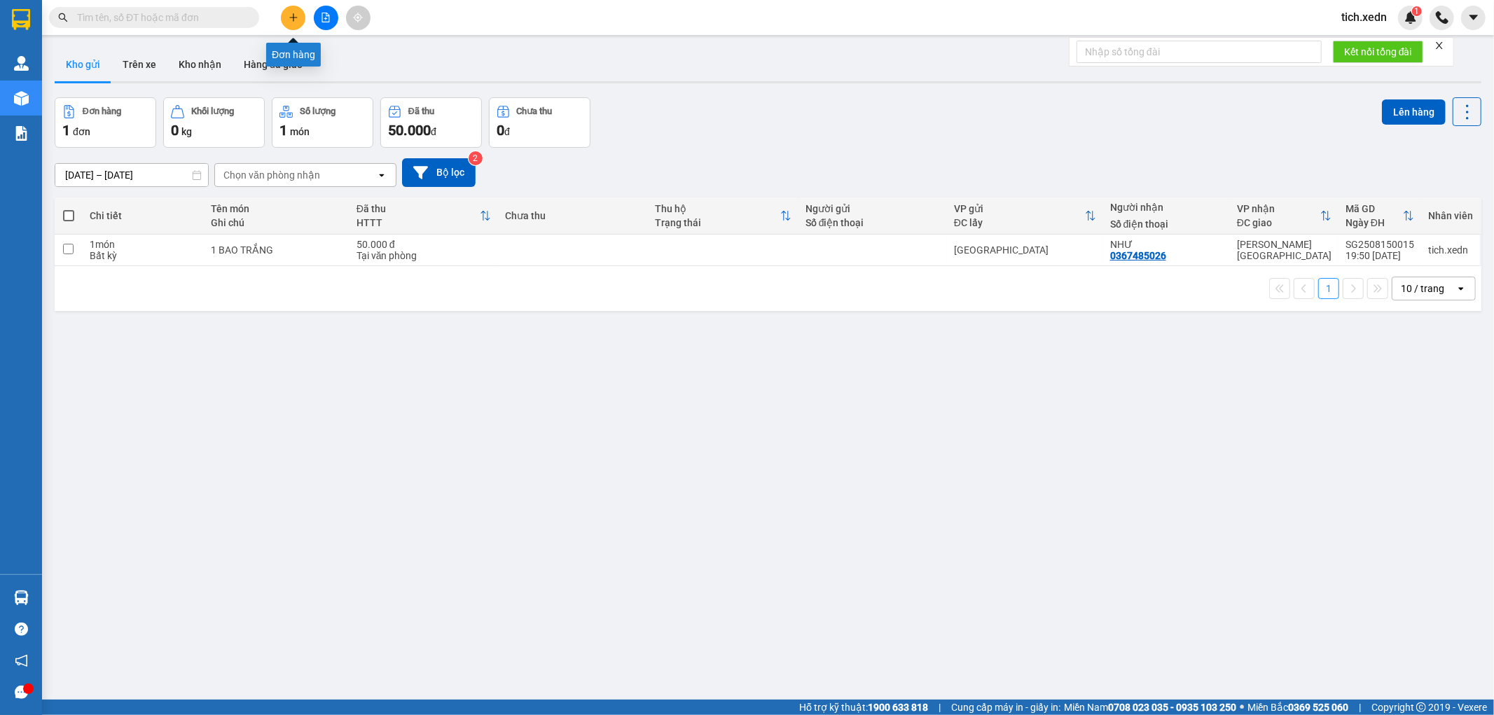
click at [280, 10] on div at bounding box center [325, 18] width 105 height 25
click at [296, 9] on button at bounding box center [293, 18] width 25 height 25
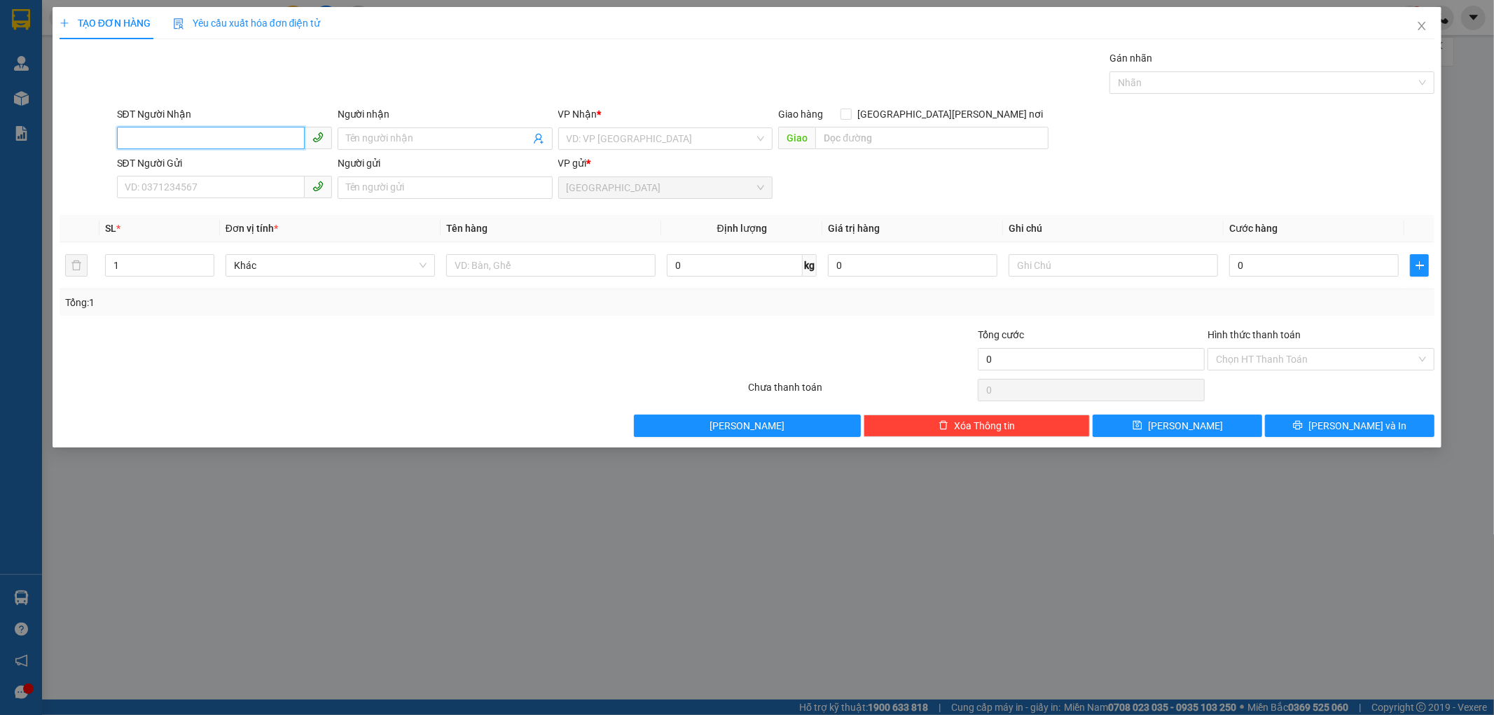
click at [207, 133] on input "SĐT Người Nhận" at bounding box center [211, 138] width 188 height 22
click at [227, 162] on div "0989082718 - ĐẠO" at bounding box center [224, 166] width 198 height 15
type input "0989082718"
type input "[DEMOGRAPHIC_DATA]"
type input "30.000"
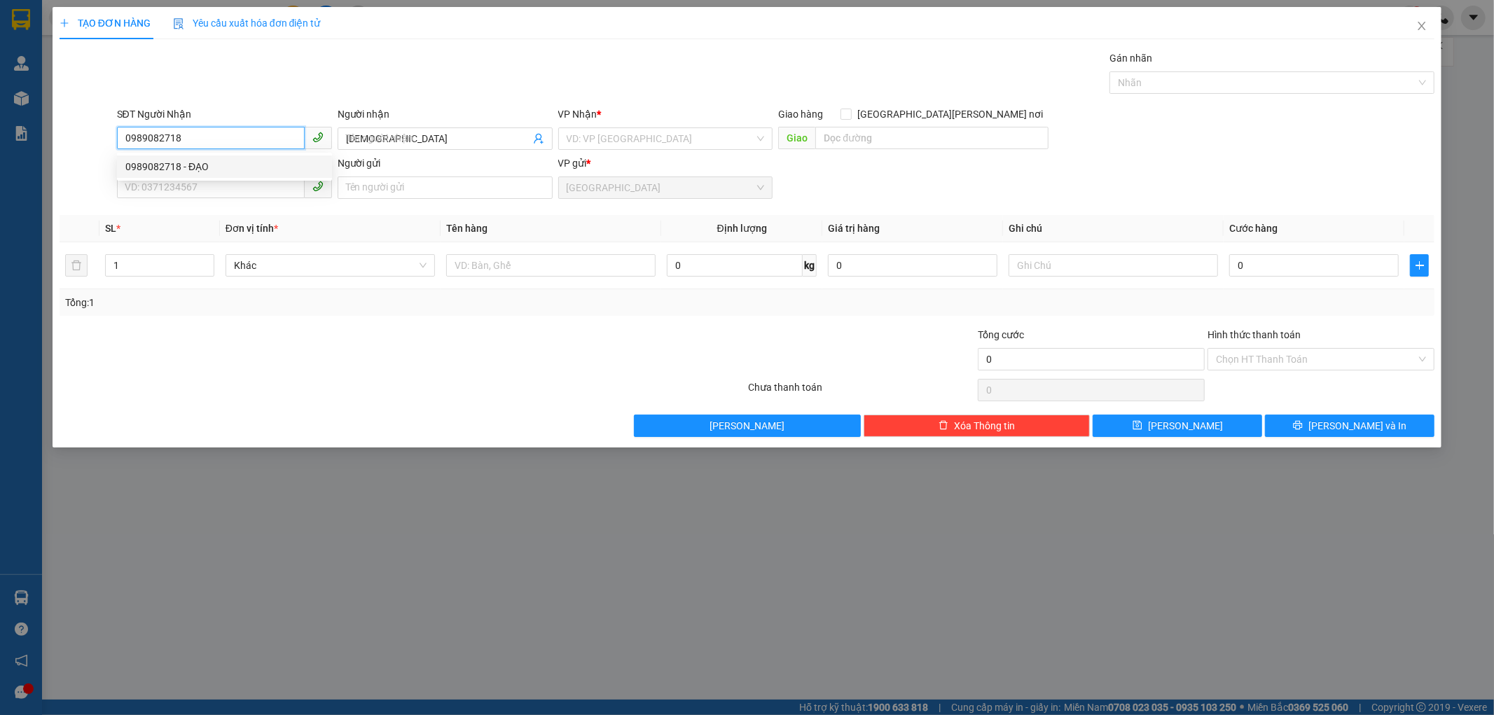
type input "30.000"
type input "0989082718"
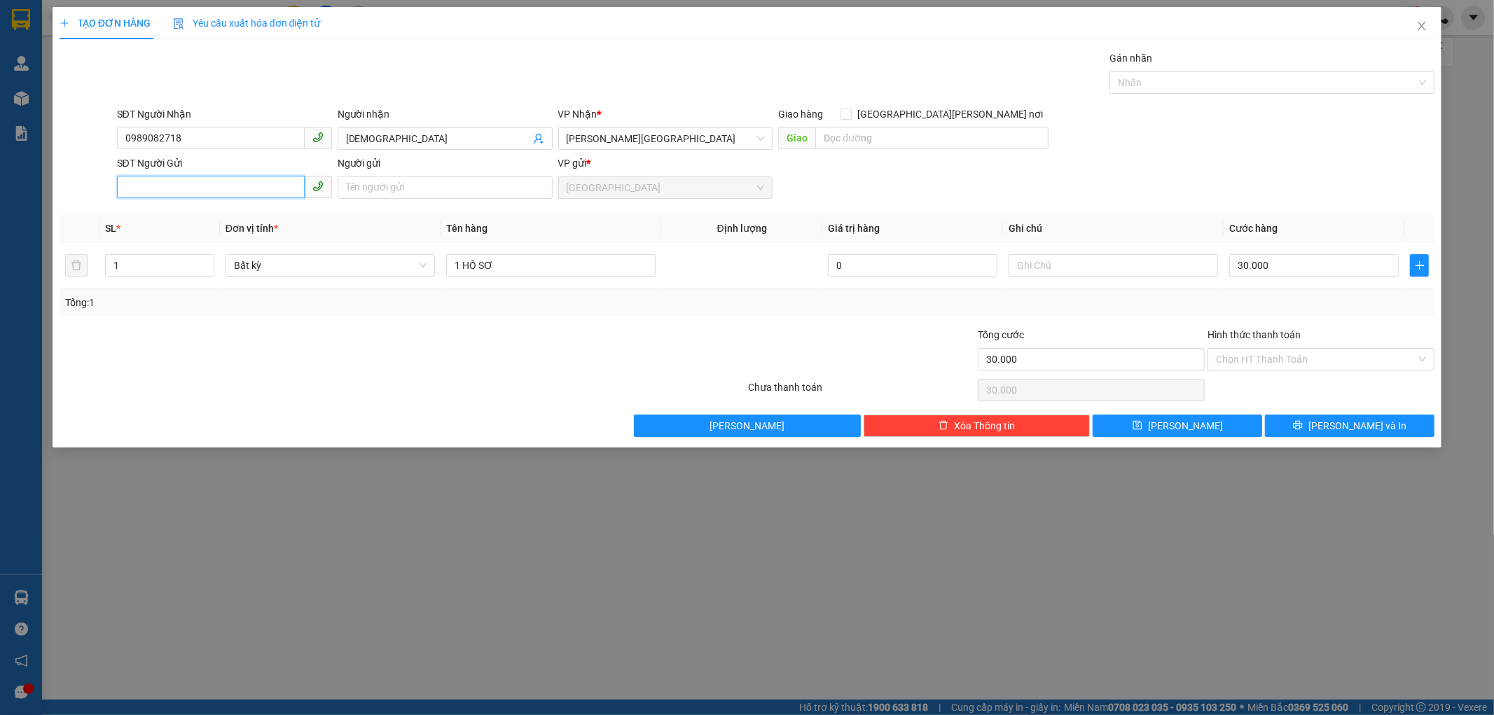
click at [208, 182] on input "SĐT Người Gửi" at bounding box center [211, 187] width 188 height 22
type input "0909046602"
click at [222, 212] on div "0909046602 - TÀI" at bounding box center [224, 215] width 198 height 15
type input "TÀI"
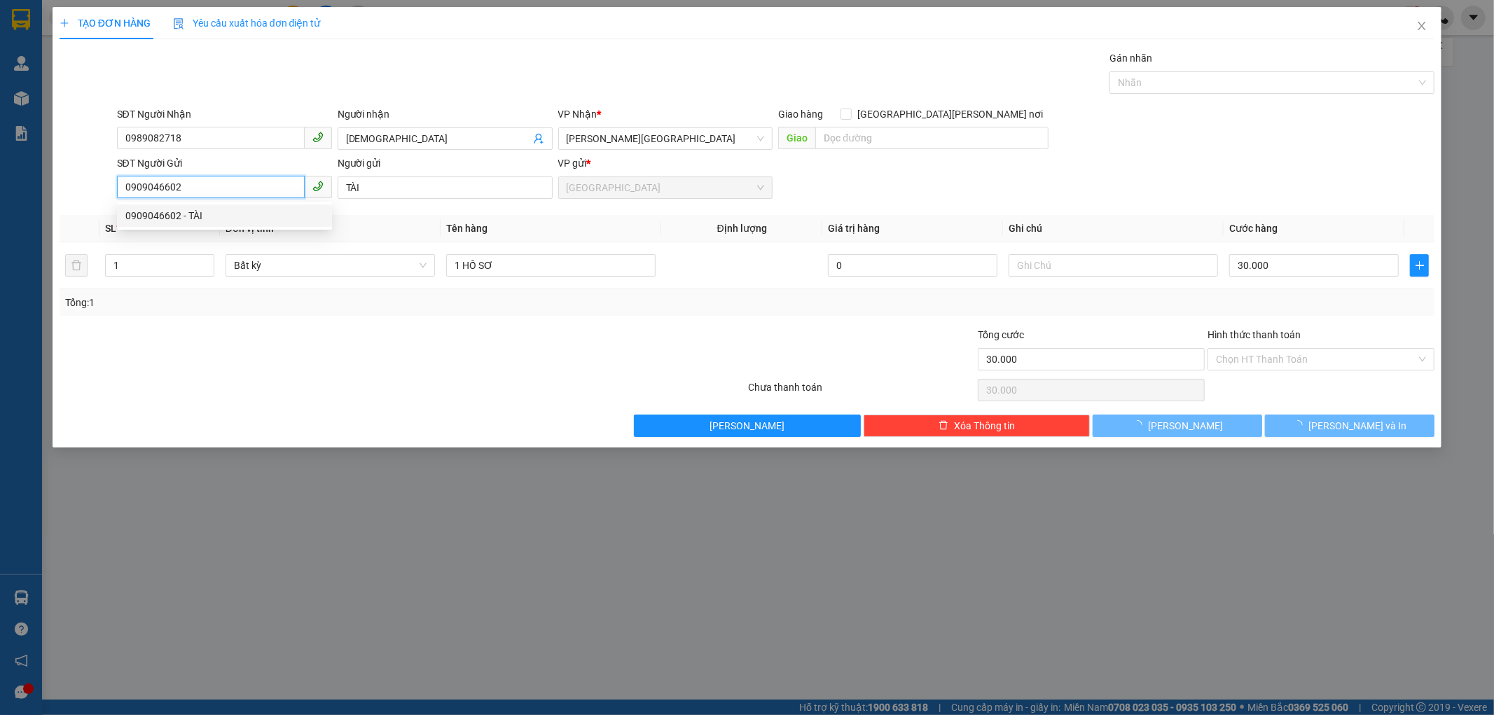
type input "40.000"
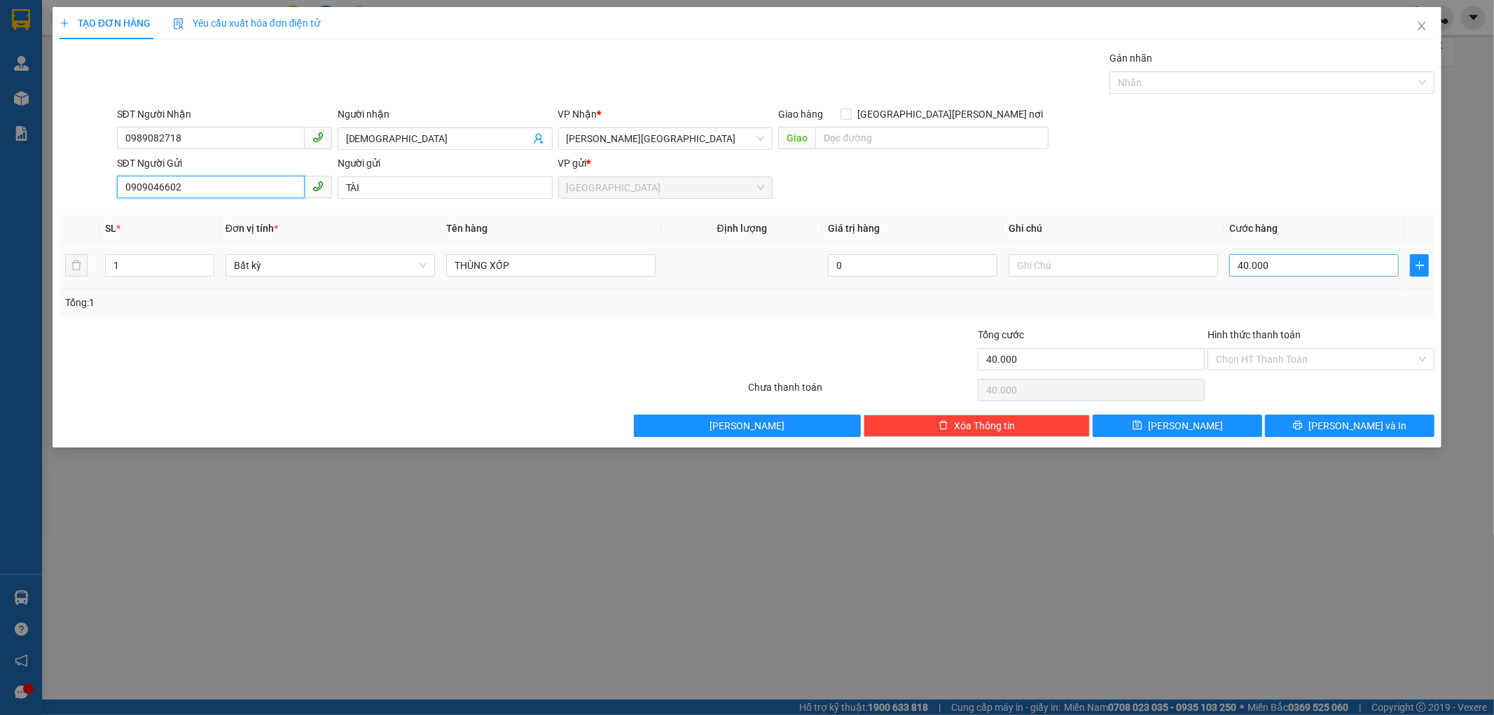
type input "0909046602"
type input "0"
type input "5"
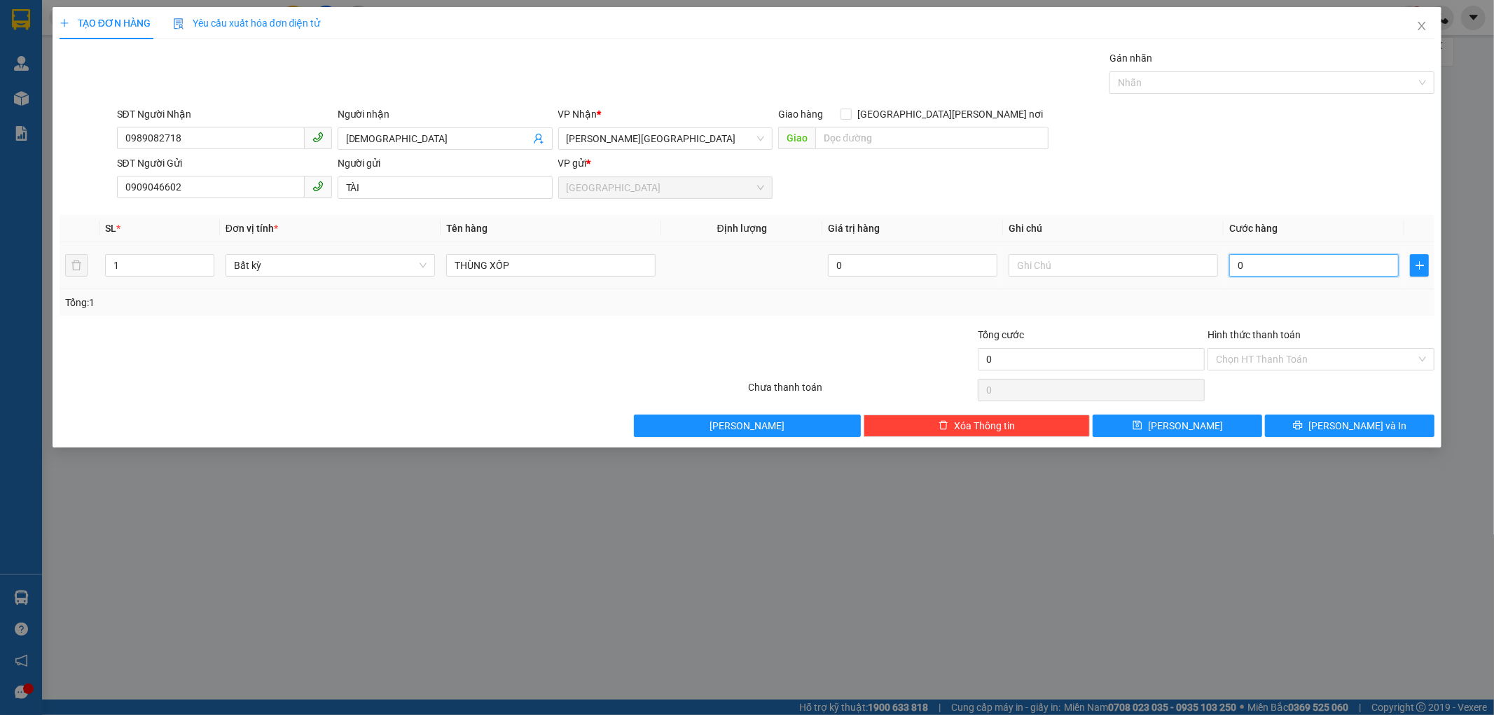
type input "5"
type input "05"
type input "50"
type input "050"
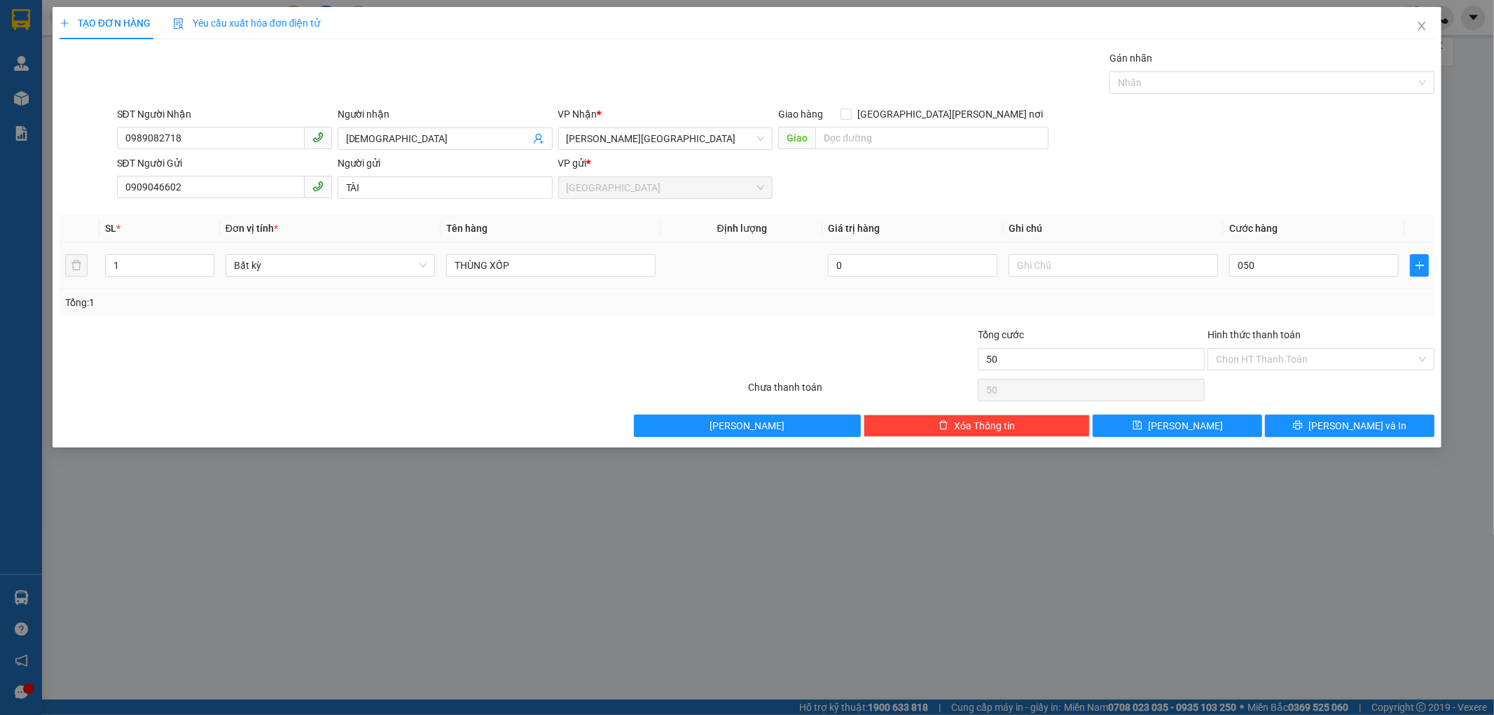
type input "50.000"
click at [1291, 289] on div "Tổng: 1" at bounding box center [748, 302] width 1376 height 27
click at [1249, 354] on input "Hình thức thanh toán" at bounding box center [1316, 359] width 200 height 21
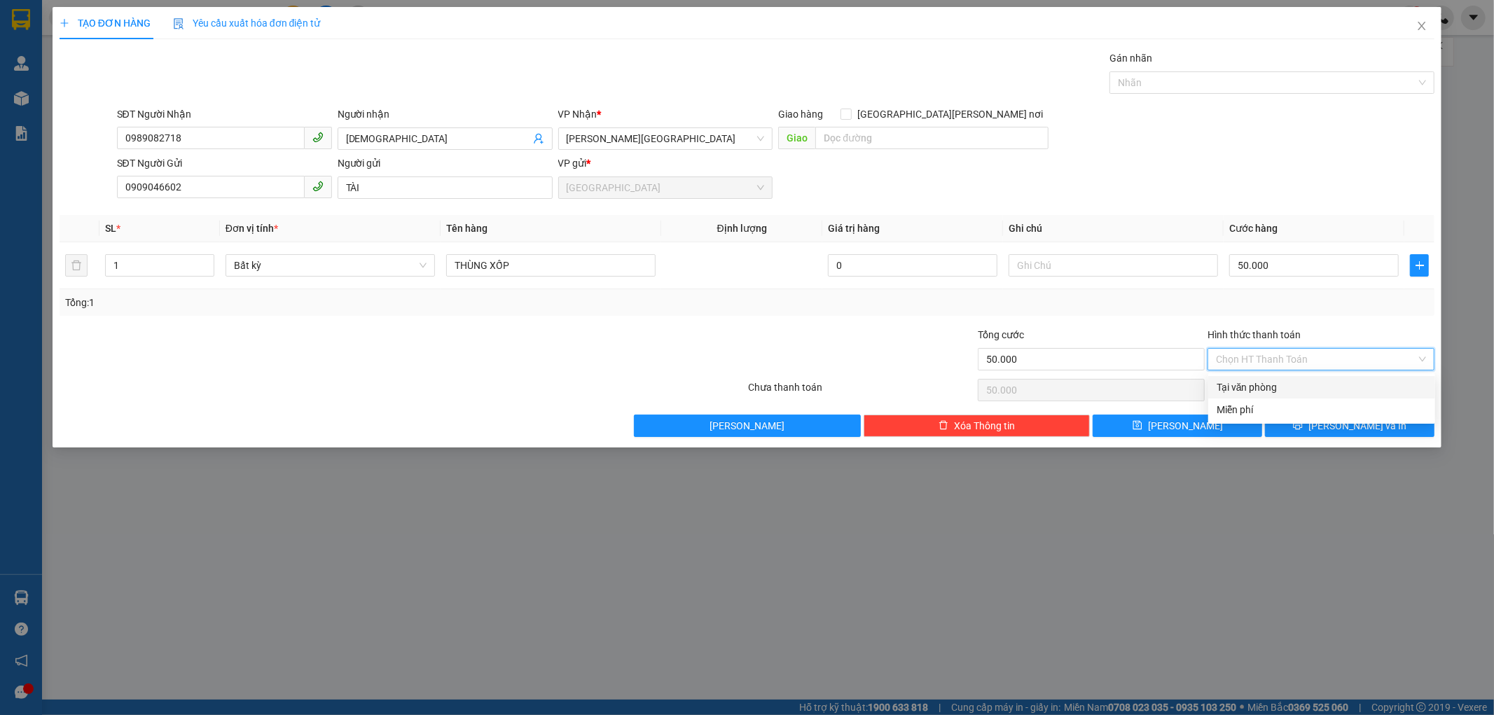
click at [1251, 383] on div "Tại văn phòng" at bounding box center [1322, 387] width 210 height 15
type input "0"
click at [1342, 422] on span "[PERSON_NAME] và In" at bounding box center [1357, 425] width 98 height 15
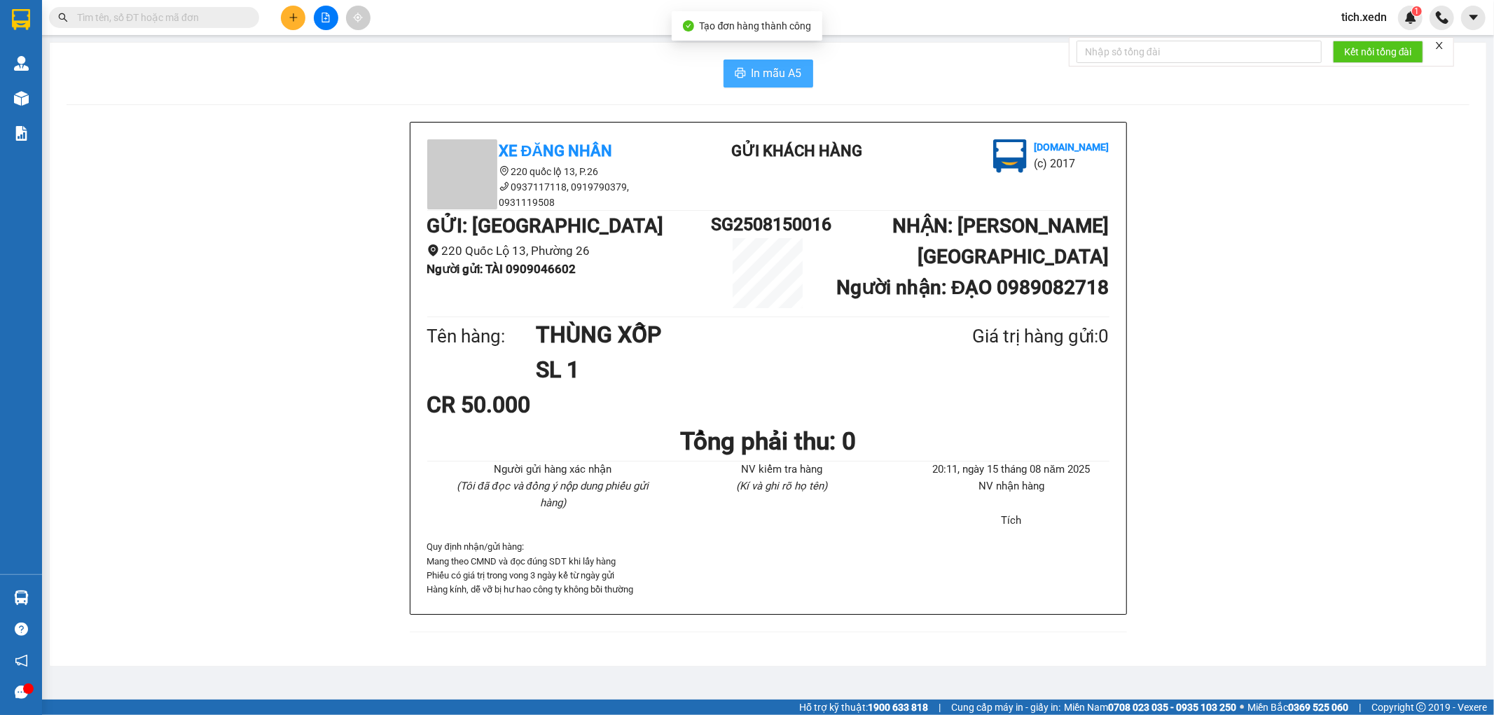
drag, startPoint x: 789, startPoint y: 71, endPoint x: 796, endPoint y: 61, distance: 12.0
click at [789, 70] on span "In mẫu A5" at bounding box center [777, 73] width 50 height 18
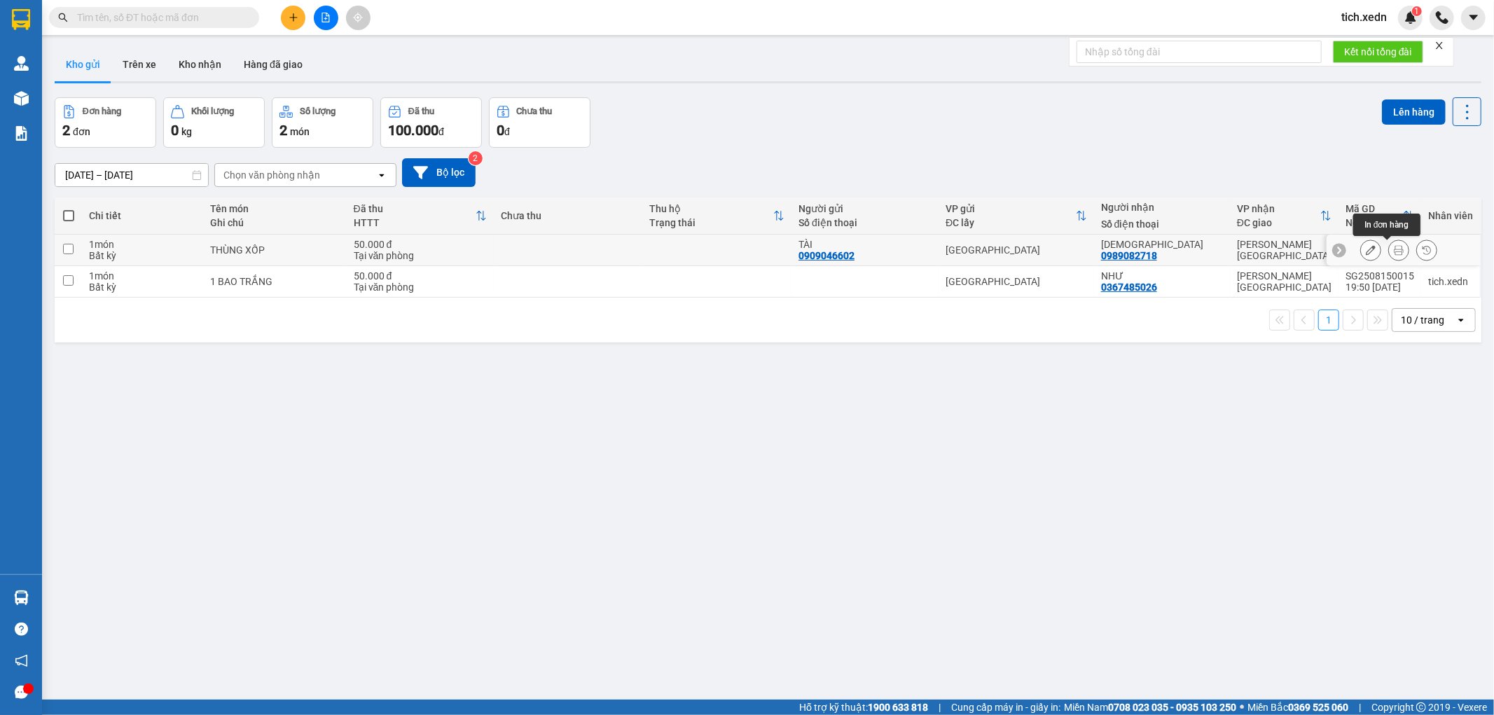
click at [1394, 249] on icon at bounding box center [1399, 250] width 10 height 10
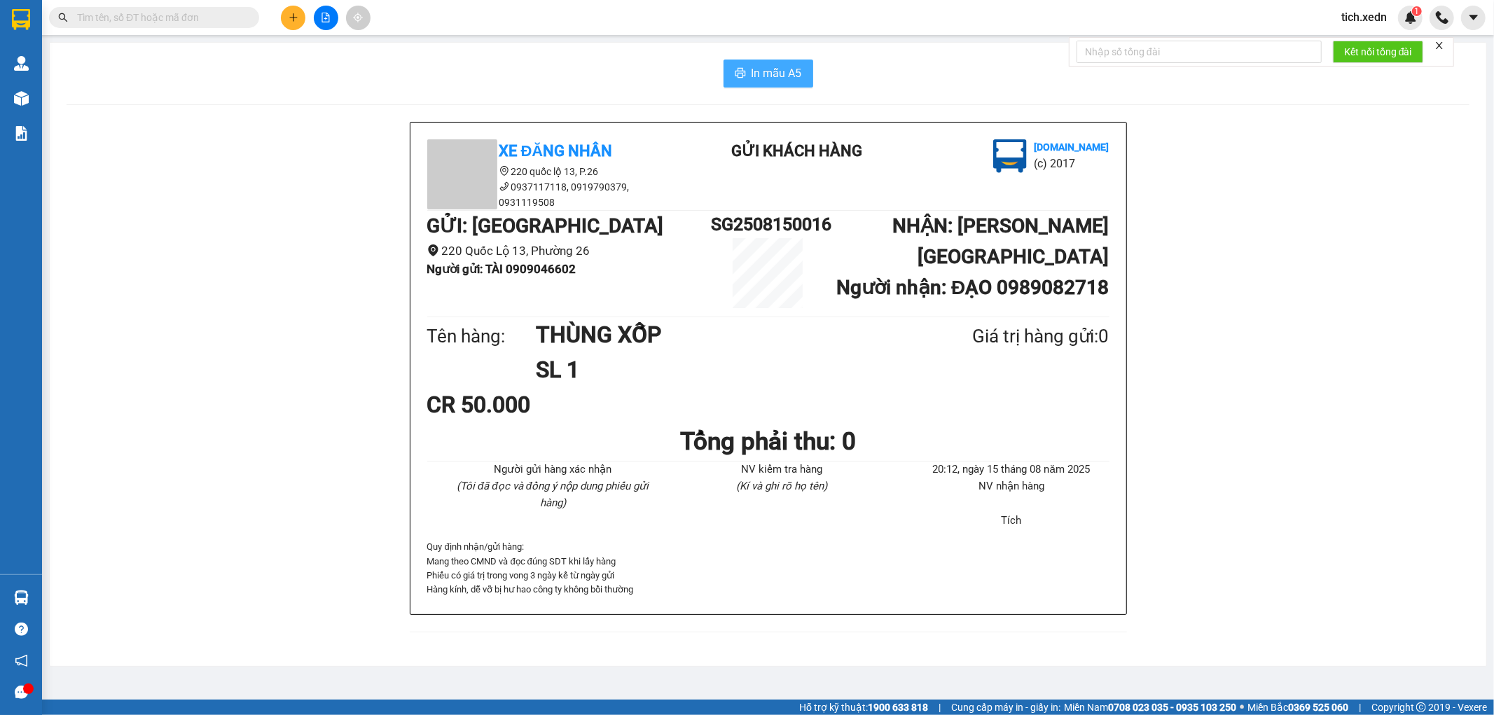
click at [787, 71] on span "In mẫu A5" at bounding box center [777, 73] width 50 height 18
